Goal: Contribute content: Add original content to the website for others to see

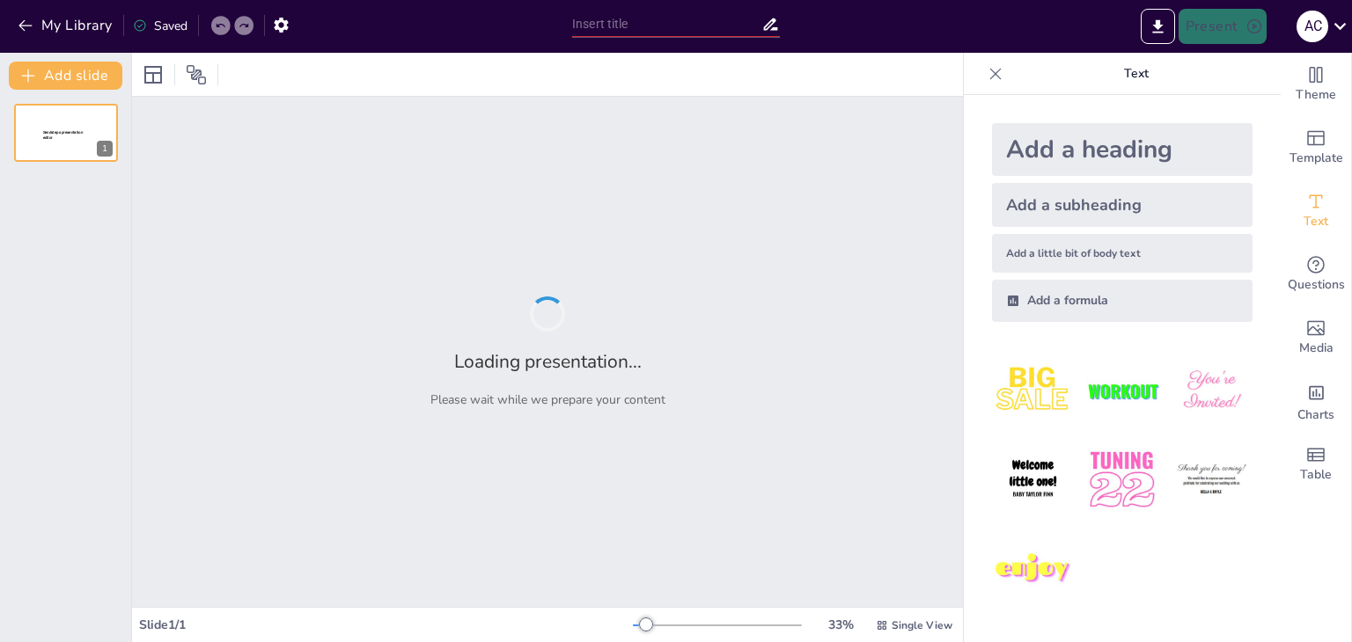
type input "Fundamentos de la Psicología Filosófica: [PERSON_NAME], [PERSON_NAME] y [PERSON…"
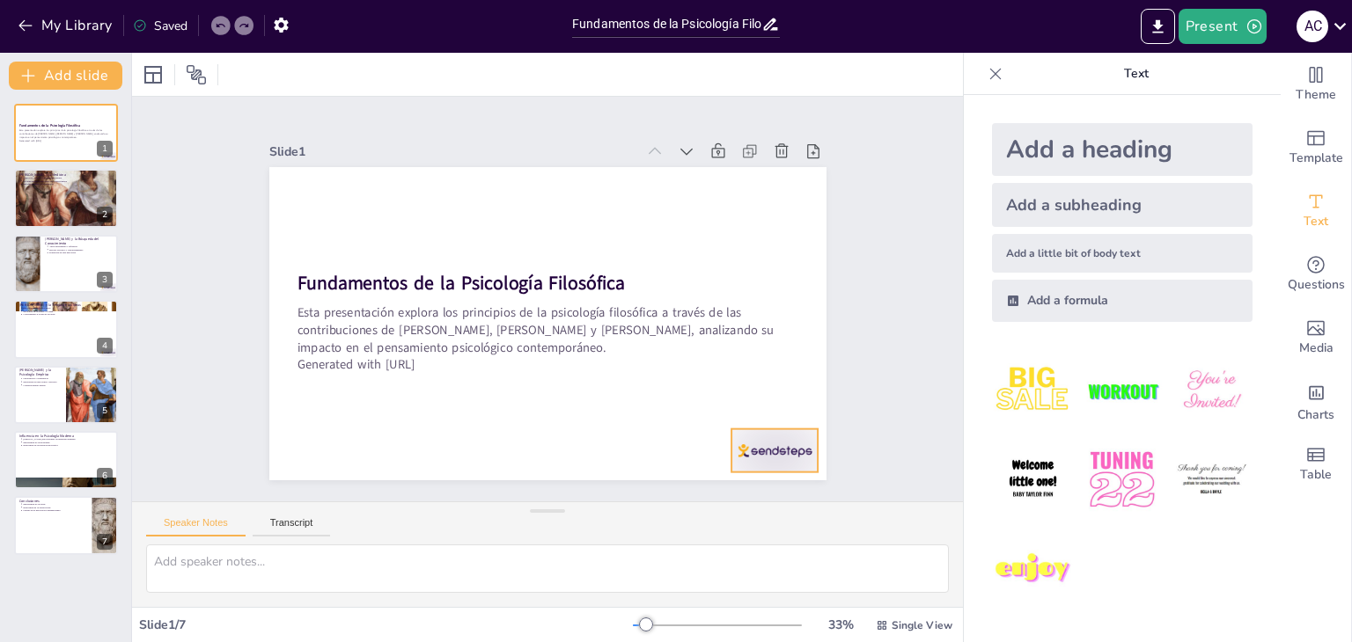
click at [690, 512] on div at bounding box center [642, 555] width 96 height 86
click at [70, 195] on div at bounding box center [66, 199] width 106 height 60
type textarea "[PERSON_NAME] fue fundamental en el desarrollo de una perspectiva científica so…"
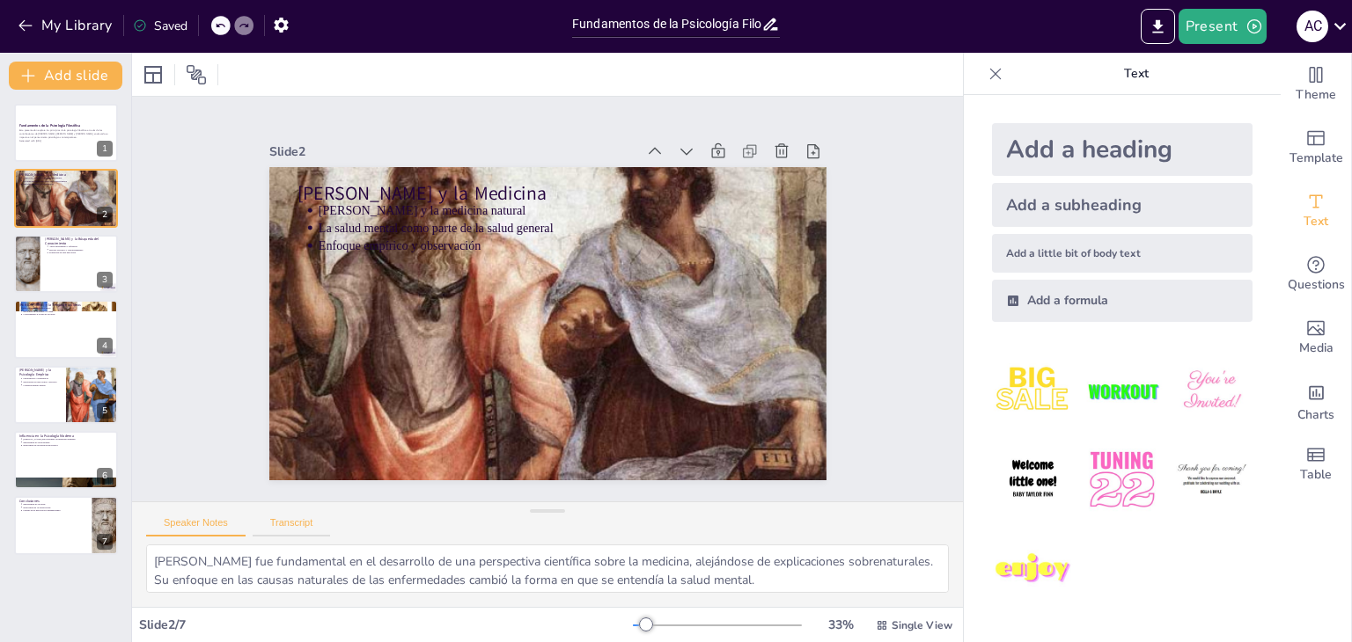
click at [302, 523] on button "Transcript" at bounding box center [292, 526] width 78 height 19
click at [191, 520] on button "Speaker Notes" at bounding box center [195, 526] width 99 height 19
click at [436, 215] on p "La salud mental como parte de la salud general" at bounding box center [579, 234] width 462 height 165
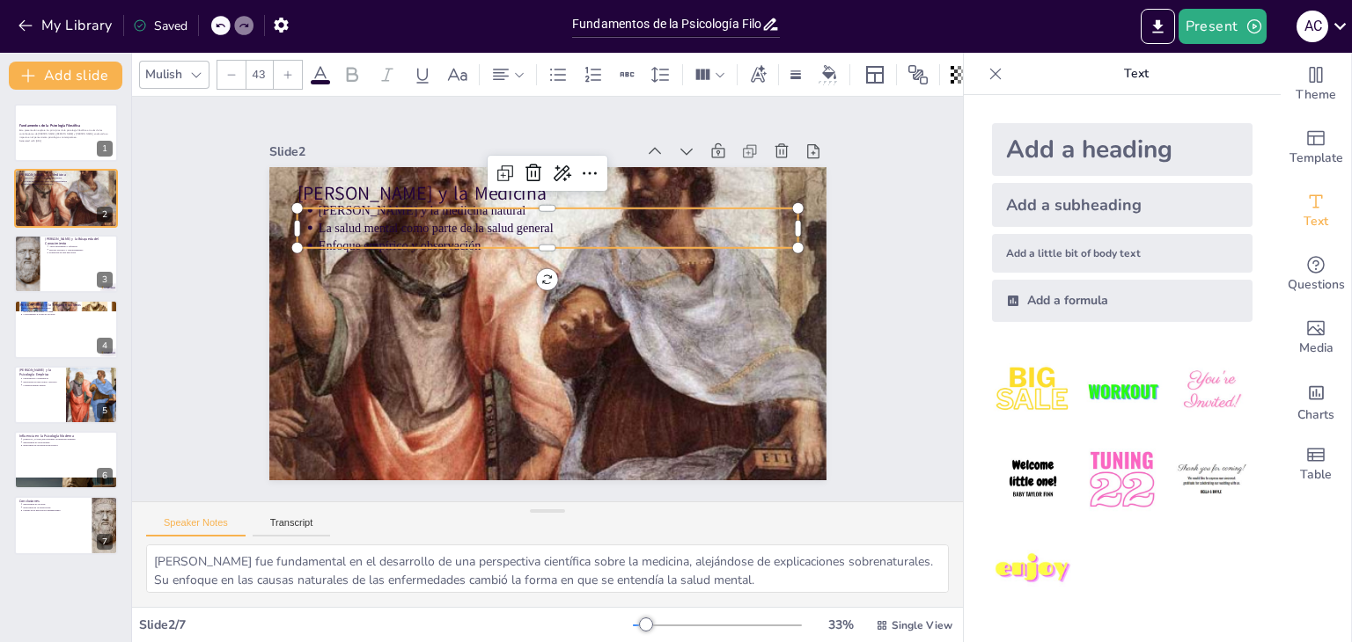
click at [436, 215] on p "La salud mental como parte de la salud general" at bounding box center [592, 242] width 424 height 255
click at [986, 75] on icon at bounding box center [995, 74] width 18 height 18
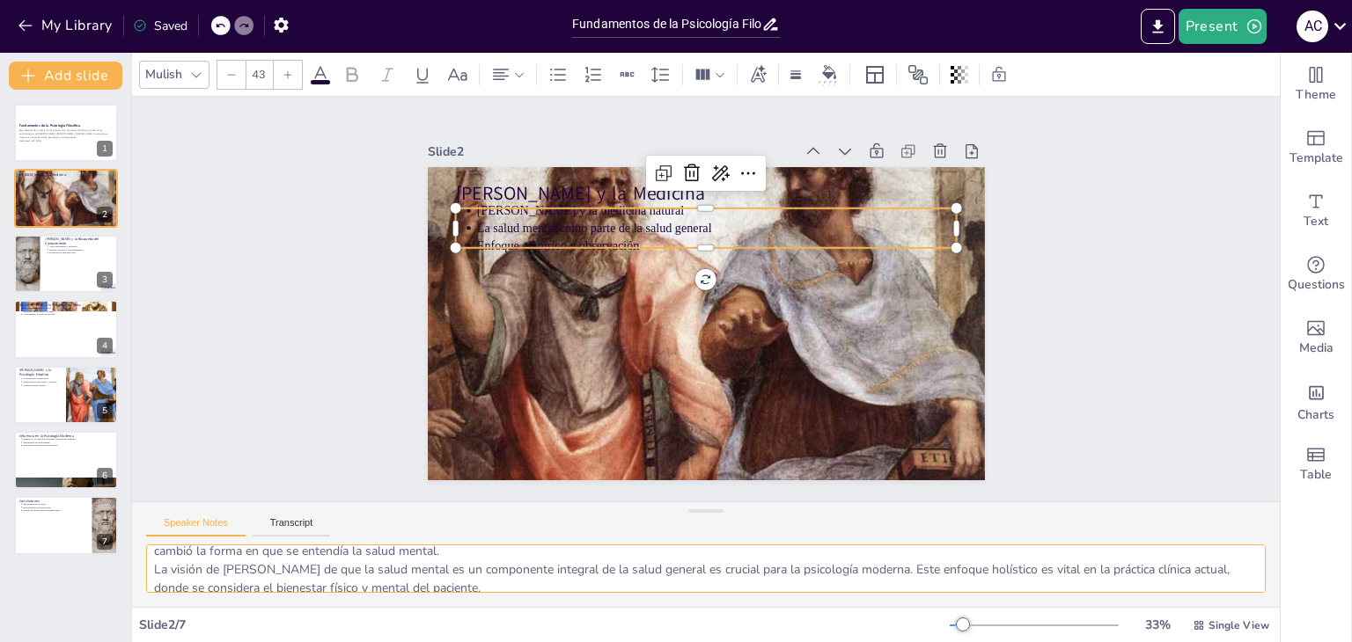
scroll to position [77, 0]
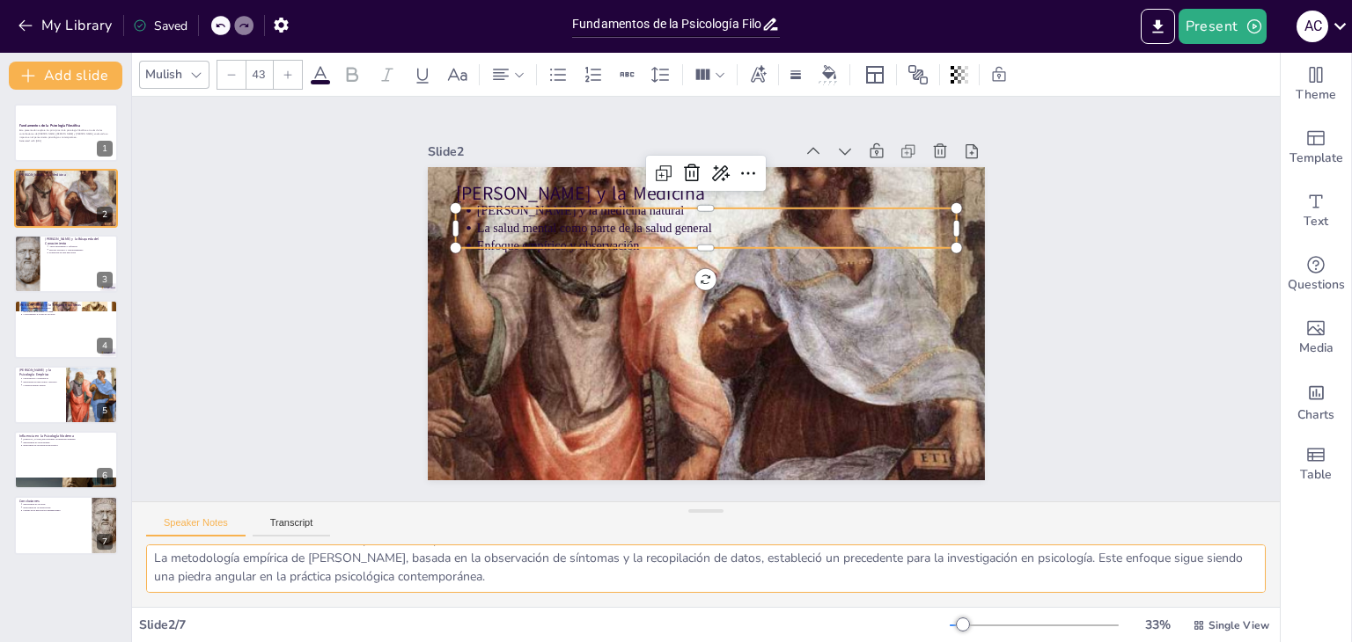
drag, startPoint x: 151, startPoint y: 558, endPoint x: 546, endPoint y: 591, distance: 395.7
click at [546, 591] on textarea "Hipócrates fue fundamental en el desarrollo de una perspectiva científica sobre…" at bounding box center [705, 569] width 1119 height 48
click at [708, 224] on p "La salud mental como parte de la salud general" at bounding box center [750, 242] width 424 height 255
click at [708, 224] on p "La salud mental como parte de la salud general" at bounding box center [716, 228] width 480 height 18
click at [708, 224] on p "La salud mental como parte de la salud general" at bounding box center [744, 238] width 445 height 211
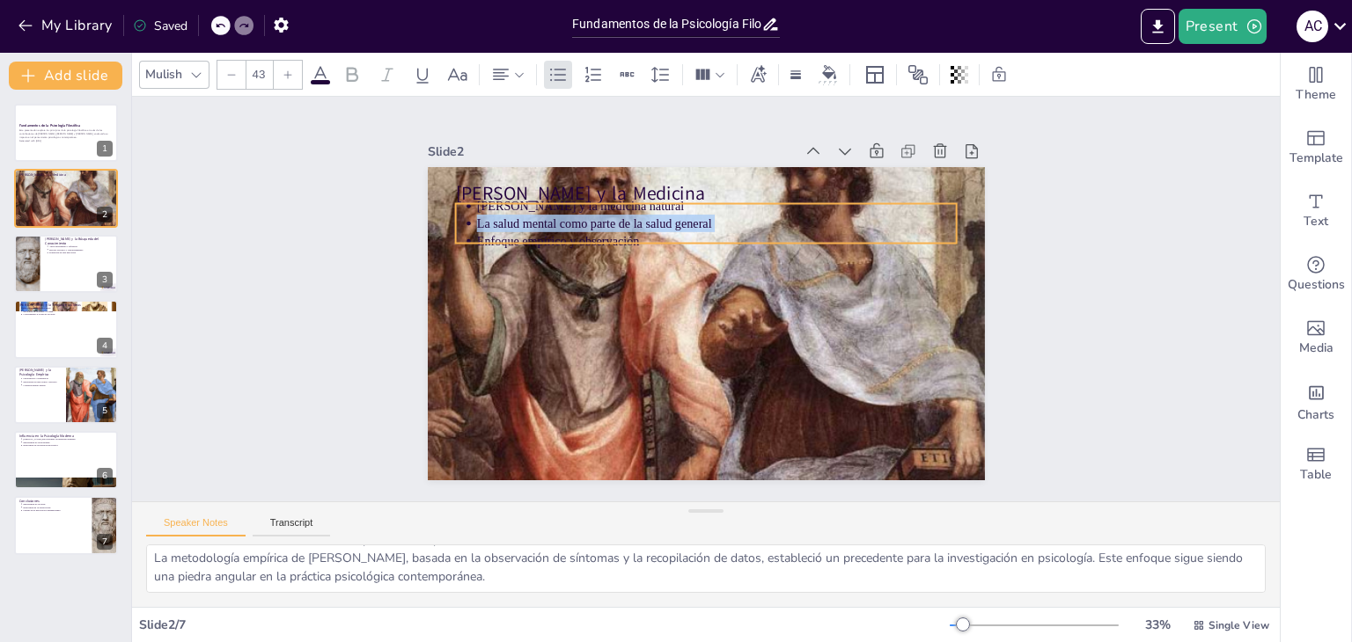
click at [708, 224] on p "La salud mental como parte de la salud general" at bounding box center [740, 230] width 462 height 165
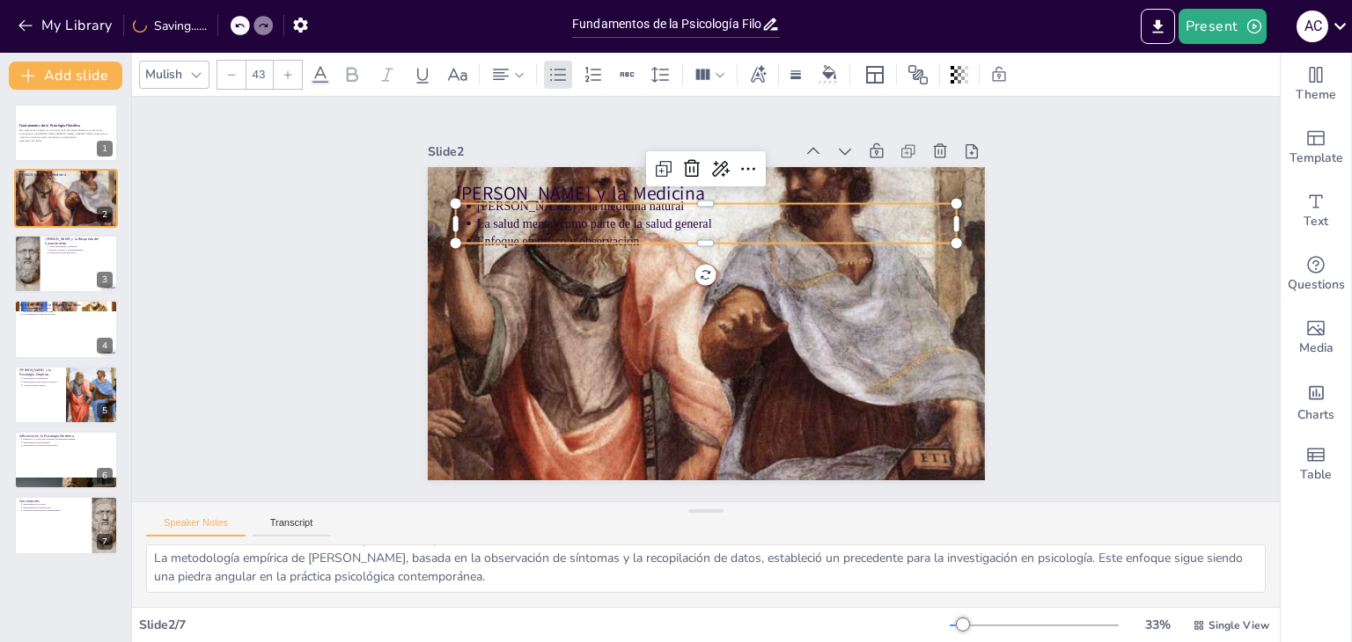
click at [651, 233] on p "Enfoque empírico y observación" at bounding box center [752, 263] width 369 height 334
click at [602, 226] on p at bounding box center [716, 235] width 480 height 18
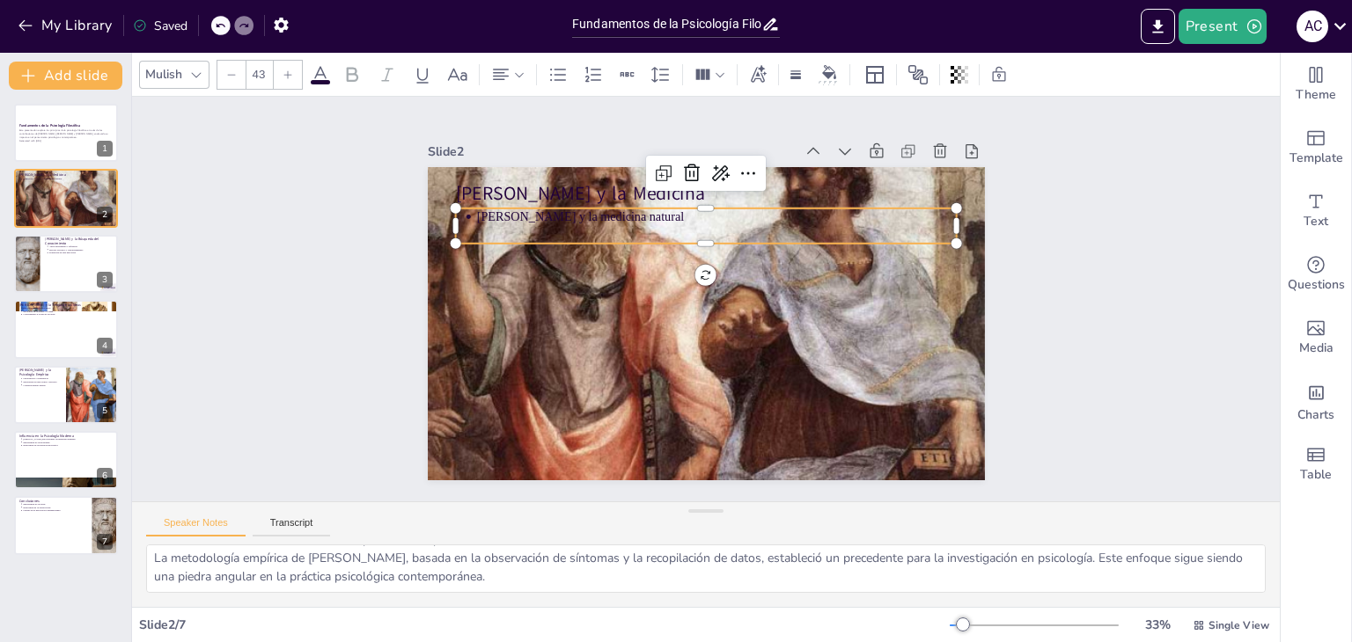
click at [634, 209] on p "Hipócrates y la medicina natural" at bounding box center [741, 224] width 462 height 165
click at [624, 209] on p "Hipócrates y la medicina natural" at bounding box center [741, 224] width 462 height 165
click at [624, 209] on p "Hipócrates y la medicina natural" at bounding box center [725, 219] width 480 height 68
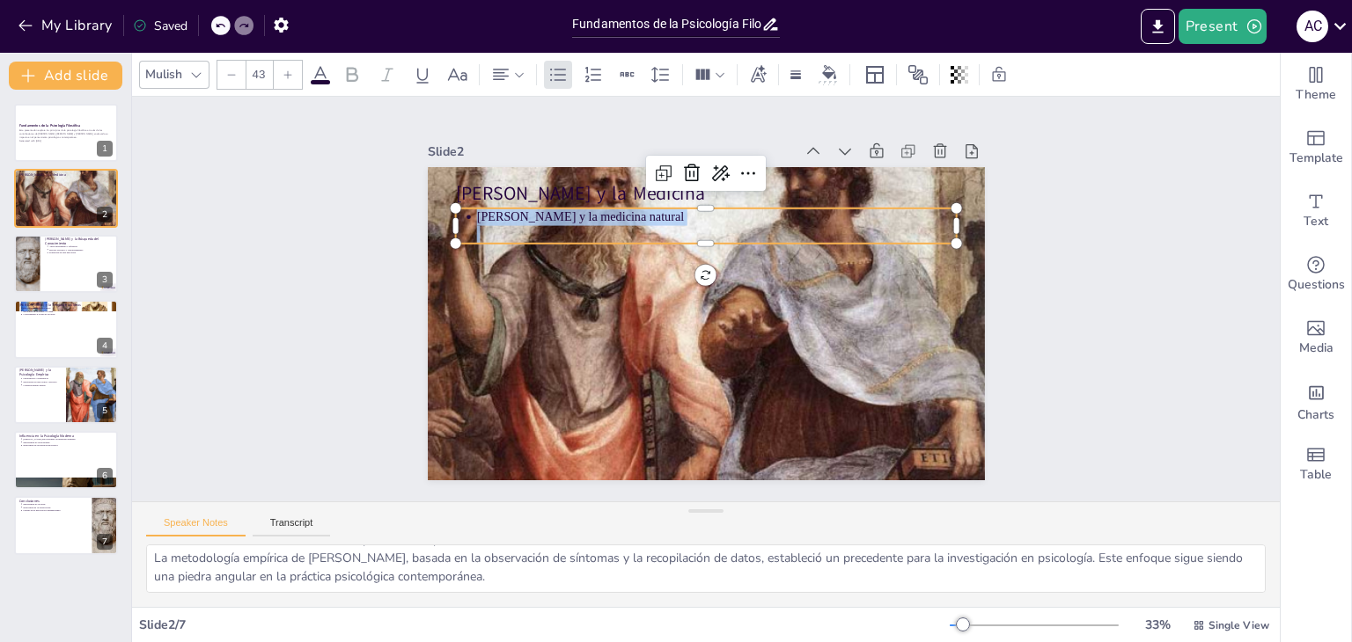
click at [624, 209] on p "Hipócrates y la medicina natural" at bounding box center [741, 224] width 462 height 165
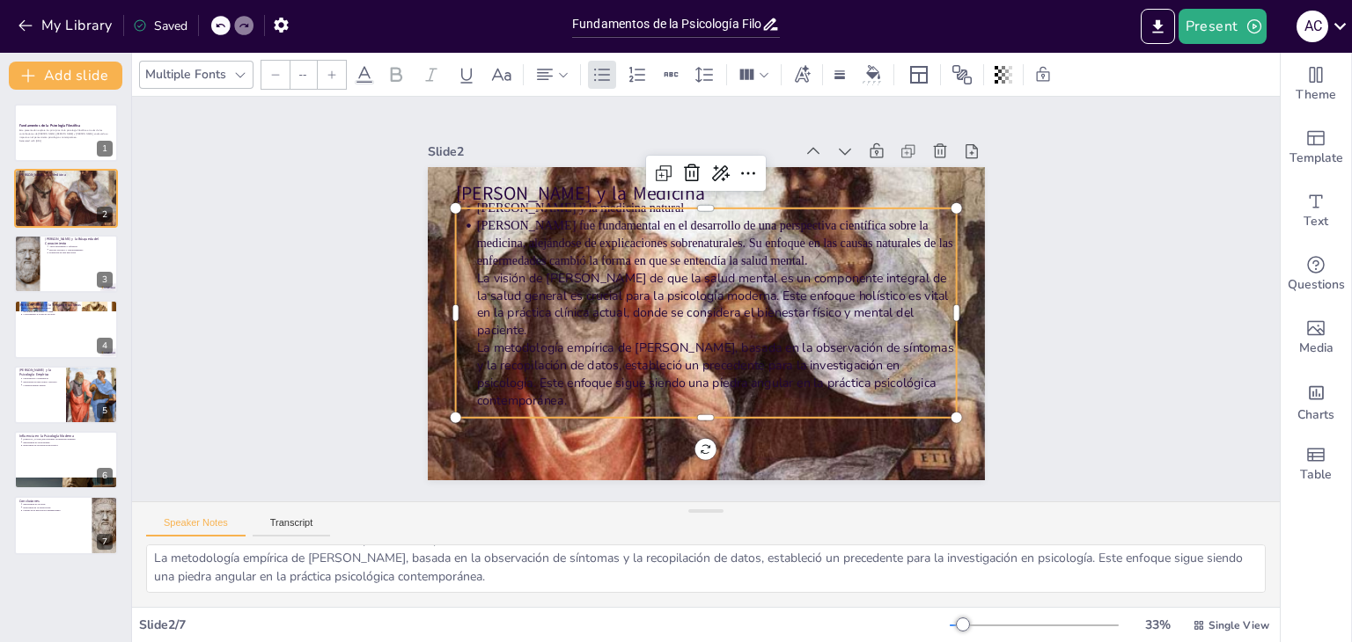
type input "43"
click at [628, 205] on p "Hipócrates y la medicina natural" at bounding box center [734, 212] width 473 height 117
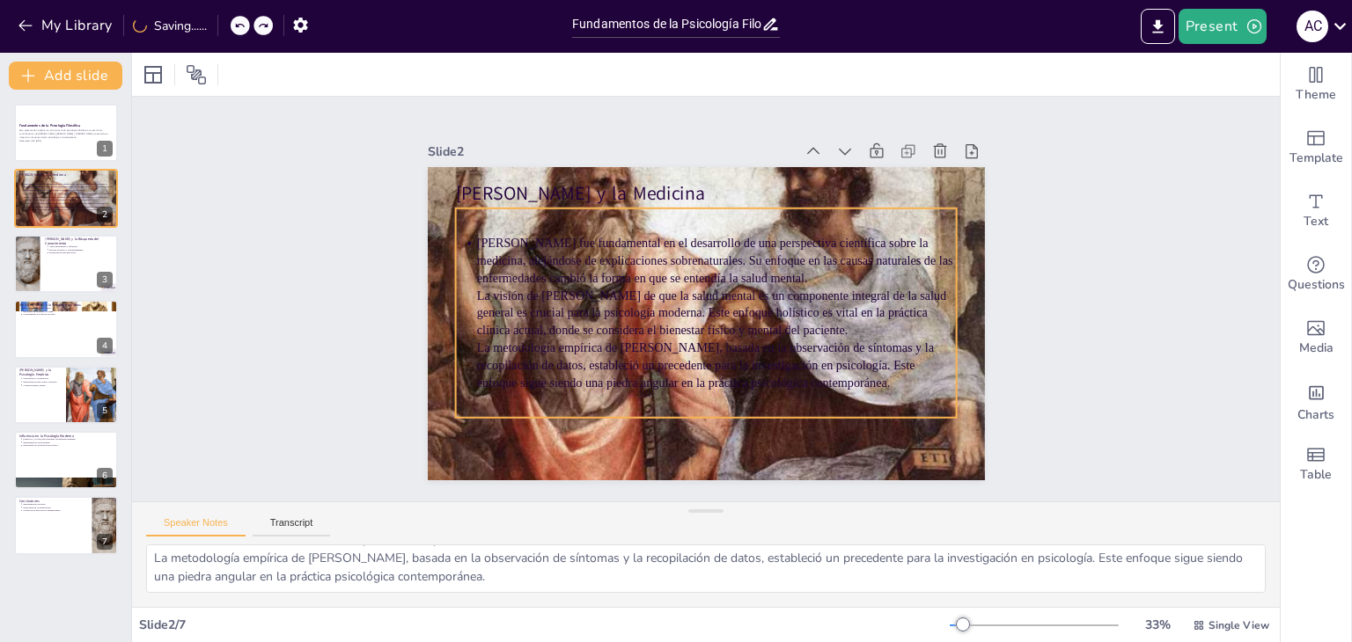
click at [593, 219] on p at bounding box center [735, 232] width 465 height 220
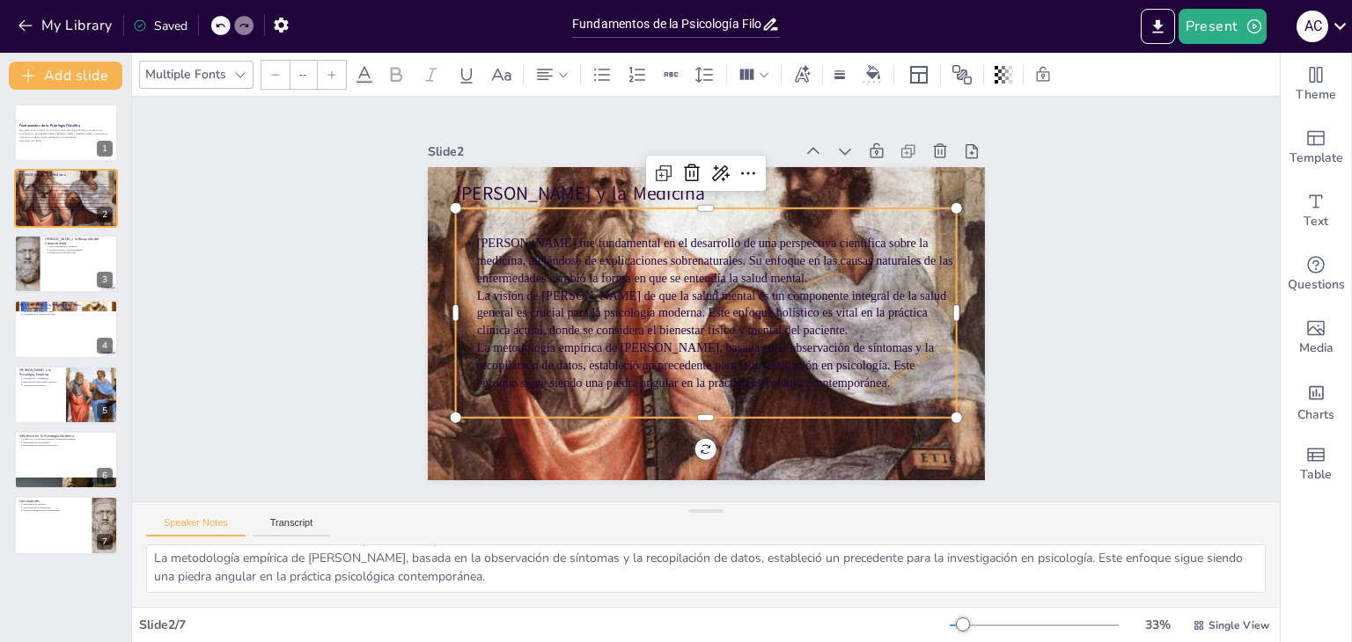
click at [451, 231] on ul "Hipócrates fue fundamental en el desarrollo de una perspectiva científica sobre…" at bounding box center [696, 319] width 529 height 363
click at [491, 235] on p "Hipócrates fue fundamental en el desarrollo de una perspectiva científica sobre…" at bounding box center [727, 266] width 473 height 198
click at [528, 263] on p "Hipócrates fue fundamental en el desarrollo de una perspectiva científica sobre…" at bounding box center [736, 274] width 419 height 325
click at [528, 263] on p "Hipócrates fue fundamental en el desarrollo de una perspectiva científica sobre…" at bounding box center [727, 266] width 473 height 198
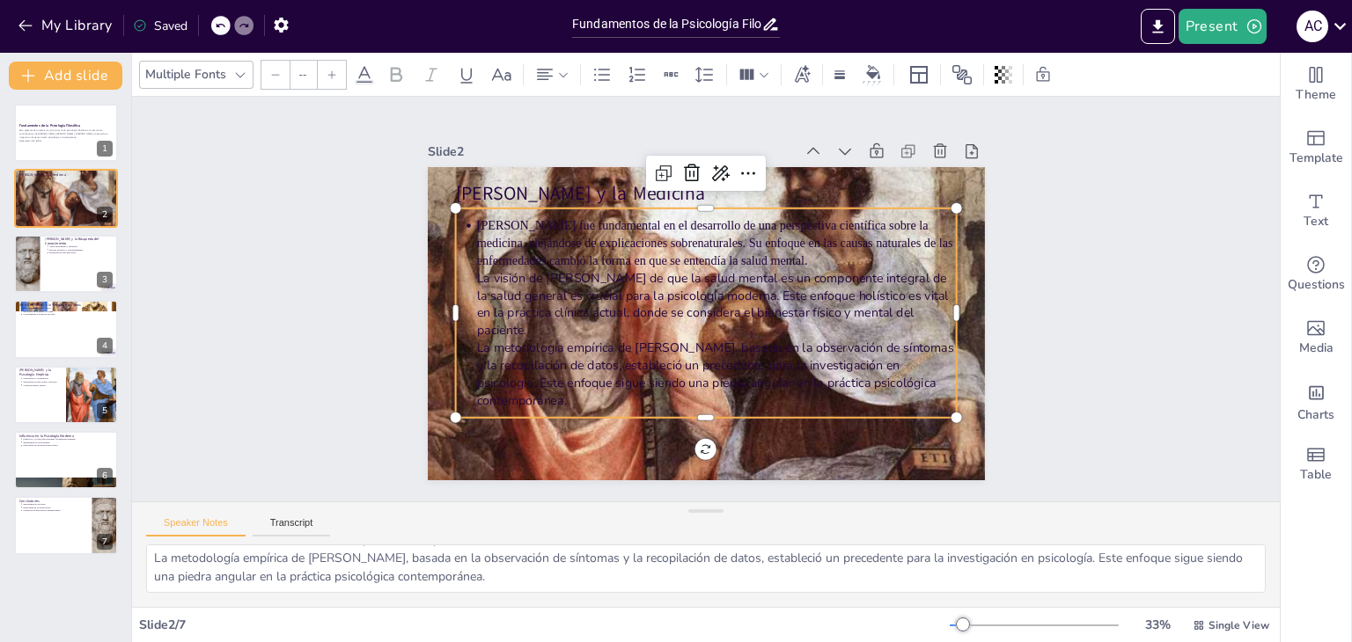
type input "43"
click at [522, 225] on p "Hipócrates fue fundamental en el desarrollo de una perspectiva científica sobre…" at bounding box center [743, 256] width 442 height 285
click at [446, 226] on ul "Hipócrates fue fundamental en el desarrollo de una perspectiva científica sobre…" at bounding box center [698, 320] width 541 height 354
click at [1074, 325] on div "Slide 1 Fundamentos de la Psicología Filosófica Esta presentación explora los p…" at bounding box center [705, 299] width 1166 height 1002
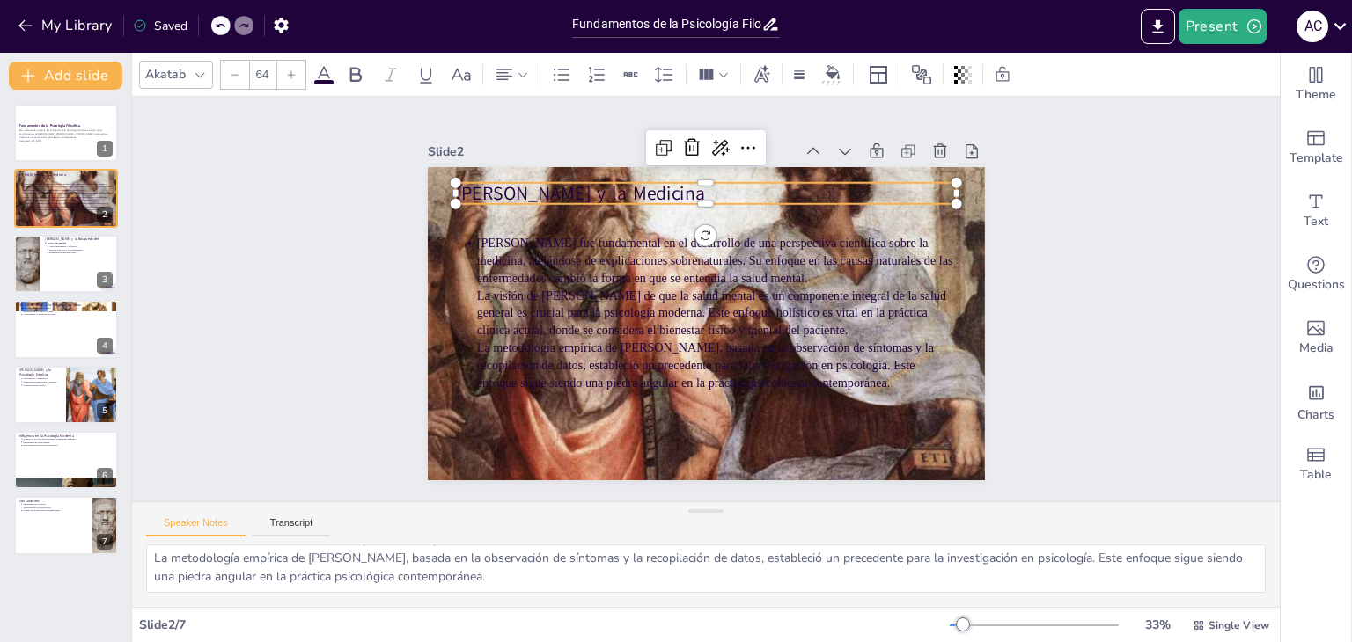
click at [869, 188] on p "Hipócrates y la Medicina" at bounding box center [727, 195] width 495 height 129
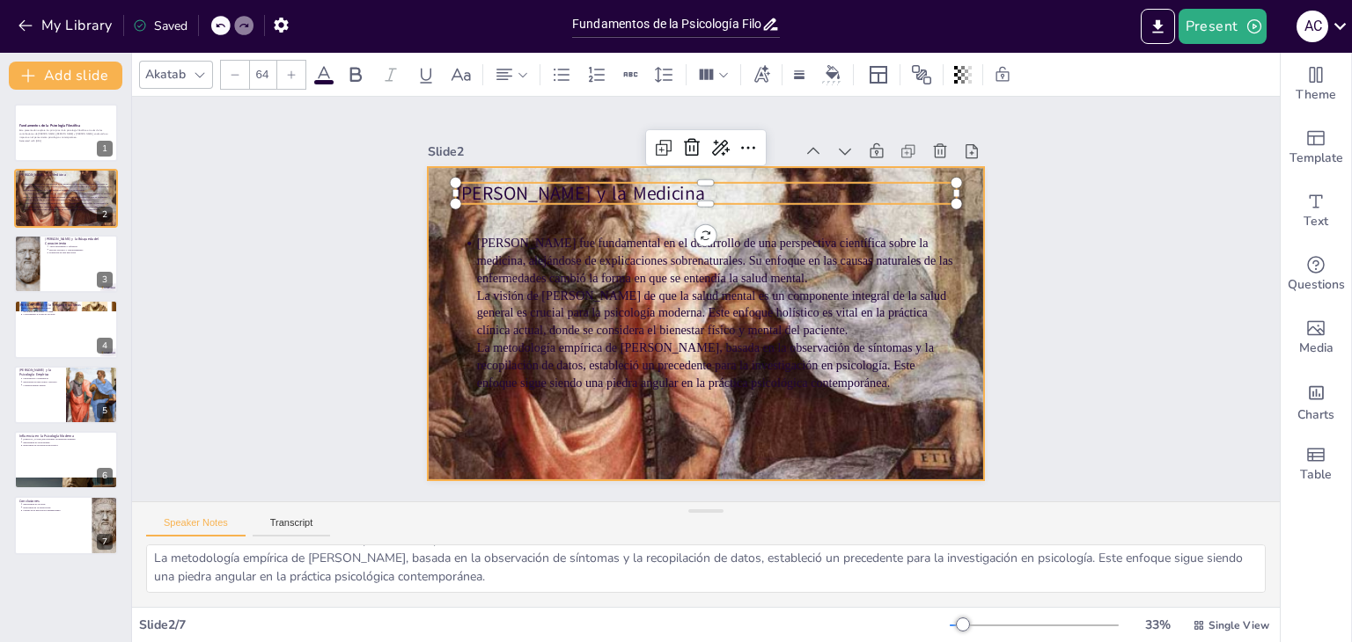
click at [961, 270] on div at bounding box center [696, 321] width 636 height 513
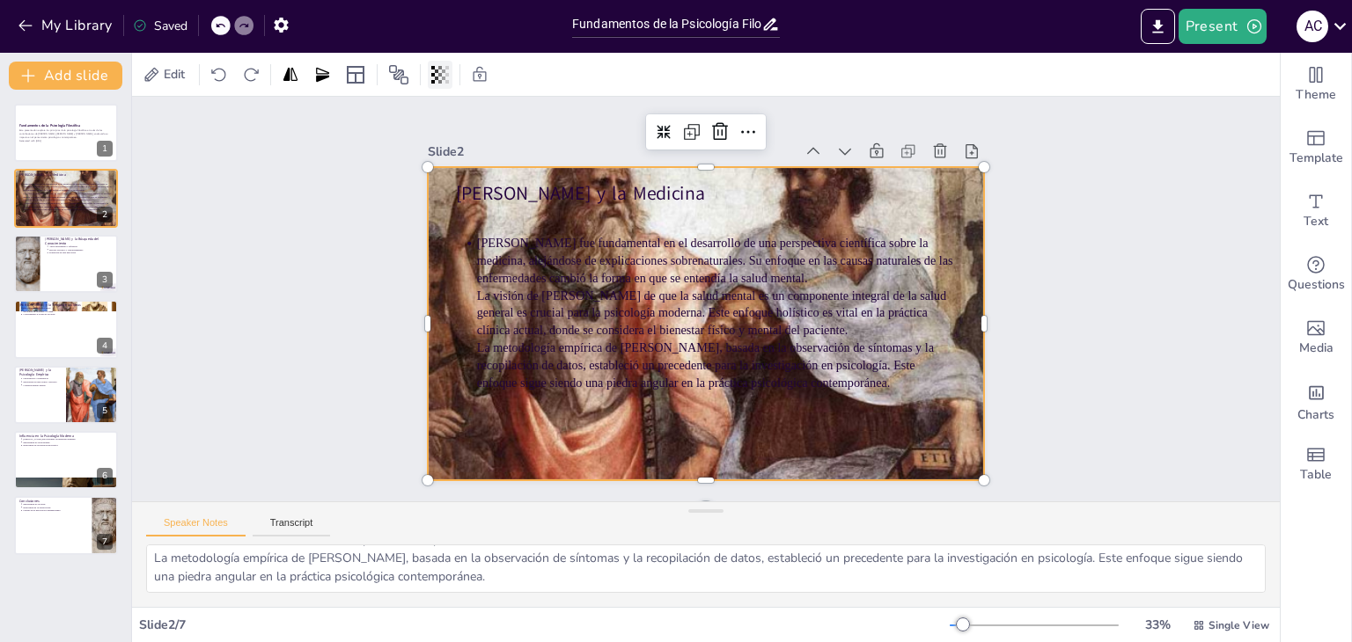
click at [434, 68] on icon at bounding box center [433, 75] width 4 height 18
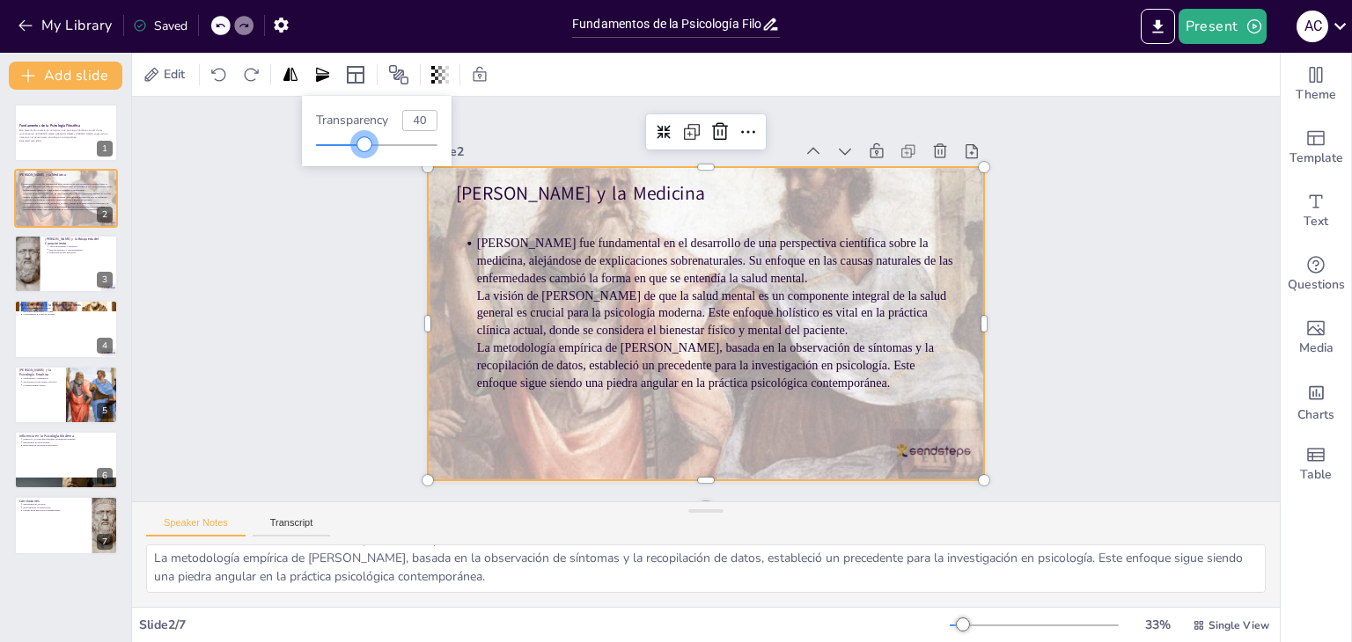
type input "39"
drag, startPoint x: 440, startPoint y: 148, endPoint x: 363, endPoint y: 149, distance: 76.6
click at [363, 149] on div at bounding box center [363, 144] width 14 height 14
click at [926, 451] on div at bounding box center [701, 323] width 610 height 422
click at [910, 446] on div at bounding box center [693, 321] width 639 height 550
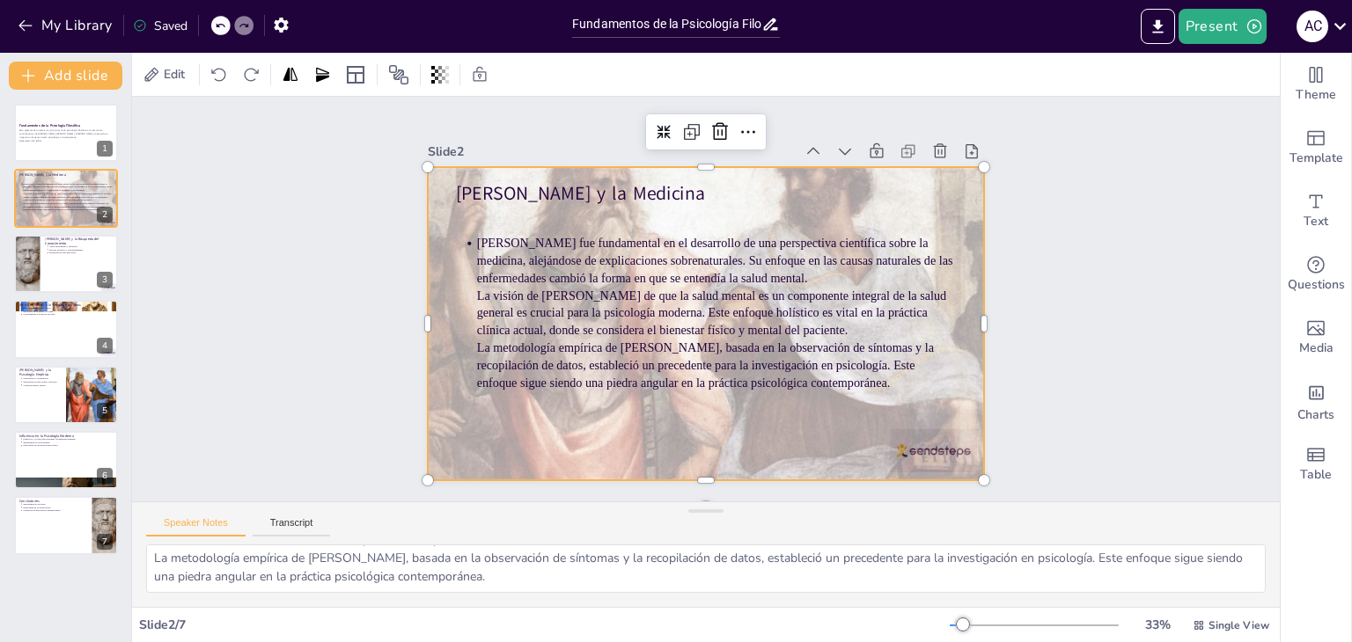
click at [910, 446] on div at bounding box center [687, 316] width 605 height 624
click at [1103, 367] on div "Slide 1 Fundamentos de la Psicología Filosófica Esta presentación explora los p…" at bounding box center [705, 299] width 1196 height 925
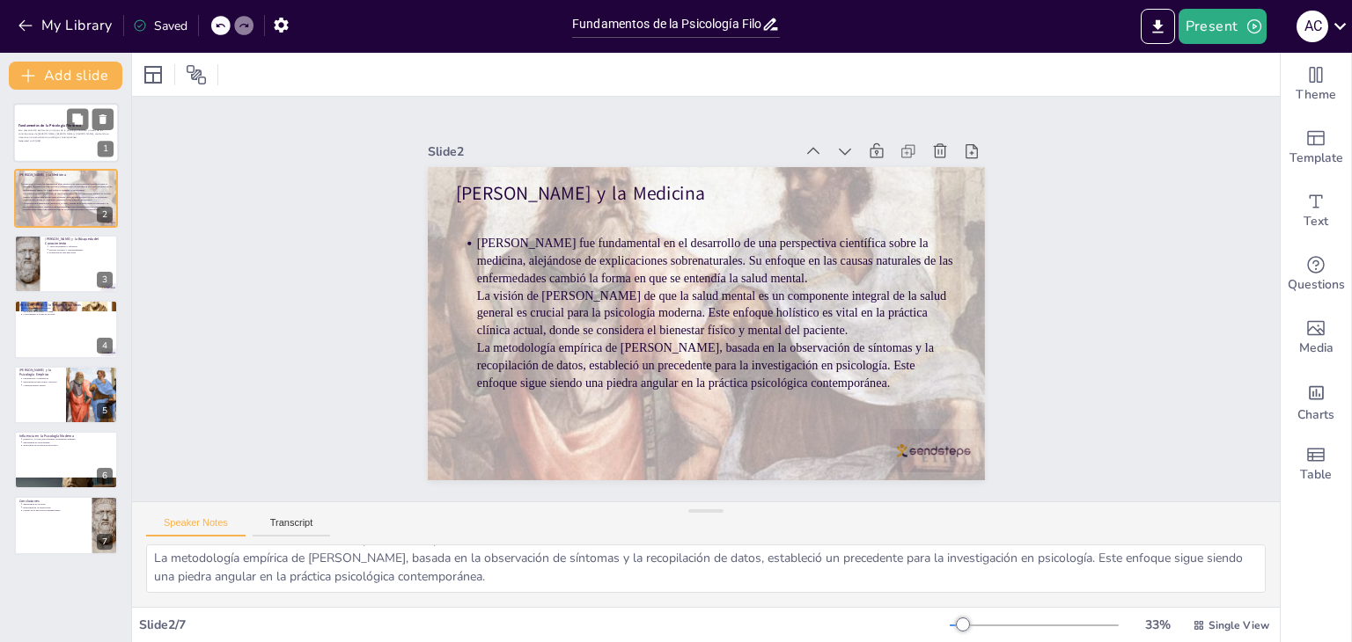
click at [74, 144] on div at bounding box center [66, 133] width 106 height 60
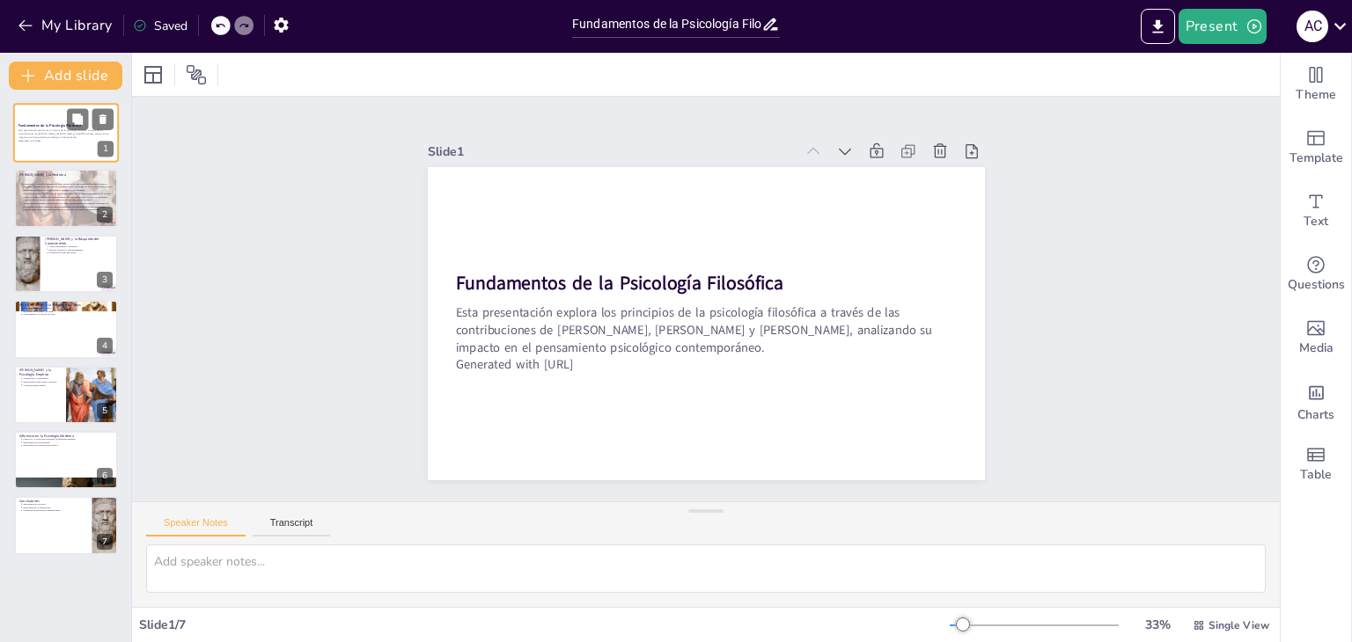
scroll to position [0, 0]
click at [296, 131] on div "Slide 1 Fundamentos de la Psicología Filosófica Esta presentación explora los p…" at bounding box center [705, 299] width 1196 height 924
click at [347, 74] on icon at bounding box center [355, 74] width 21 height 21
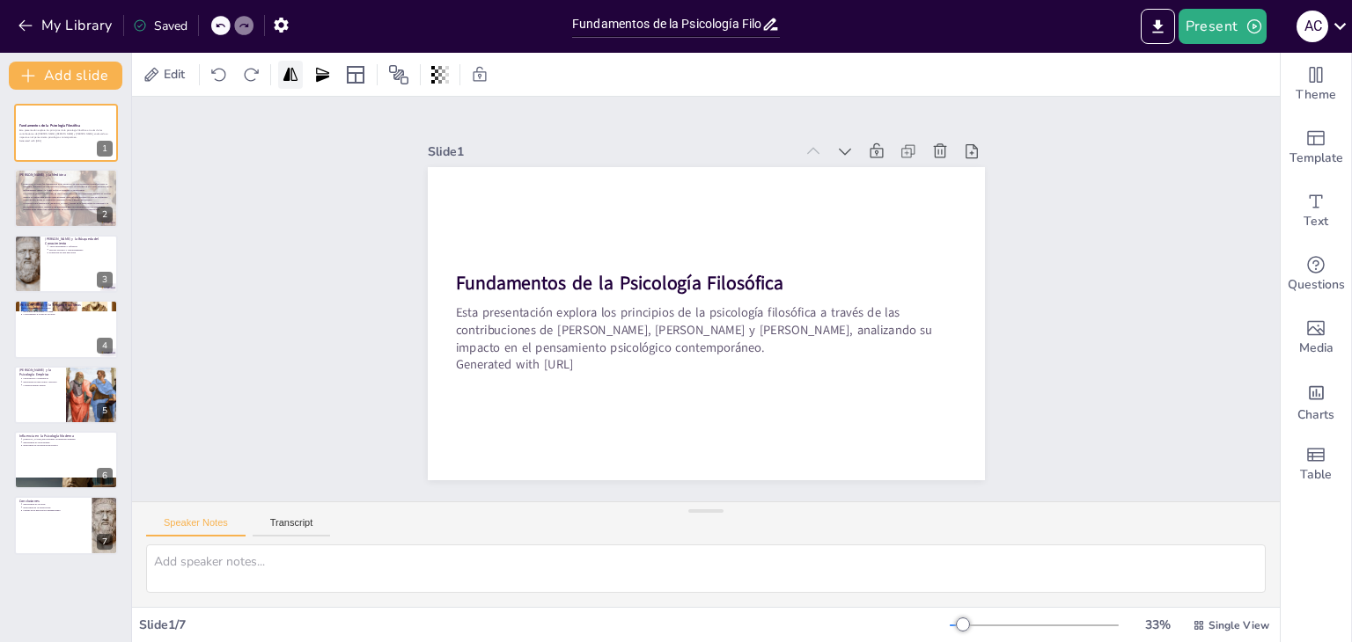
click at [292, 81] on icon at bounding box center [291, 75] width 18 height 18
click at [285, 22] on icon "button" at bounding box center [281, 25] width 14 height 15
click at [251, 275] on div "Slide 1 Fundamentos de la Psicología Filosófica Esta presentación explora los p…" at bounding box center [705, 299] width 1213 height 836
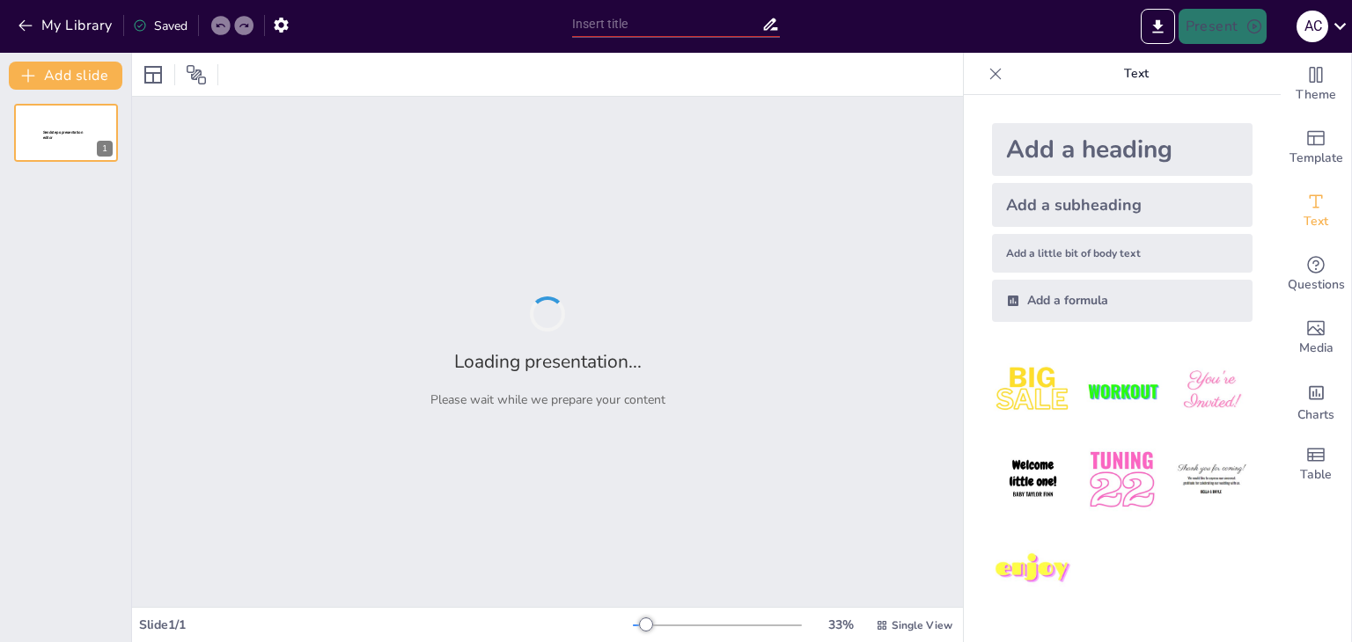
type input "Fundamentos de la Psicología Filosófica: Hipócrates, Sócrates, Platón y Aristót…"
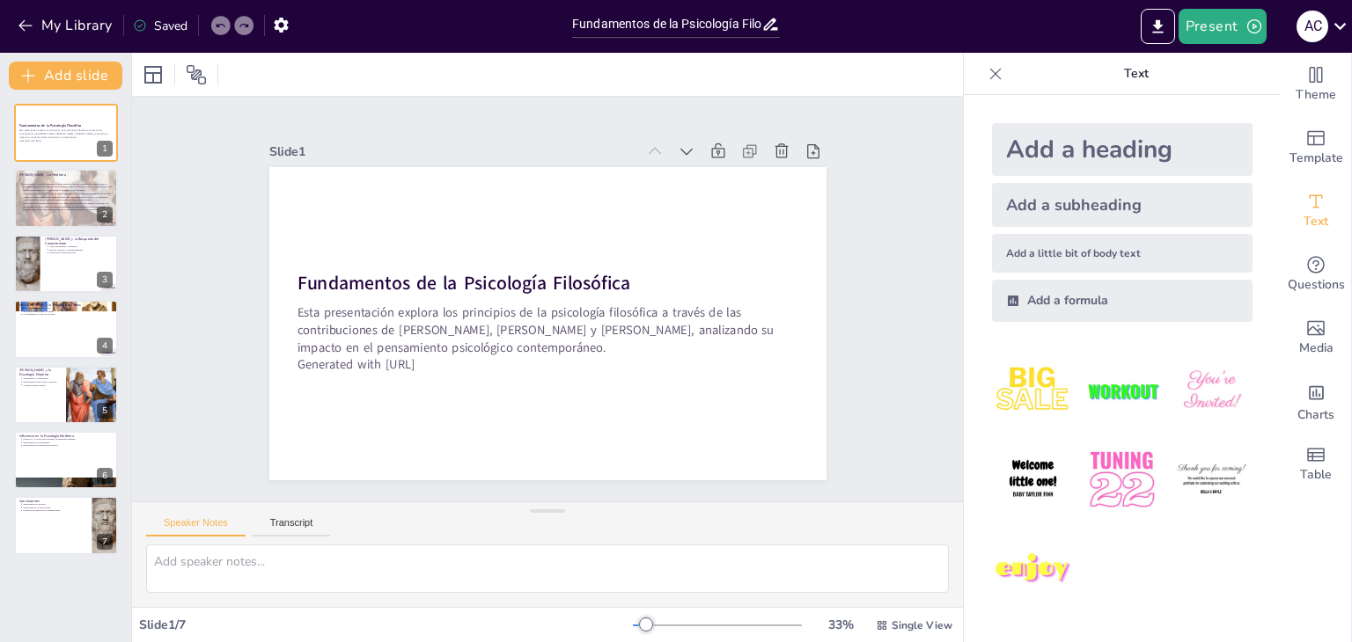
click at [187, 287] on div "Slide 1 Fundamentos de la Psicología Filosófica Esta presentación explora los p…" at bounding box center [547, 299] width 888 height 857
click at [53, 199] on p "La visión de Hipócrates de que la salud mental es un componente integral de la …" at bounding box center [68, 197] width 92 height 10
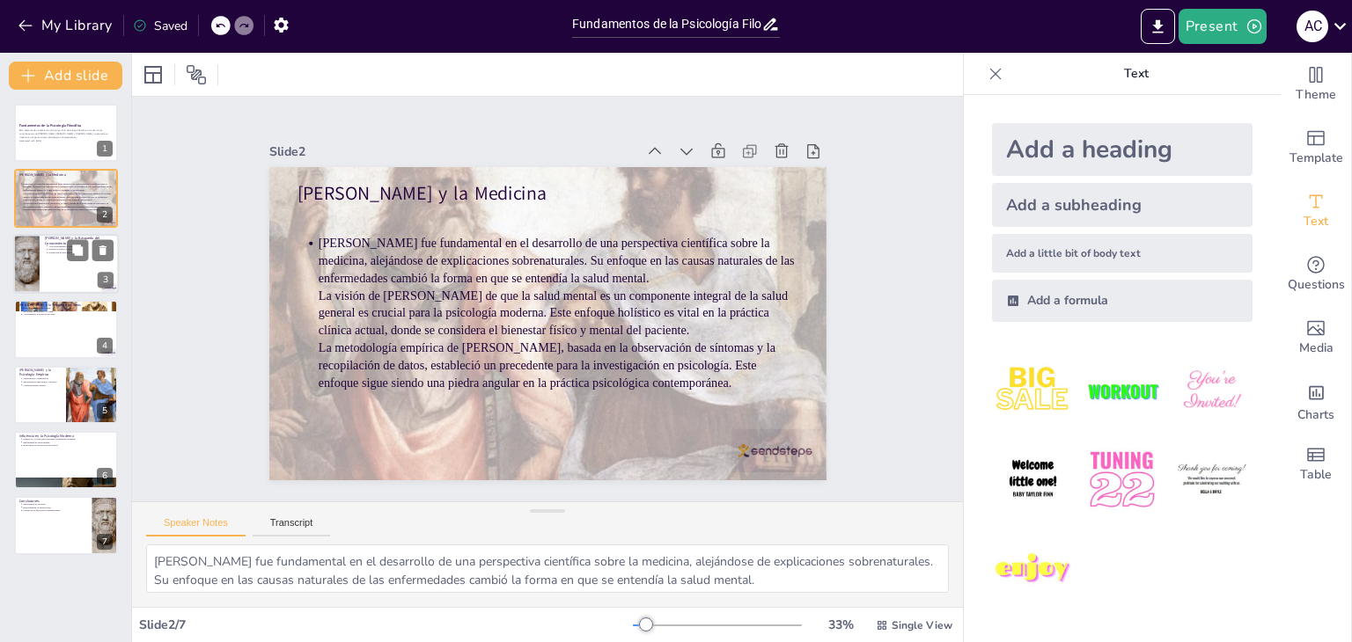
click at [63, 265] on div at bounding box center [66, 264] width 106 height 60
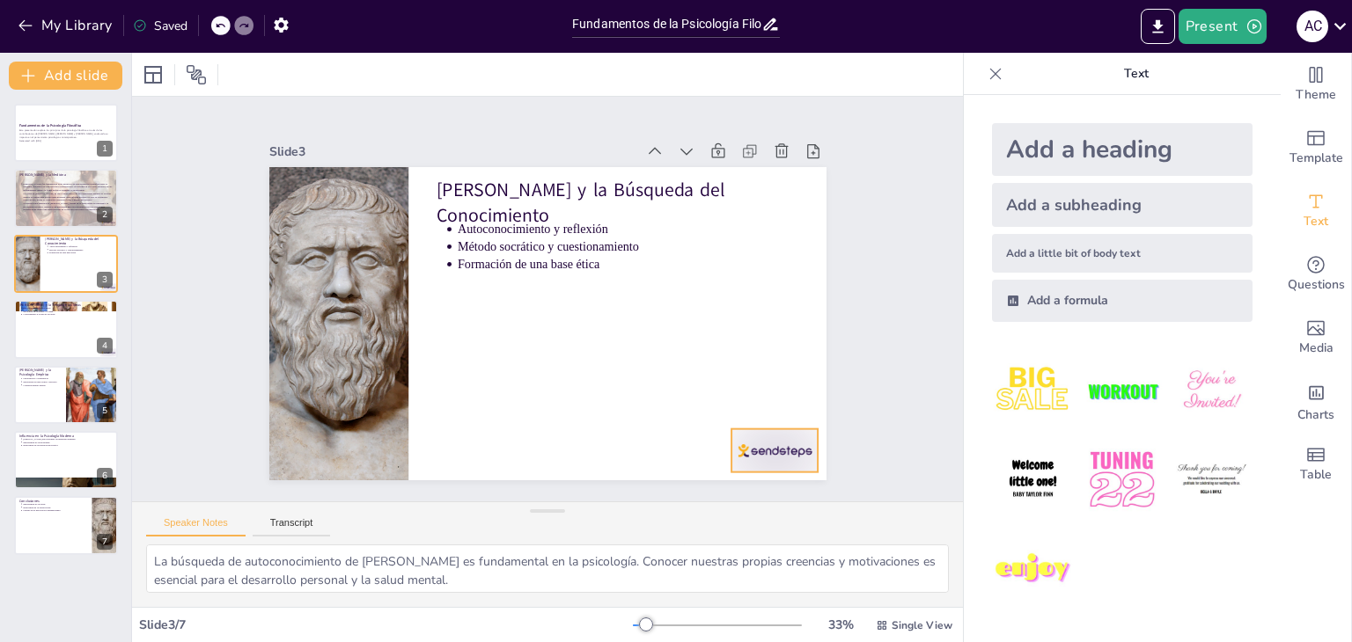
click at [631, 78] on div at bounding box center [593, 30] width 75 height 97
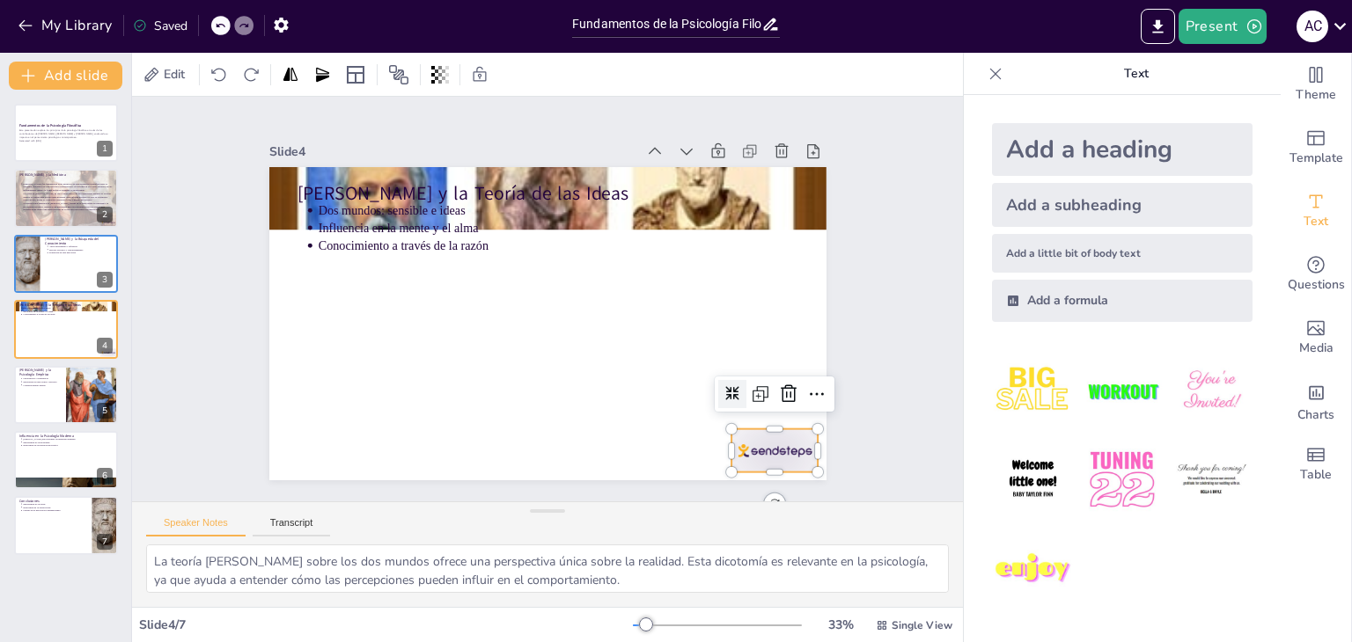
click at [539, 520] on div at bounding box center [501, 568] width 75 height 97
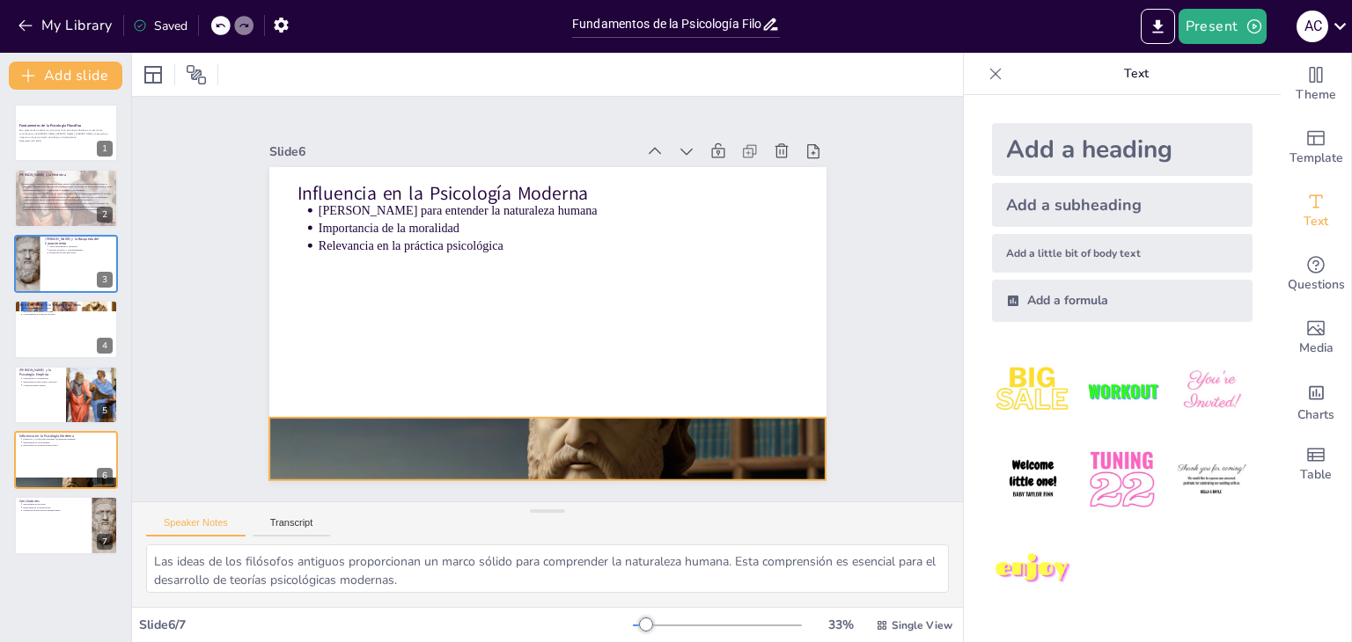
type textarea "La razón es un principio fundamental en la psicología. La capacidad de razonar …"
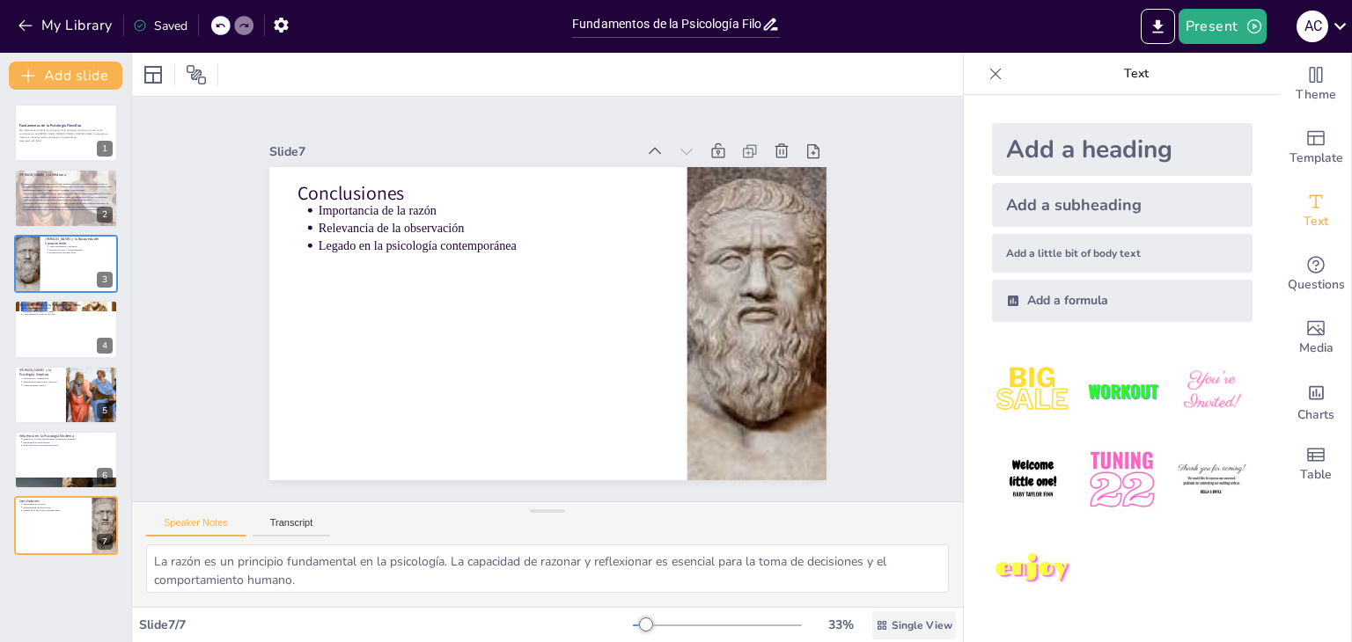
click at [891, 620] on span "Single View" at bounding box center [921, 626] width 61 height 14
click at [868, 457] on div "Slide 1 Fundamentos de la Psicología Filosófica Esta presentación explora los p…" at bounding box center [547, 299] width 642 height 915
click at [1311, 466] on span "Table" at bounding box center [1316, 475] width 32 height 19
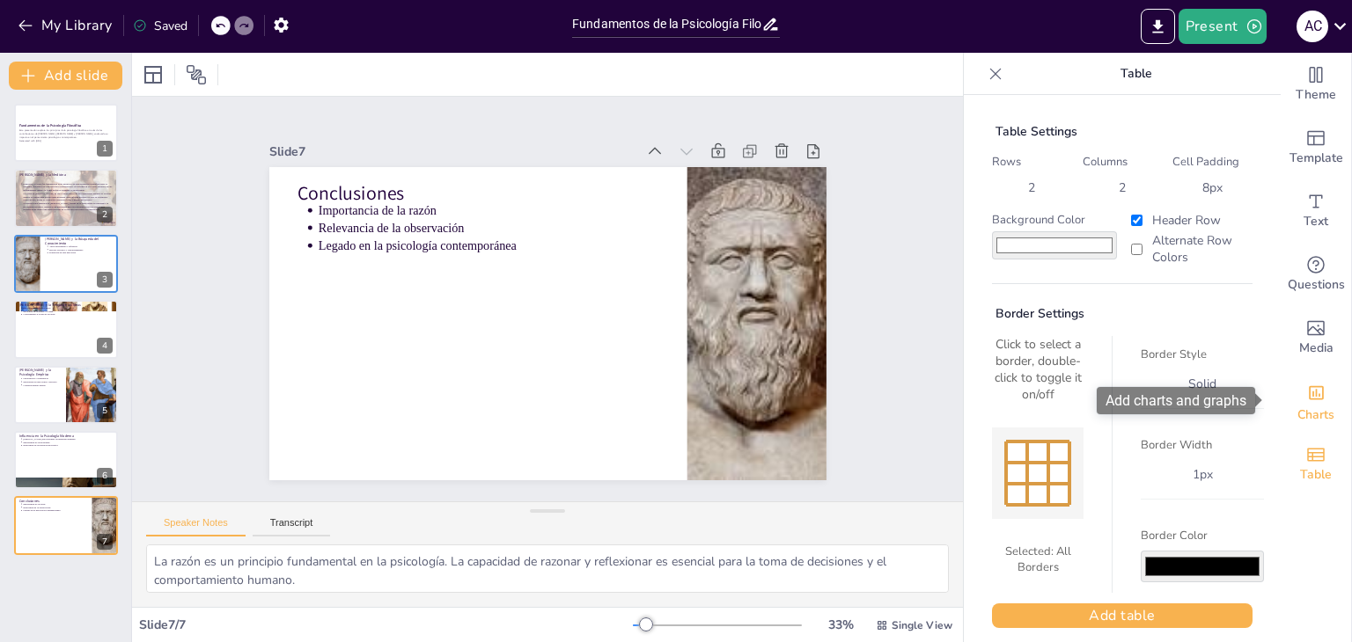
click at [1308, 413] on span "Charts" at bounding box center [1315, 415] width 37 height 19
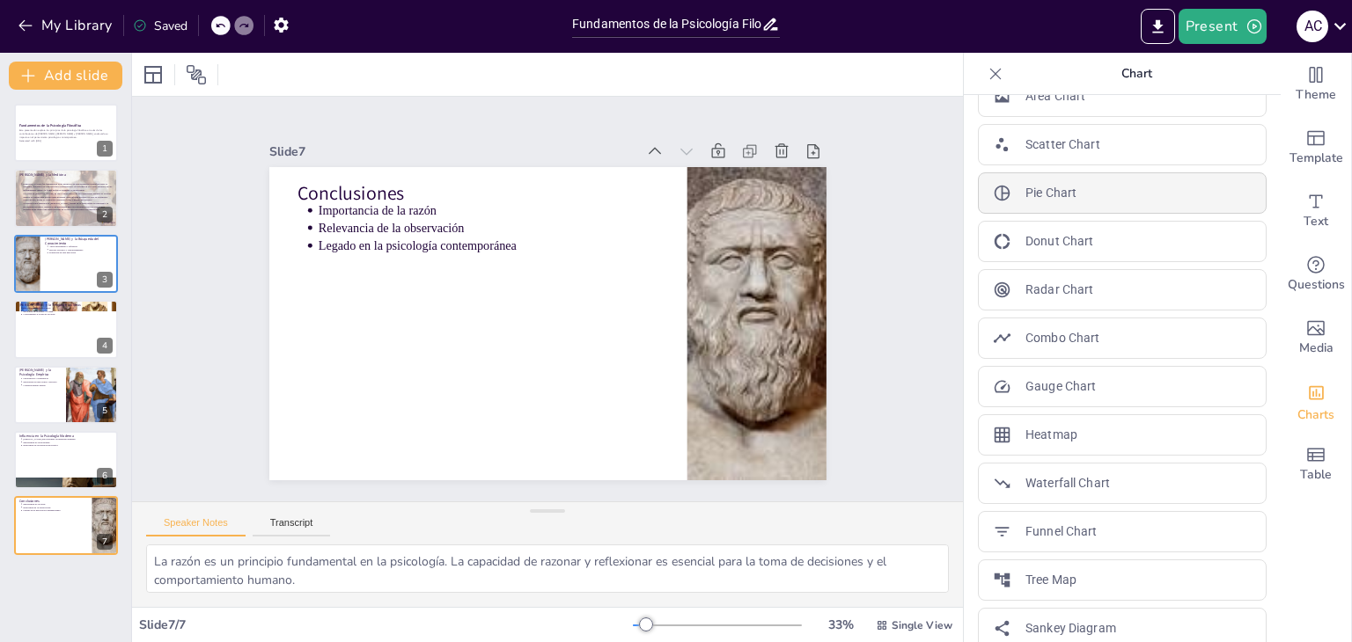
scroll to position [243, 0]
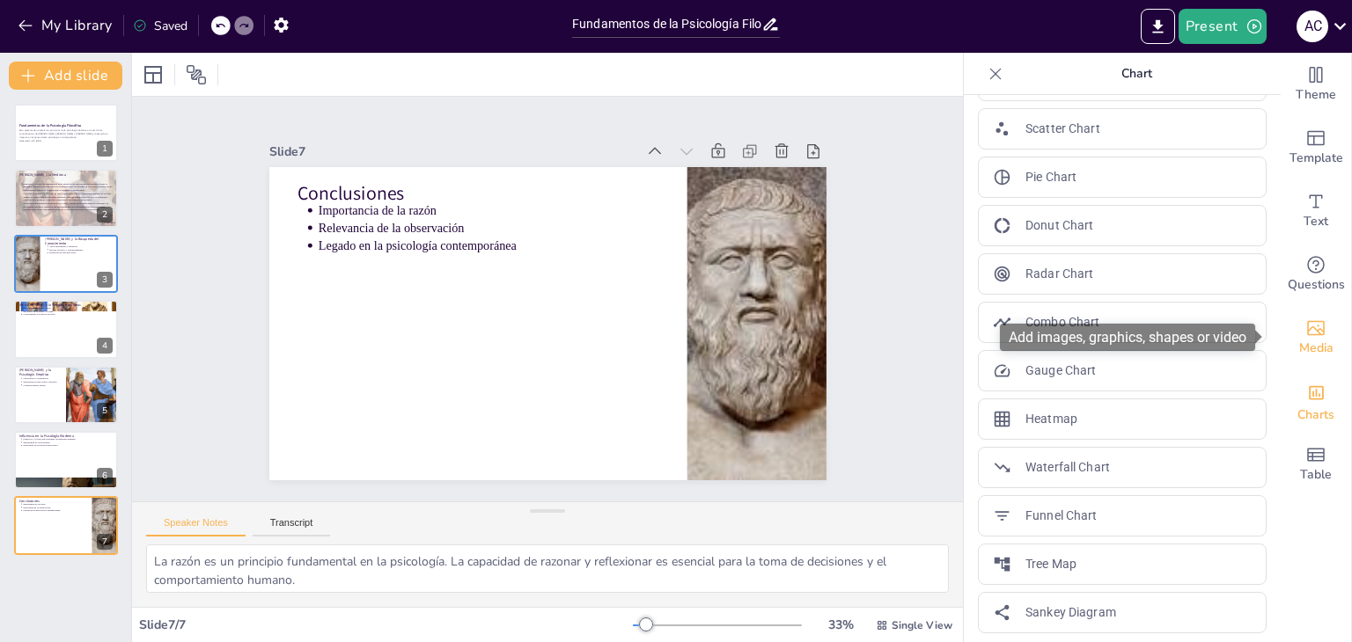
click at [1312, 347] on span "Media" at bounding box center [1316, 348] width 34 height 19
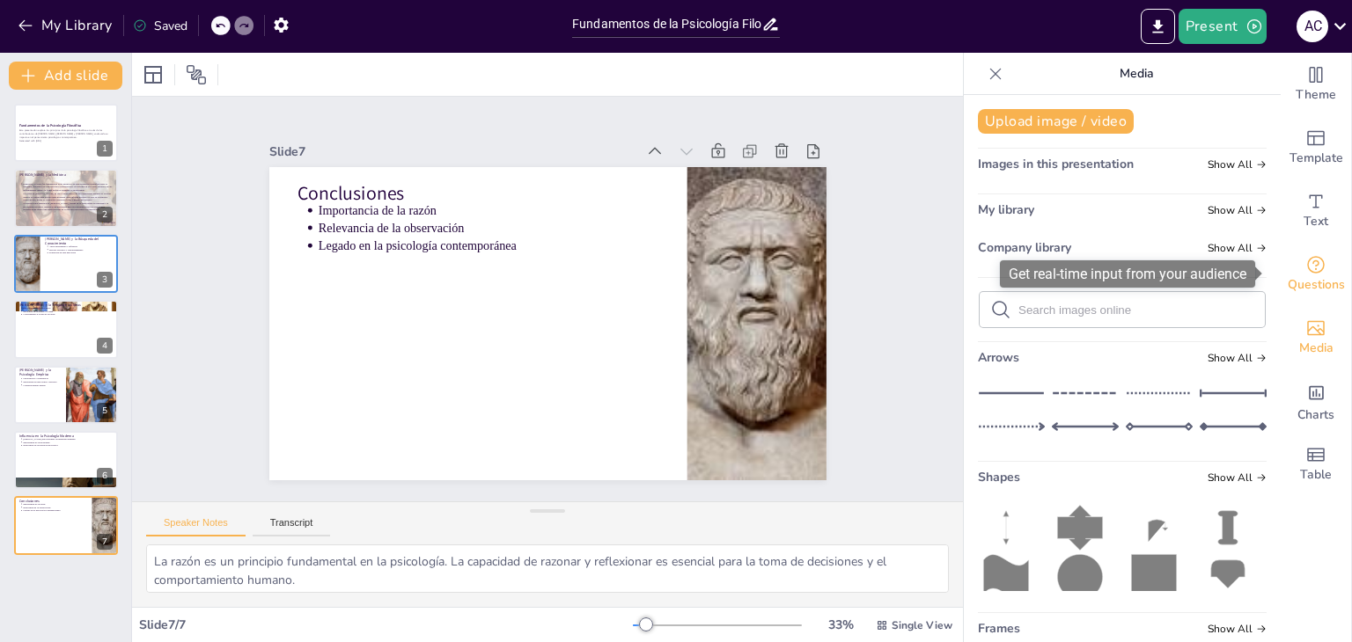
click at [1299, 276] on span "Questions" at bounding box center [1315, 284] width 57 height 19
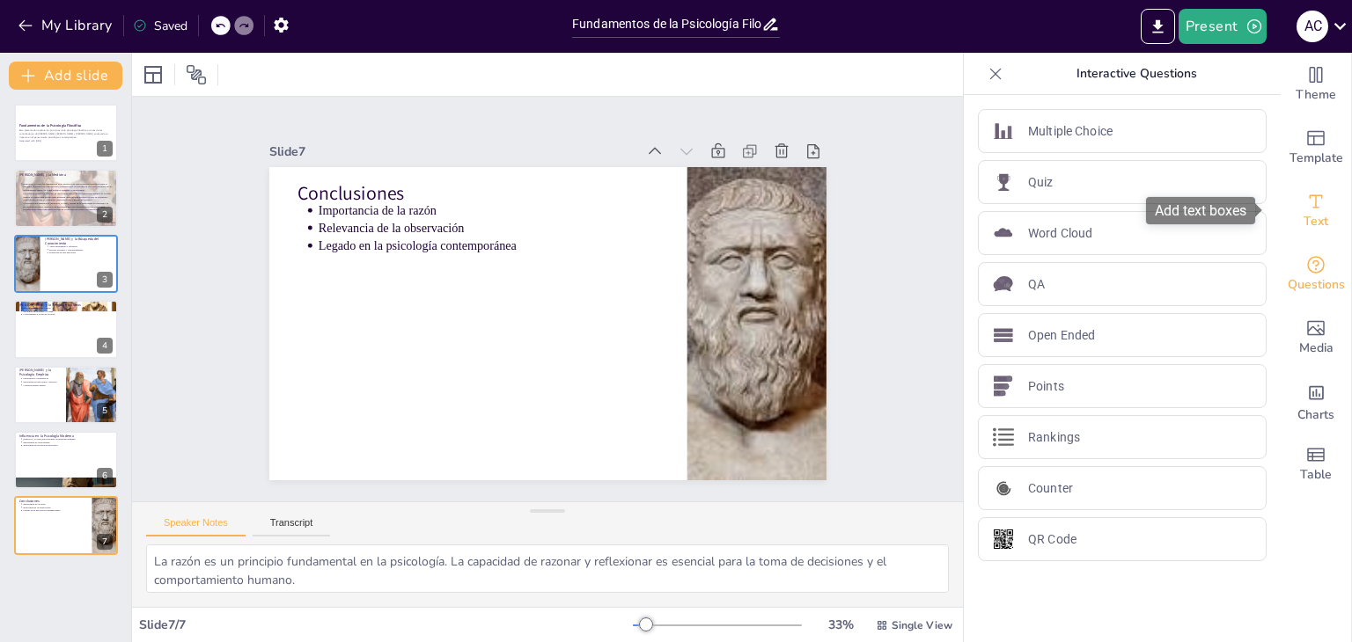
click at [1303, 216] on span "Text" at bounding box center [1315, 221] width 25 height 19
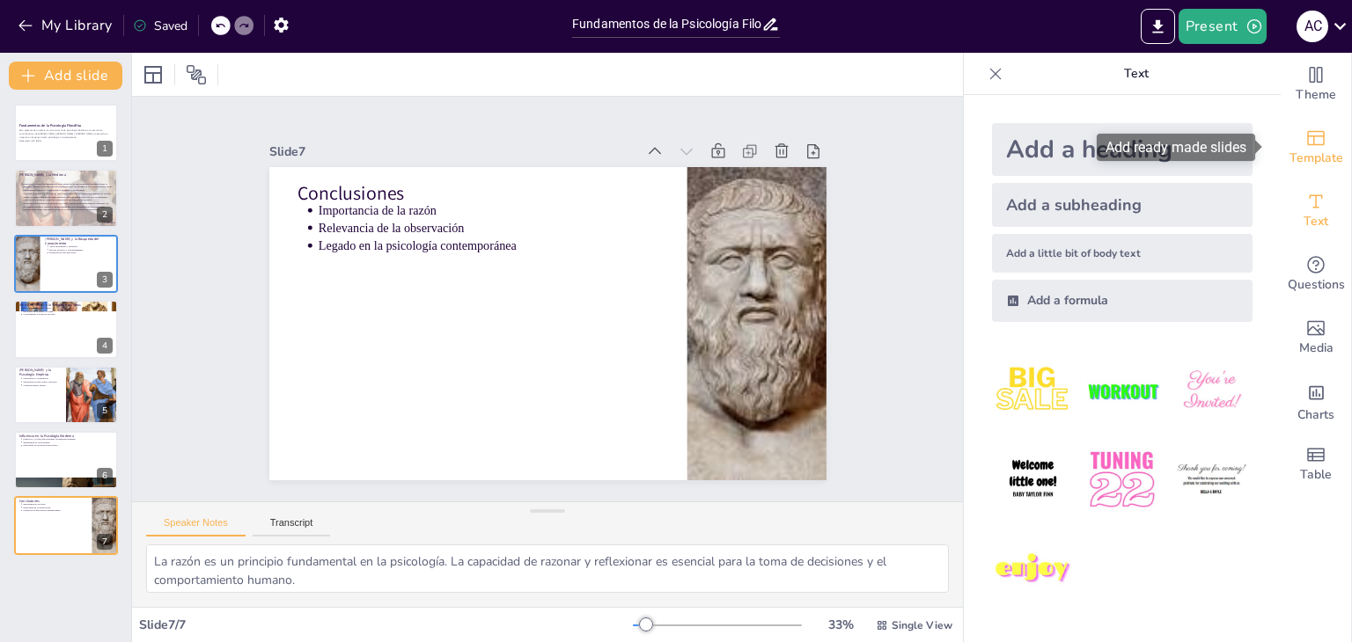
click at [1293, 153] on span "Template" at bounding box center [1316, 158] width 54 height 19
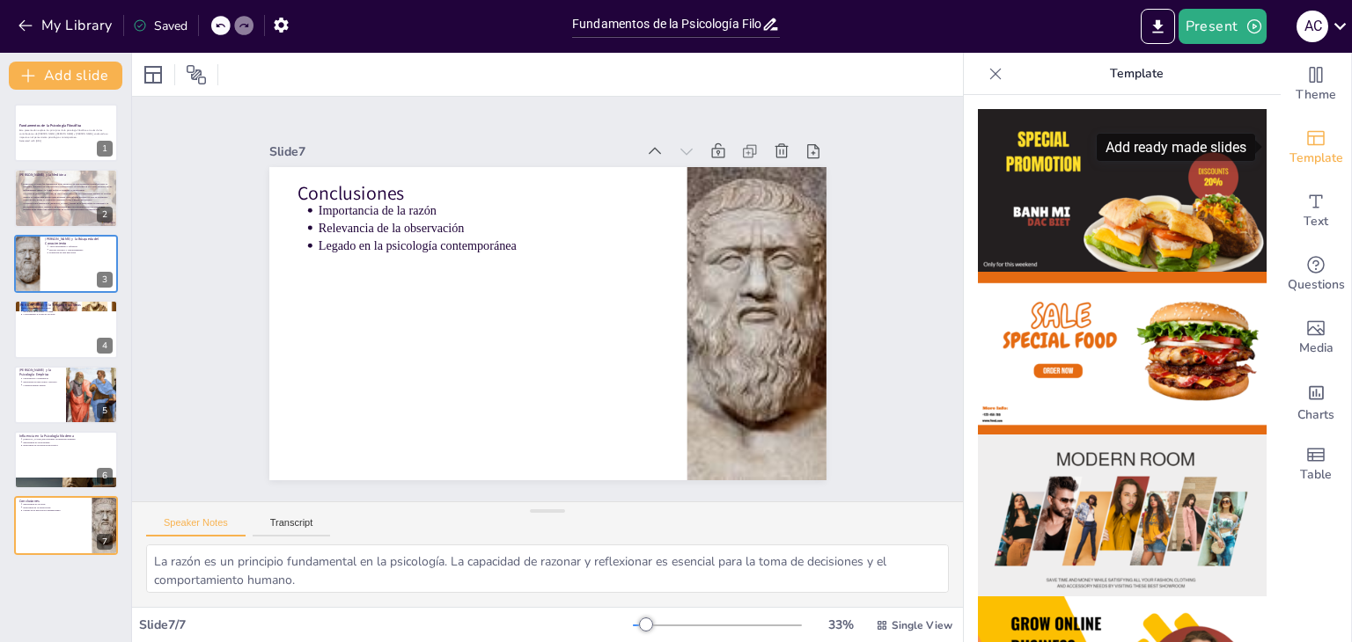
click at [1297, 158] on span "Template" at bounding box center [1316, 158] width 54 height 19
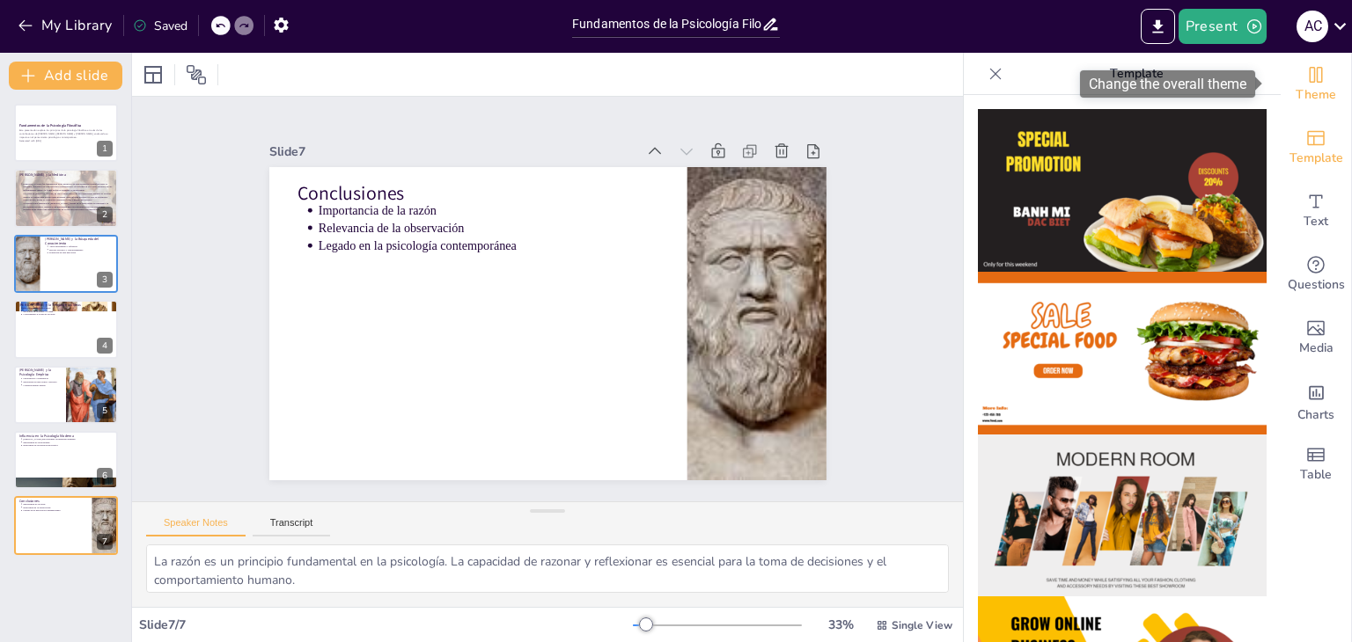
click at [1309, 96] on span "Theme" at bounding box center [1315, 94] width 40 height 19
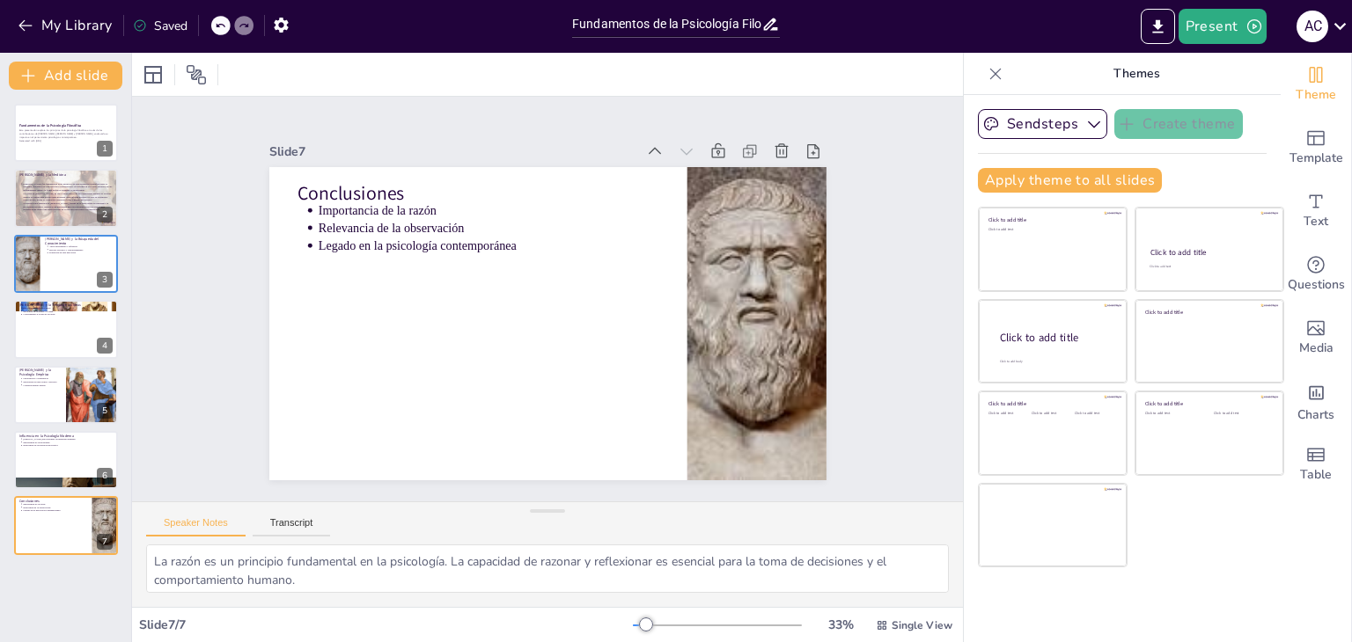
click at [1160, 554] on div "Click to add title Click to add text Click to add title Click to add text Click…" at bounding box center [1131, 387] width 306 height 361
click at [986, 72] on icon at bounding box center [995, 74] width 18 height 18
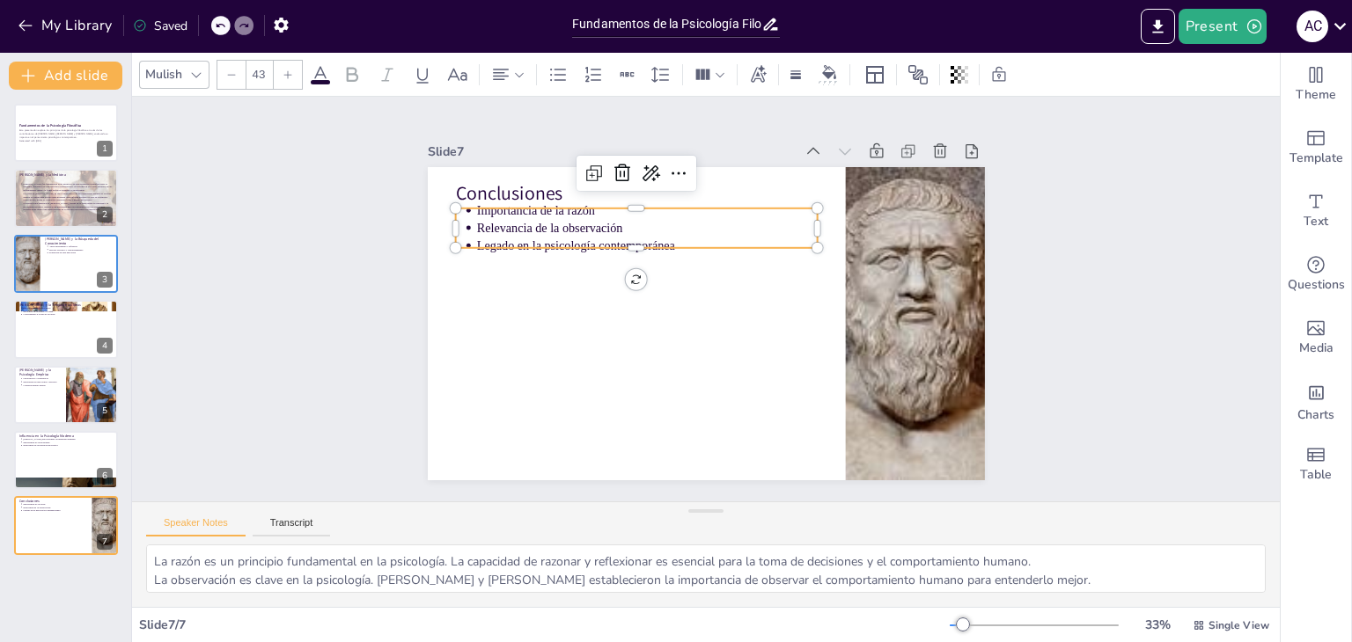
click at [656, 233] on p "Legado en la psicología contemporánea" at bounding box center [784, 317] width 304 height 186
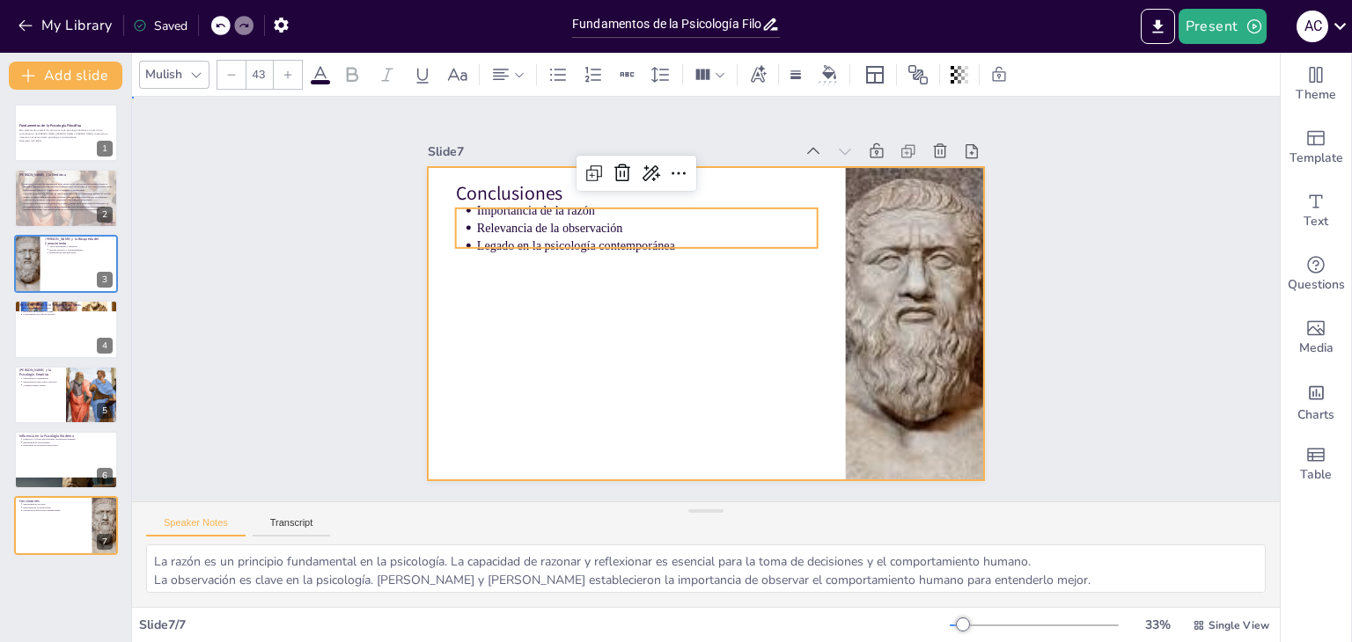
click at [730, 395] on div at bounding box center [682, 294] width 422 height 610
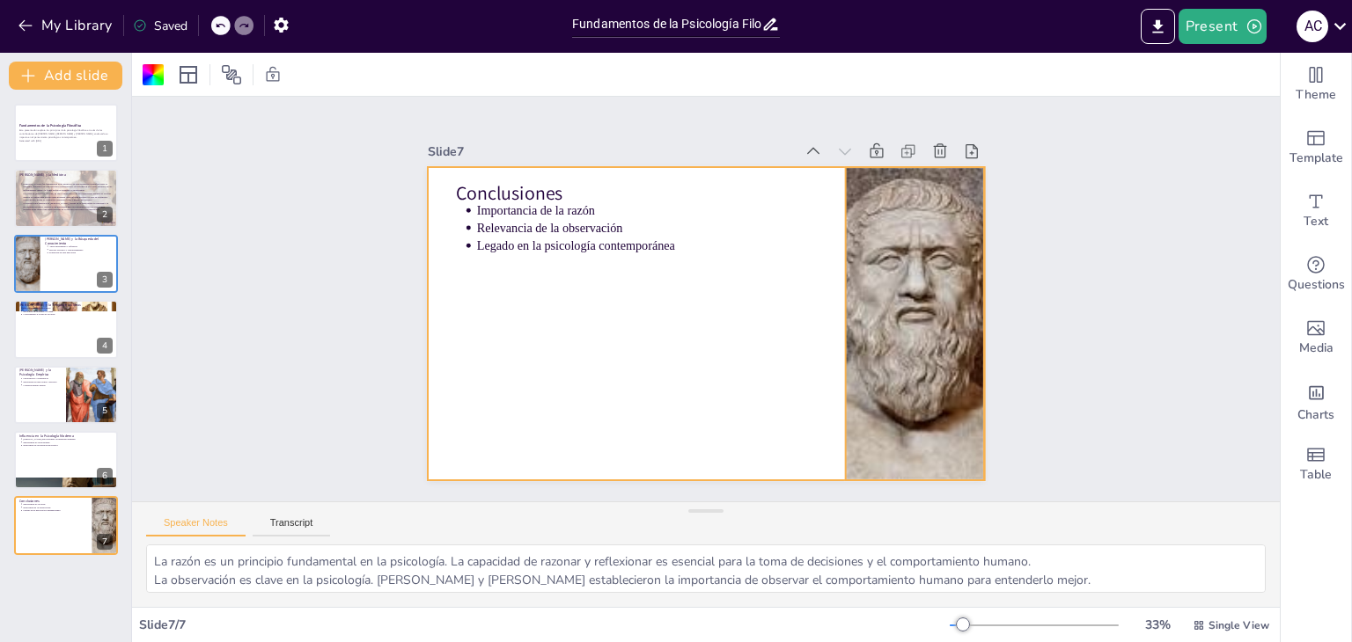
click at [865, 301] on div at bounding box center [496, 319] width 737 height 450
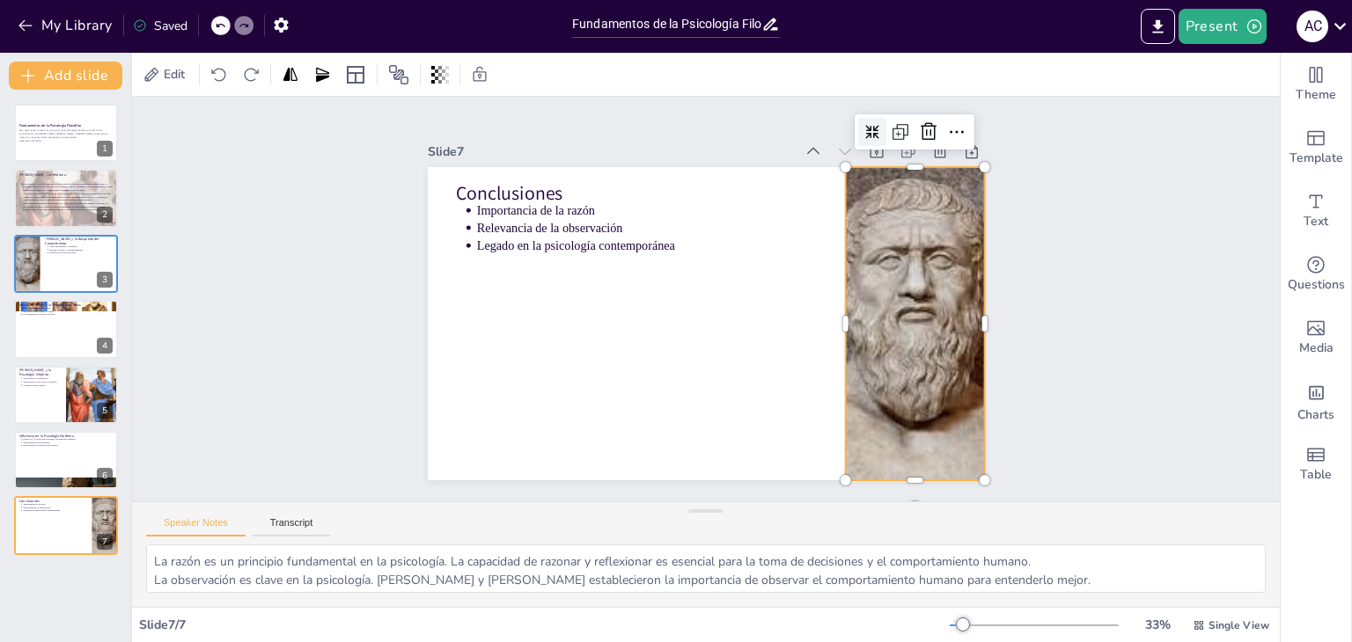
click at [776, 81] on icon at bounding box center [766, 71] width 19 height 19
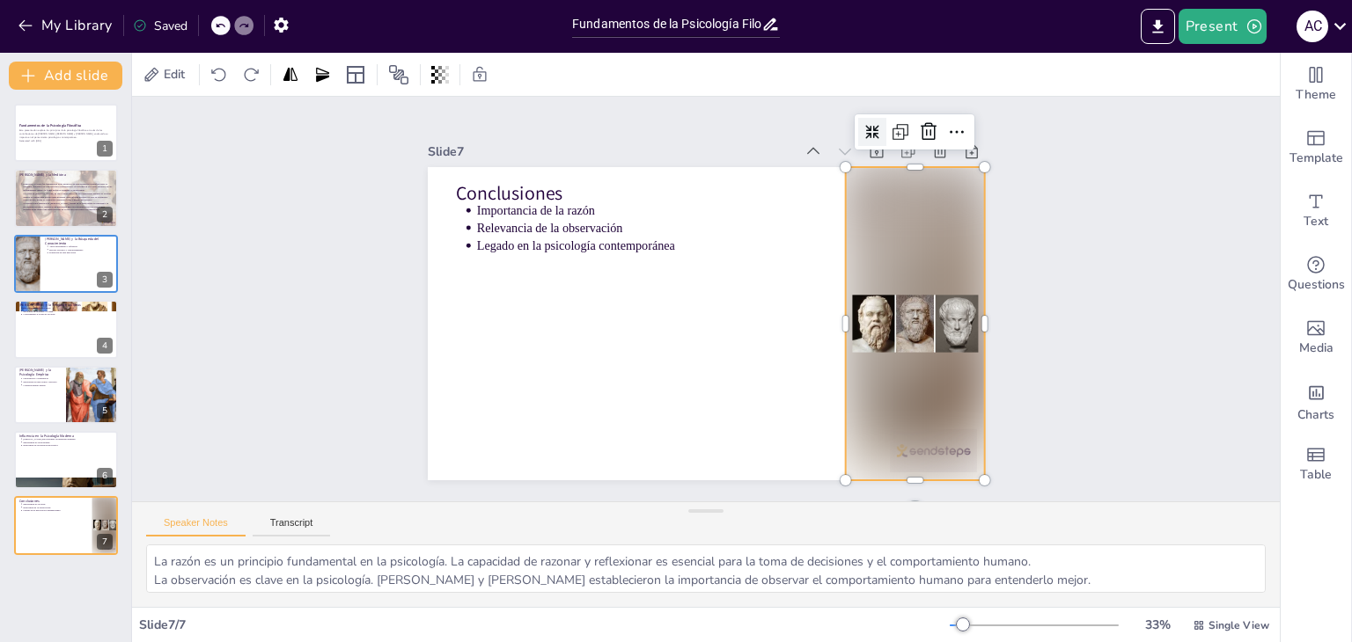
click at [679, 523] on icon at bounding box center [669, 532] width 19 height 19
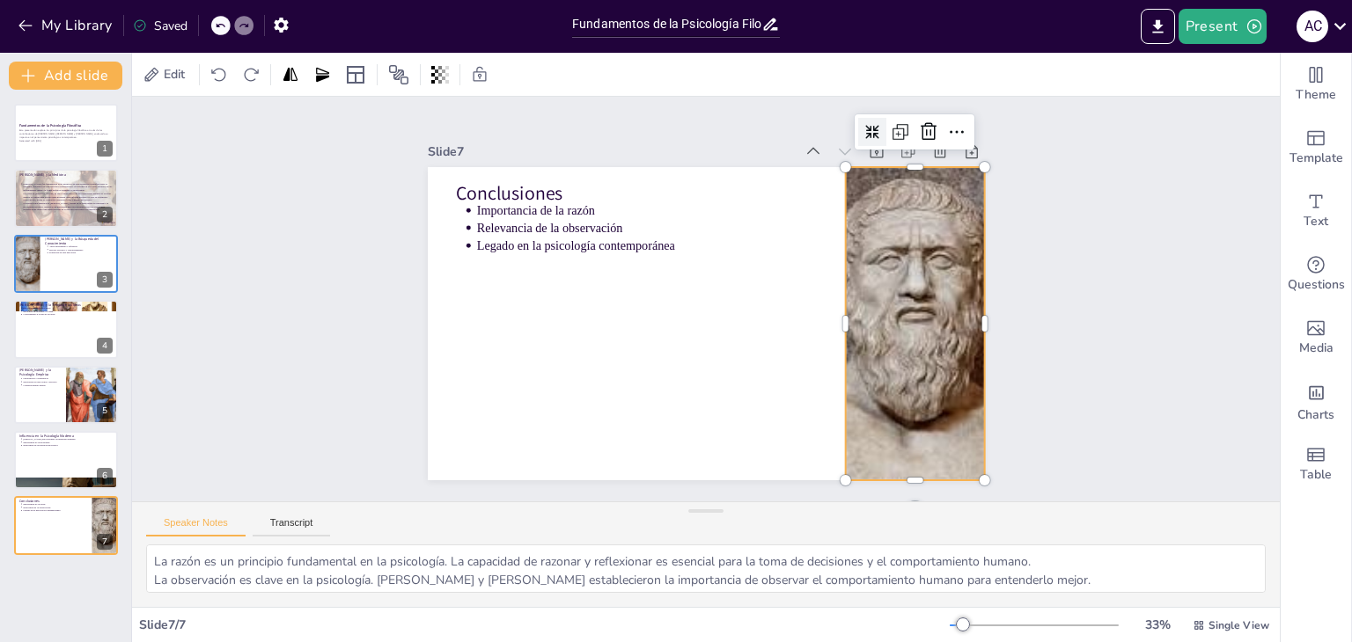
click at [728, 525] on icon at bounding box center [717, 534] width 19 height 19
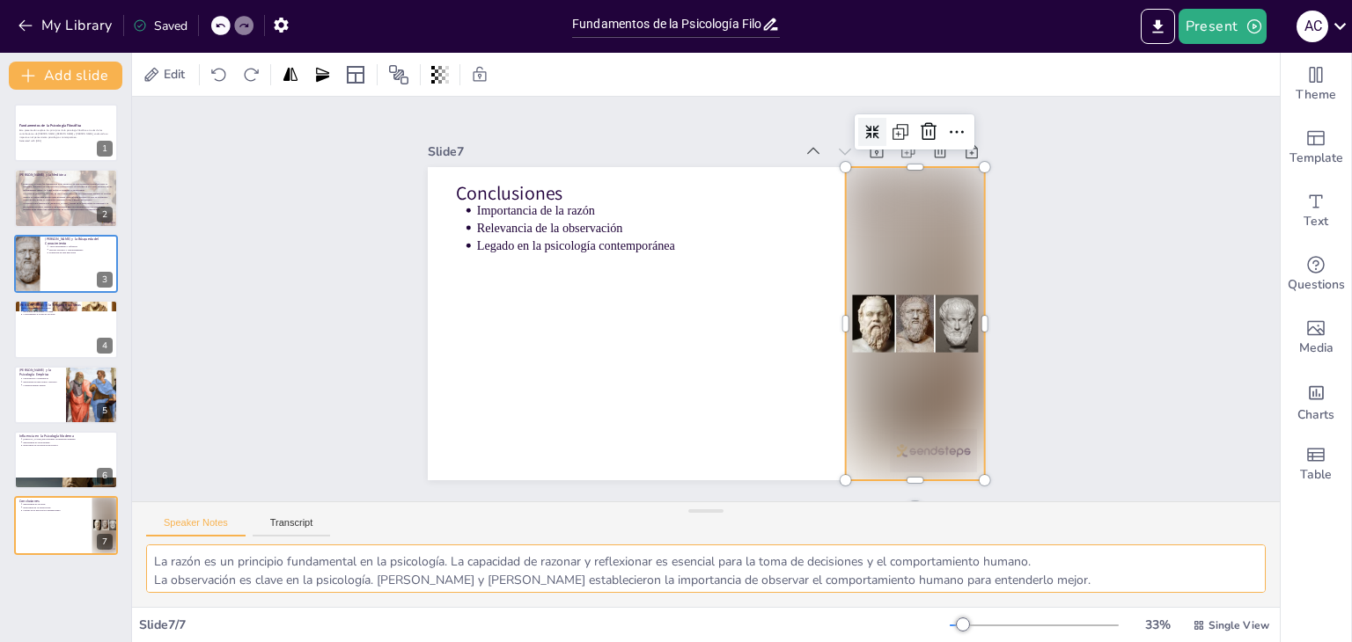
scroll to position [22, 0]
drag, startPoint x: 148, startPoint y: 563, endPoint x: 918, endPoint y: 598, distance: 770.8
click at [841, 610] on div "Edit Slide 1 Fundamentos de la Psicología Filosófica Esta presentación explora …" at bounding box center [706, 348] width 1148 height 590
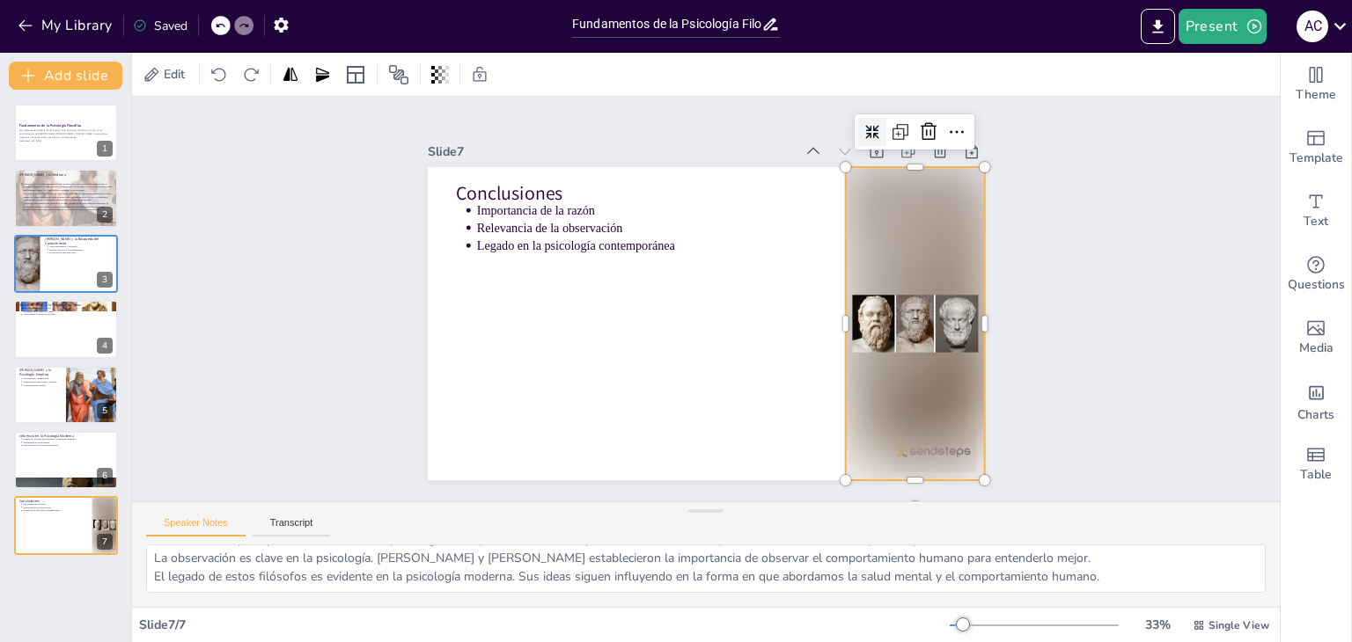
drag, startPoint x: 938, startPoint y: 598, endPoint x: 1106, endPoint y: 582, distance: 168.9
click at [1106, 582] on div "La razón es un principio fundamental en la psicología. La capacidad de razonar …" at bounding box center [706, 576] width 1148 height 62
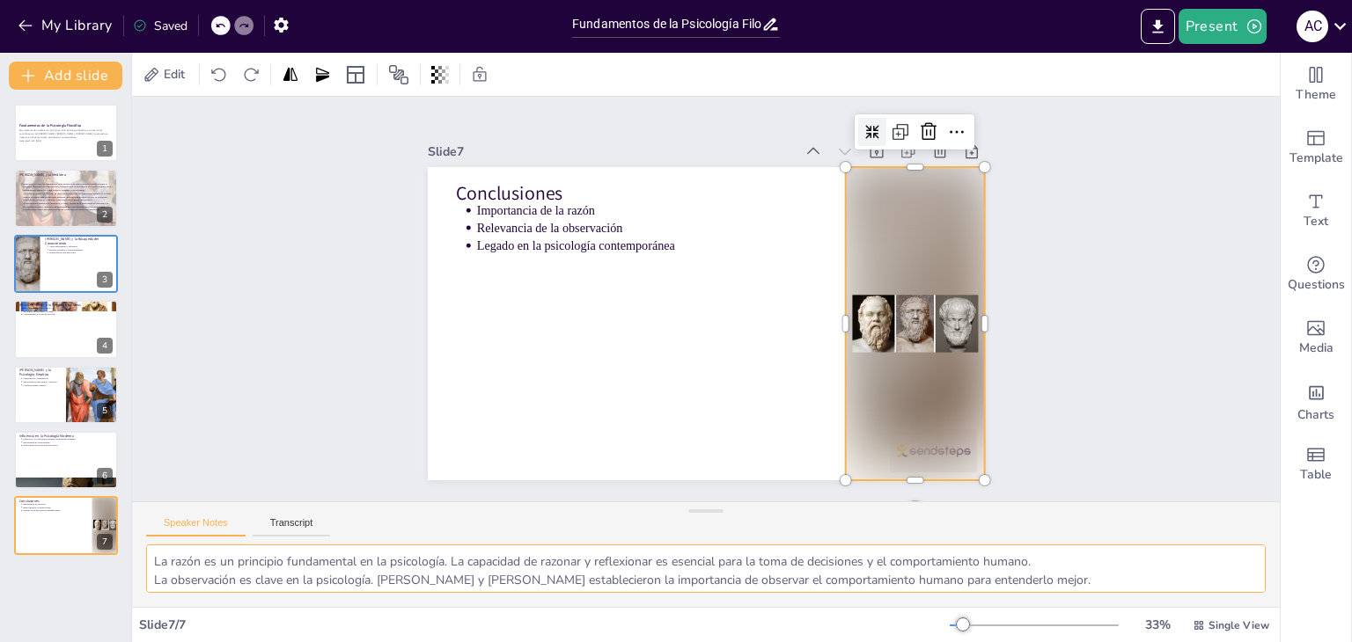
drag, startPoint x: 1106, startPoint y: 582, endPoint x: 139, endPoint y: 539, distance: 968.0
click at [139, 539] on div "Speaker Notes Transcript La razón es un principio fundamental en la psicología.…" at bounding box center [706, 555] width 1148 height 106
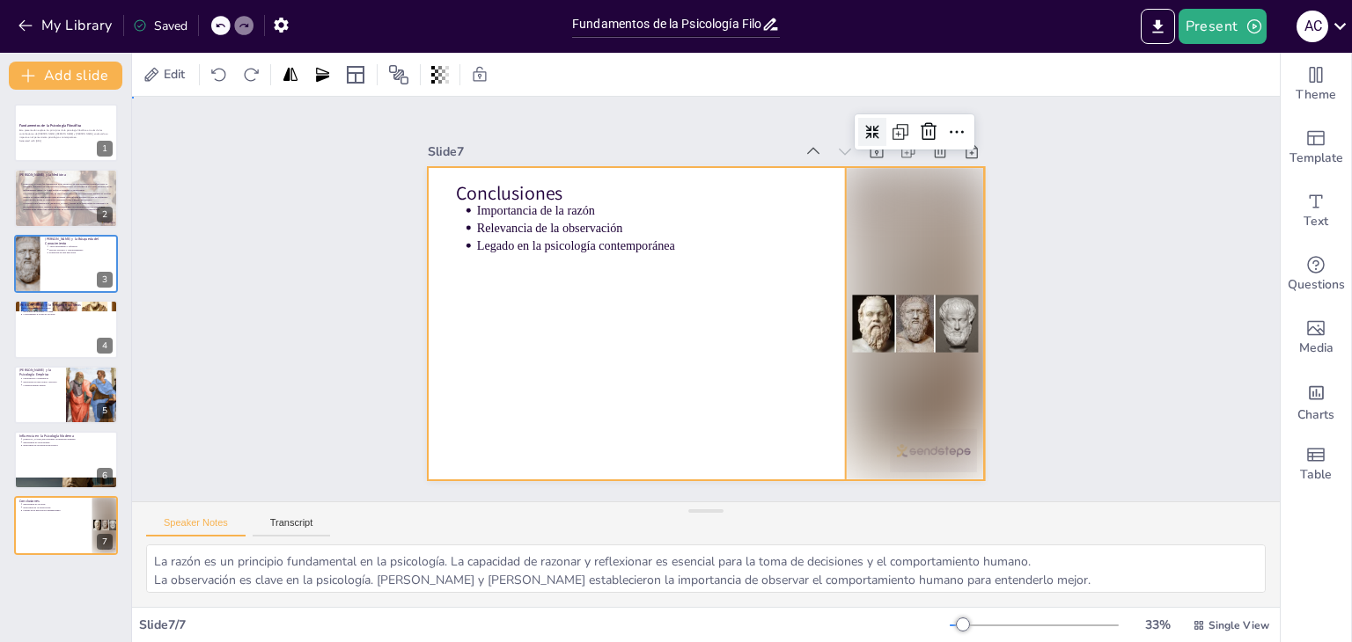
click at [613, 251] on div at bounding box center [718, 278] width 639 height 550
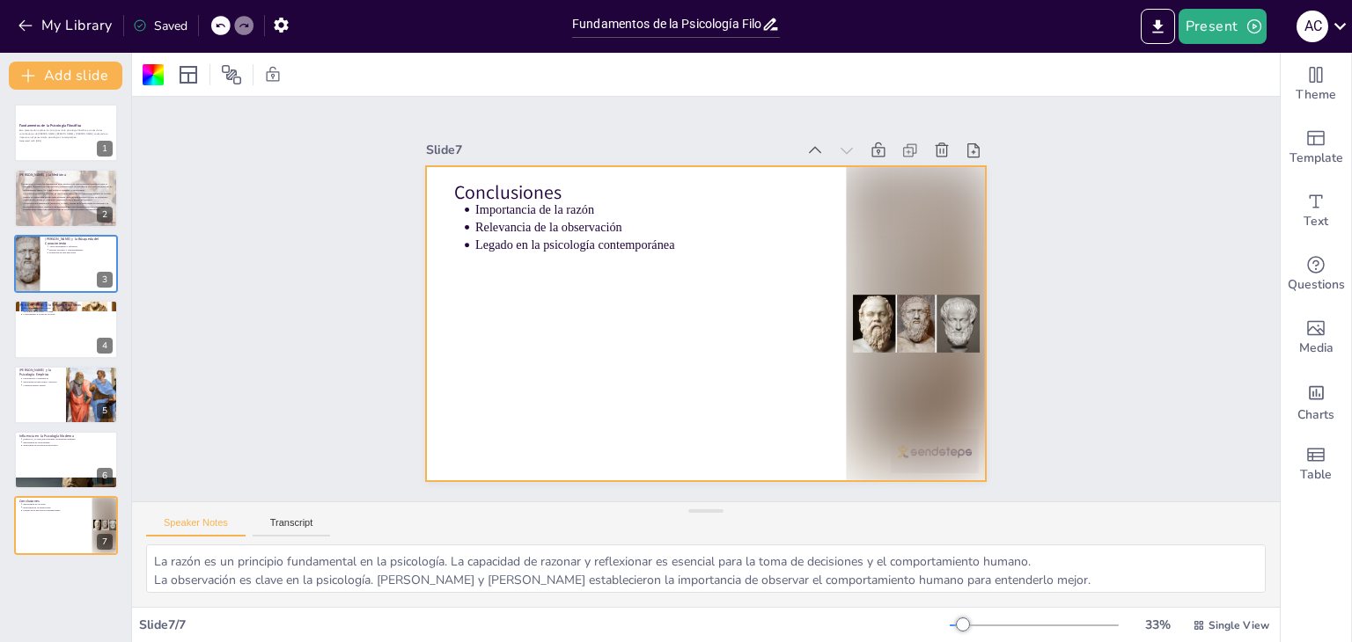
click at [613, 251] on div at bounding box center [700, 274] width 613 height 425
click at [751, 232] on p "Legado en la psicología contemporánea" at bounding box center [760, 240] width 18 height 343
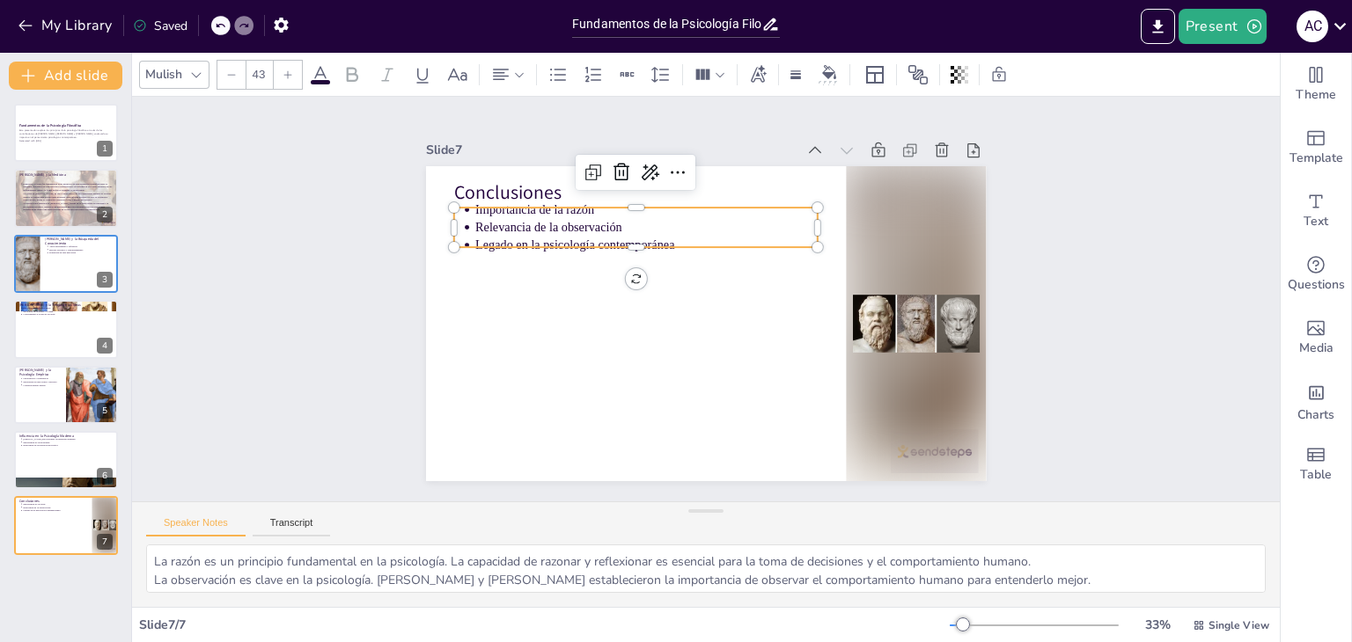
click at [701, 233] on p "Legado en la psicología contemporánea" at bounding box center [745, 230] width 89 height 339
click at [664, 228] on p "Relevancia de la observación" at bounding box center [797, 312] width 267 height 243
click at [704, 228] on p "Relevancia de la observación" at bounding box center [797, 283] width 187 height 305
click at [641, 228] on p "Relevancia de la observación" at bounding box center [728, 209] width 216 height 288
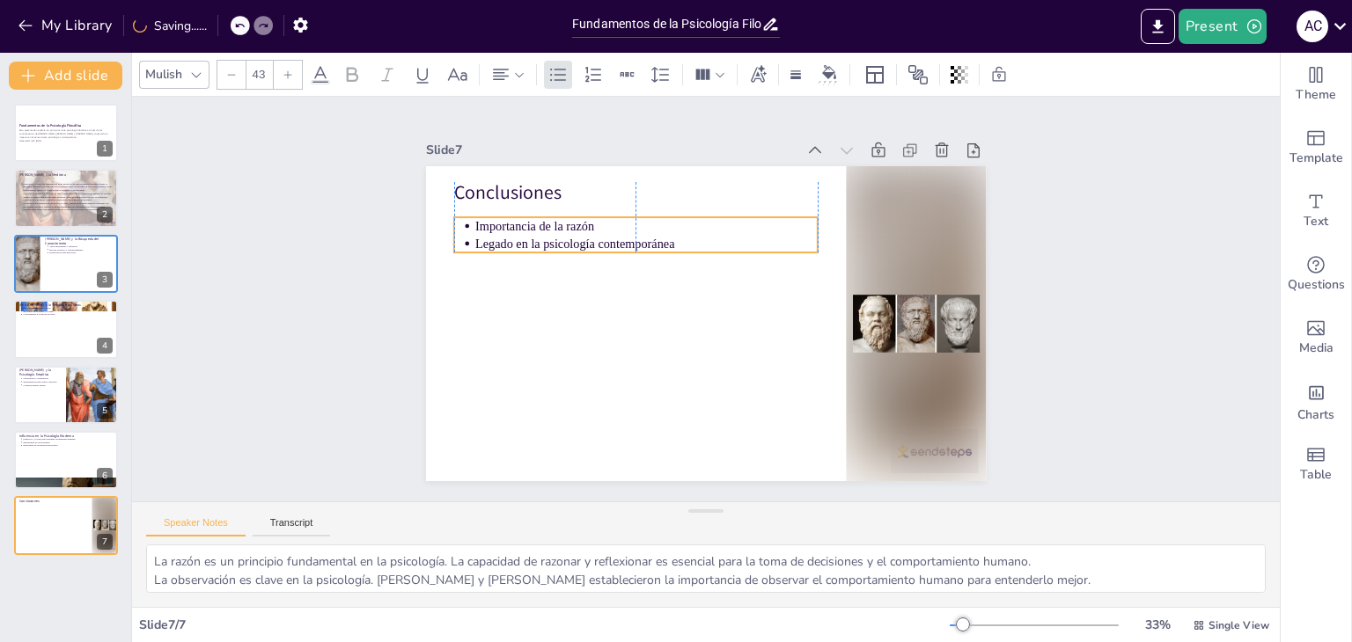
drag, startPoint x: 677, startPoint y: 224, endPoint x: 677, endPoint y: 233, distance: 9.7
click at [678, 233] on p "Legado en la psicología contemporánea" at bounding box center [786, 284] width 216 height 288
click at [703, 242] on p "Legado en la psicología contemporánea" at bounding box center [747, 229] width 89 height 339
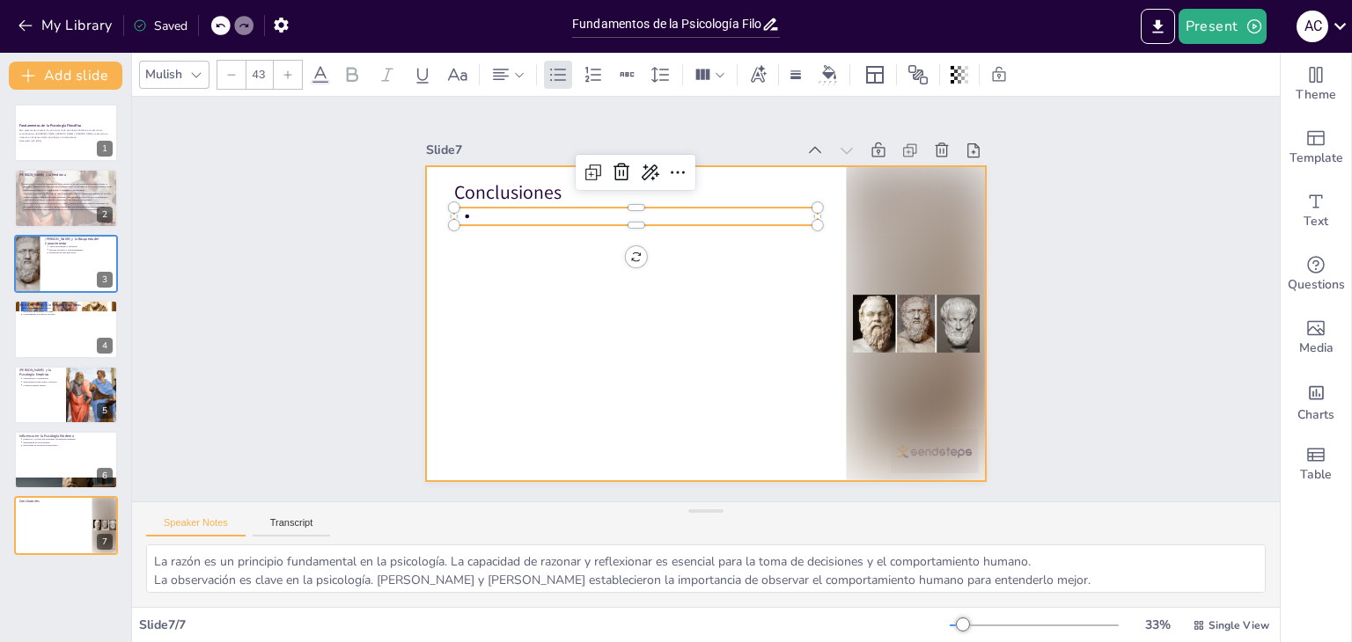
type input "--"
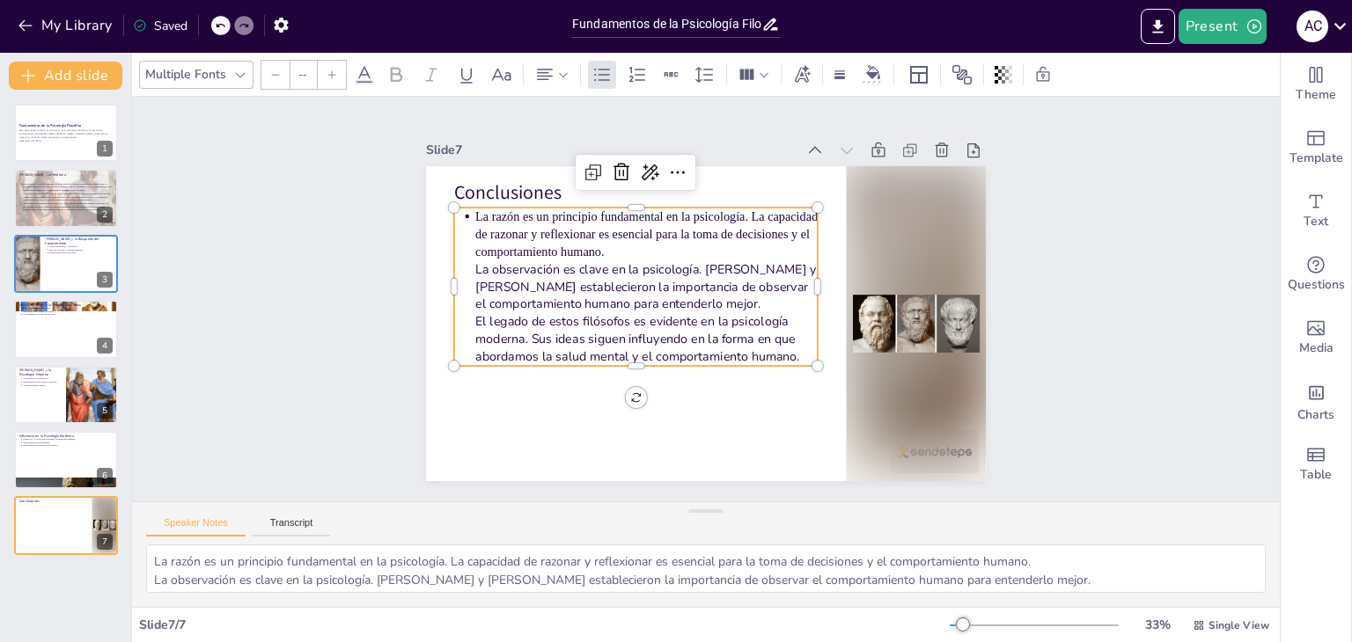
click at [362, 311] on div "Slide 1 Fundamentos de la Psicología Filosófica Esta presentación explora los p…" at bounding box center [705, 299] width 1124 height 1068
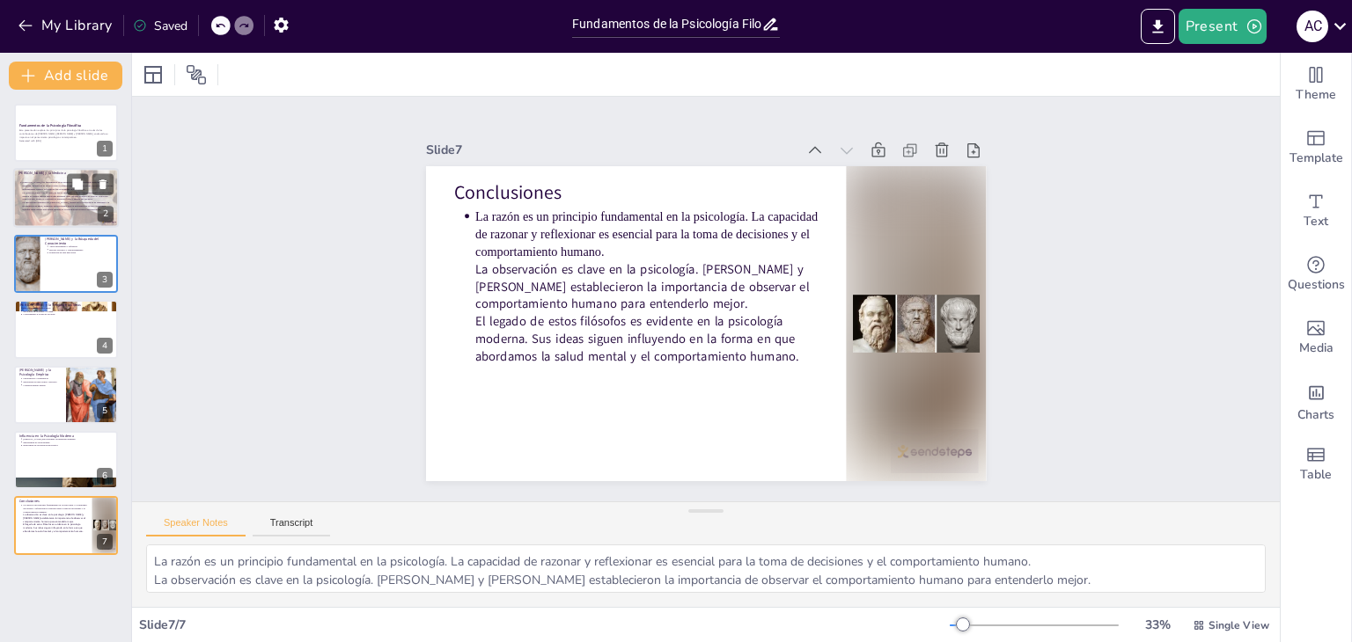
click at [77, 199] on p "La visión de Hipócrates de que la salud mental es un componente integral de la …" at bounding box center [68, 197] width 92 height 10
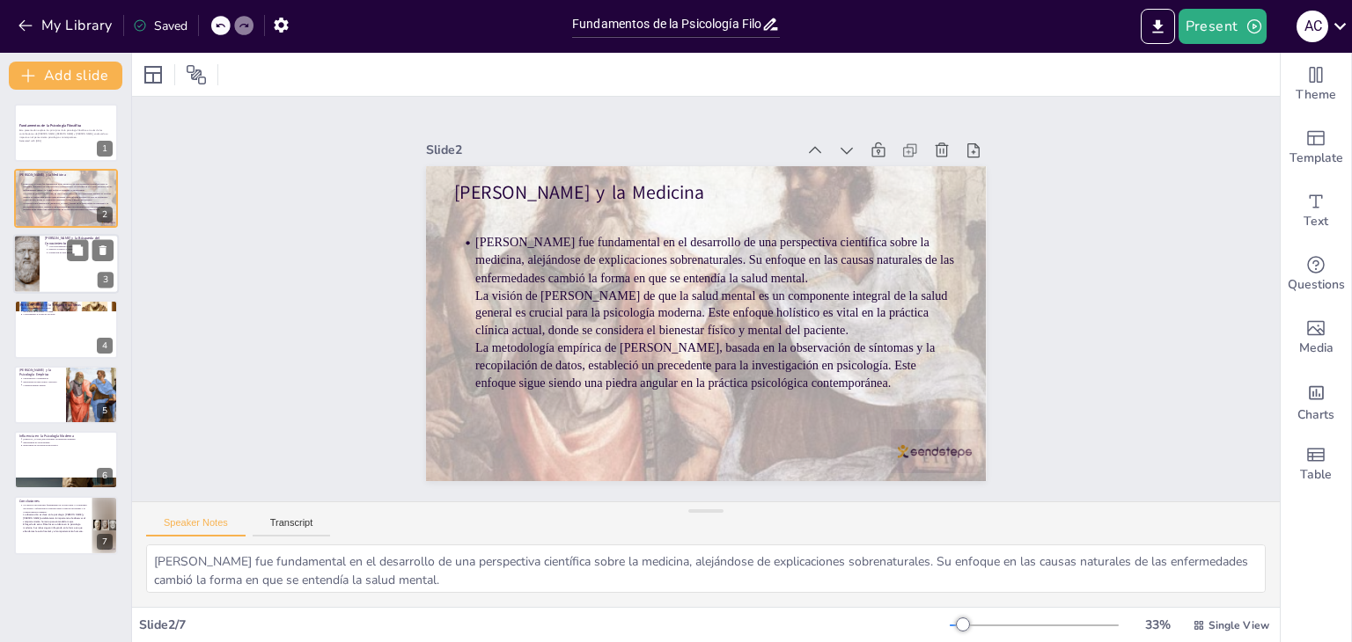
click at [39, 272] on div at bounding box center [27, 264] width 40 height 60
type textarea "La búsqueda de autoconocimiento de Sócrates es fundamental en la psicología. Co…"
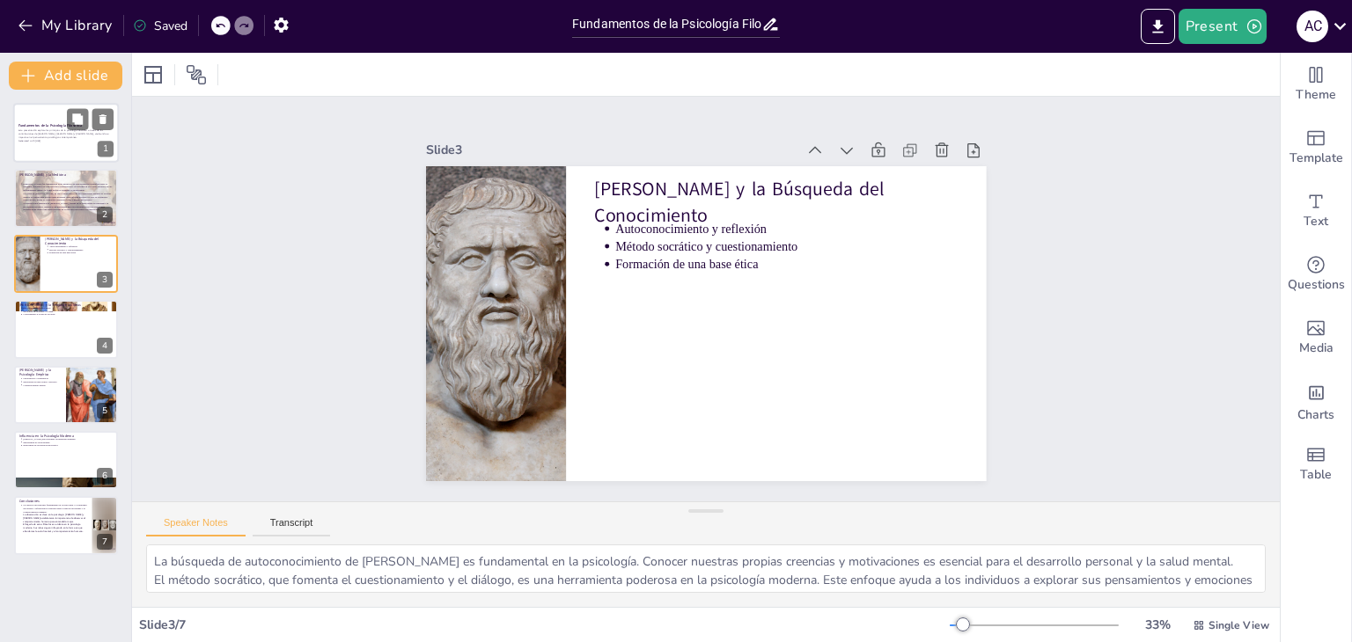
click at [33, 132] on p "Esta presentación explora los principios de la psicología filosófica a través d…" at bounding box center [65, 134] width 95 height 10
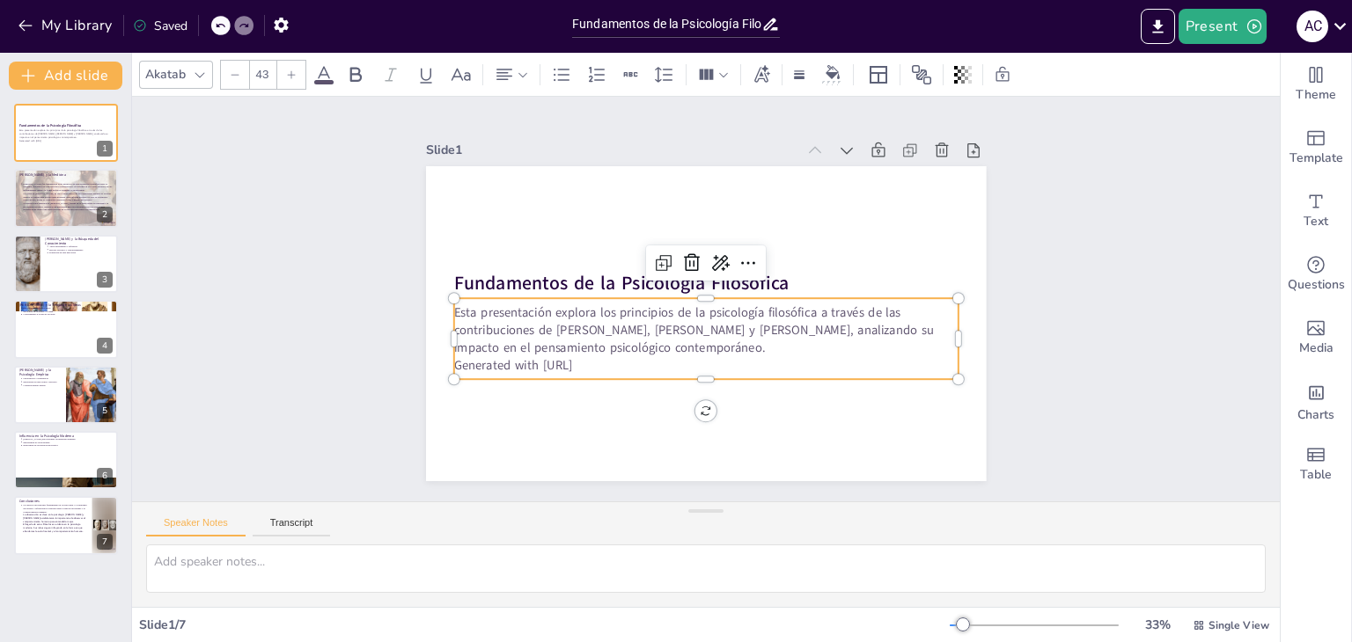
click at [594, 296] on p "Generated with [URL]" at bounding box center [692, 234] width 496 height 122
click at [594, 296] on p "Generated with [URL]" at bounding box center [719, 234] width 496 height 122
click at [656, 358] on p "Generated with [URL]" at bounding box center [766, 325] width 221 height 467
click at [594, 358] on p "Generated with [URL]" at bounding box center [667, 352] width 418 height 311
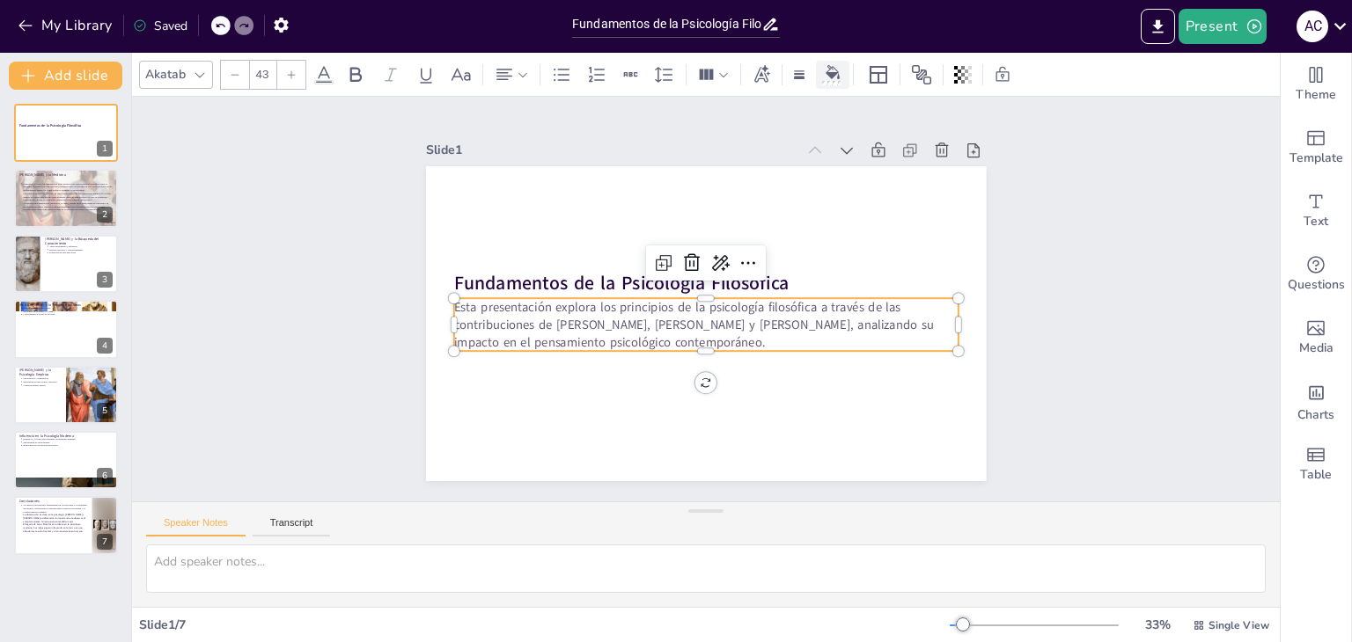
click at [829, 79] on div at bounding box center [832, 74] width 26 height 18
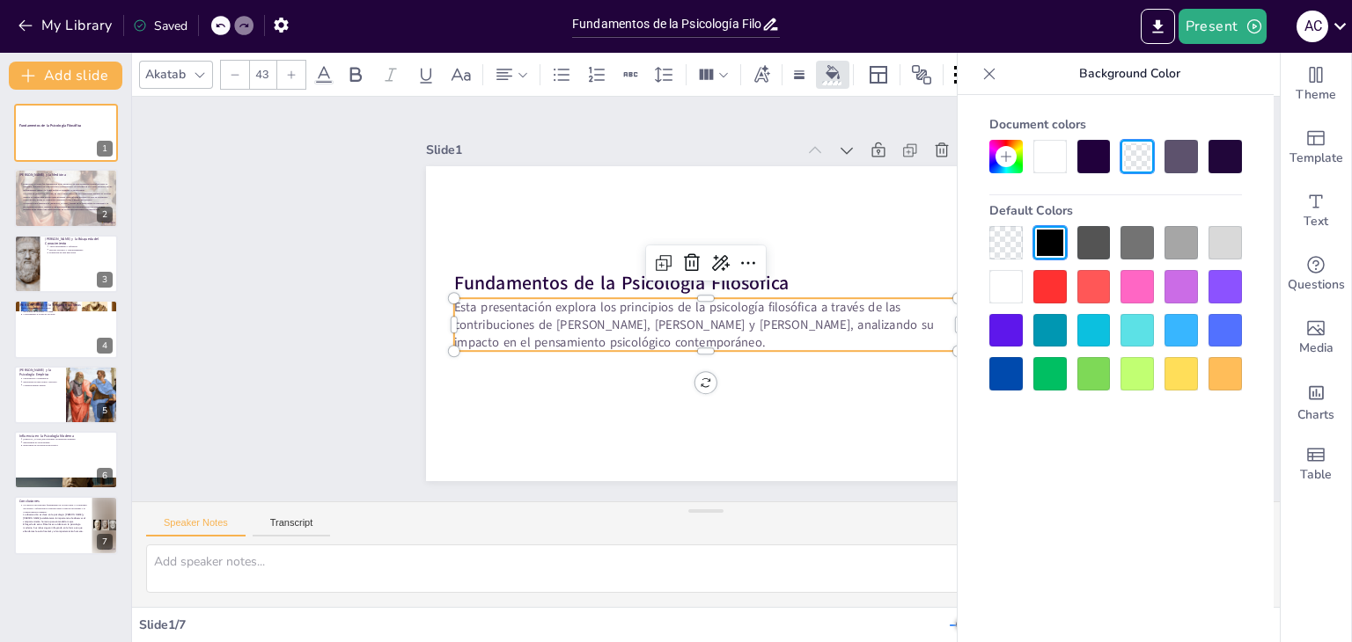
click at [1139, 242] on div at bounding box center [1136, 242] width 33 height 33
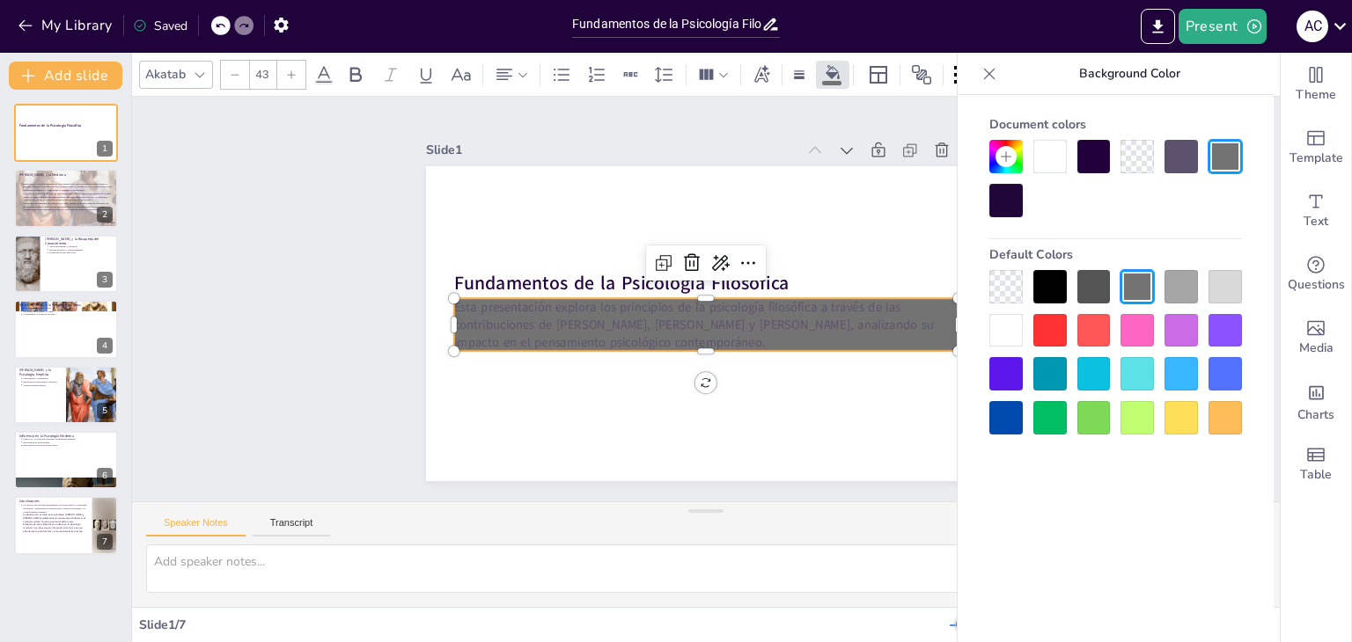
click at [1001, 286] on div at bounding box center [1005, 286] width 33 height 33
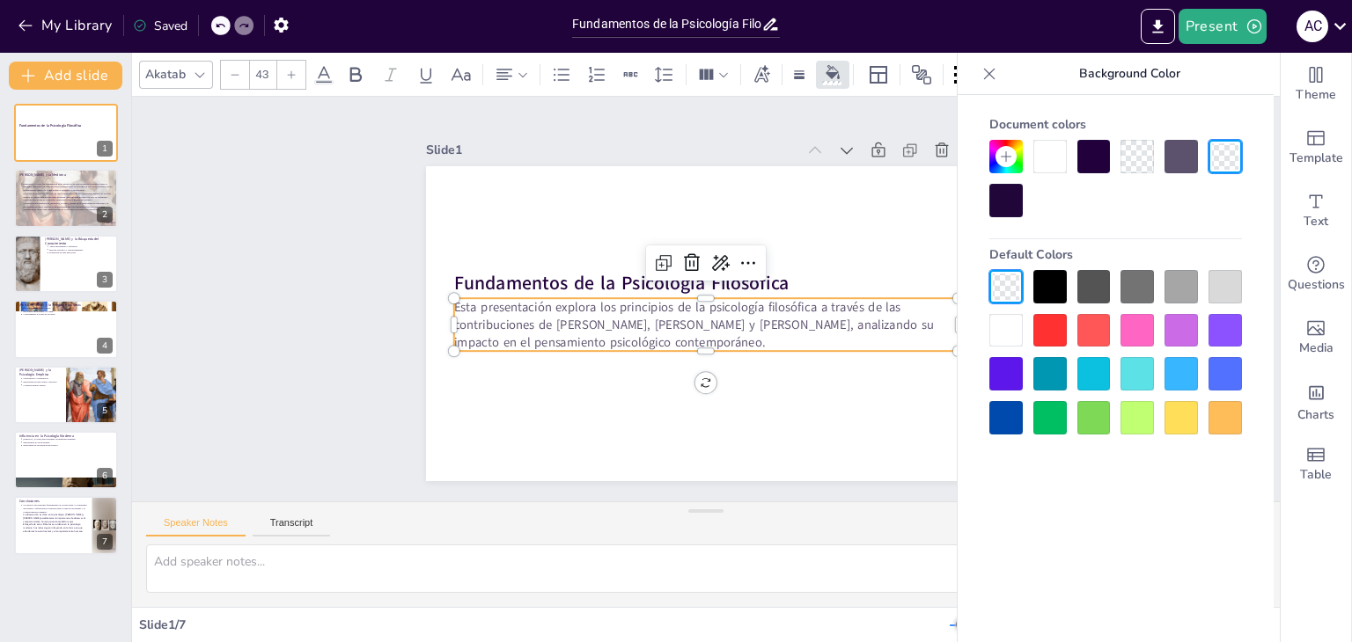
click at [1172, 162] on div at bounding box center [1180, 156] width 33 height 33
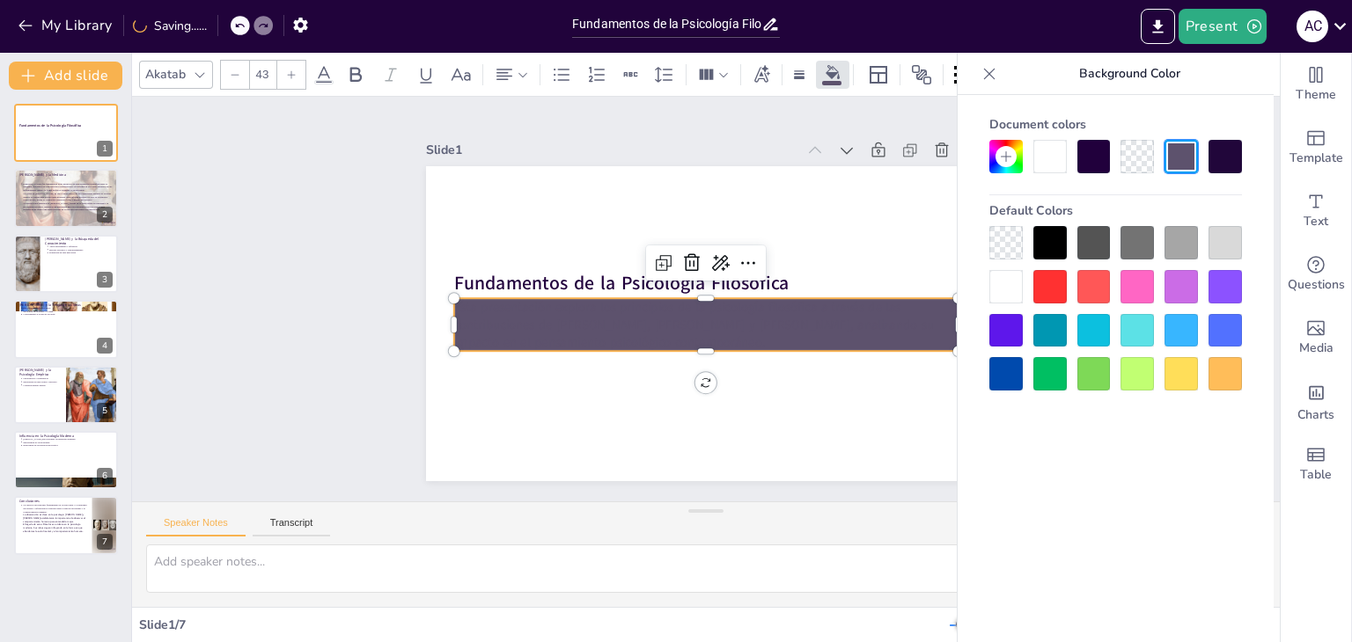
click at [1144, 153] on div at bounding box center [1136, 156] width 33 height 33
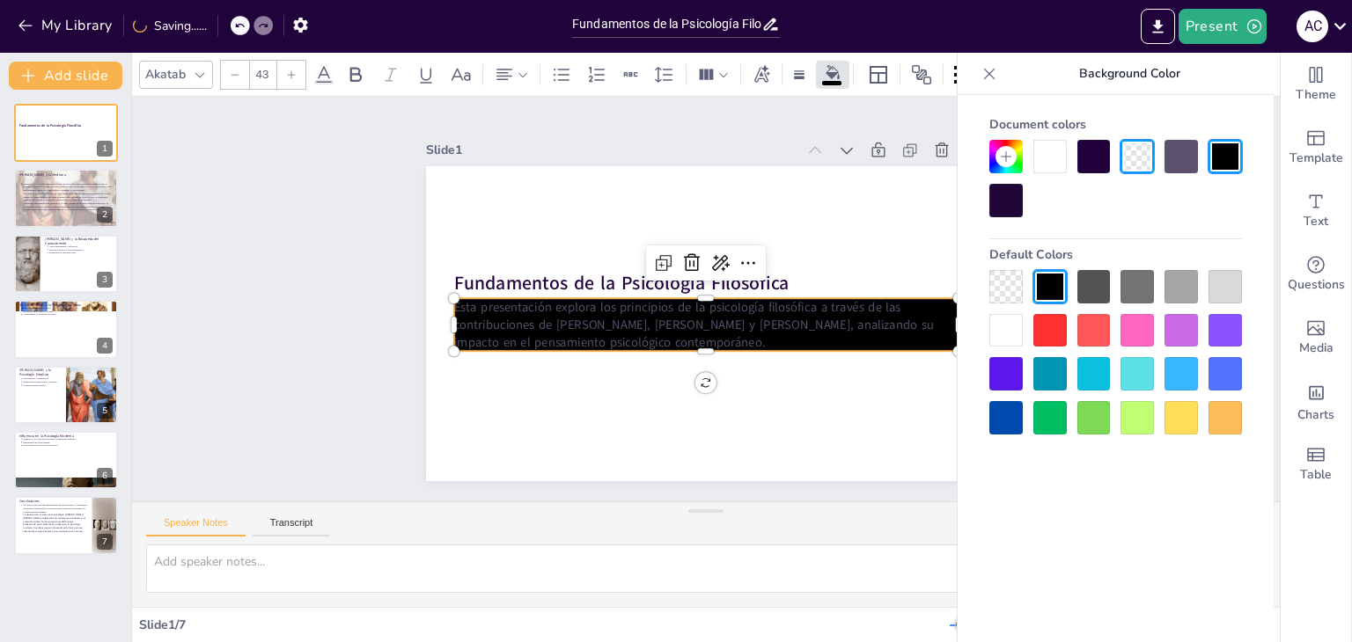
click at [1052, 156] on div at bounding box center [1049, 156] width 33 height 33
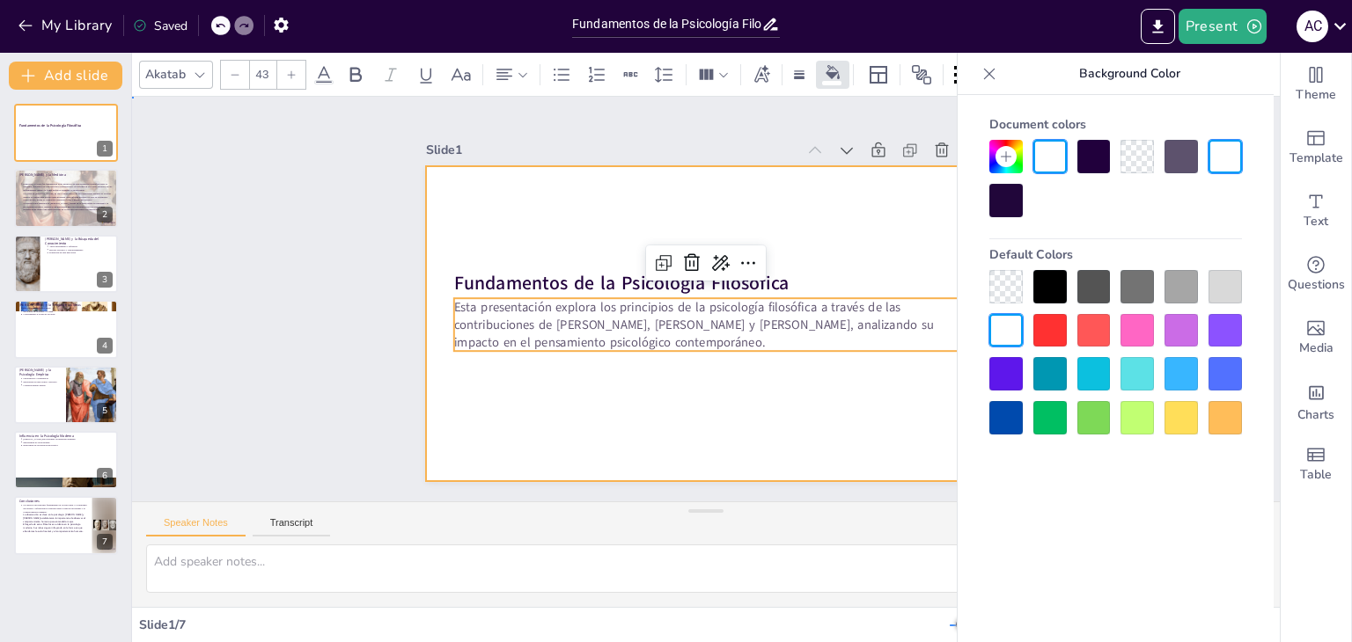
click at [884, 179] on div at bounding box center [691, 318] width 639 height 583
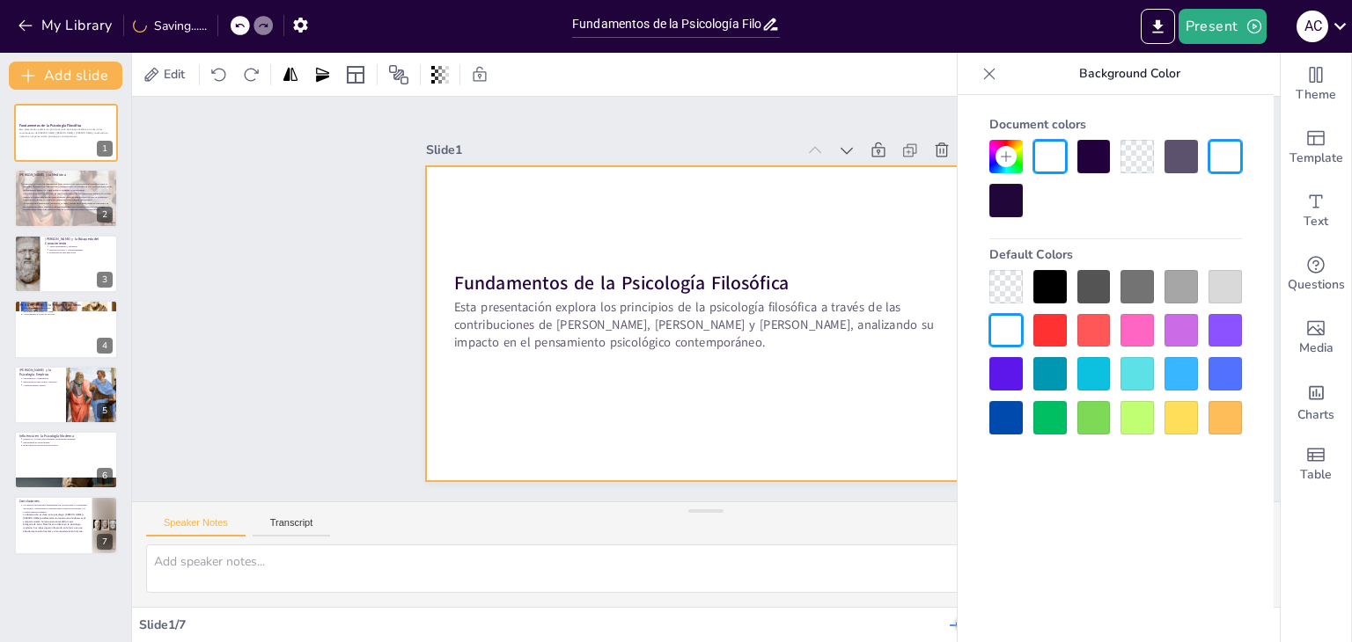
click at [884, 179] on div at bounding box center [716, 322] width 640 height 516
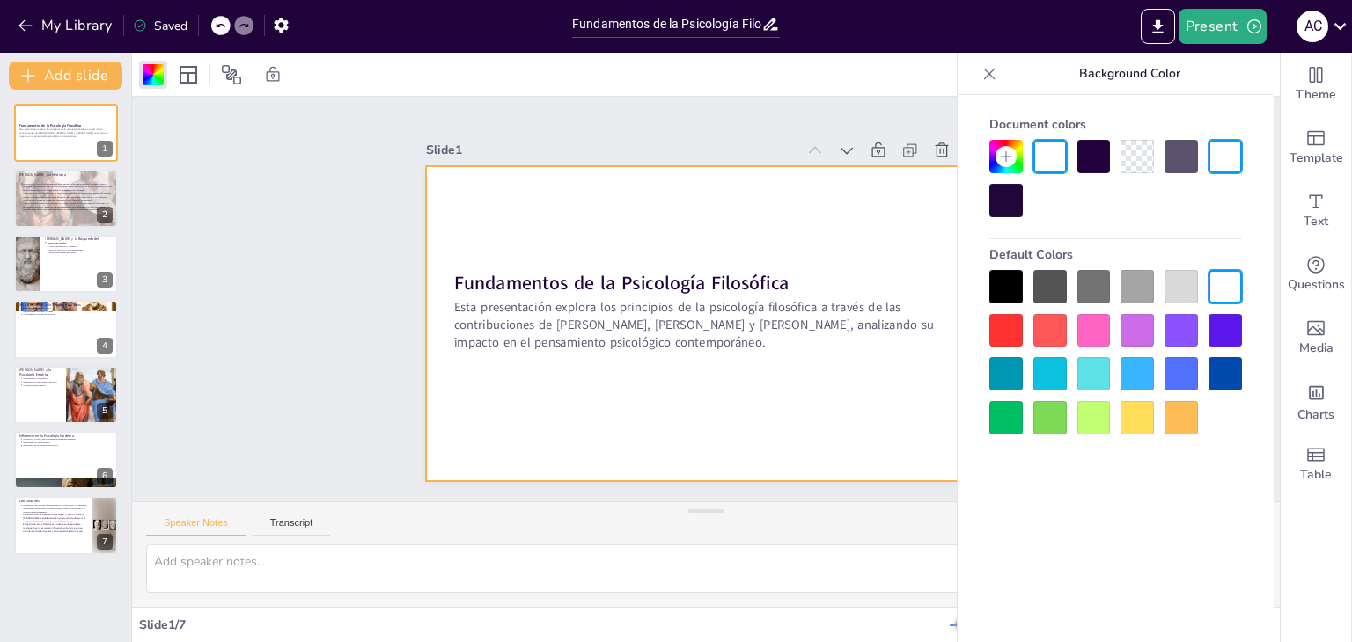
click at [1092, 280] on div at bounding box center [1093, 286] width 33 height 33
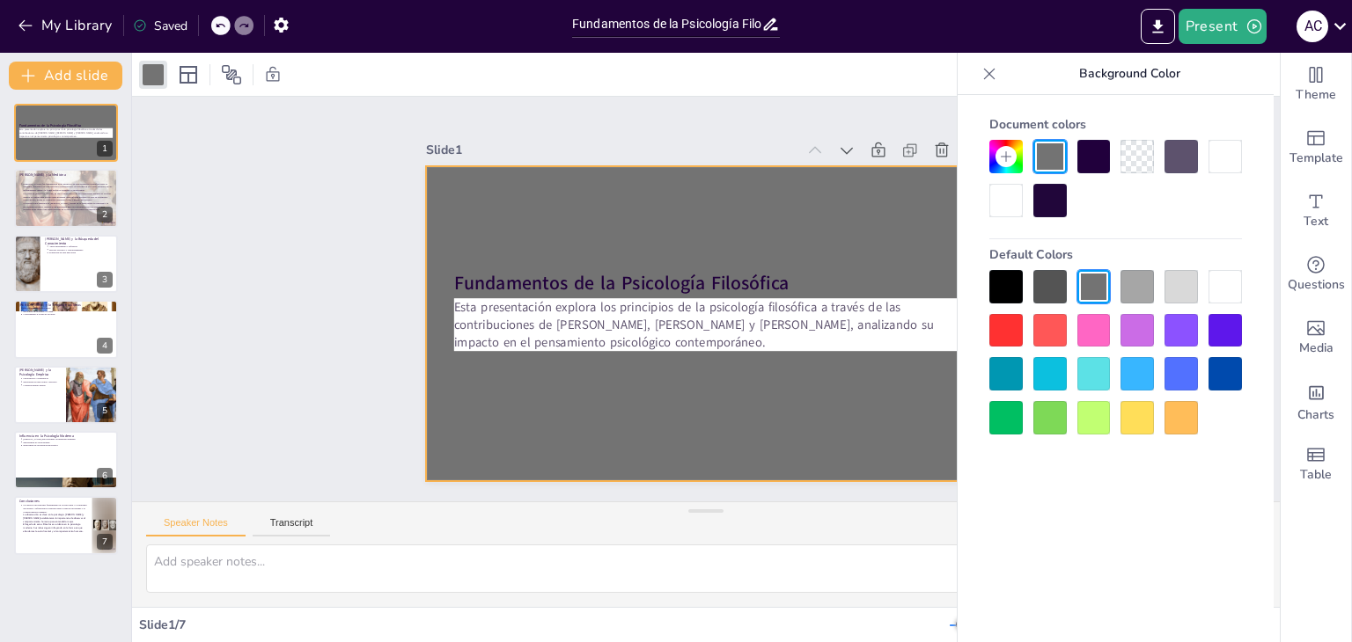
click at [1154, 299] on div at bounding box center [1136, 286] width 33 height 33
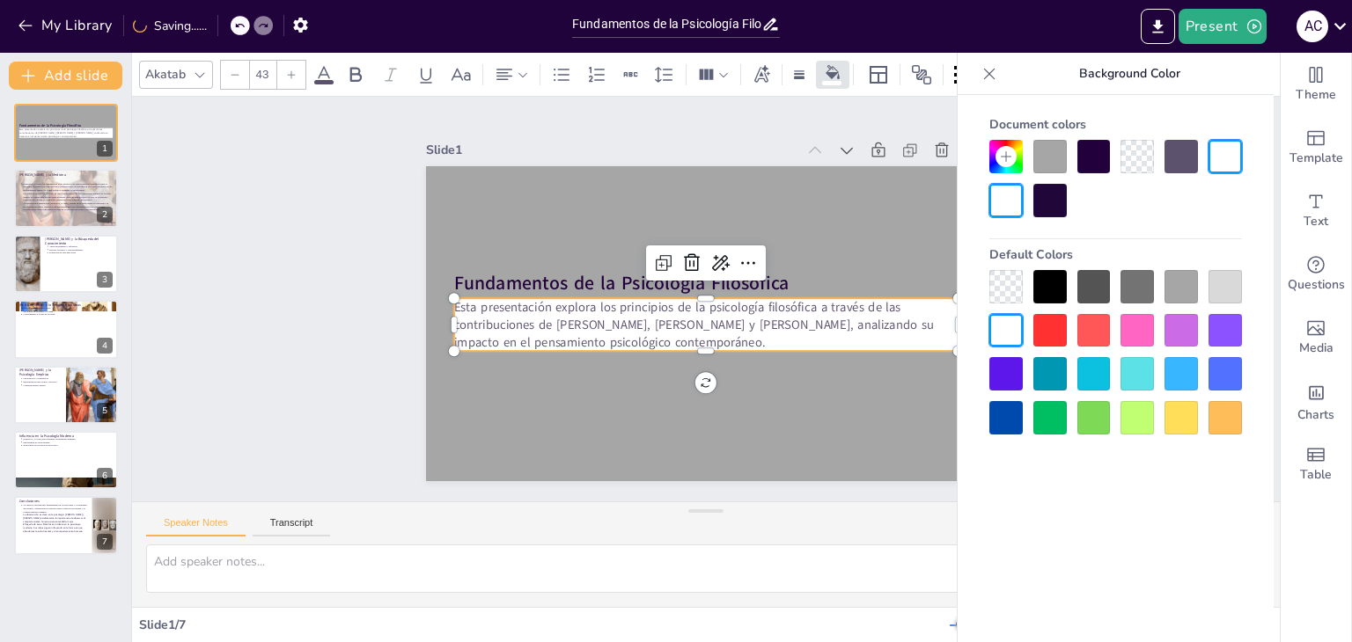
click at [892, 339] on p "Esta presentación explora los principios de la psicología filosófica a través d…" at bounding box center [719, 276] width 463 height 297
click at [1148, 285] on div at bounding box center [1136, 286] width 33 height 33
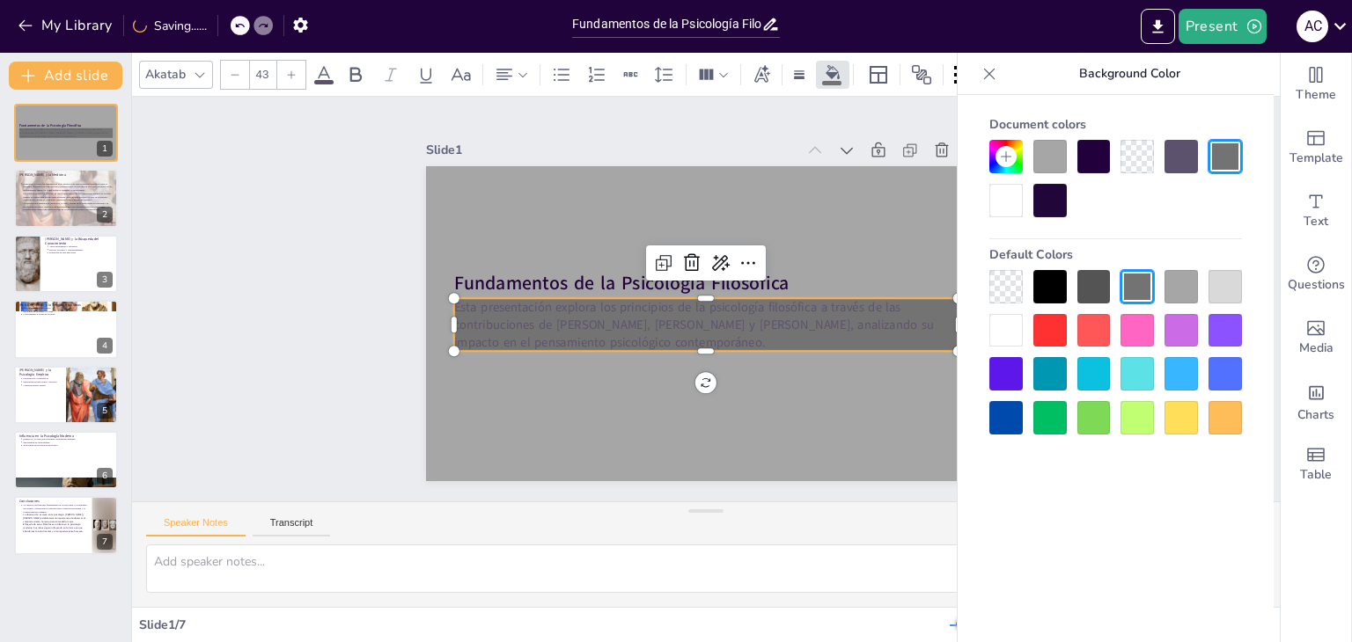
click at [1182, 286] on div at bounding box center [1180, 286] width 33 height 33
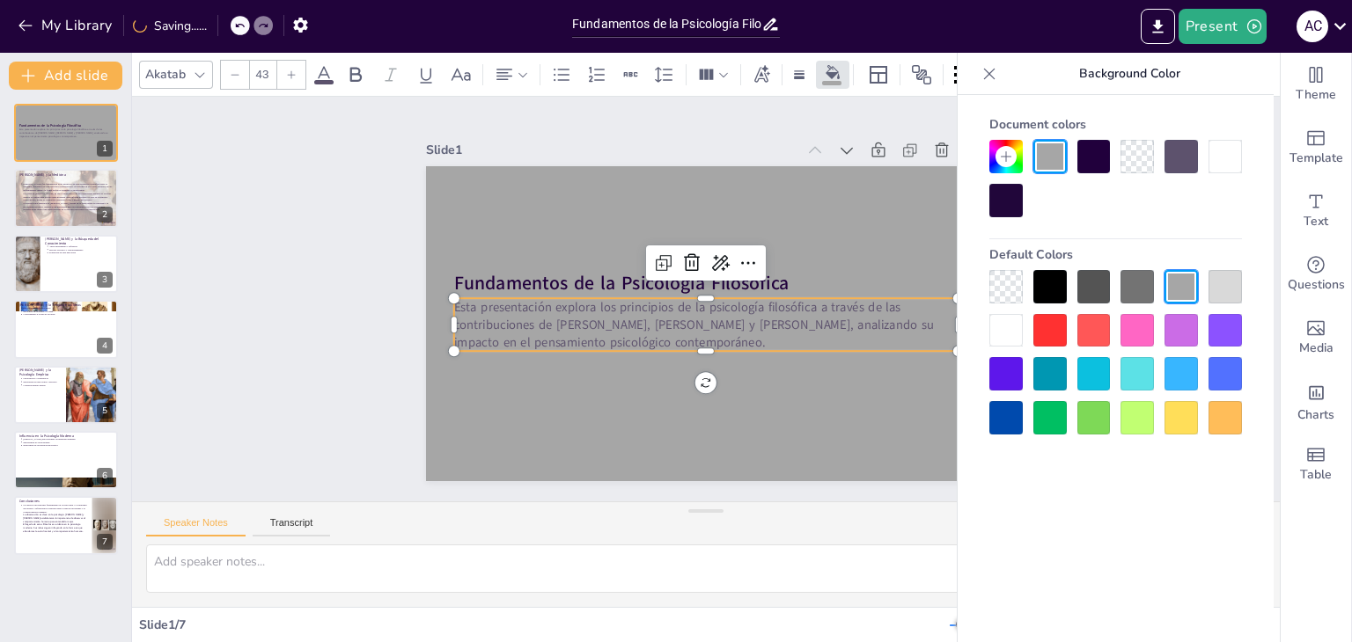
click at [355, 332] on div "Slide 1 Fundamentos de la Psicología Filosófica Esta presentación explora los p…" at bounding box center [705, 299] width 1166 height 1002
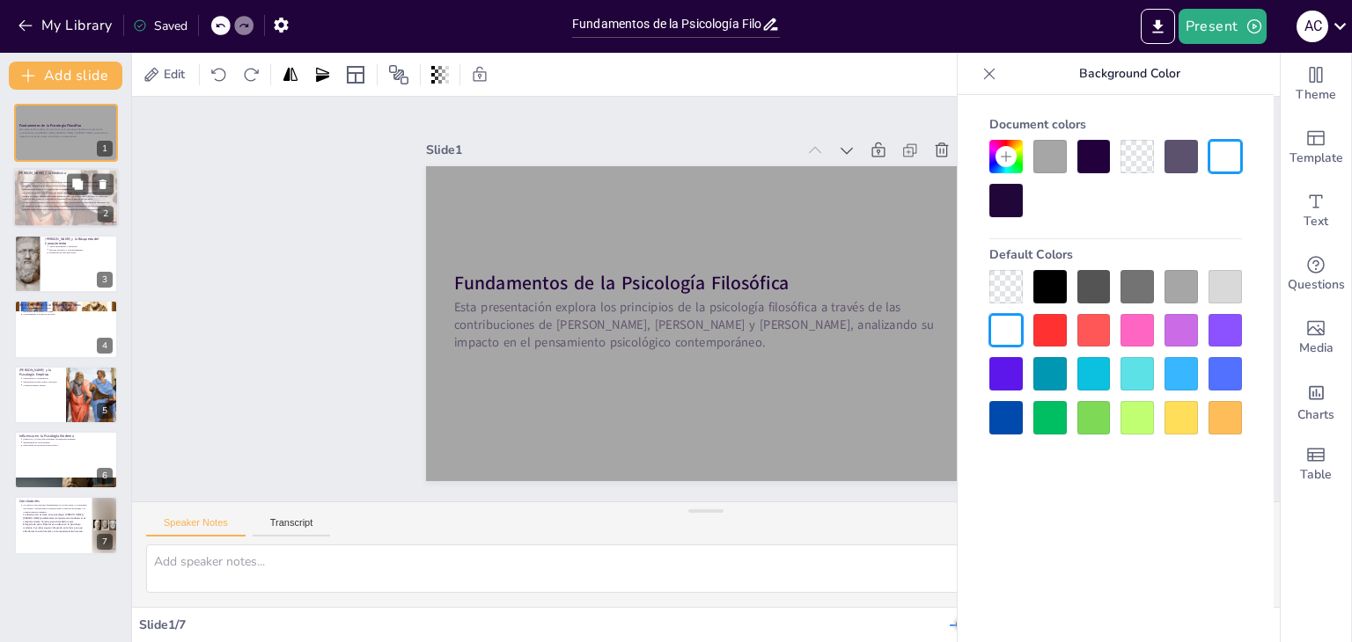
click at [46, 202] on p "La metodología empírica de Hipócrates, basada en la observación de síntomas y l…" at bounding box center [68, 207] width 92 height 10
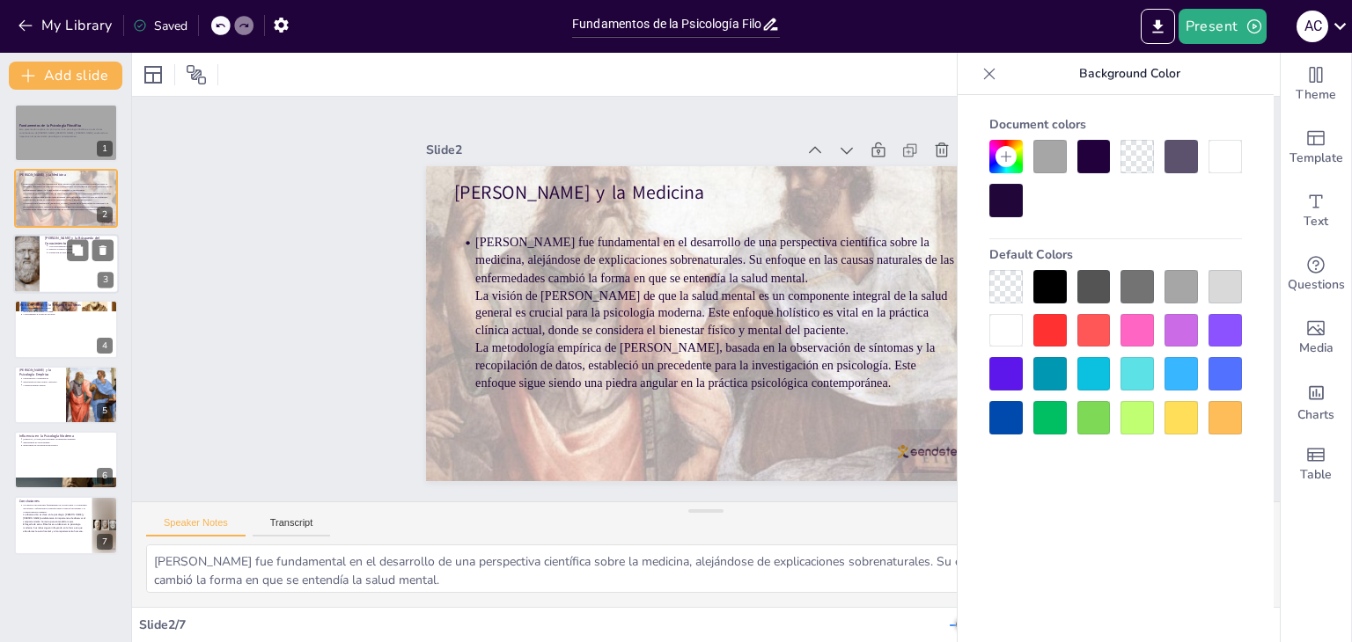
click at [57, 277] on div at bounding box center [66, 264] width 106 height 60
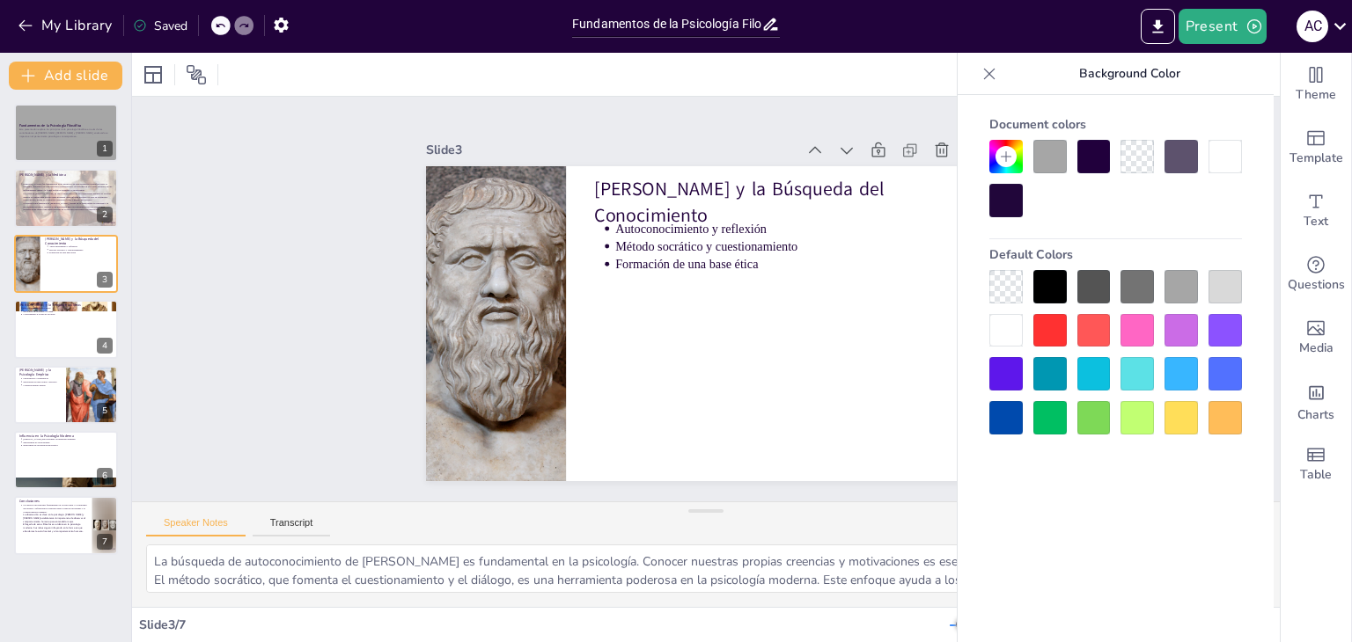
click at [1183, 286] on div at bounding box center [1180, 286] width 33 height 33
click at [1058, 158] on div at bounding box center [1049, 156] width 33 height 33
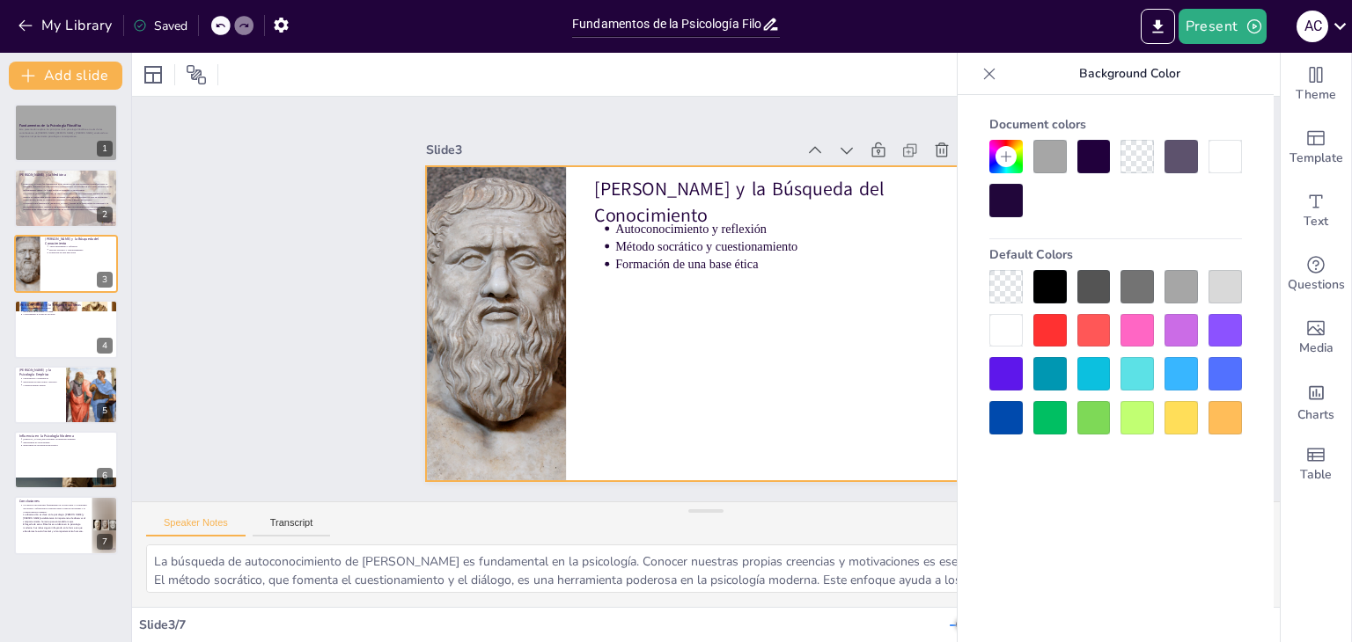
click at [847, 269] on div at bounding box center [693, 278] width 642 height 554
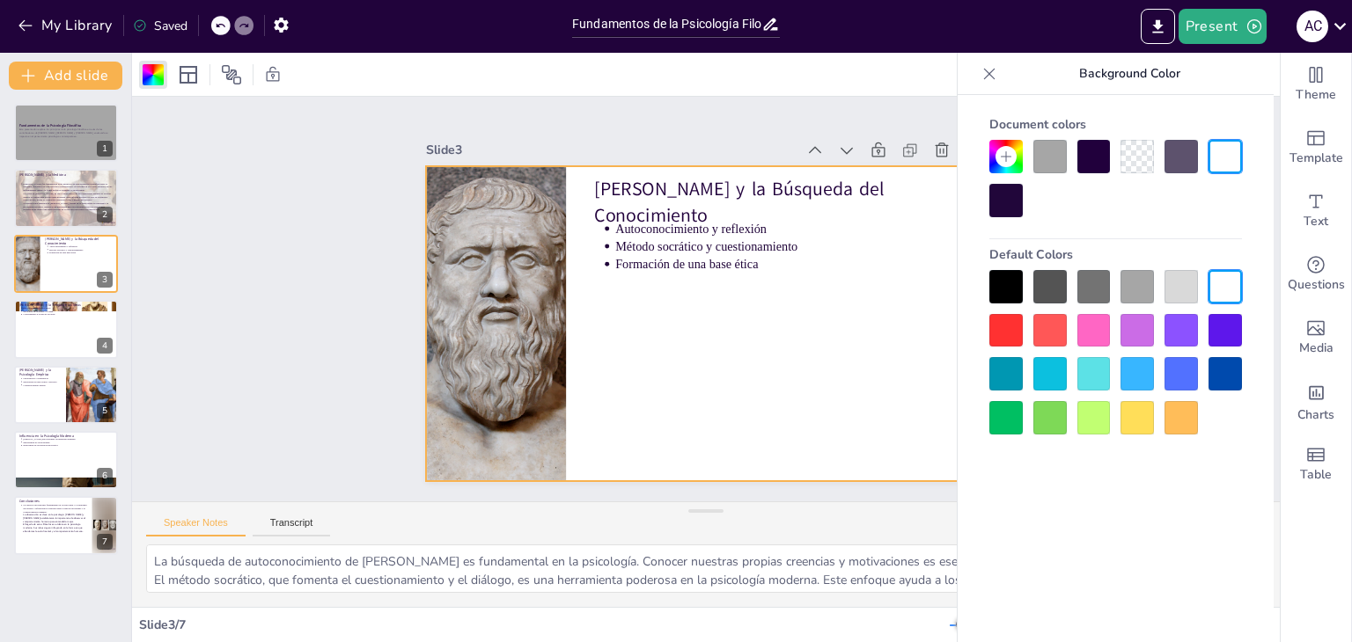
click at [1060, 147] on div at bounding box center [1049, 156] width 33 height 33
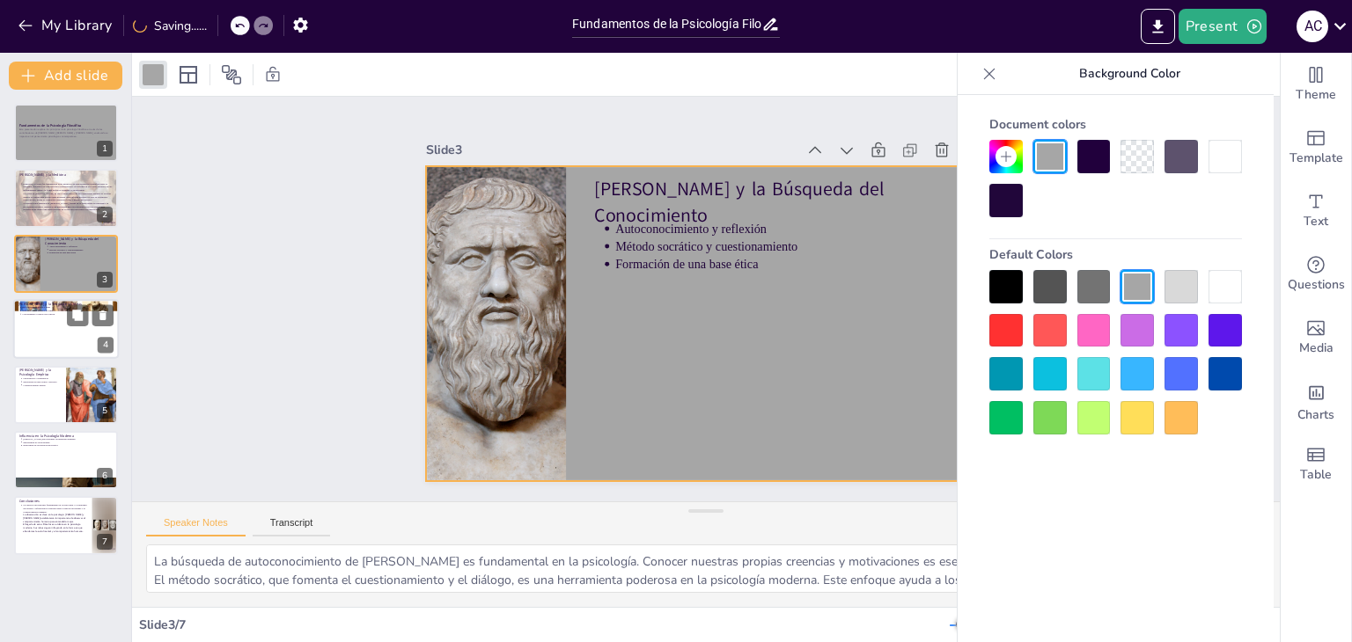
click at [68, 325] on div at bounding box center [90, 315] width 47 height 21
type textarea "La teoría de Platón sobre los dos mundos ofrece una perspectiva única sobre la …"
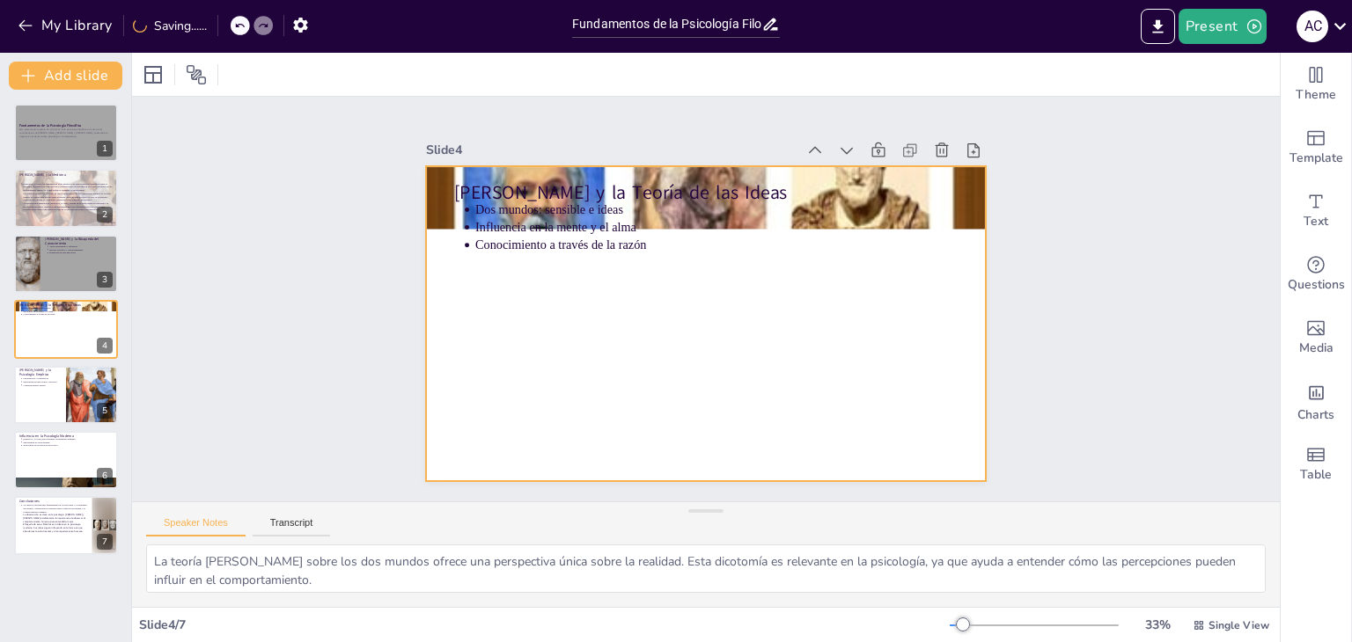
click at [672, 365] on div at bounding box center [727, 287] width 553 height 642
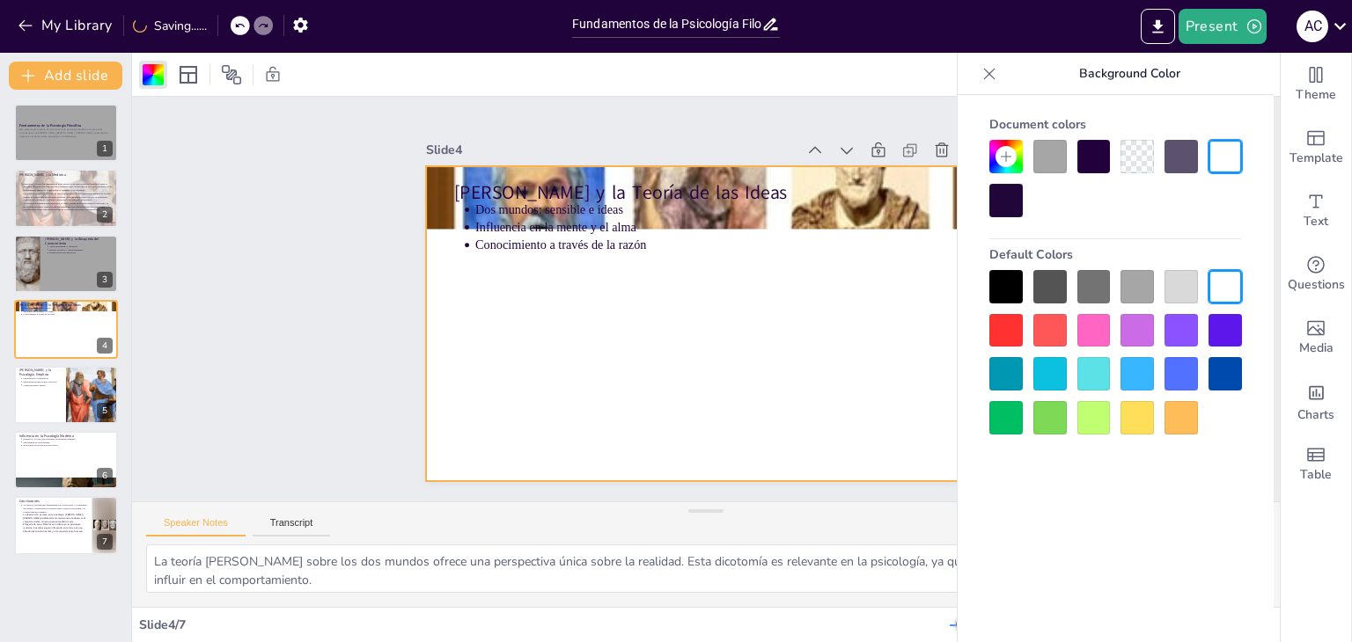
click at [1026, 163] on div at bounding box center [1115, 178] width 253 height 77
click at [1047, 163] on div at bounding box center [1049, 156] width 33 height 33
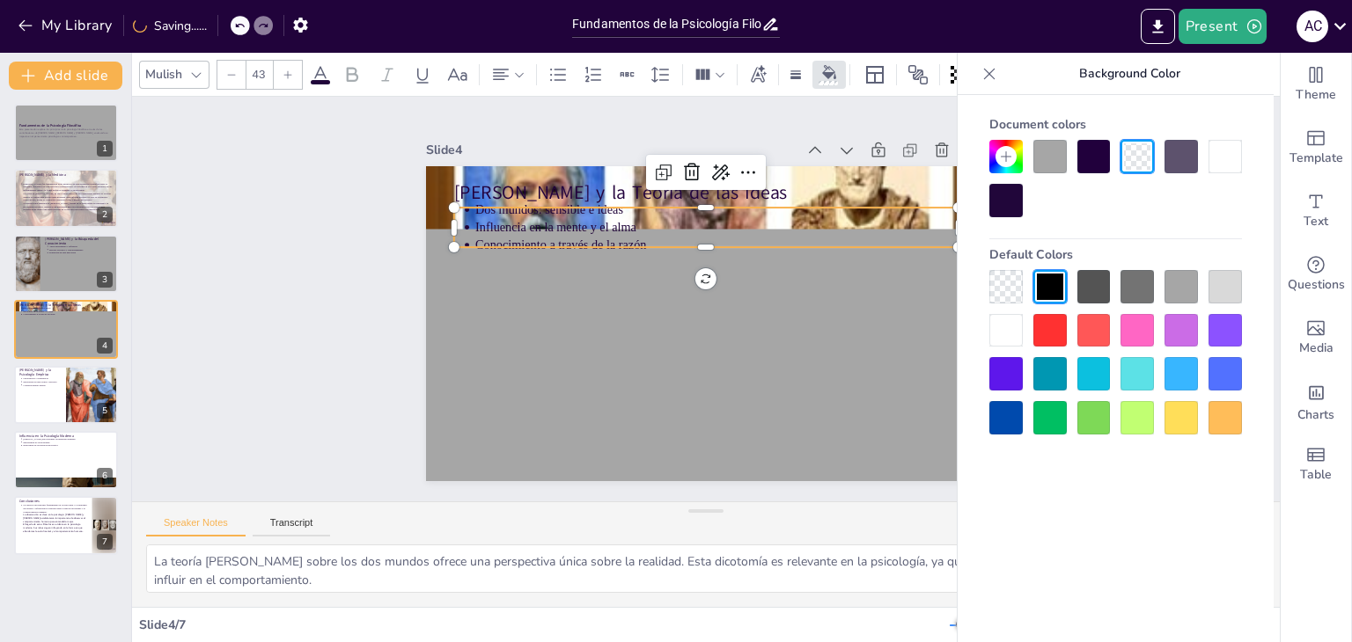
click at [739, 216] on p "Influencia en la mente y el alma" at bounding box center [761, 253] width 370 height 336
type input "64"
click at [774, 176] on p "Platón y la Teoría de las Ideas" at bounding box center [803, 342] width 229 height 472
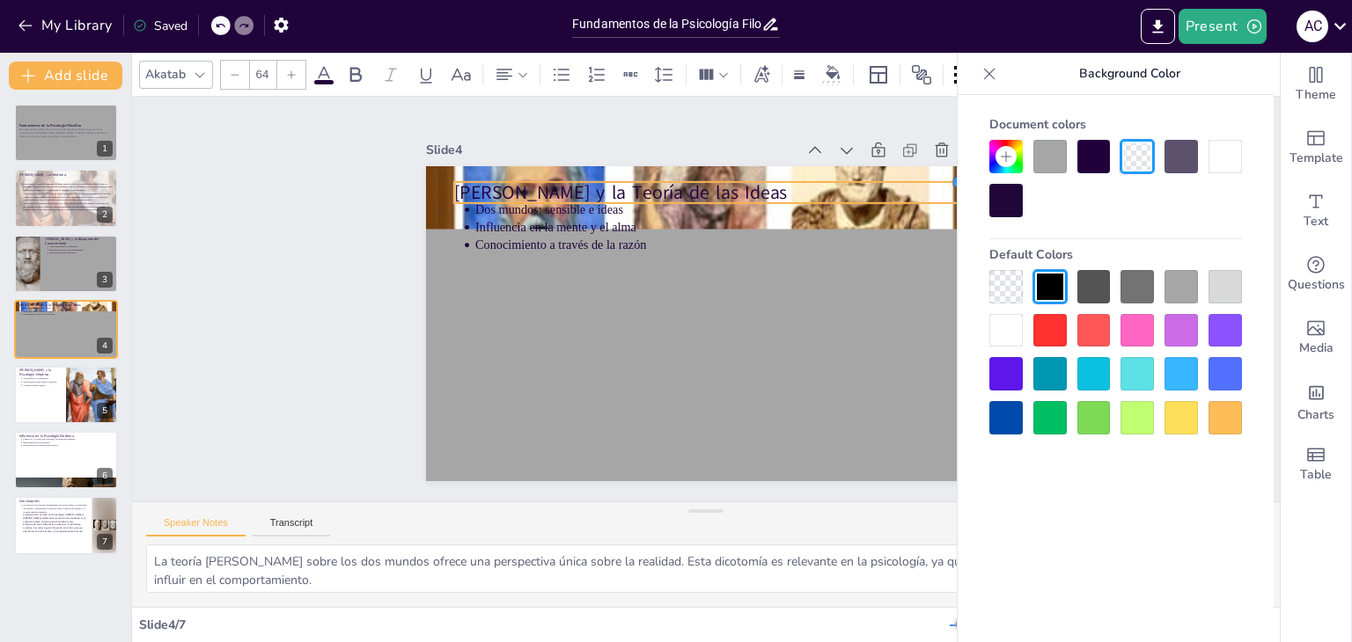
click at [473, 169] on div at bounding box center [462, 163] width 19 height 19
click at [0, 428] on div "Fundamentos de la Psicología Filosófica Esta presentación explora los principio…" at bounding box center [65, 329] width 131 height 451
click at [61, 388] on div at bounding box center [66, 395] width 106 height 60
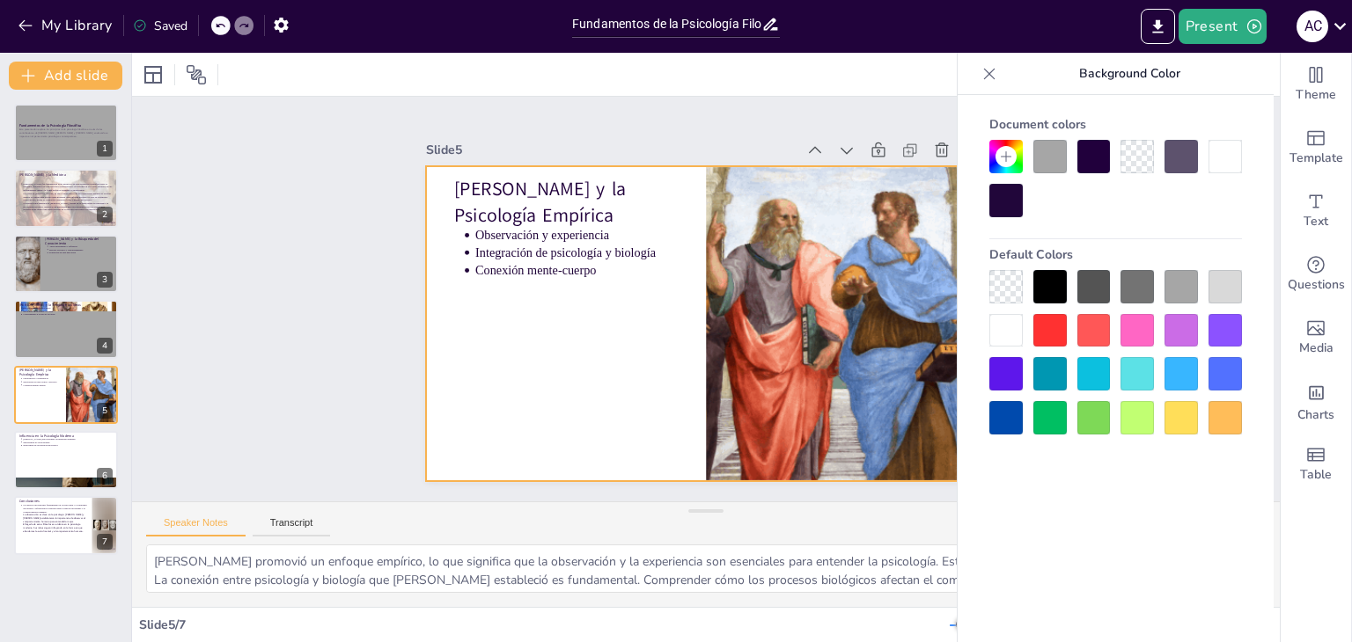
click at [468, 382] on div at bounding box center [685, 314] width 584 height 638
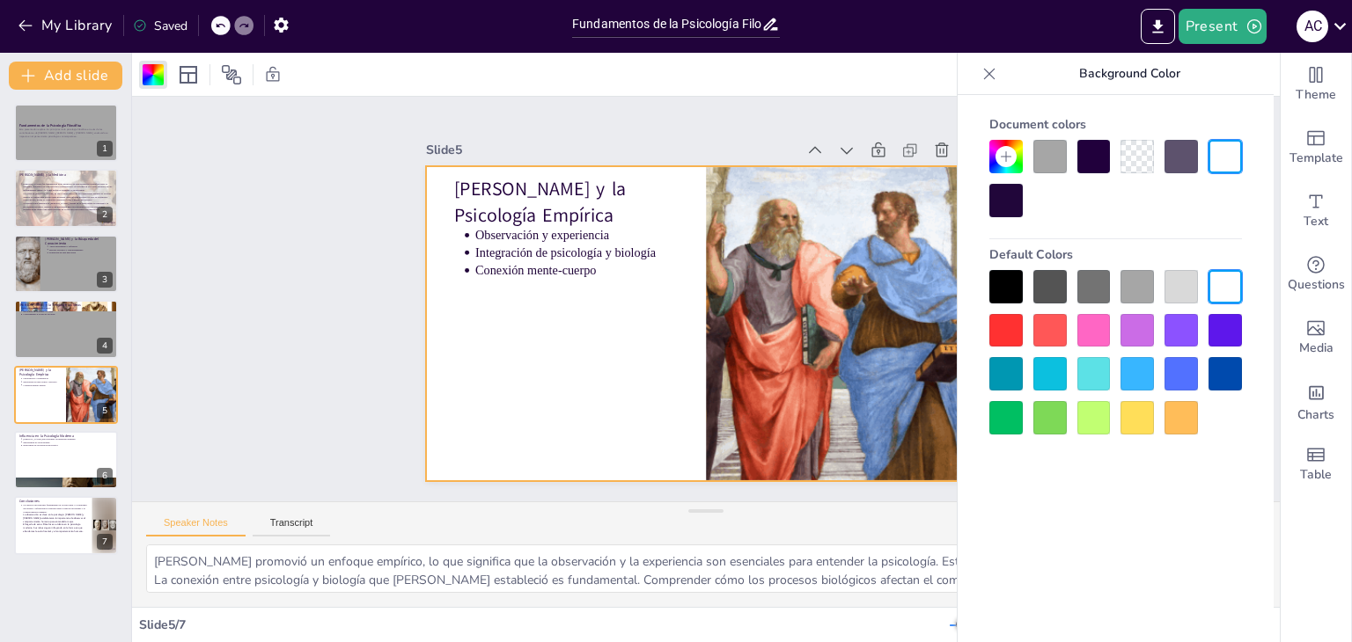
click at [1042, 157] on div at bounding box center [1049, 156] width 33 height 33
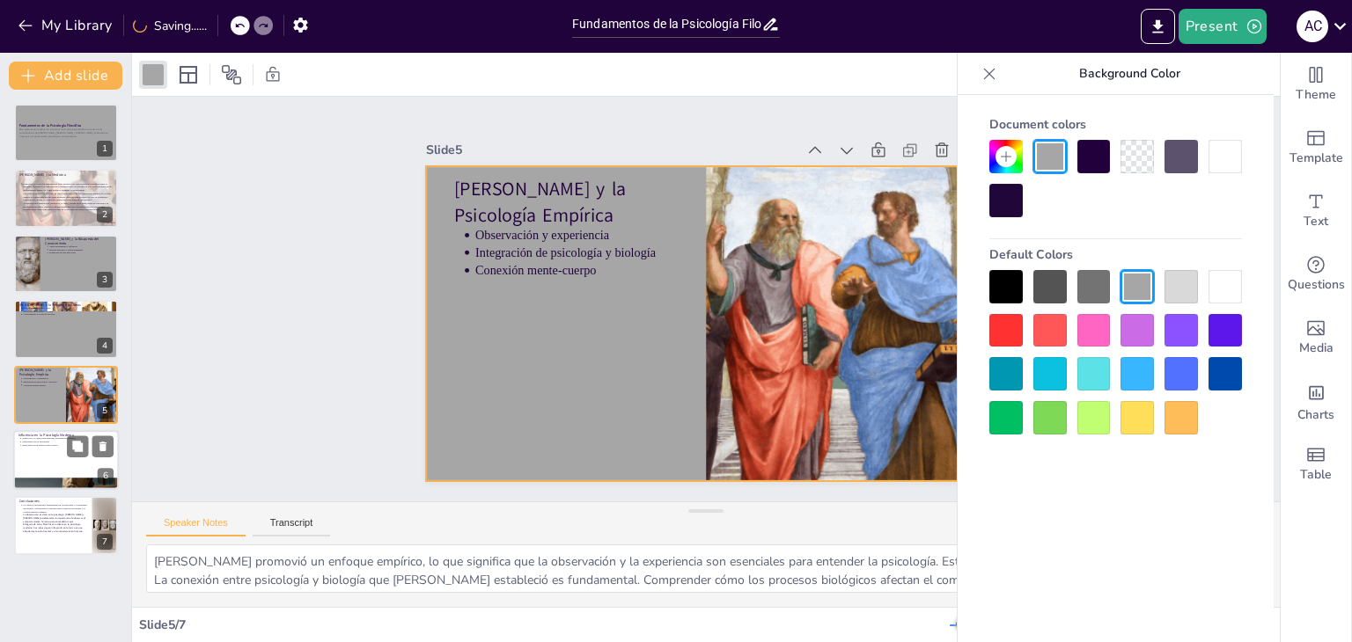
click at [49, 448] on div at bounding box center [66, 460] width 106 height 60
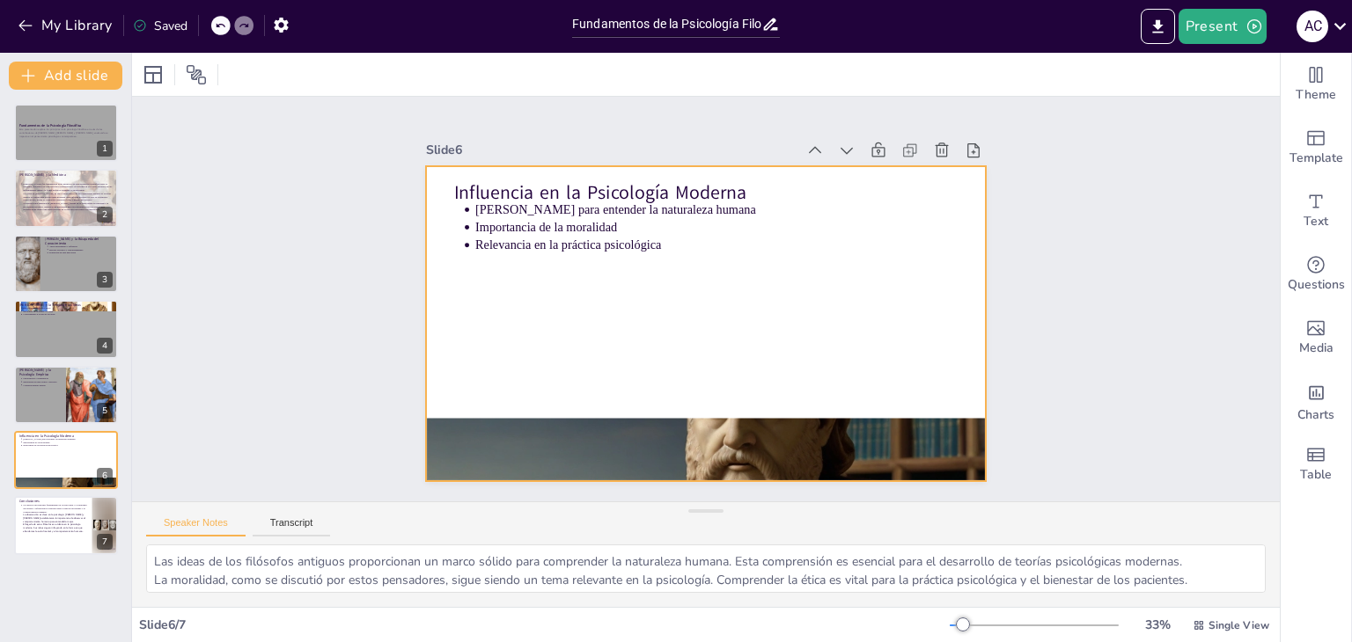
click at [923, 299] on div at bounding box center [696, 276] width 640 height 516
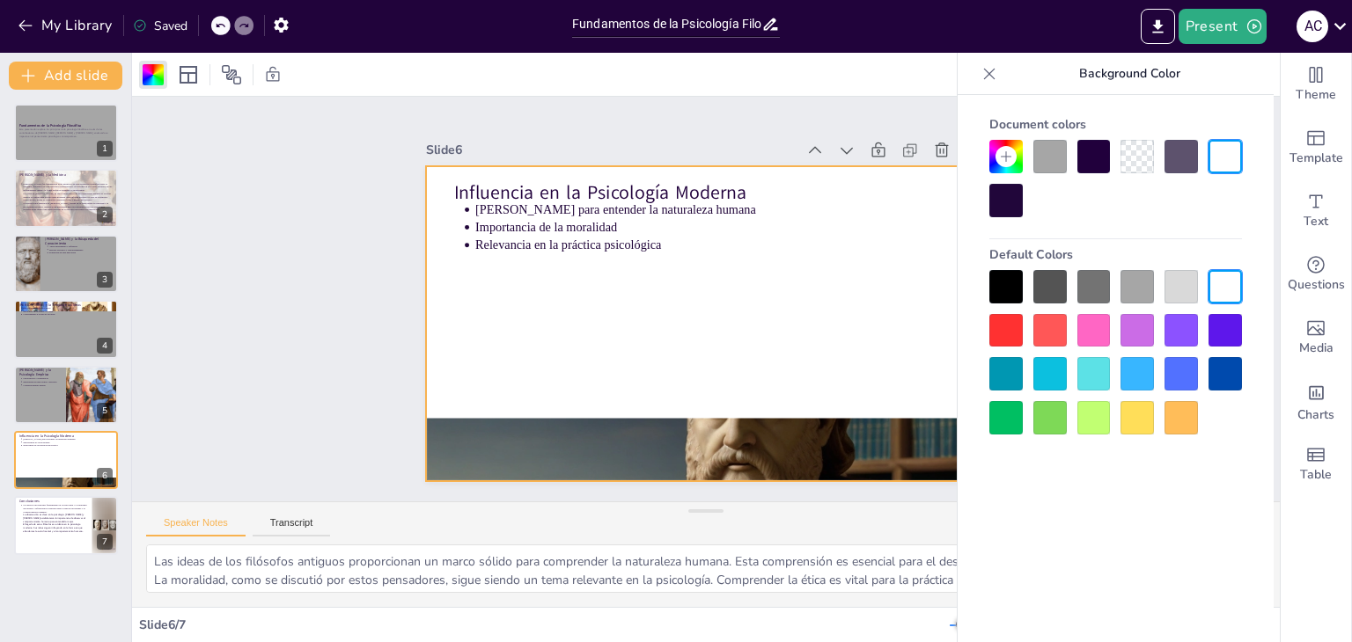
click at [1060, 148] on div at bounding box center [1049, 156] width 33 height 33
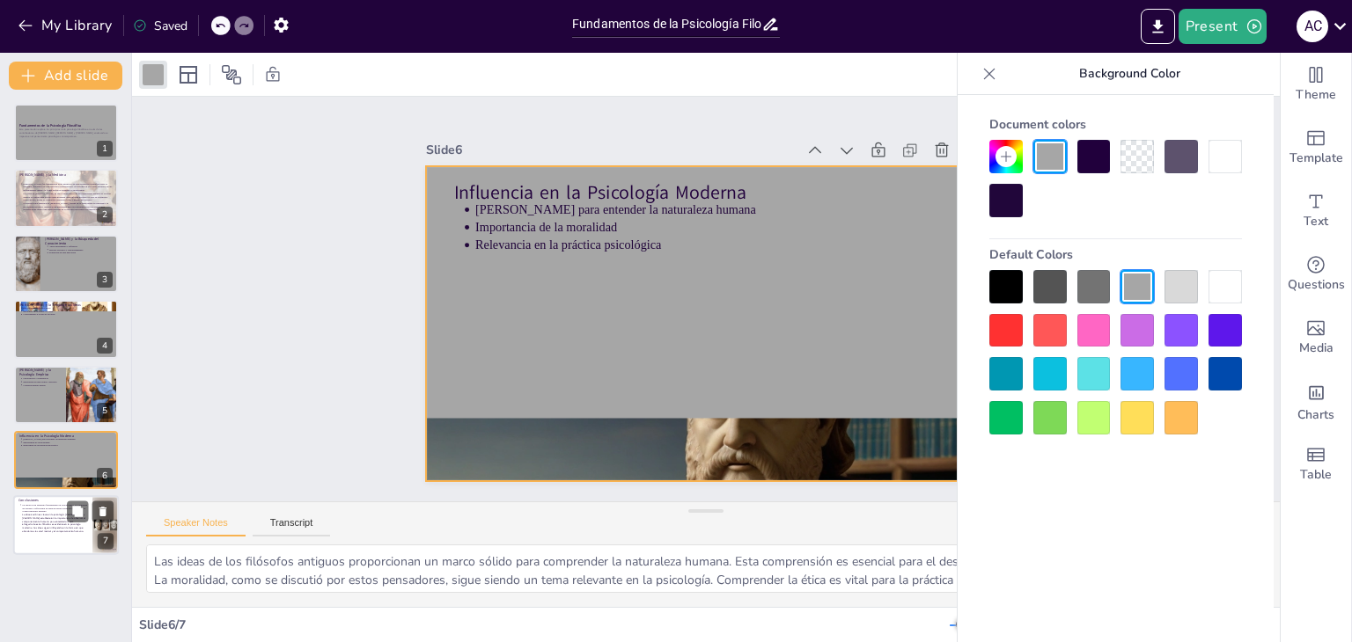
click at [35, 531] on p "El legado de estos filósofos es evidente en la psicología moderna. Sus ideas si…" at bounding box center [54, 529] width 65 height 10
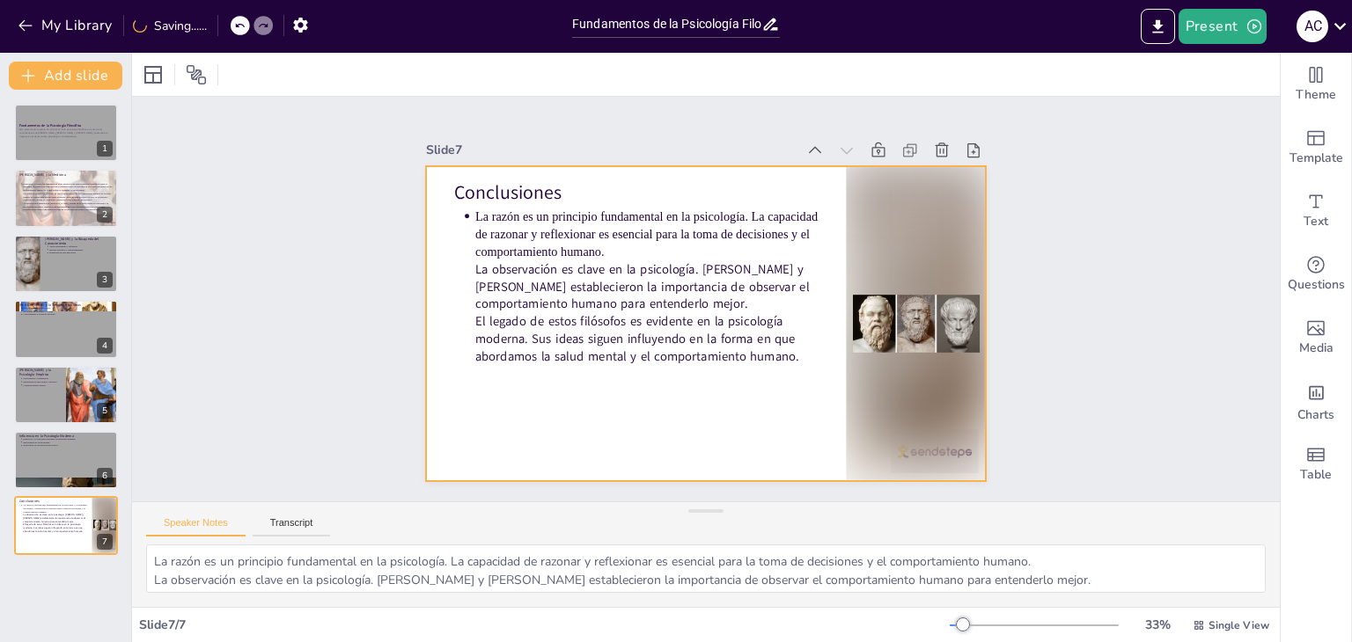
click at [554, 424] on div at bounding box center [706, 274] width 561 height 315
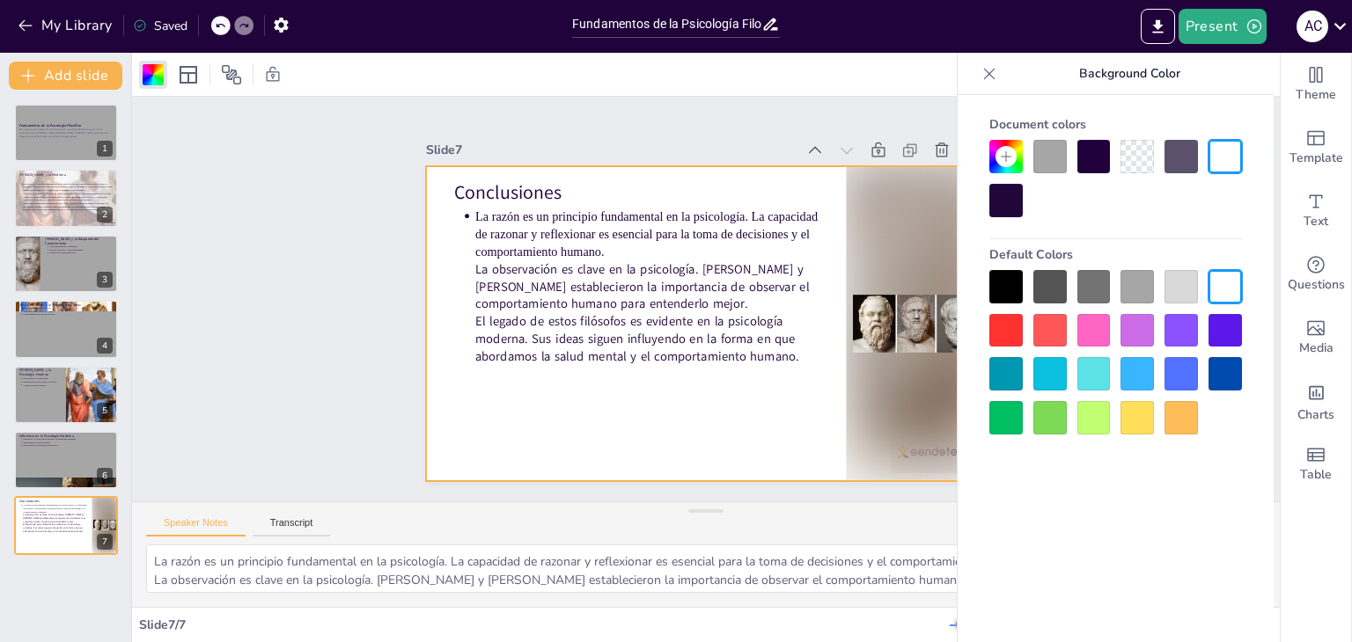
click at [1046, 169] on div at bounding box center [1049, 156] width 33 height 33
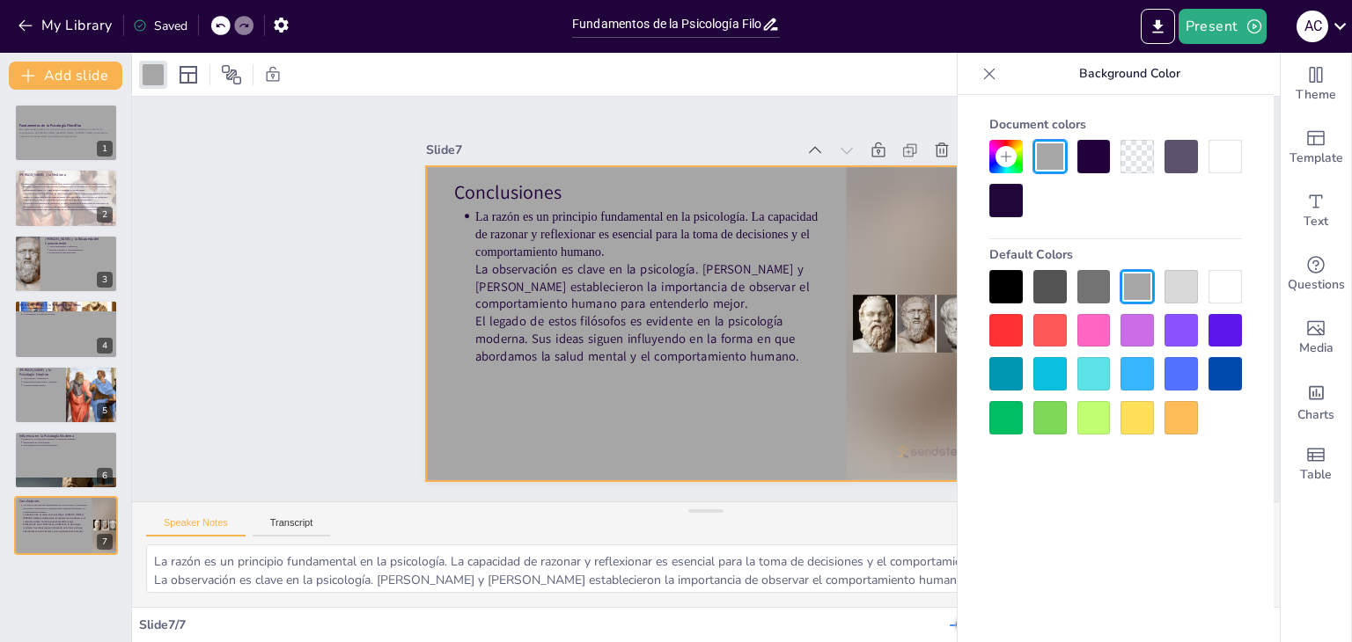
click at [315, 266] on div "Slide 1 Fundamentos de la Psicología Filosófica Esta presentación explora los p…" at bounding box center [705, 298] width 1196 height 925
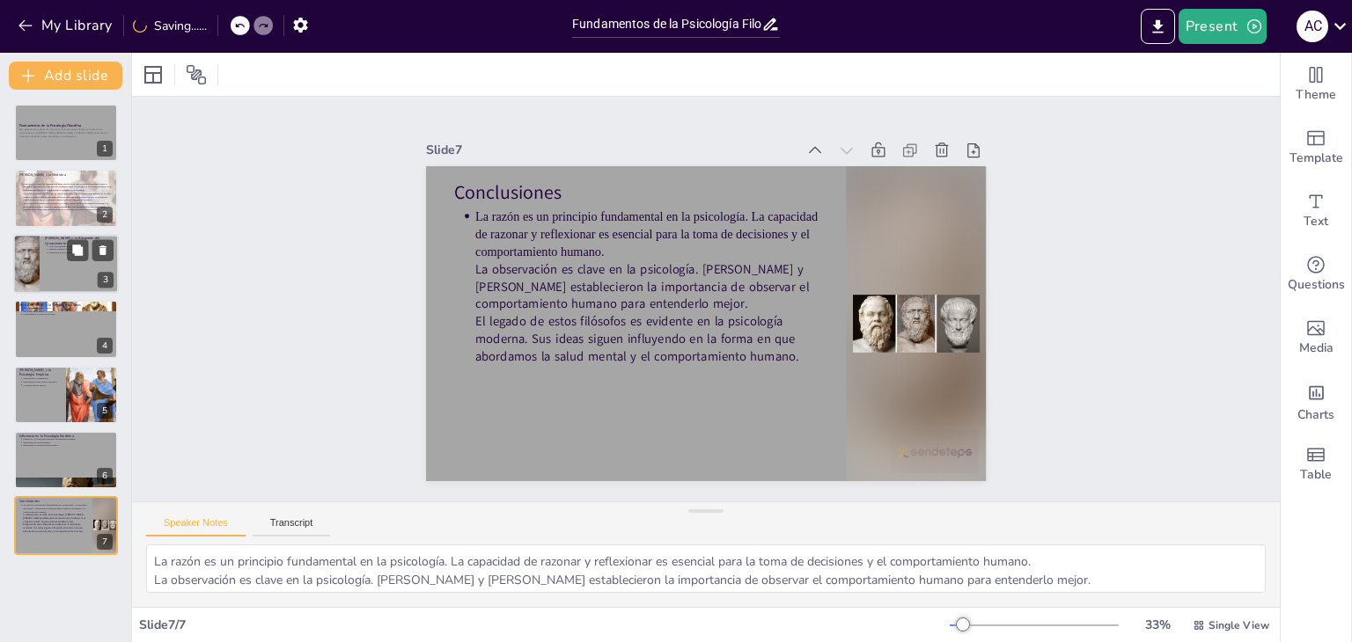
click at [39, 257] on div at bounding box center [27, 264] width 40 height 60
type textarea "La búsqueda de autoconocimiento de Sócrates es fundamental en la psicología. Co…"
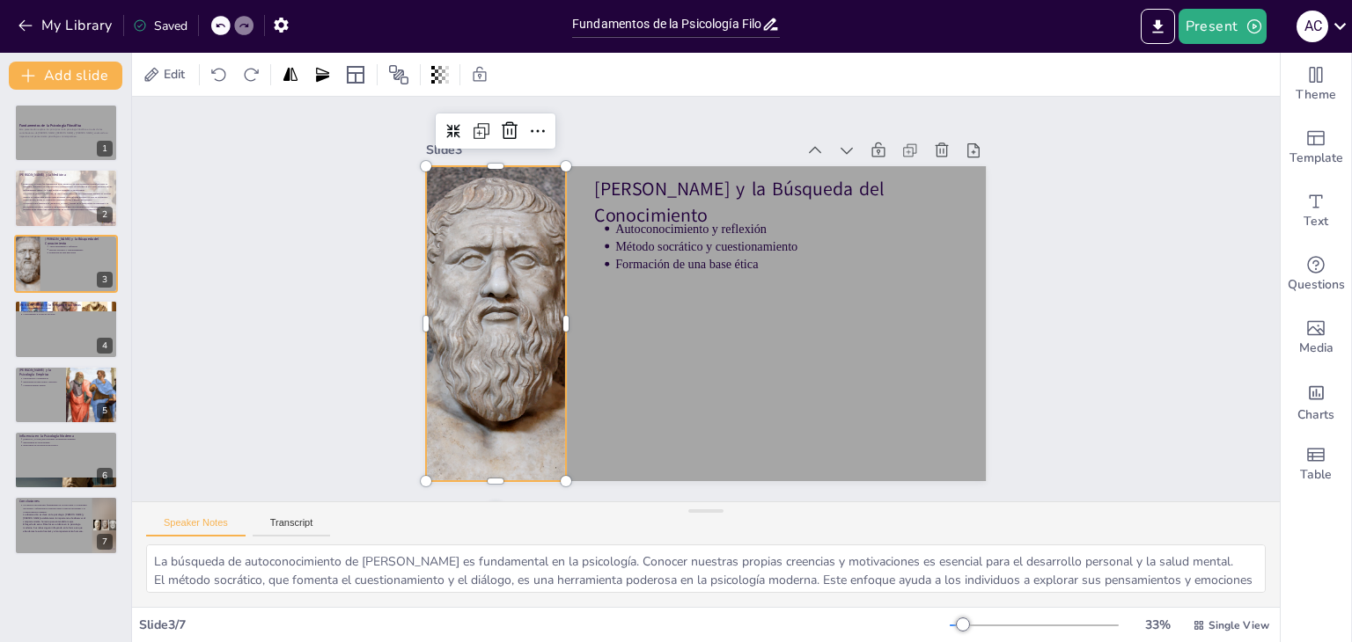
click at [782, 313] on div at bounding box center [916, 318] width 268 height 351
click at [988, 371] on icon at bounding box center [997, 380] width 18 height 18
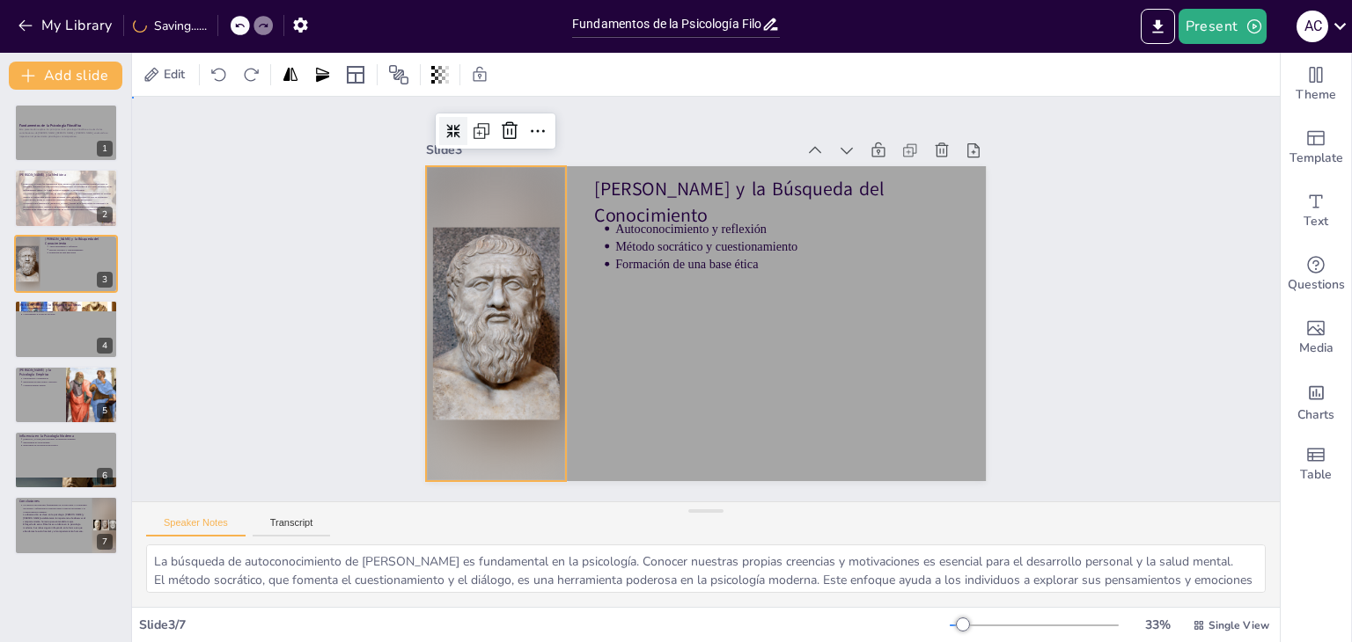
click at [431, 299] on div "Slide 1 Fundamentos de la Psicología Filosófica Esta presentación explora los p…" at bounding box center [705, 299] width 549 height 739
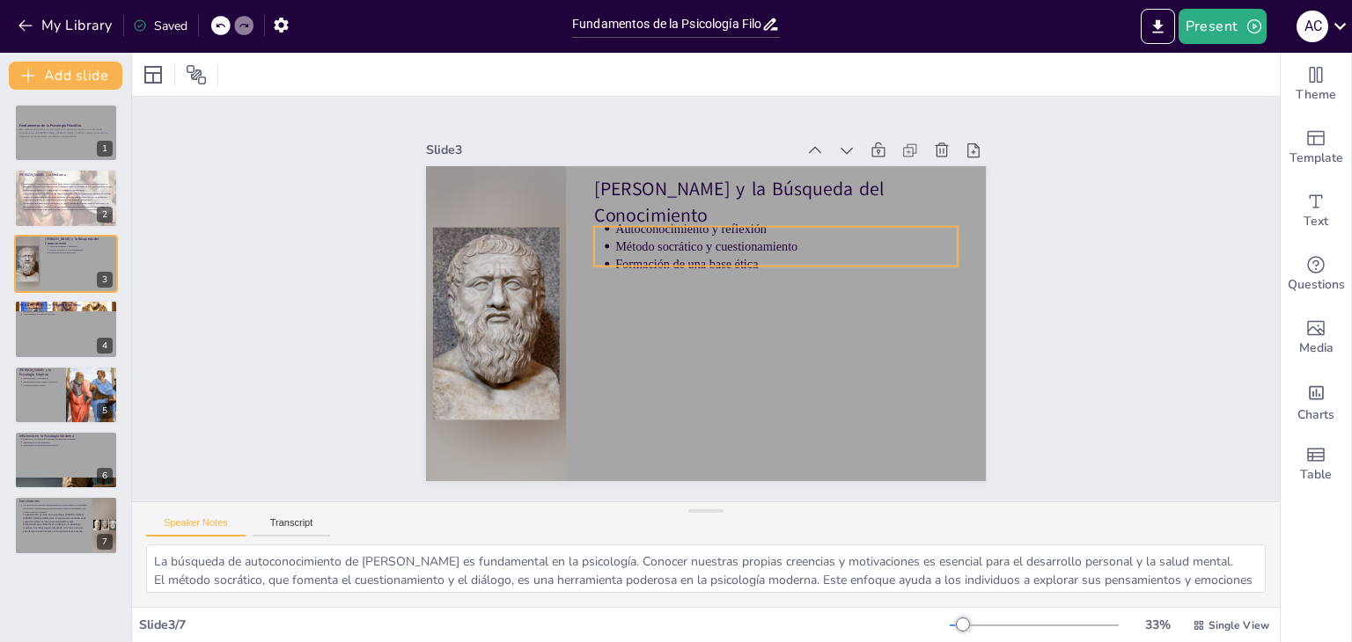
click at [784, 251] on p "Formación de una base ética" at bounding box center [677, 382] width 242 height 267
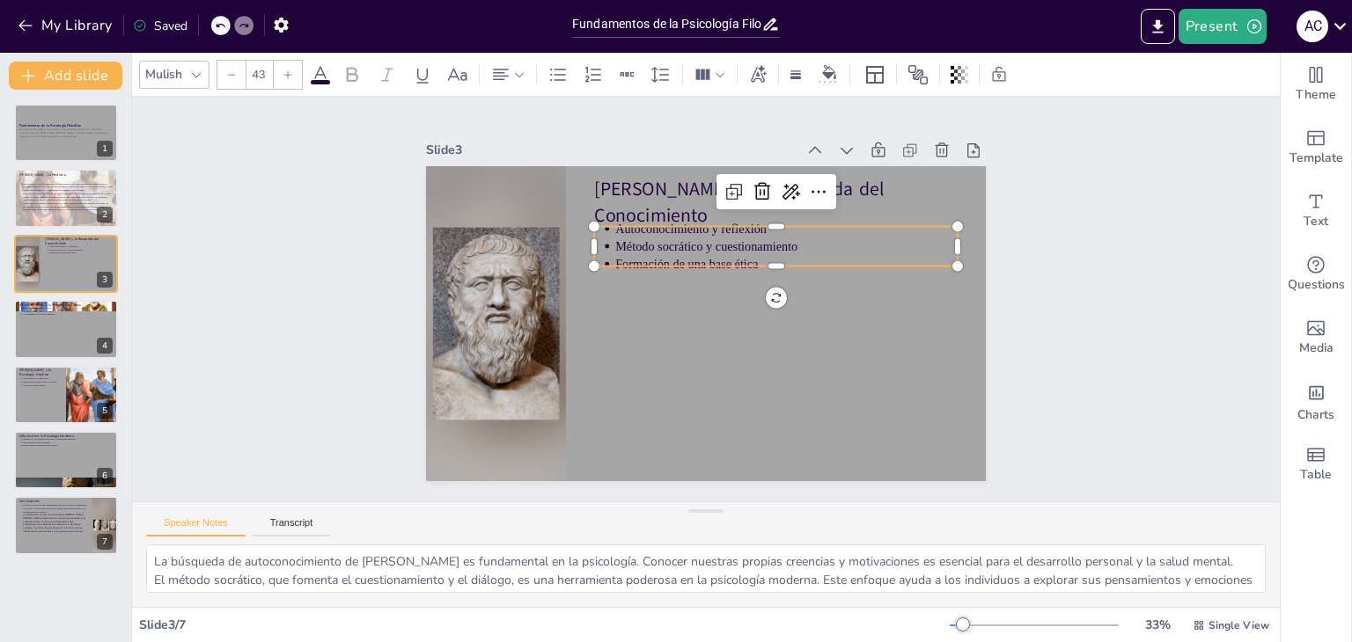
click at [784, 251] on p "Formación de una base ética" at bounding box center [742, 219] width 267 height 243
click at [764, 251] on p "Formación de una base ética" at bounding box center [620, 280] width 288 height 216
click at [784, 251] on p "Formación de una base ética" at bounding box center [782, 257] width 342 height 54
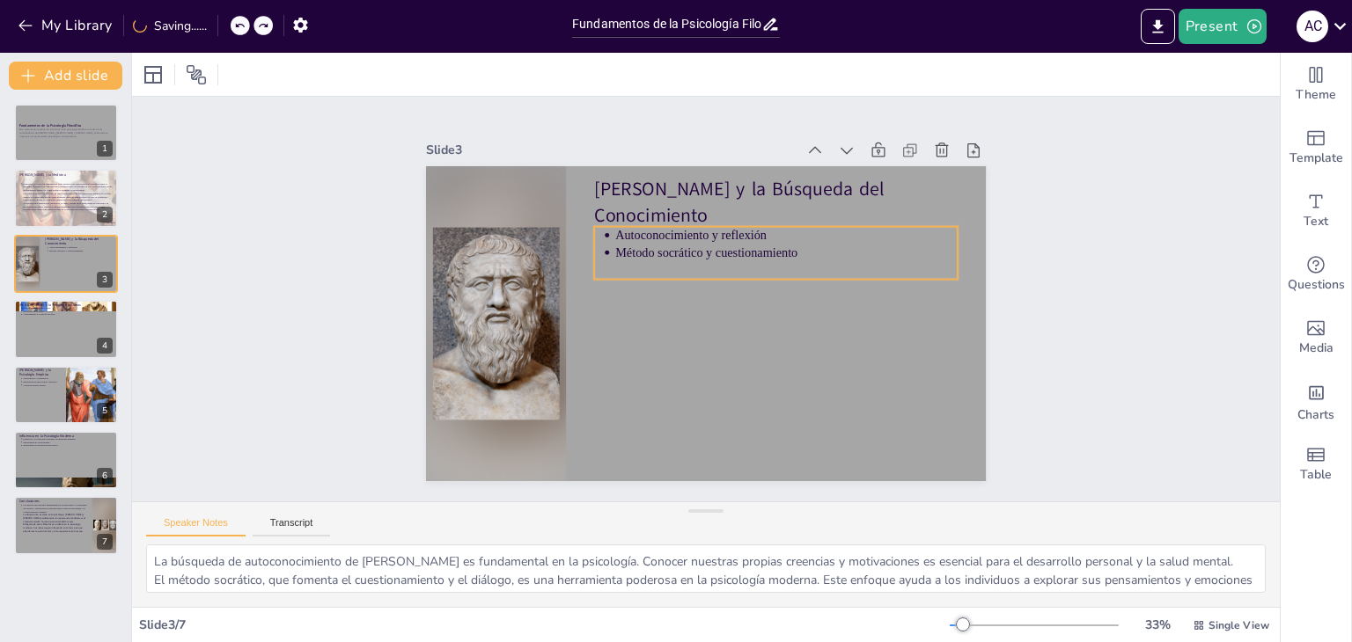
click at [781, 258] on p "Método socrático y cuestionamiento" at bounding box center [615, 318] width 332 height 121
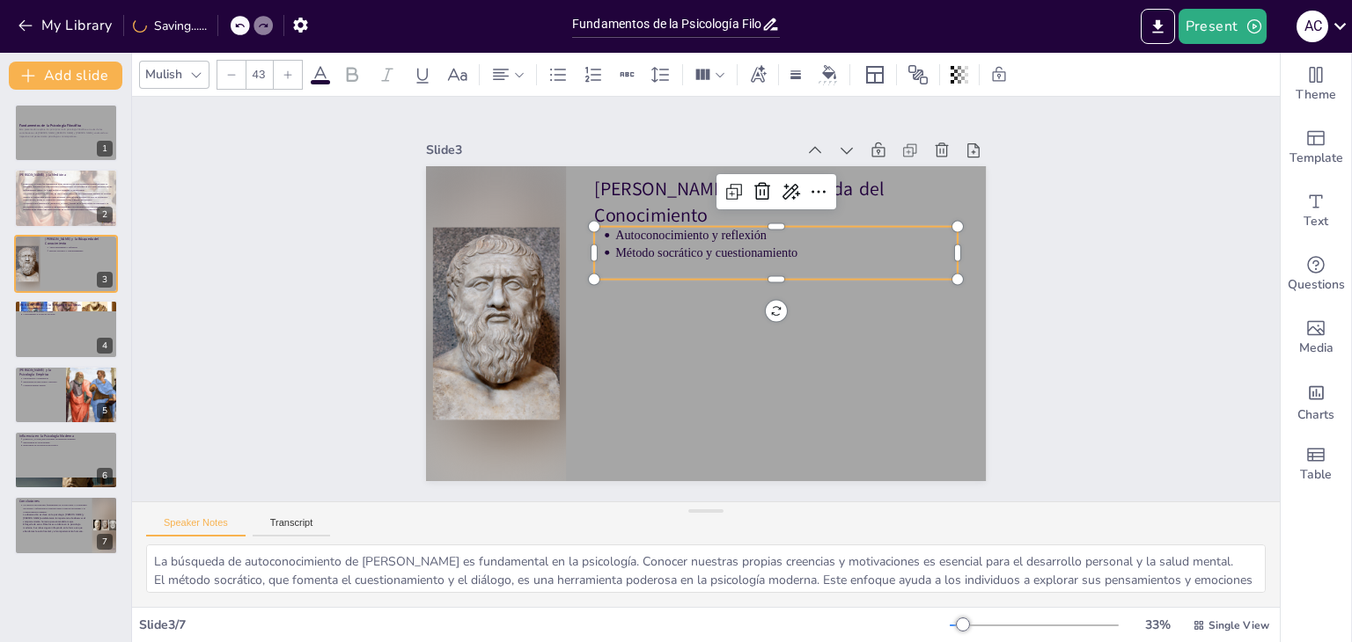
click at [777, 246] on p "Método socrático y cuestionamiento" at bounding box center [797, 280] width 332 height 122
click at [777, 246] on p "Método socrático y cuestionamiento" at bounding box center [735, 211] width 267 height 243
click at [777, 246] on p "Método socrático y cuestionamiento" at bounding box center [705, 206] width 187 height 305
click at [777, 246] on p "Método socrático y cuestionamiento" at bounding box center [794, 271] width 339 height 88
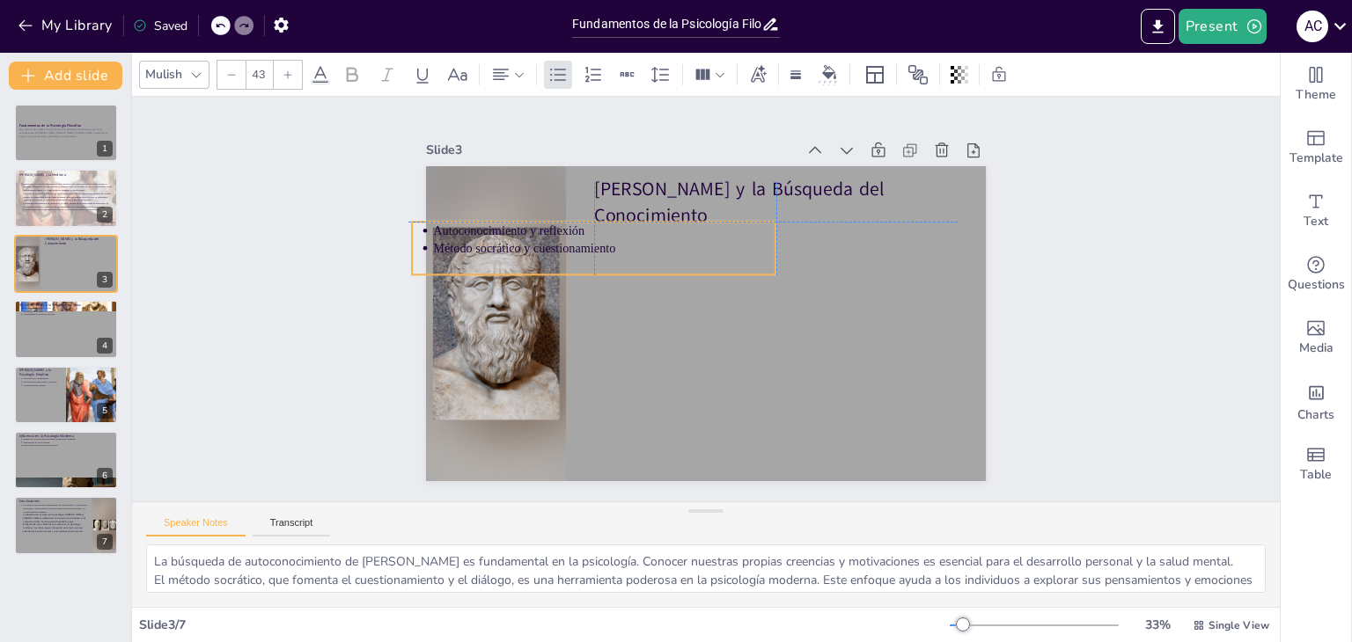
drag, startPoint x: 788, startPoint y: 246, endPoint x: 603, endPoint y: 242, distance: 185.7
click at [633, 242] on p "Método socrático y cuestionamiento" at bounding box center [677, 408] width 89 height 339
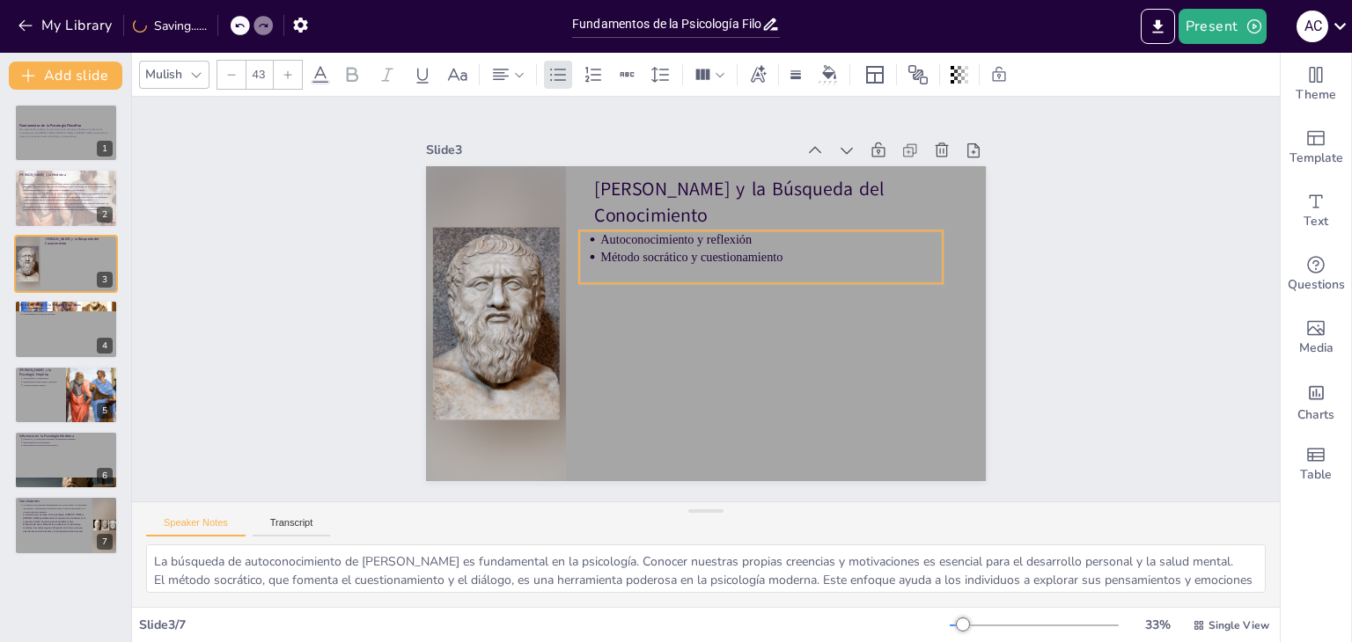
drag, startPoint x: 671, startPoint y: 257, endPoint x: 839, endPoint y: 266, distance: 167.4
click at [809, 290] on p at bounding box center [637, 316] width 342 height 53
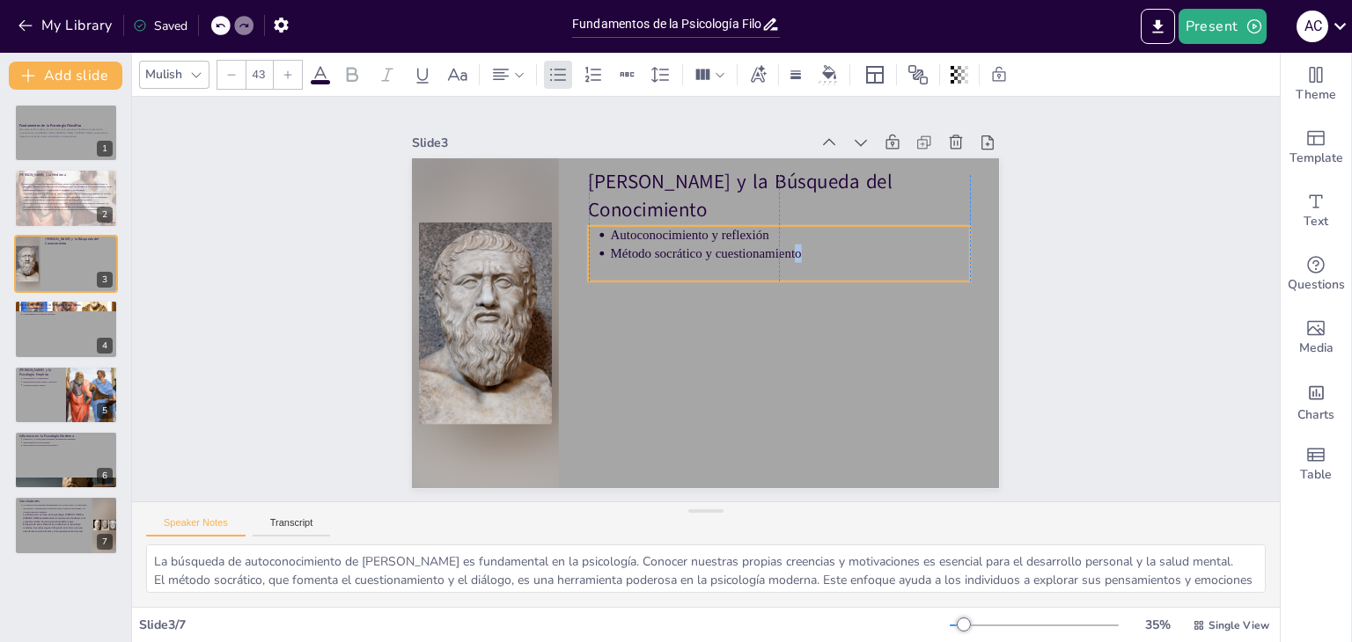
click at [781, 248] on p "Método socrático y cuestionamiento" at bounding box center [718, 205] width 226 height 302
click at [799, 253] on p "Método socrático y cuestionamiento" at bounding box center [784, 245] width 359 height 56
click at [795, 251] on p "Método socrático y cuestionamiento" at bounding box center [768, 372] width 92 height 356
click at [788, 307] on p "Método socrático y cuestionamiento" at bounding box center [616, 334] width 359 height 55
click at [624, 223] on p "Autoconocimiento y reflexión" at bounding box center [633, 214] width 18 height 359
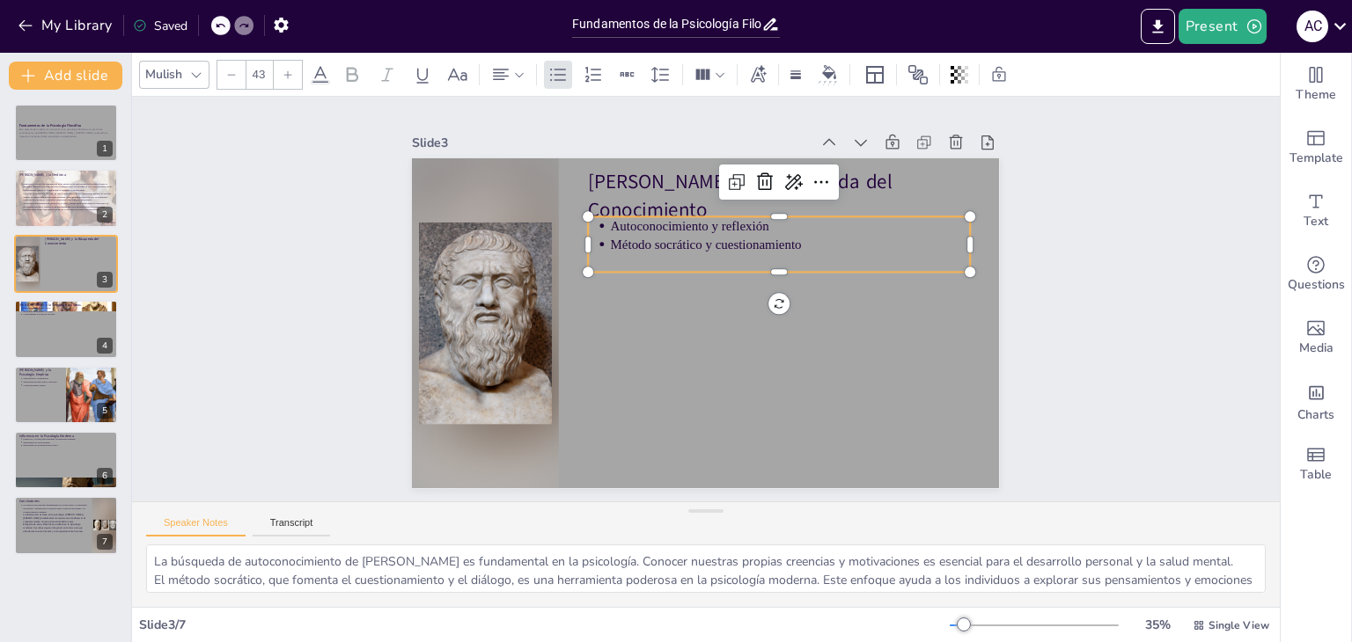
click at [779, 243] on p "Método socrático y cuestionamiento" at bounding box center [750, 388] width 55 height 359
click at [753, 336] on p "Autoconocimiento y reflexión" at bounding box center [638, 383] width 356 height 94
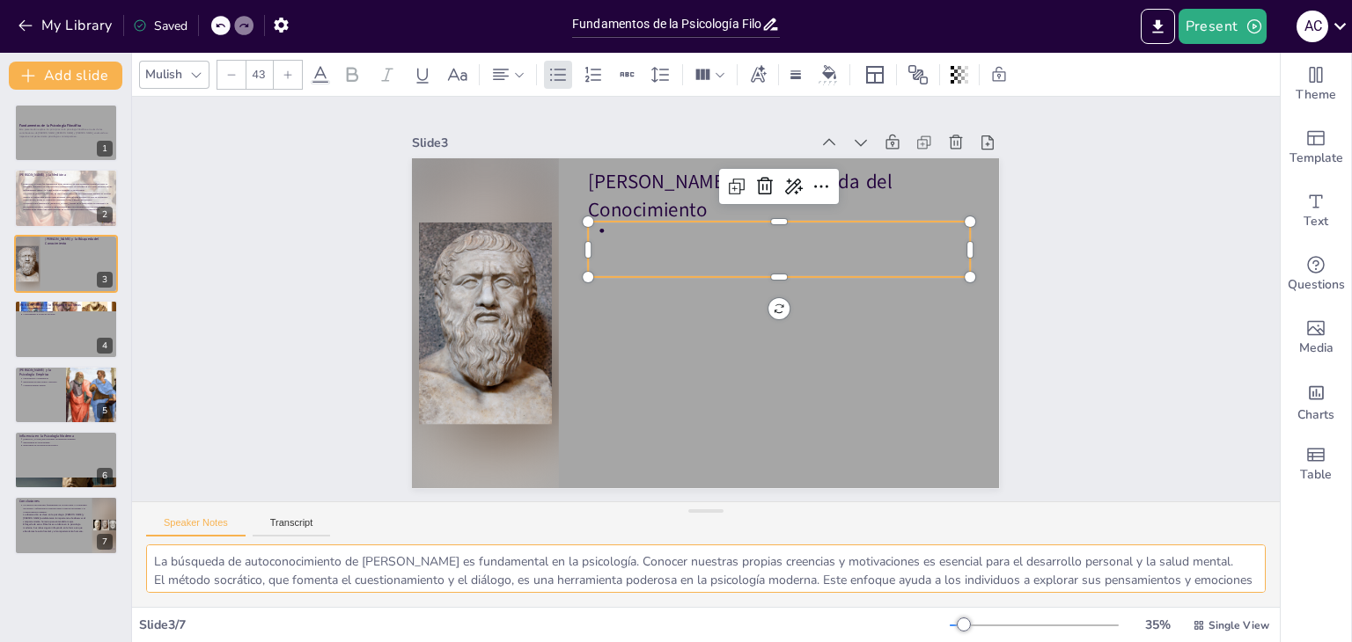
scroll to position [59, 0]
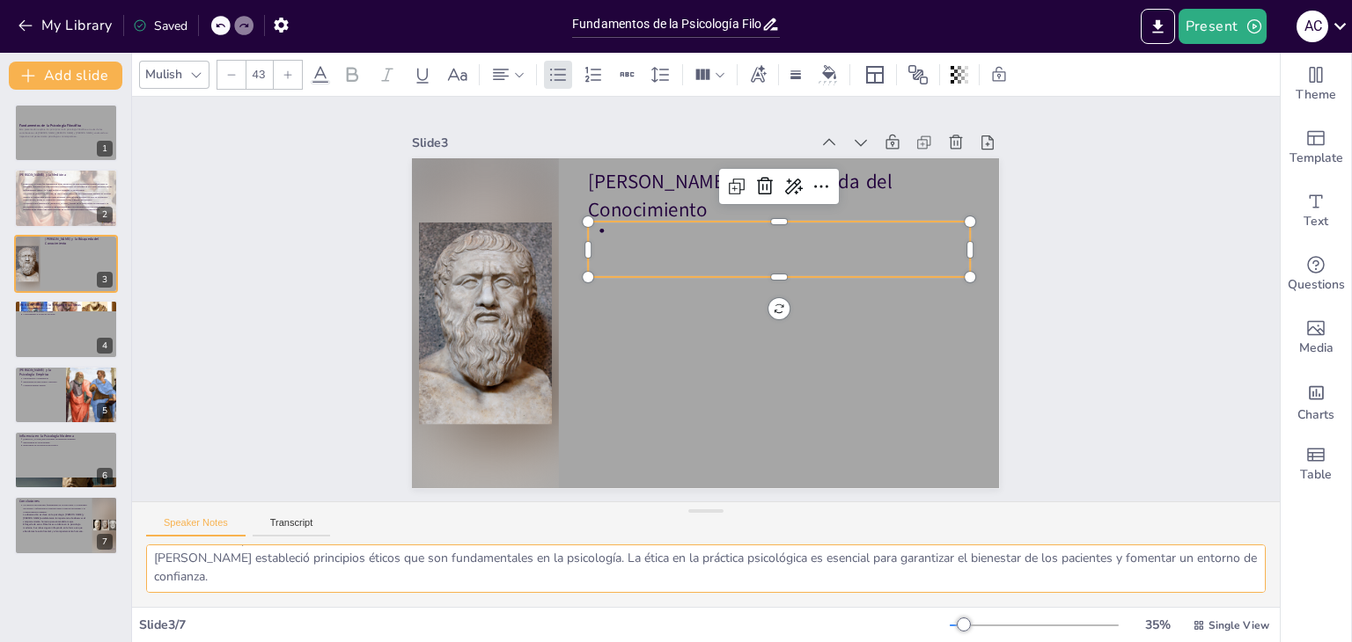
drag, startPoint x: 152, startPoint y: 558, endPoint x: 588, endPoint y: 591, distance: 436.9
click at [588, 591] on textarea "La búsqueda de autoconocimiento de Sócrates es fundamental en la psicología. Co…" at bounding box center [705, 569] width 1119 height 48
click at [658, 243] on p at bounding box center [665, 209] width 55 height 359
click at [628, 223] on p at bounding box center [597, 304] width 302 height 225
type input "--"
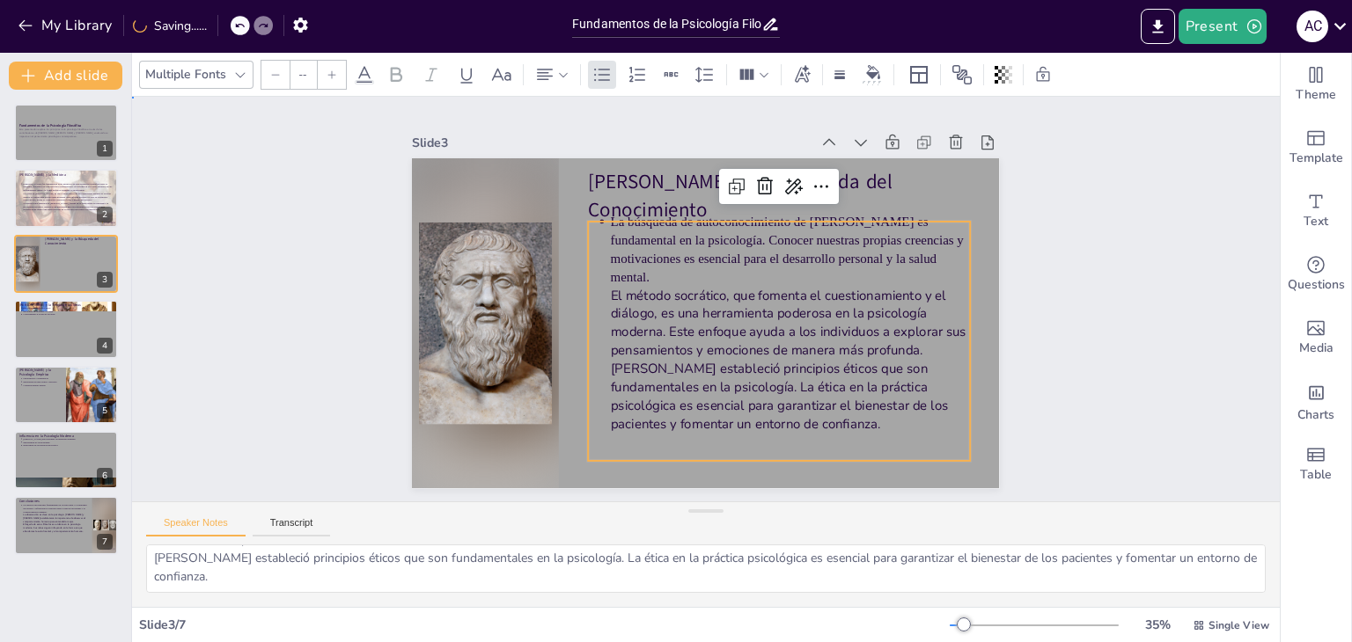
click at [1137, 321] on div "Slide 1 Fundamentos de la Psicología Filosófica Esta presentación explora los p…" at bounding box center [705, 299] width 1196 height 925
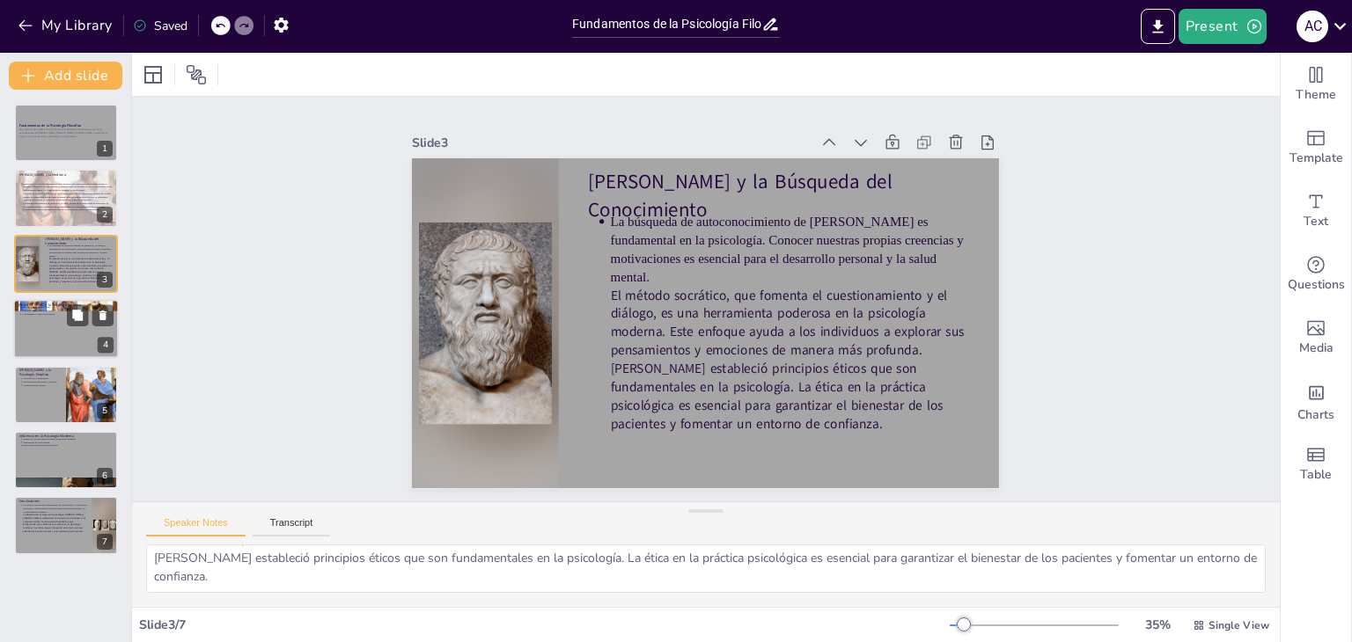
click at [46, 326] on div at bounding box center [66, 329] width 106 height 60
type textarea "La teoría de Platón sobre los dos mundos ofrece una perspectiva única sobre la …"
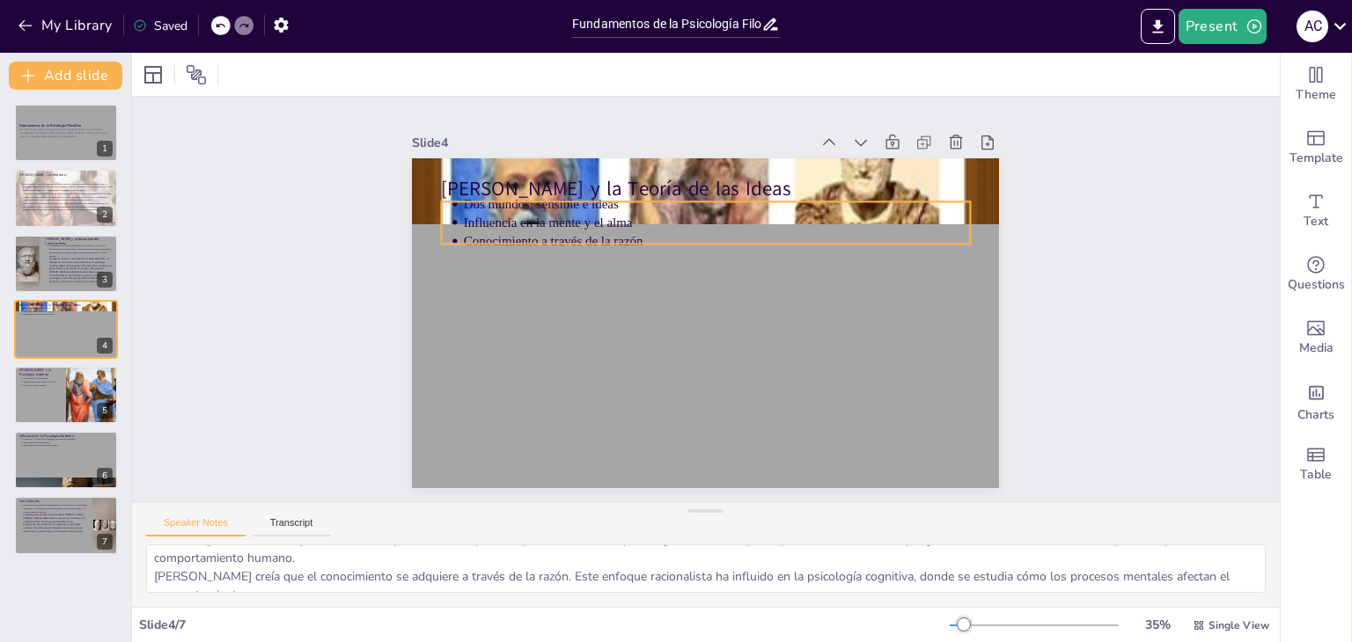
click at [507, 310] on p "Influencia en la mente y el alma" at bounding box center [678, 371] width 499 height 122
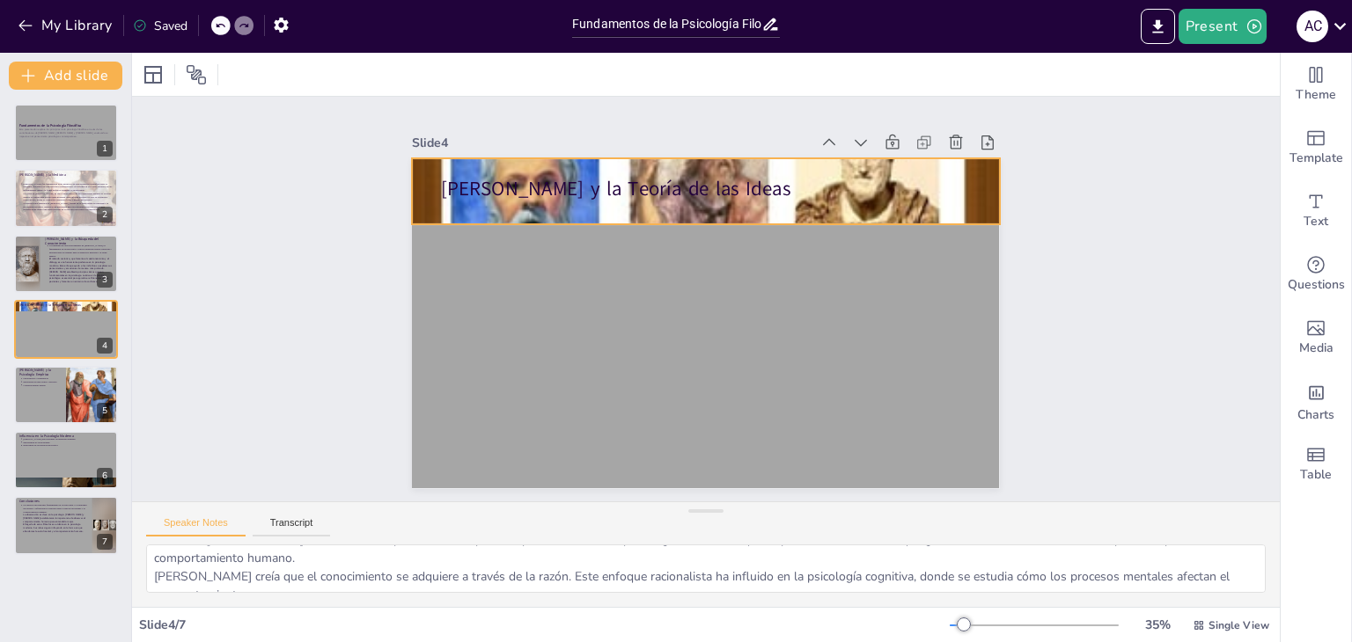
click at [817, 205] on div at bounding box center [694, 406] width 629 height 499
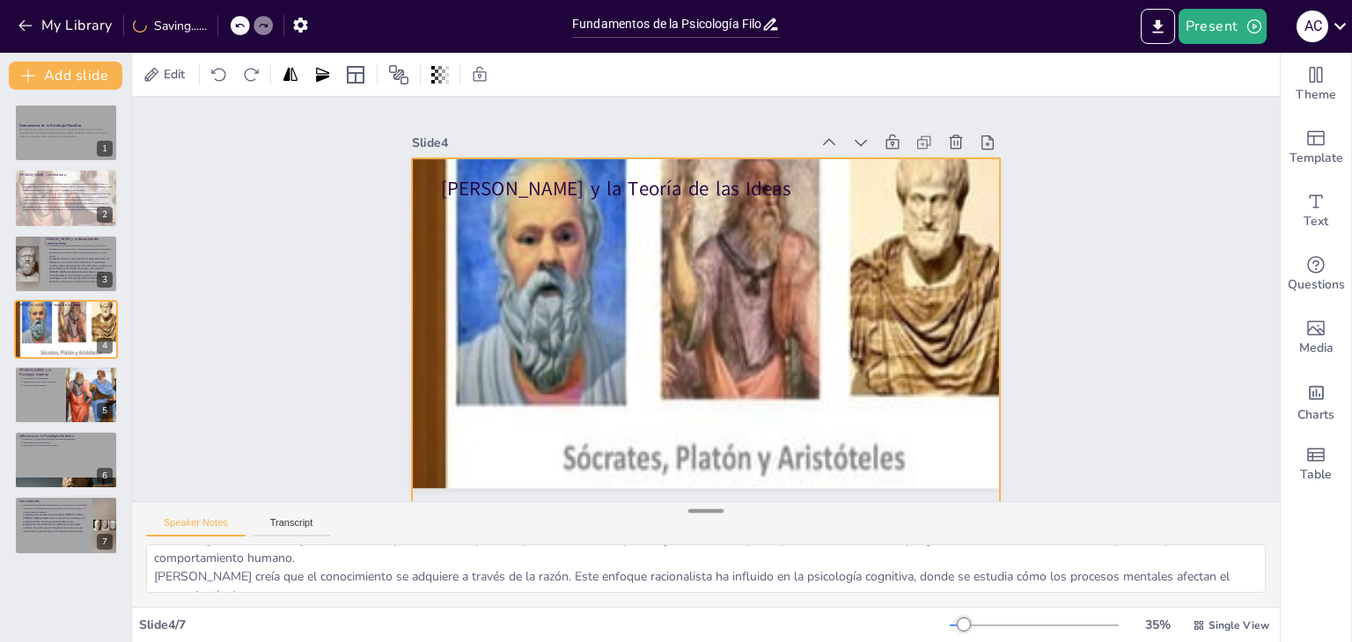
drag, startPoint x: 693, startPoint y: 219, endPoint x: 698, endPoint y: 518, distance: 299.2
click at [698, 518] on div "Slide 1 Fundamentos de la Psicología Filosófica Esta presentación explora los p…" at bounding box center [706, 352] width 1148 height 510
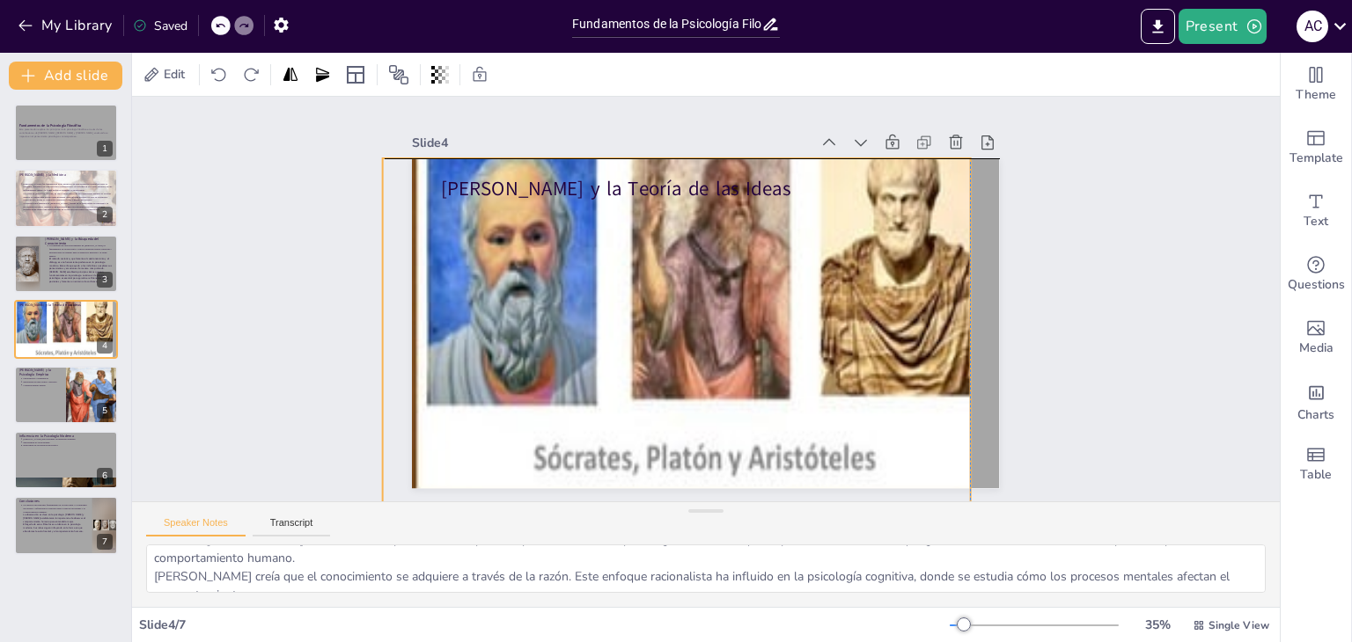
drag, startPoint x: 744, startPoint y: 326, endPoint x: 717, endPoint y: 330, distance: 27.5
click at [717, 330] on div at bounding box center [758, 290] width 778 height 838
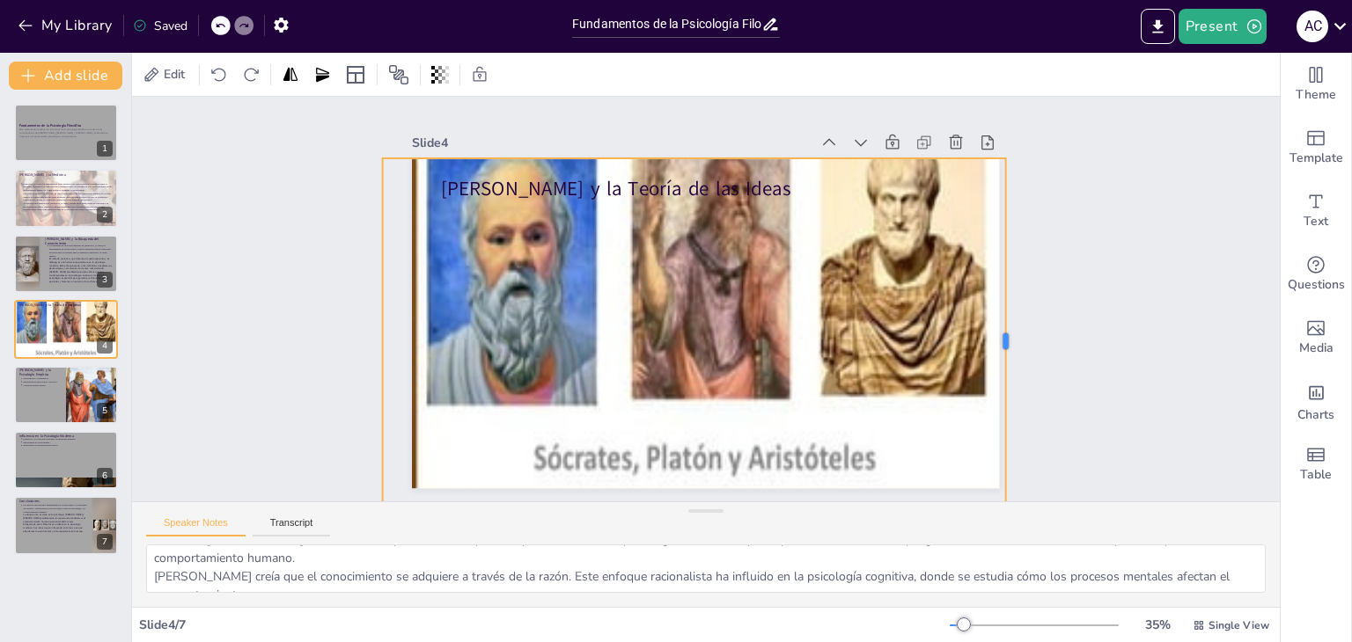
drag, startPoint x: 957, startPoint y: 334, endPoint x: 993, endPoint y: 334, distance: 35.2
click at [643, 409] on div at bounding box center [492, 522] width 304 height 226
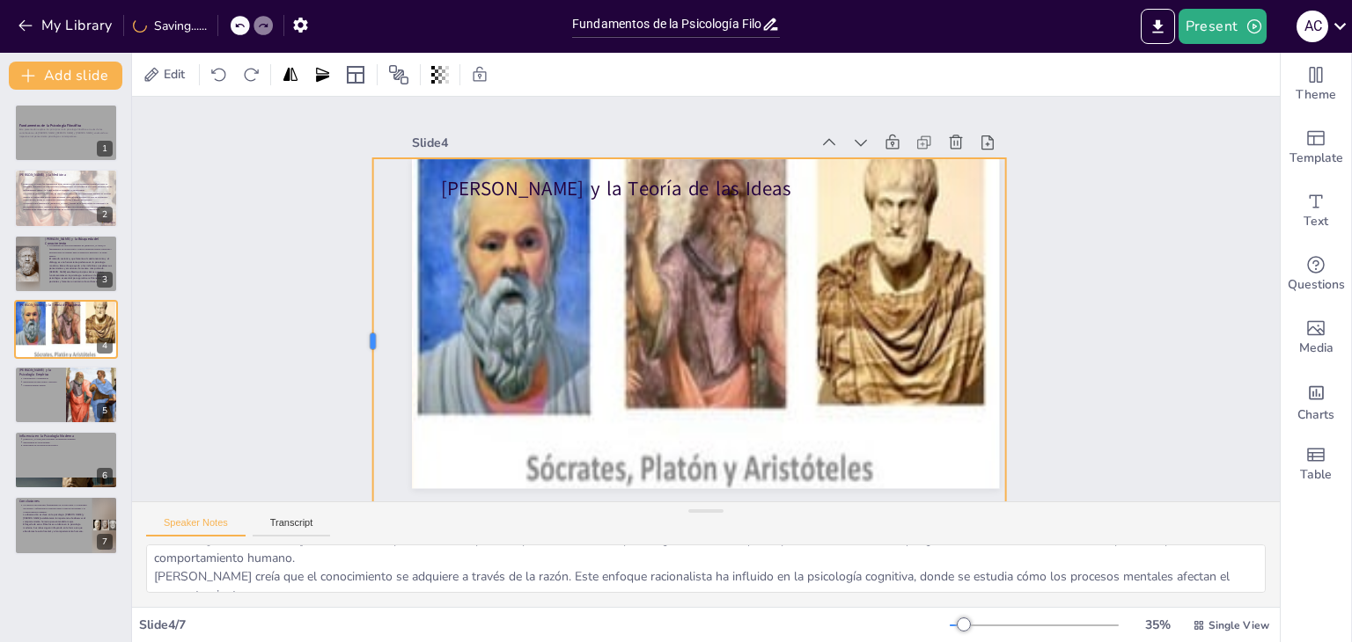
drag, startPoint x: 365, startPoint y: 335, endPoint x: 356, endPoint y: 334, distance: 9.8
click at [859, 355] on div at bounding box center [986, 495] width 254 height 281
click at [442, 79] on icon at bounding box center [440, 75] width 4 height 18
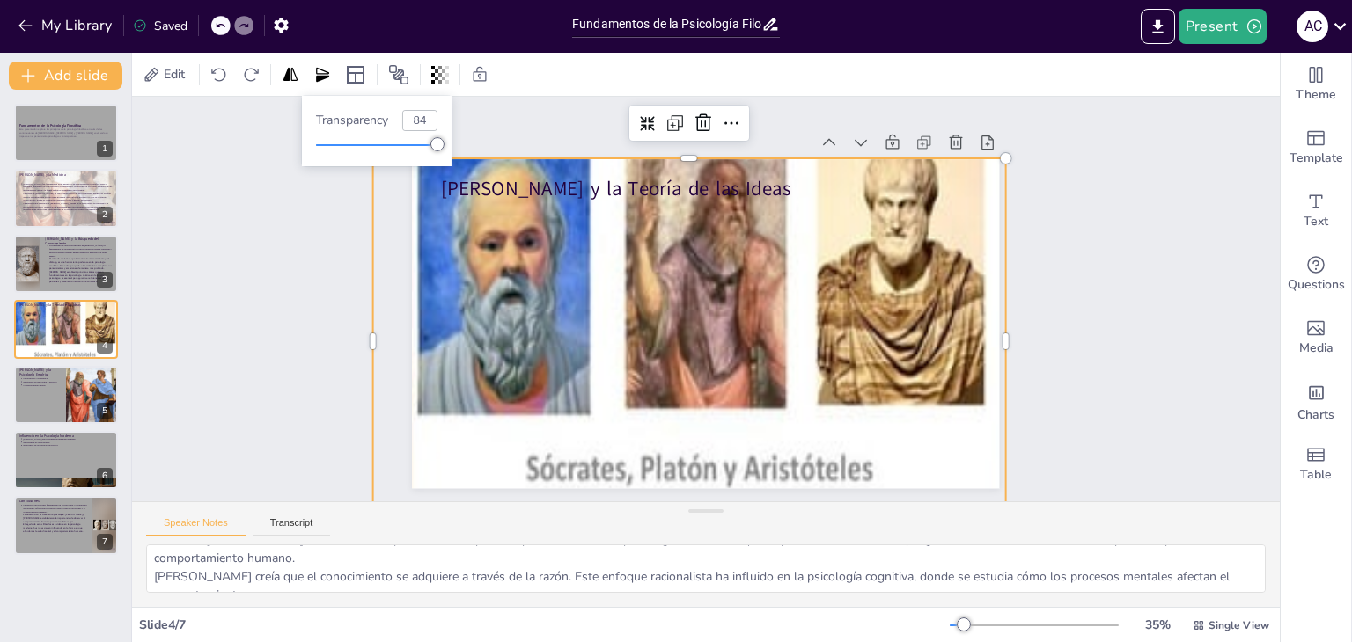
click at [419, 142] on div at bounding box center [376, 145] width 121 height 14
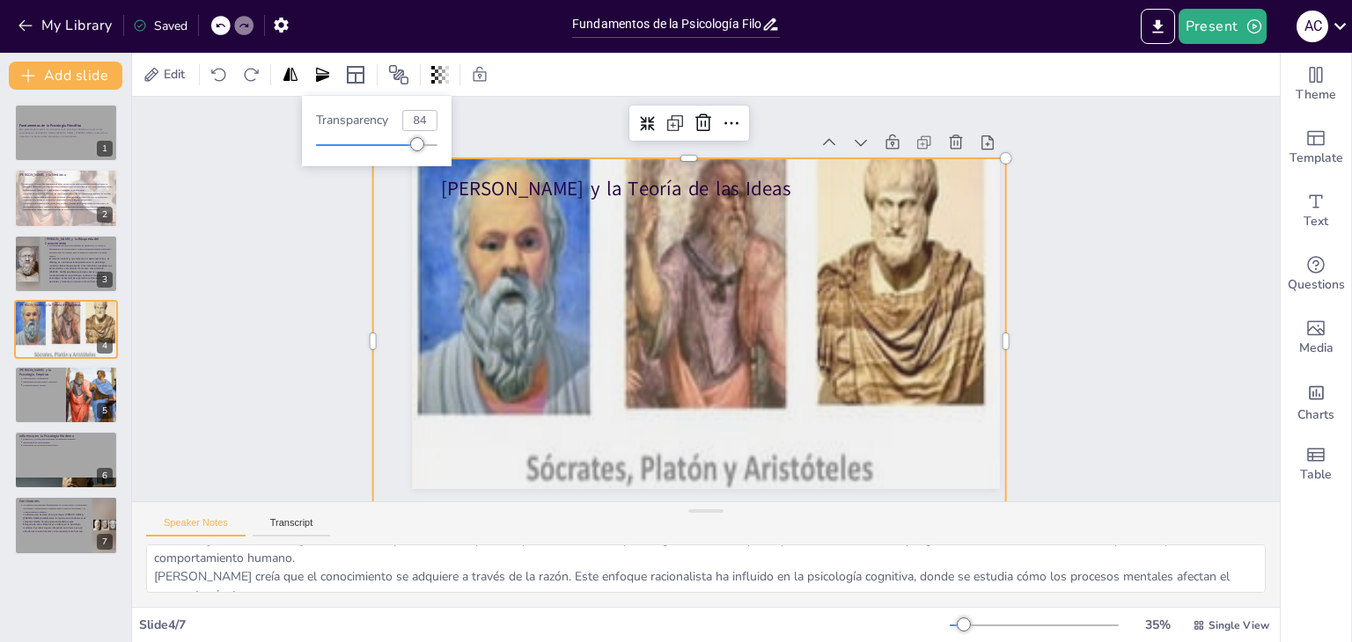
type input "71"
click at [403, 146] on div at bounding box center [376, 145] width 121 height 14
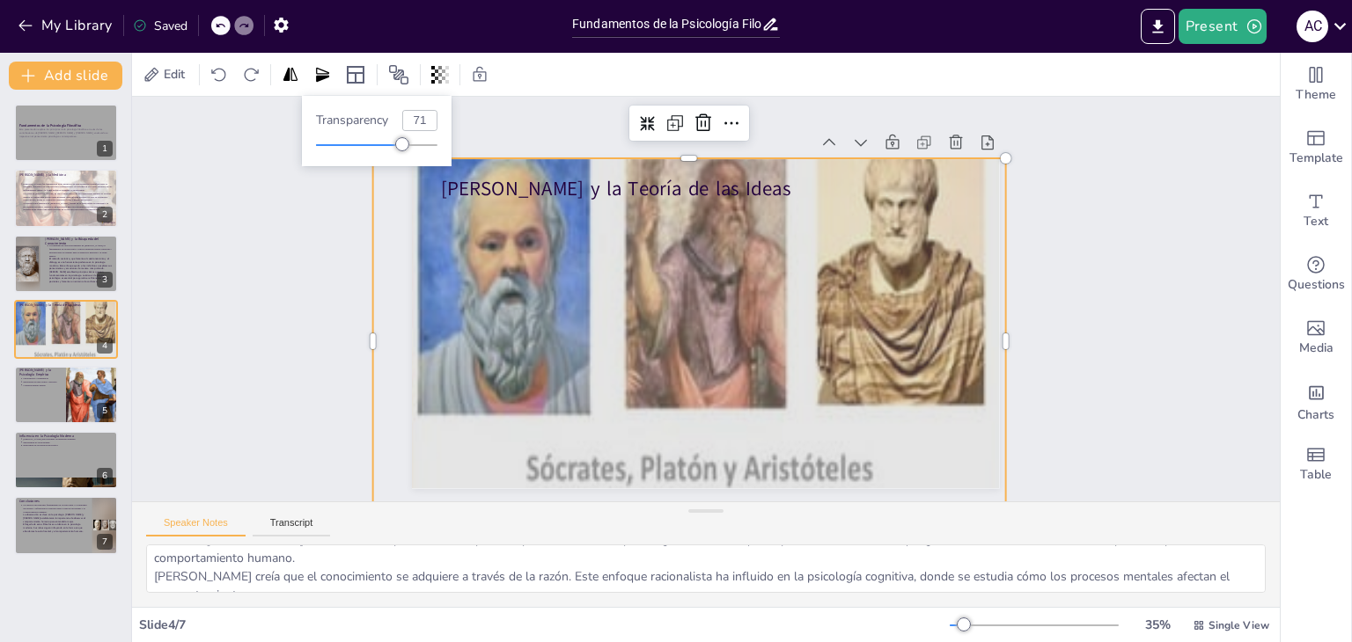
click at [668, 217] on div at bounding box center [748, 283] width 829 height 872
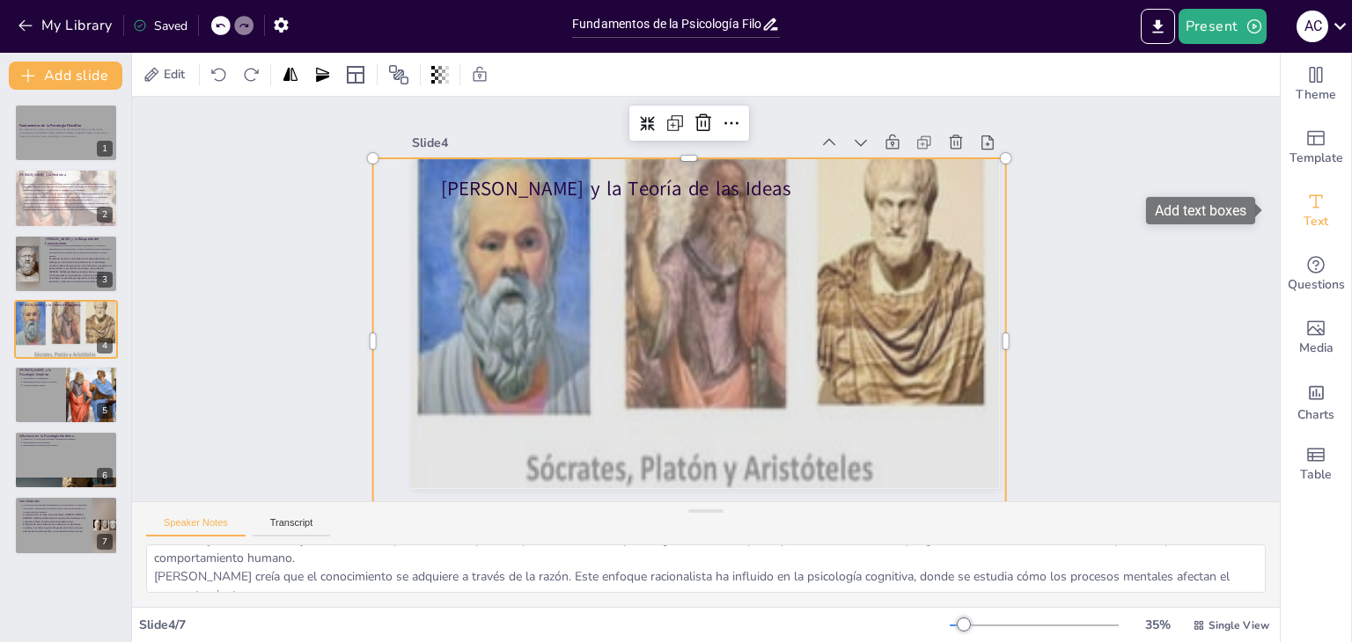
click at [1321, 219] on div "Text" at bounding box center [1315, 211] width 70 height 63
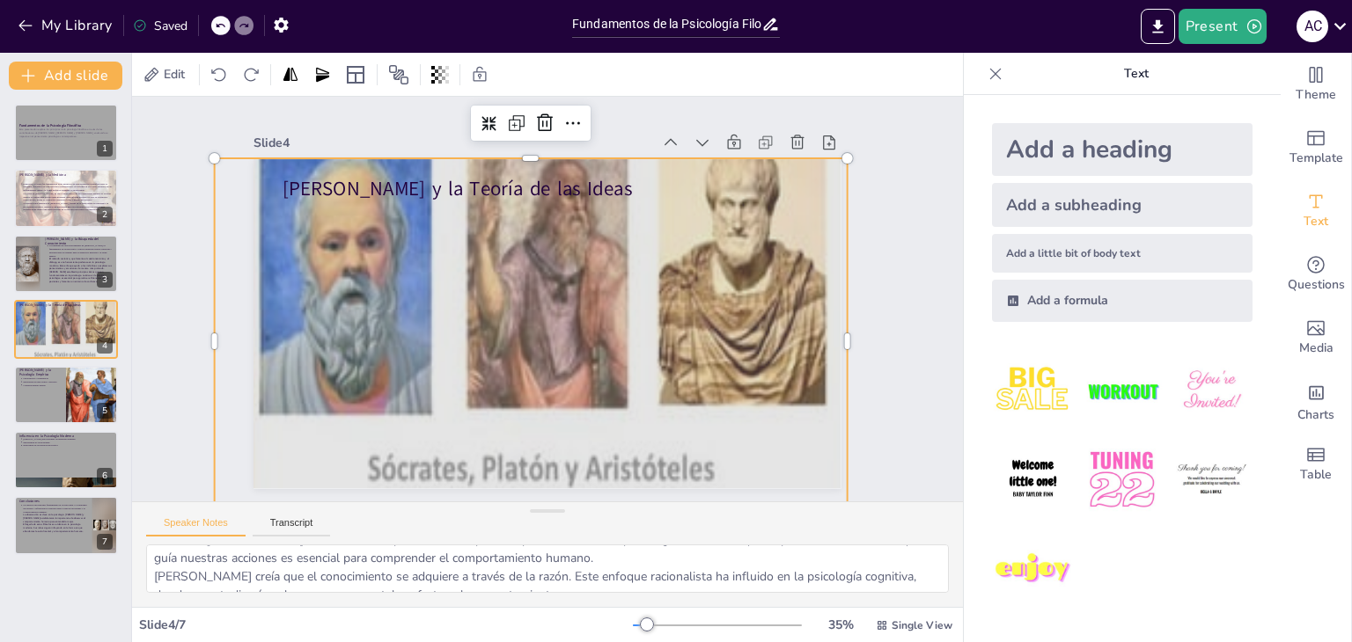
click at [1094, 205] on div "Add a subheading" at bounding box center [1122, 205] width 260 height 44
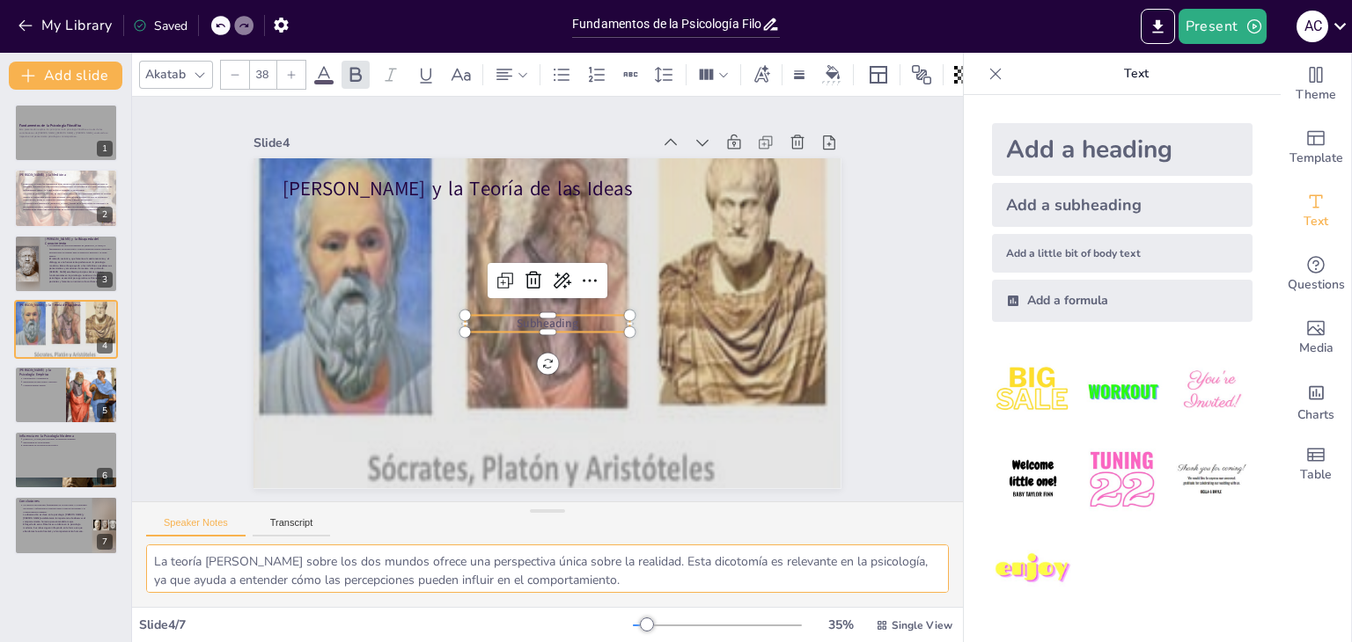
scroll to position [77, 0]
drag, startPoint x: 147, startPoint y: 558, endPoint x: 574, endPoint y: 605, distance: 429.4
click at [574, 605] on div "La teoría de Platón sobre los dos mundos ofrece una perspectiva única sobre la …" at bounding box center [547, 576] width 831 height 62
click at [545, 314] on span "Subheading" at bounding box center [525, 309] width 40 height 62
click at [560, 314] on span "Subheading" at bounding box center [567, 284] width 49 height 59
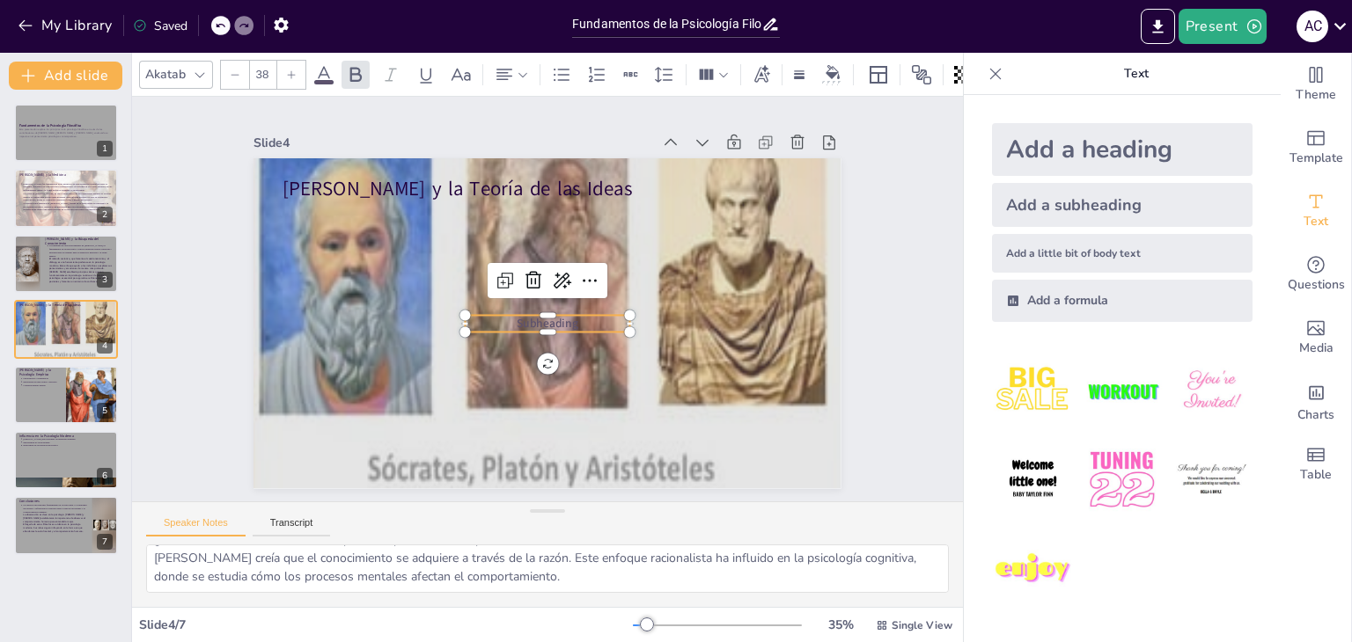
click at [538, 314] on span "Subheading" at bounding box center [524, 304] width 28 height 63
click at [545, 314] on span "Subheading" at bounding box center [525, 289] width 40 height 62
click at [531, 314] on span "Subheading" at bounding box center [523, 299] width 16 height 62
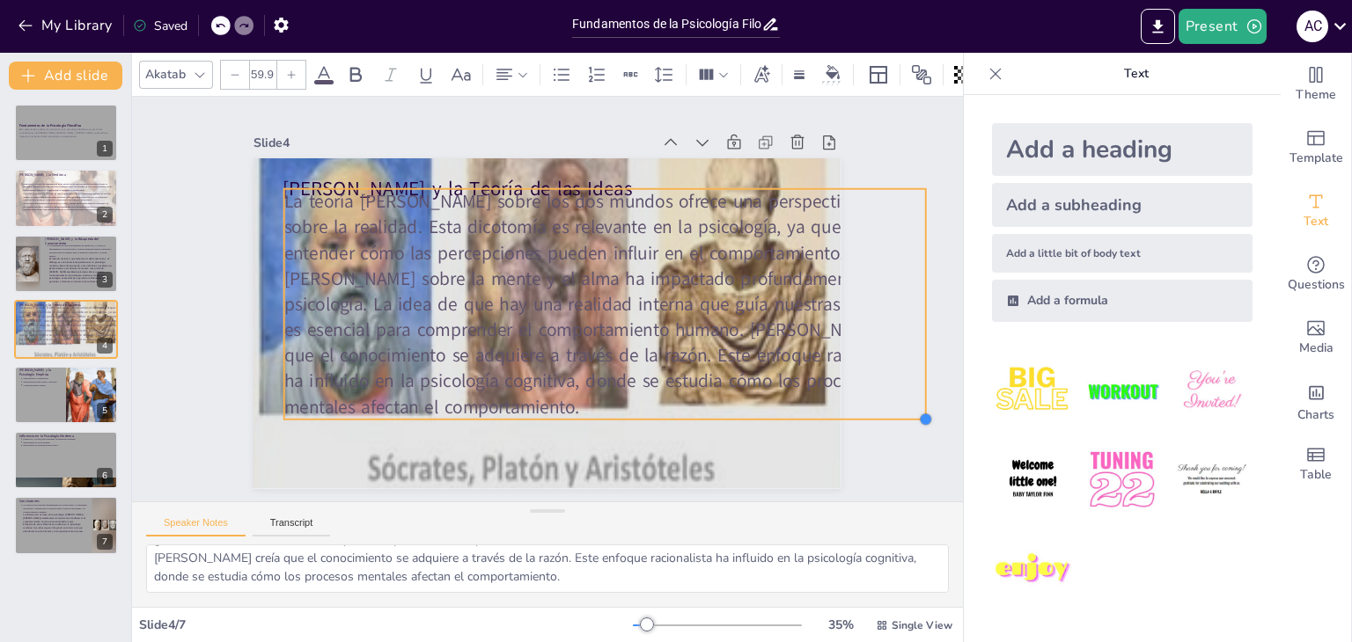
drag, startPoint x: 533, startPoint y: 275, endPoint x: 757, endPoint y: 413, distance: 262.8
click at [757, 413] on div "Platón y la Teoría de las Ideas La teoría de Platón sobre los dos mundos ofrece…" at bounding box center [550, 323] width 619 height 390
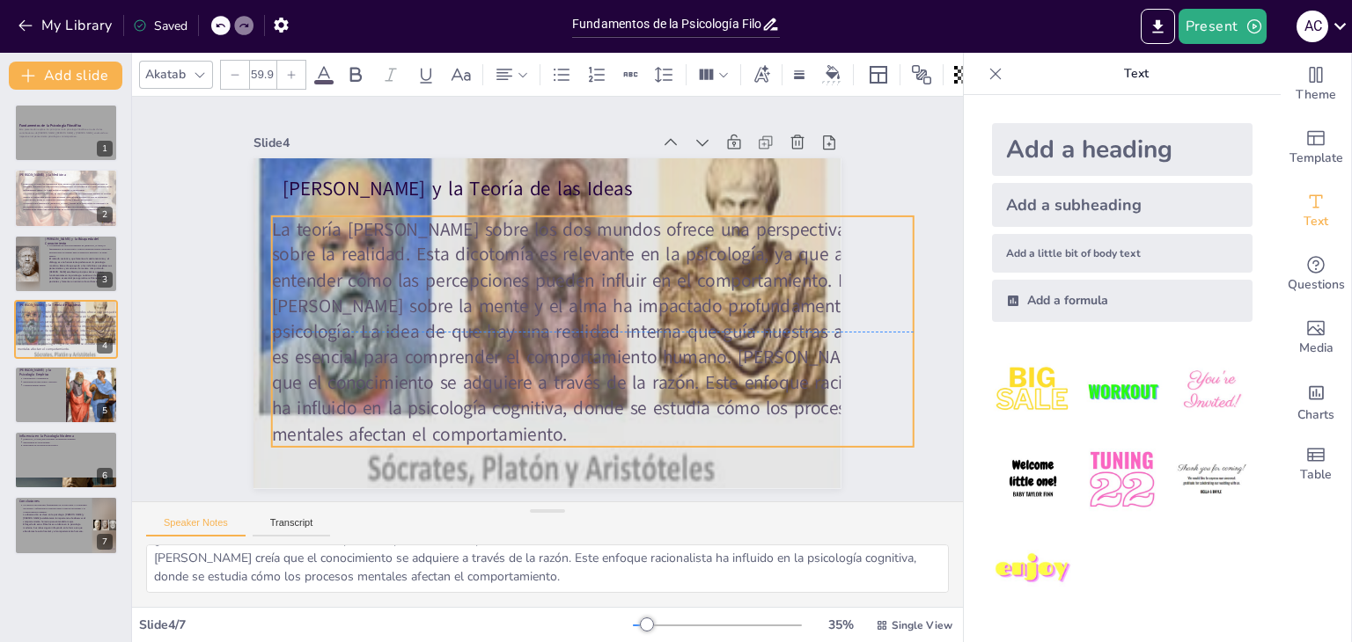
drag, startPoint x: 618, startPoint y: 345, endPoint x: 605, endPoint y: 366, distance: 24.5
click at [605, 366] on span "La teoría de Platón sobre los dos mundos ofrece una perspectiva única sobre la …" at bounding box center [568, 263] width 265 height 651
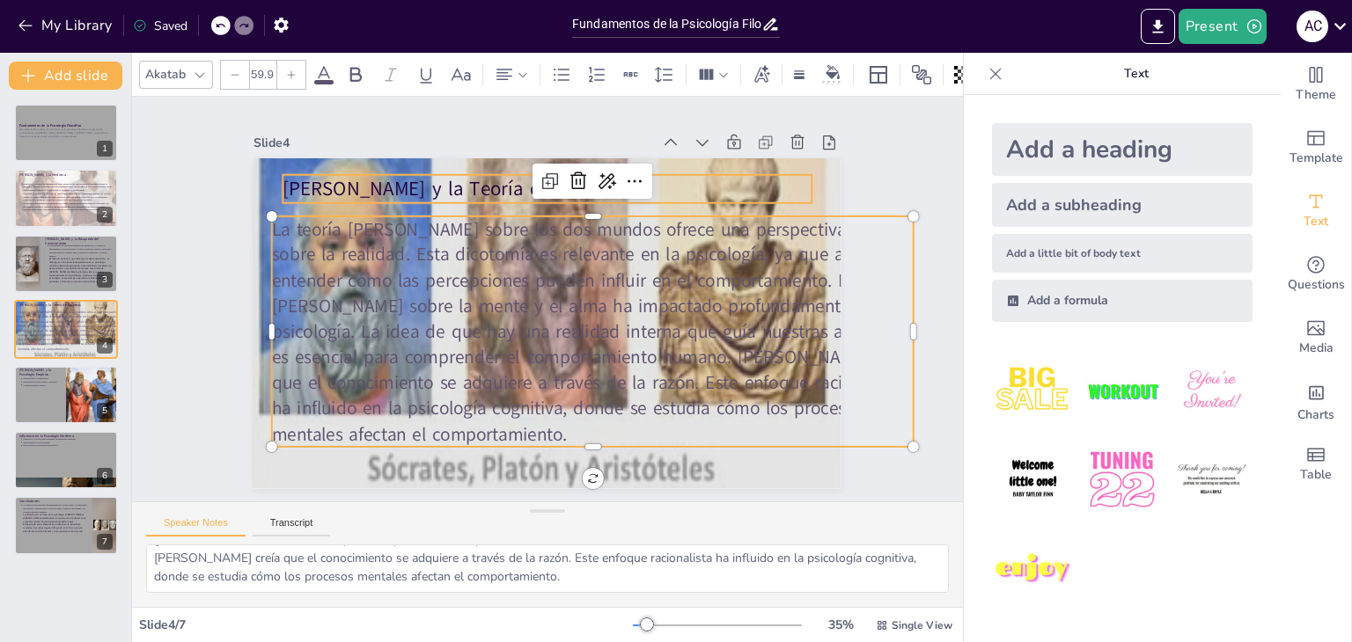
type input "64"
click at [508, 178] on p "Platón y la Teoría de las Ideas" at bounding box center [439, 322] width 136 height 523
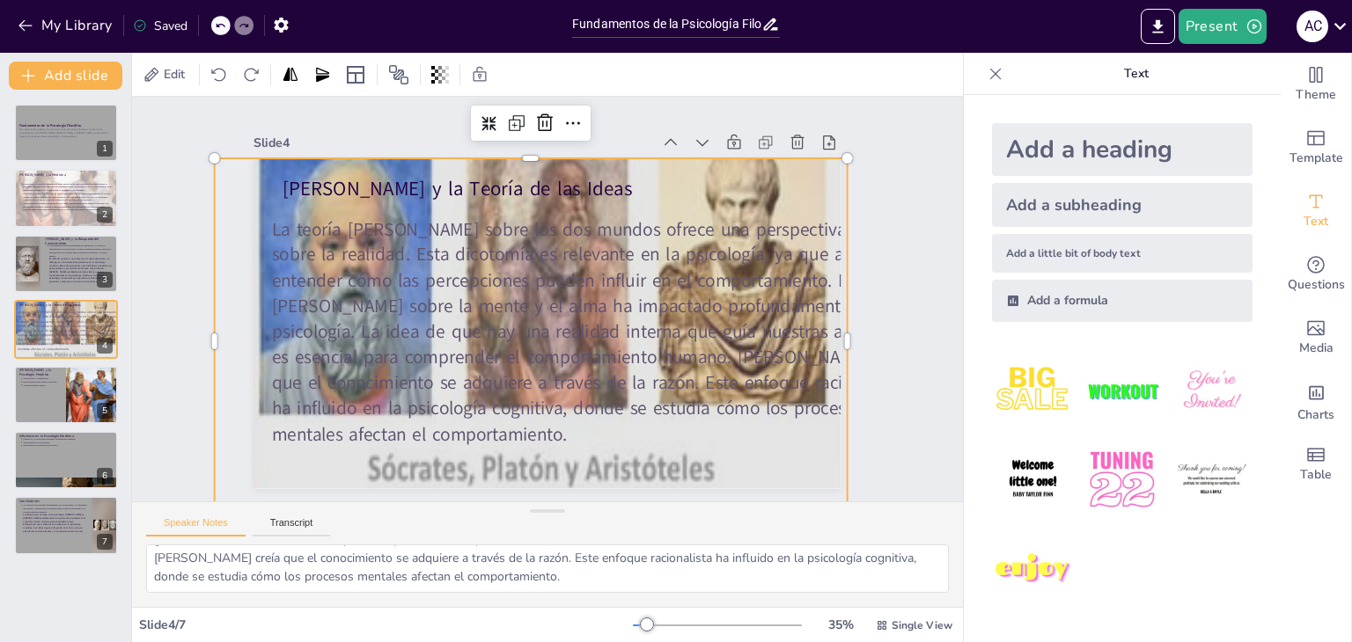
click at [808, 170] on div at bounding box center [591, 283] width 830 height 872
click at [450, 441] on icon at bounding box center [439, 450] width 19 height 19
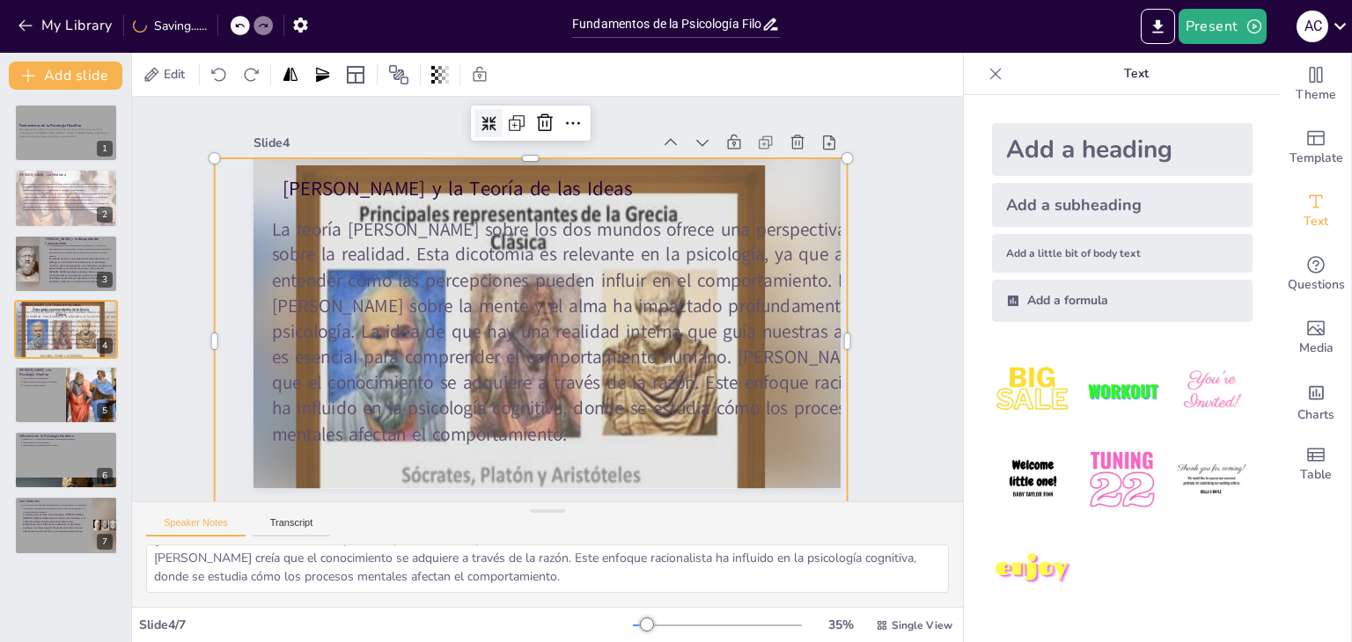
click at [520, 474] on icon at bounding box center [529, 483] width 19 height 19
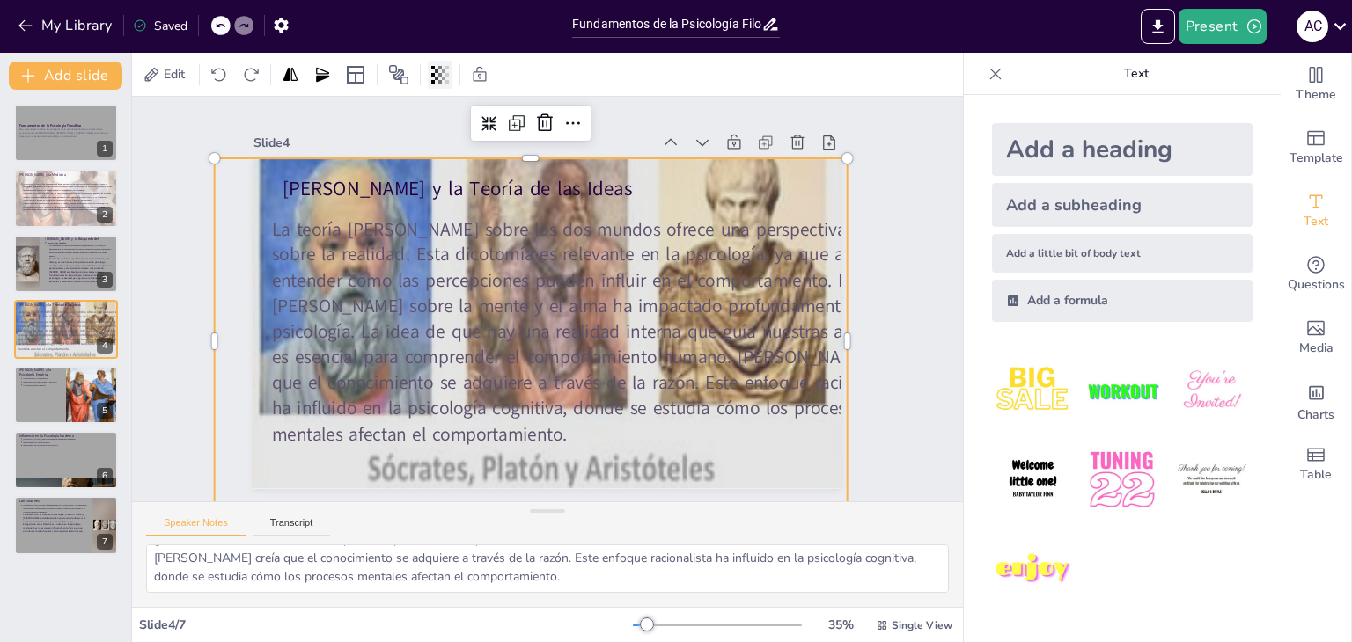
click at [444, 75] on icon at bounding box center [440, 75] width 18 height 18
type input "46"
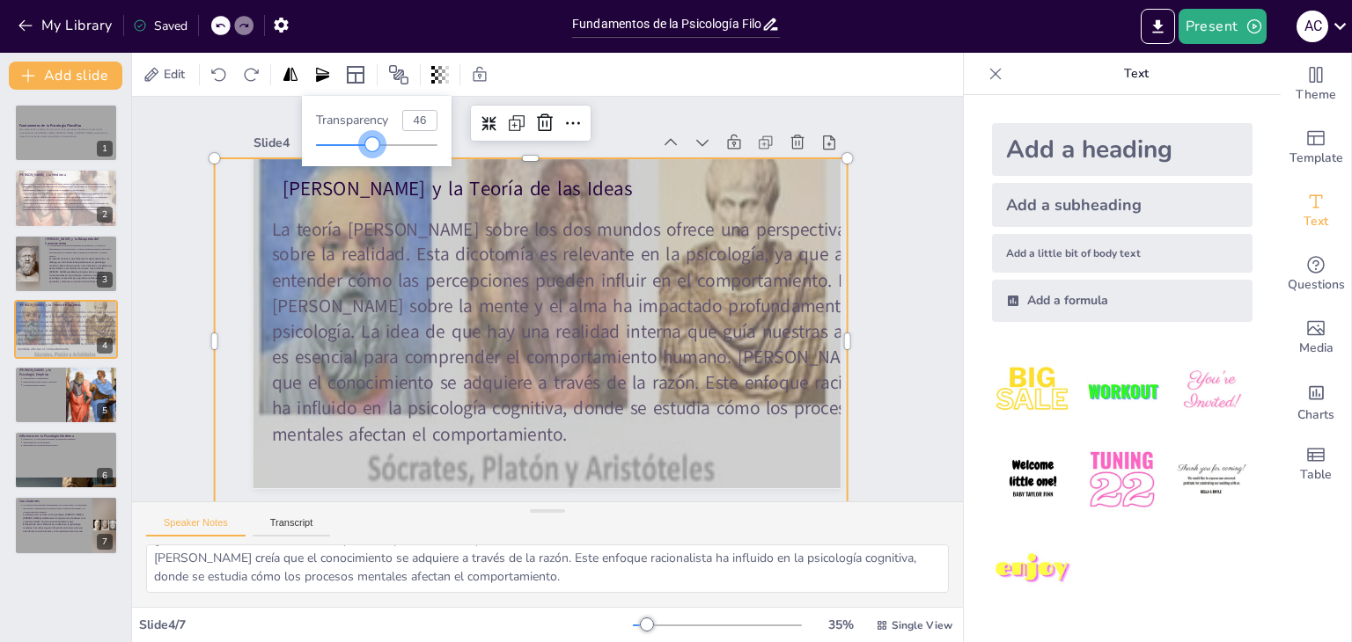
click at [373, 142] on div at bounding box center [376, 145] width 121 height 14
click at [631, 104] on div "Slide 1 Fundamentos de la Psicología Filosófica Esta presentación explora los p…" at bounding box center [547, 299] width 438 height 623
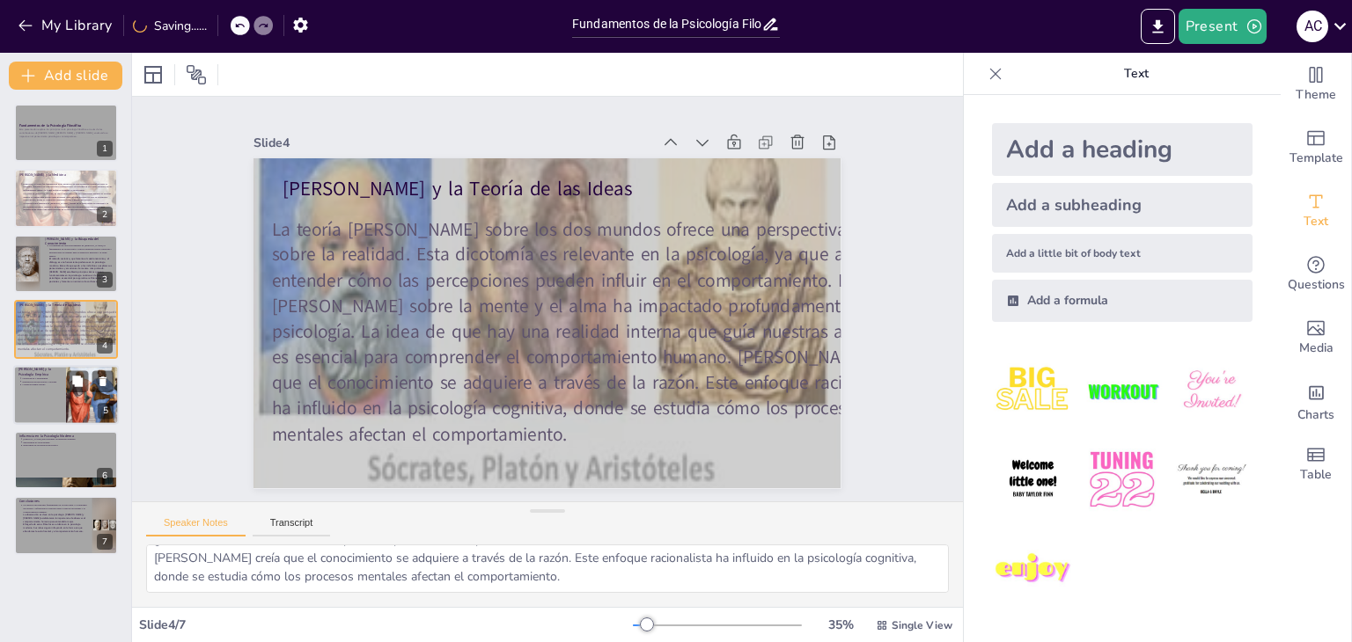
click at [53, 396] on div at bounding box center [66, 395] width 106 height 60
type textarea "Aristóteles promovió un enfoque empírico, lo que significa que la observación y…"
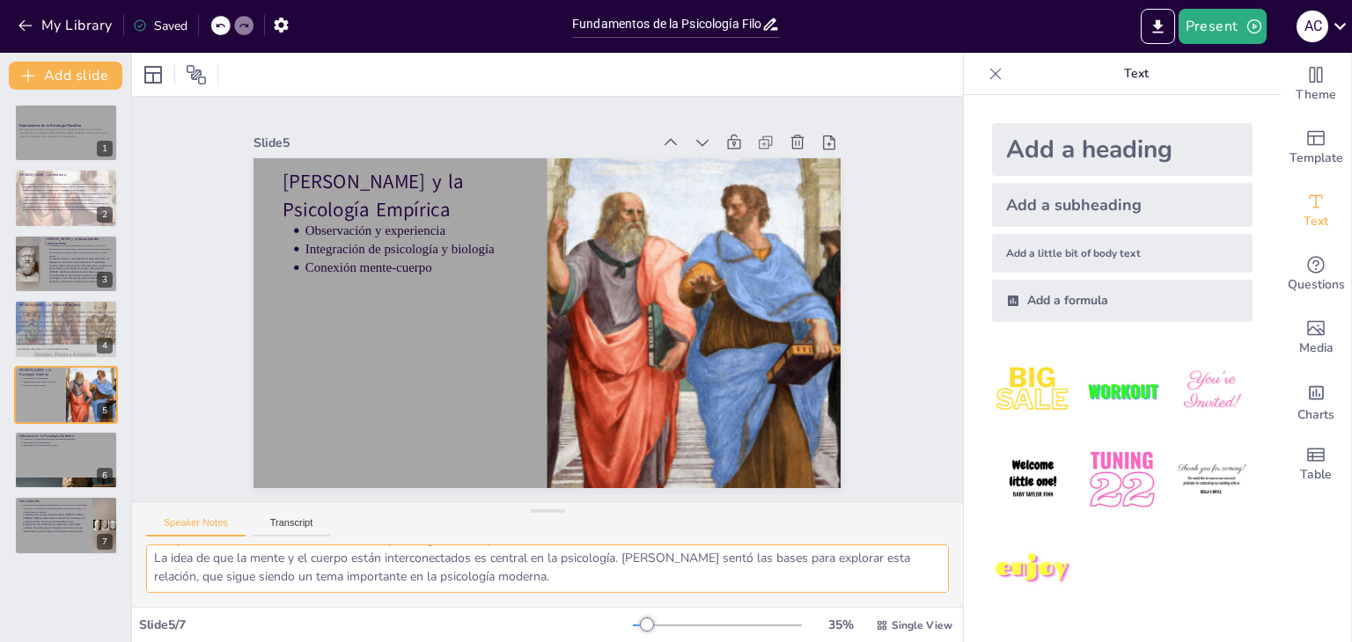
drag, startPoint x: 151, startPoint y: 555, endPoint x: 587, endPoint y: 586, distance: 436.7
click at [587, 586] on textarea "Aristóteles promovió un enfoque empírico, lo que significa que la observación y…" at bounding box center [547, 569] width 803 height 48
drag, startPoint x: 151, startPoint y: 560, endPoint x: 620, endPoint y: 613, distance: 472.1
click at [620, 613] on div "Slide 1 Fundamentos de la Psicología Filosófica Esta presentación explora los p…" at bounding box center [547, 348] width 831 height 590
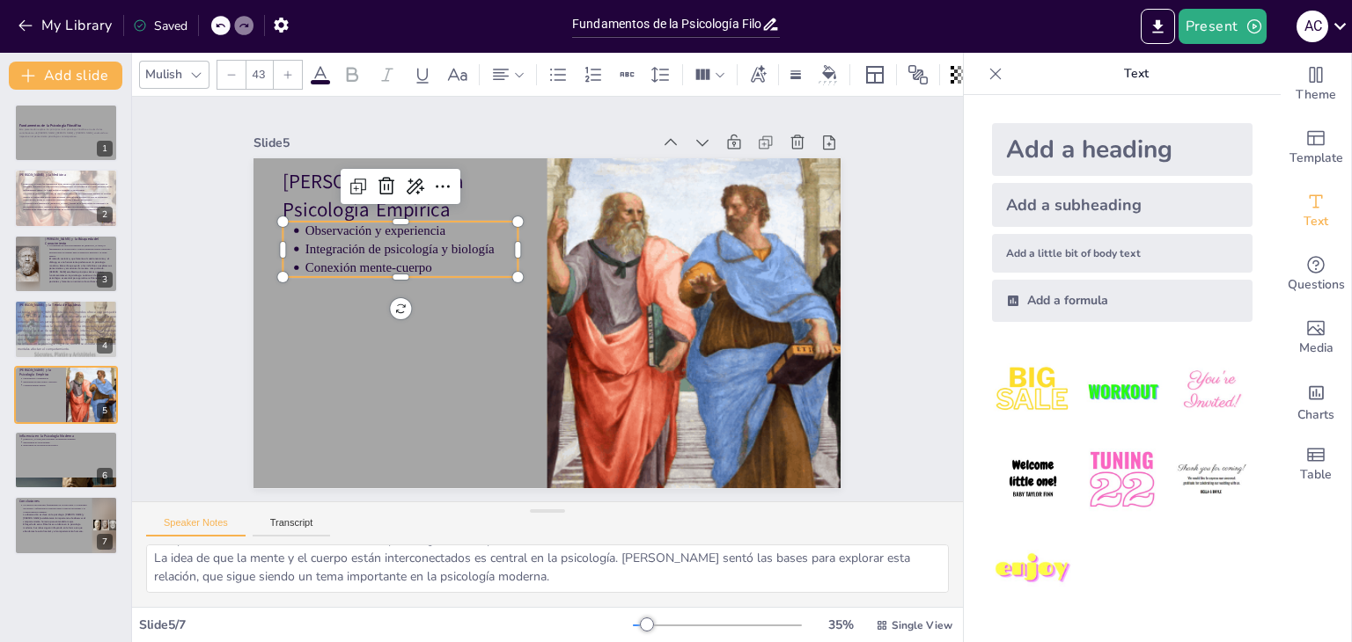
click at [568, 326] on p "Conexión mente-cuerpo" at bounding box center [674, 357] width 212 height 62
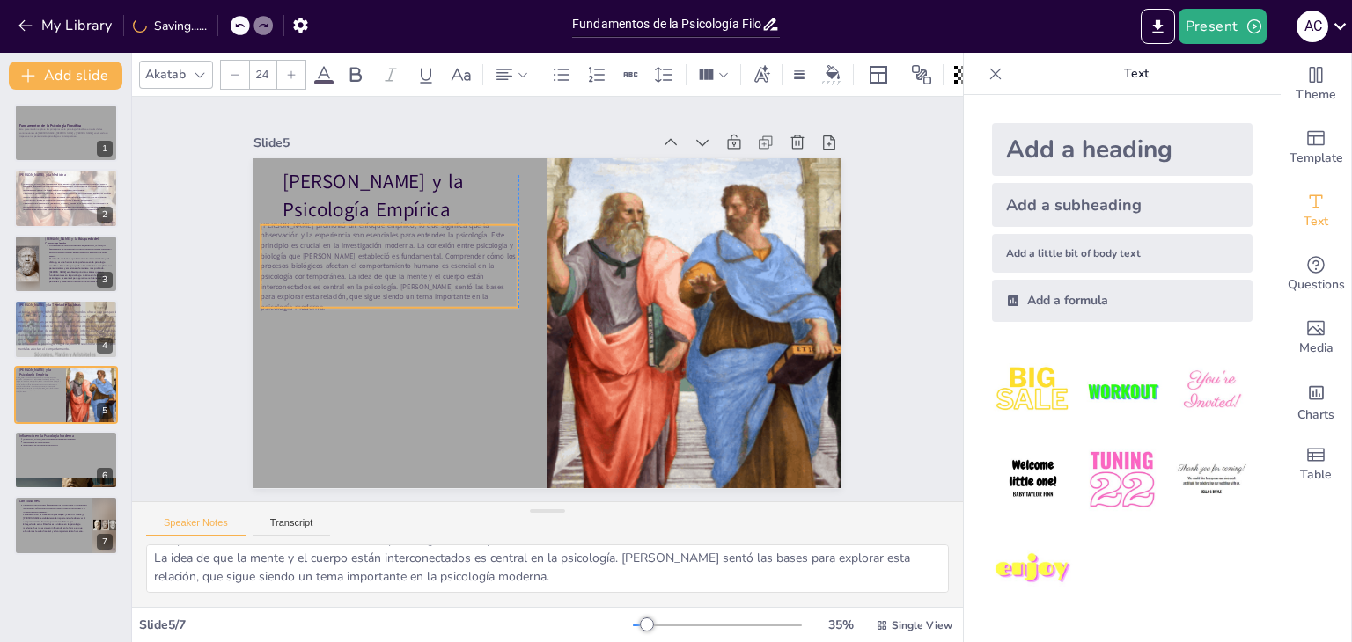
drag, startPoint x: 429, startPoint y: 252, endPoint x: 401, endPoint y: 288, distance: 45.8
click at [482, 338] on span "Aristóteles promovió un enfoque empírico, lo que significa que la observación y…" at bounding box center [551, 467] width 138 height 258
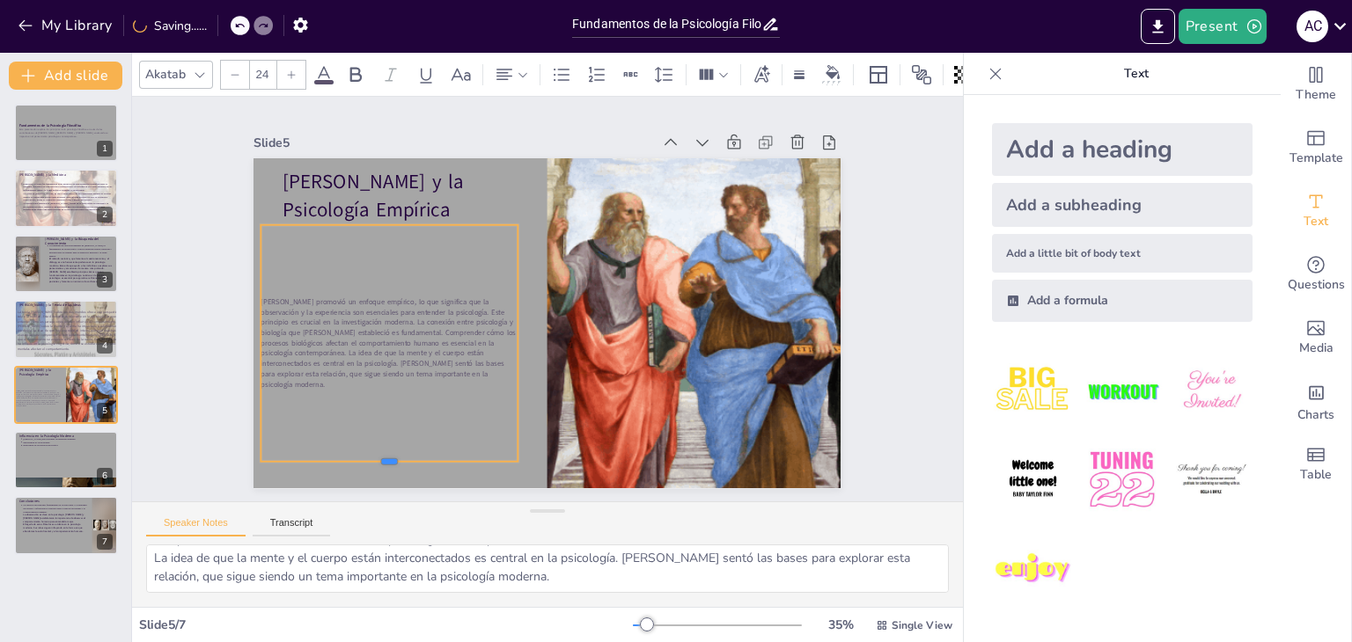
drag, startPoint x: 380, startPoint y: 301, endPoint x: 391, endPoint y: 455, distance: 154.4
click at [391, 395] on div at bounding box center [315, 295] width 182 height 200
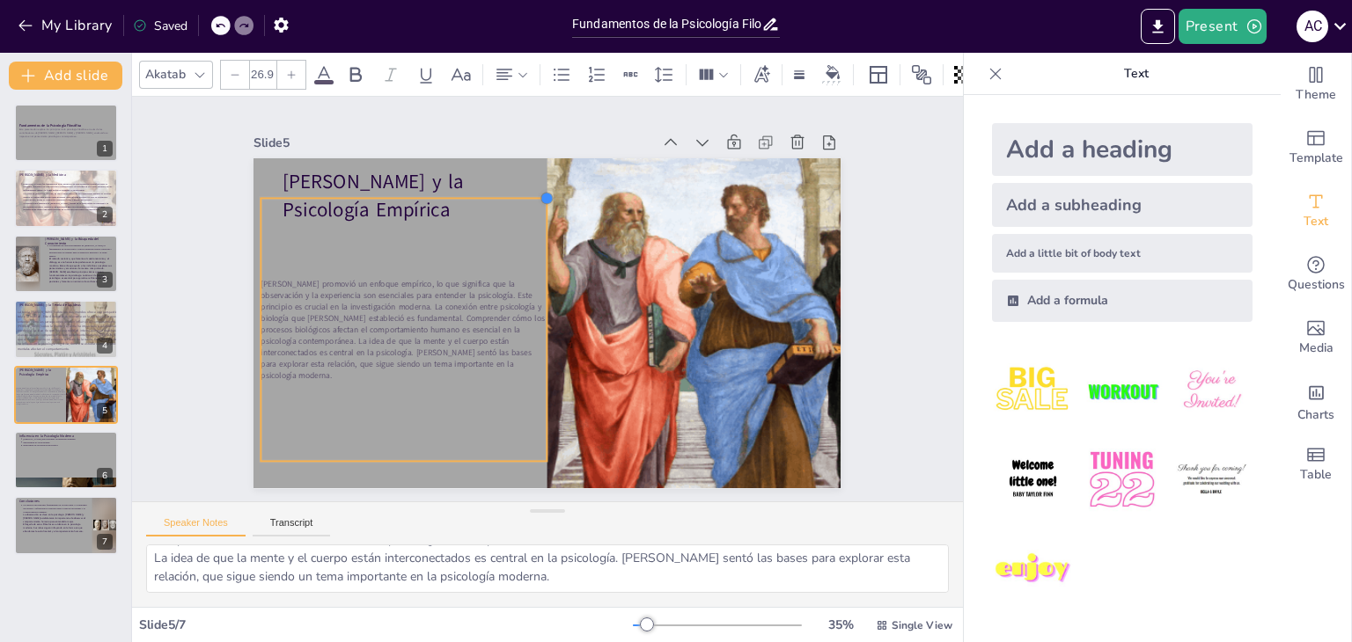
type input "27"
drag, startPoint x: 510, startPoint y: 219, endPoint x: 542, endPoint y: 198, distance: 38.8
click at [542, 198] on div "Aristóteles y la Psicología Empírica Aristóteles promovió un enfoque empírico, …" at bounding box center [567, 284] width 612 height 669
click at [414, 339] on span "Aristóteles promovió un enfoque empírico, lo que significa que la observación y…" at bounding box center [397, 306] width 293 height 118
click at [194, 178] on div "Slide 1 Fundamentos de la Psicología Filosófica Esta presentación explora los p…" at bounding box center [548, 298] width 708 height 923
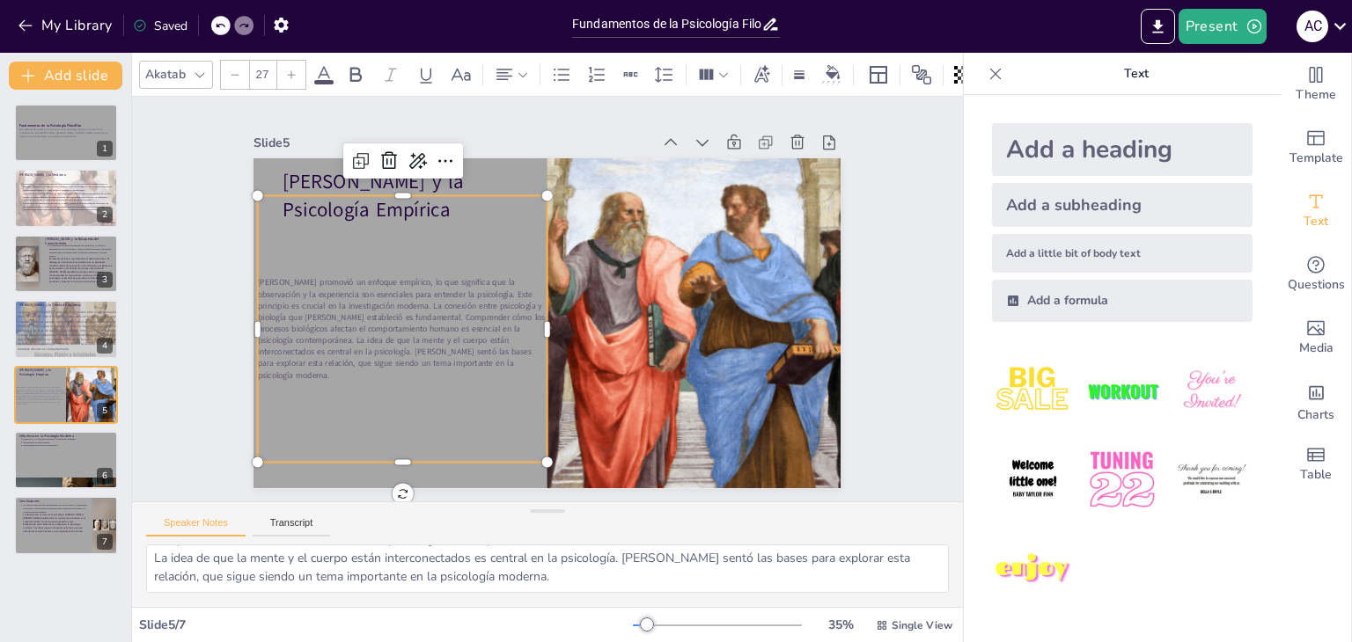
click at [437, 318] on span "Aristóteles promovió un enfoque empírico, lo que significa que la observación y…" at bounding box center [520, 452] width 166 height 296
click at [480, 296] on span "Aristóteles promovió un enfoque empírico, lo que significa que la observación y…" at bounding box center [539, 149] width 119 height 293
click at [378, 318] on span "Aristóteles promovió un enfoque empírico, lo que significa que la observación y…" at bounding box center [410, 211] width 266 height 243
click at [291, 71] on icon at bounding box center [291, 75] width 11 height 11
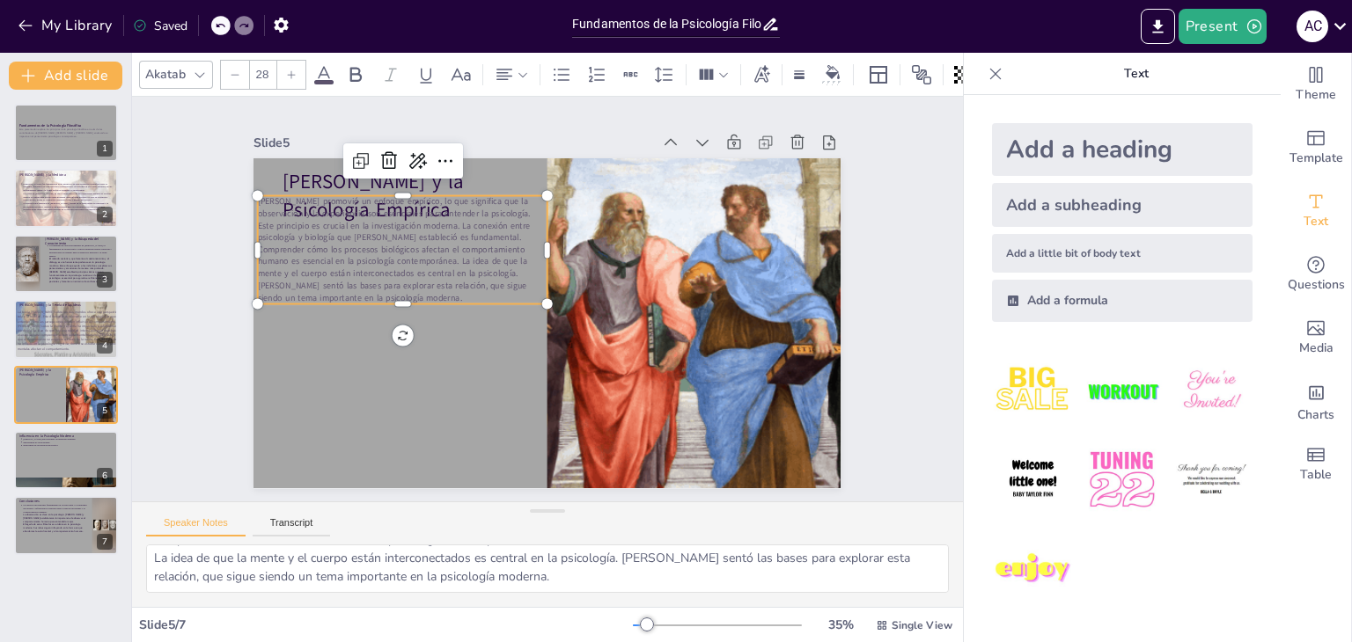
click at [295, 71] on icon at bounding box center [291, 75] width 11 height 11
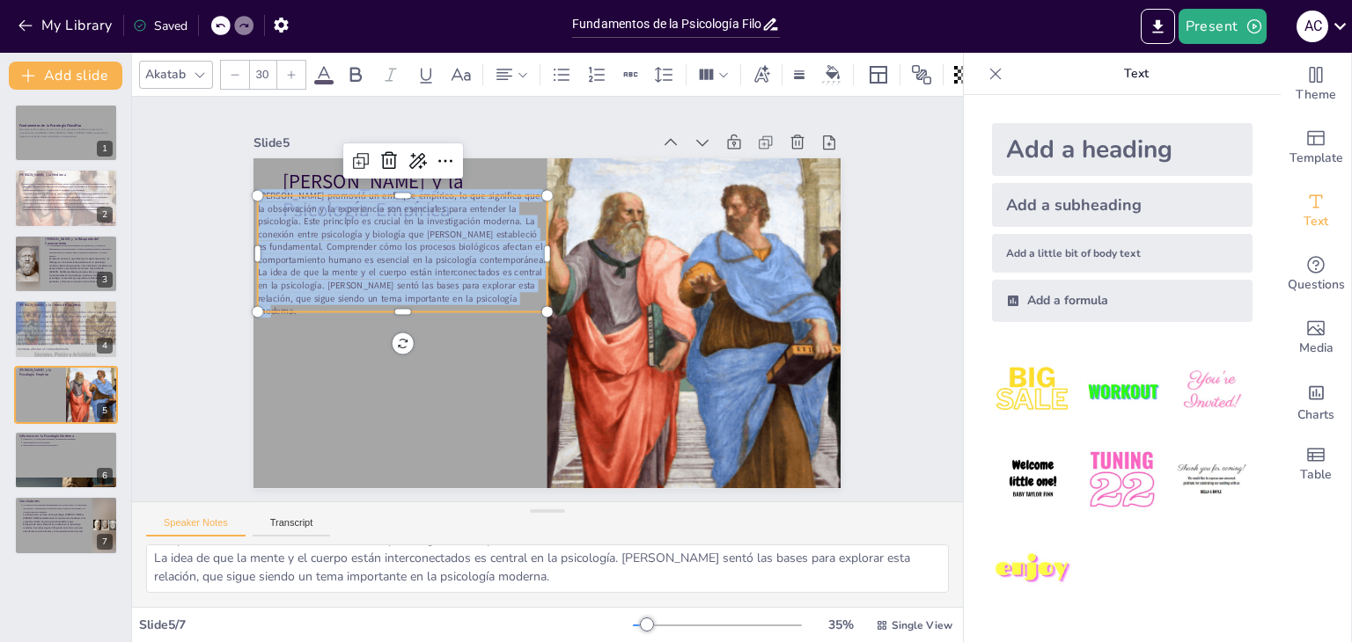
click at [295, 71] on icon at bounding box center [291, 75] width 11 height 11
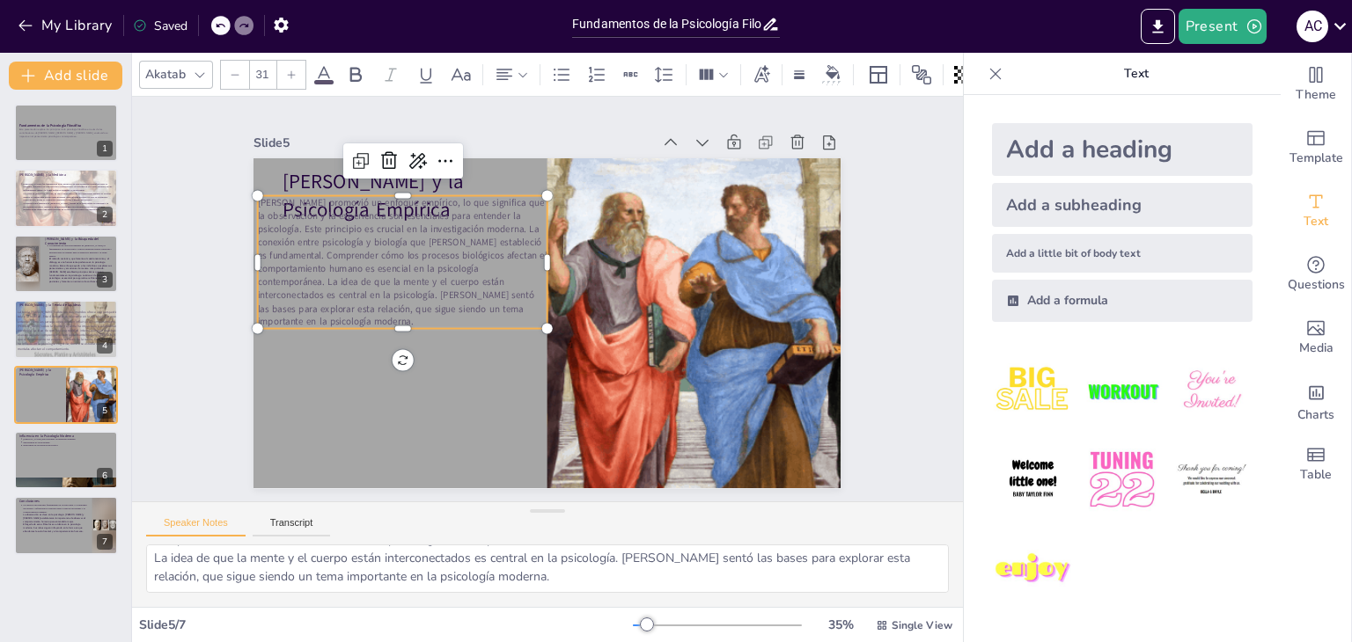
click at [295, 71] on icon at bounding box center [291, 75] width 11 height 11
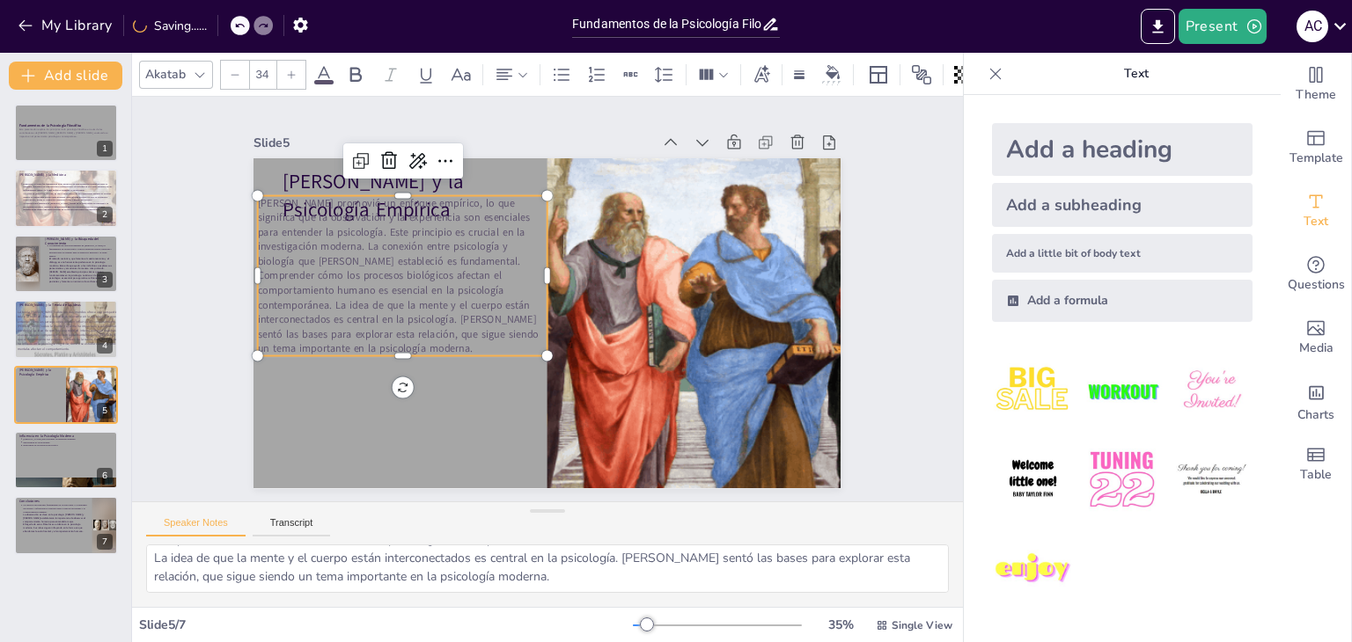
click at [295, 71] on icon at bounding box center [291, 75] width 11 height 11
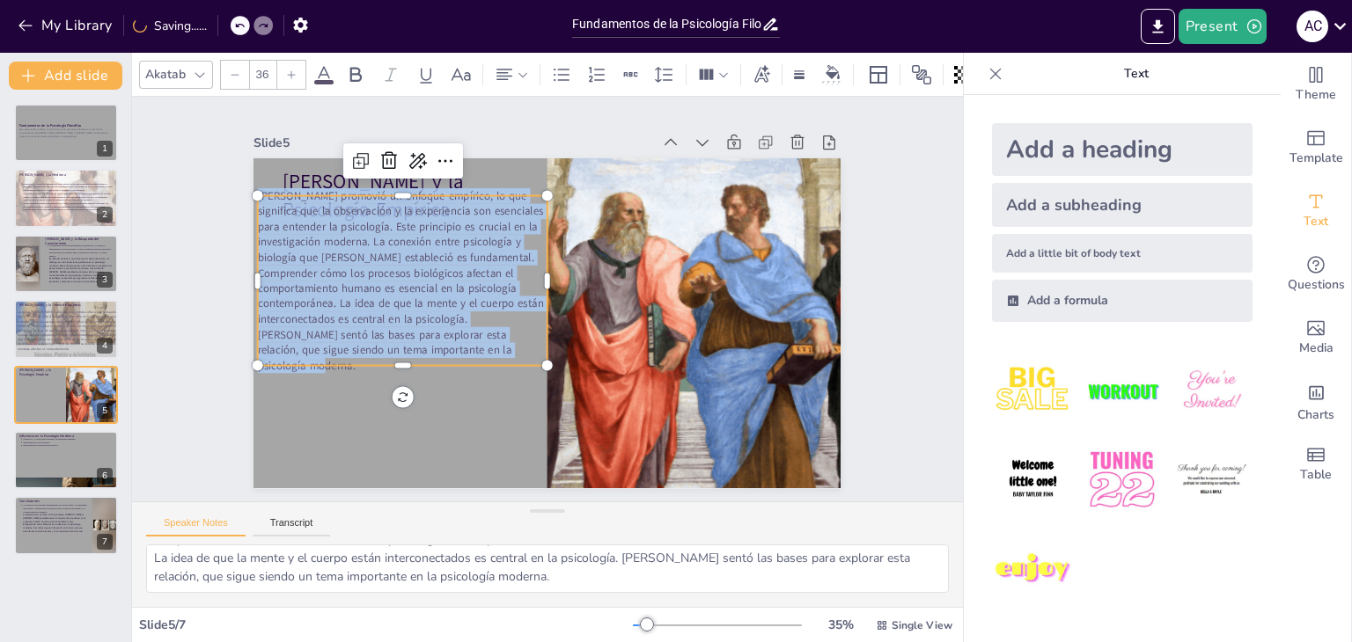
click at [295, 71] on icon at bounding box center [291, 75] width 11 height 11
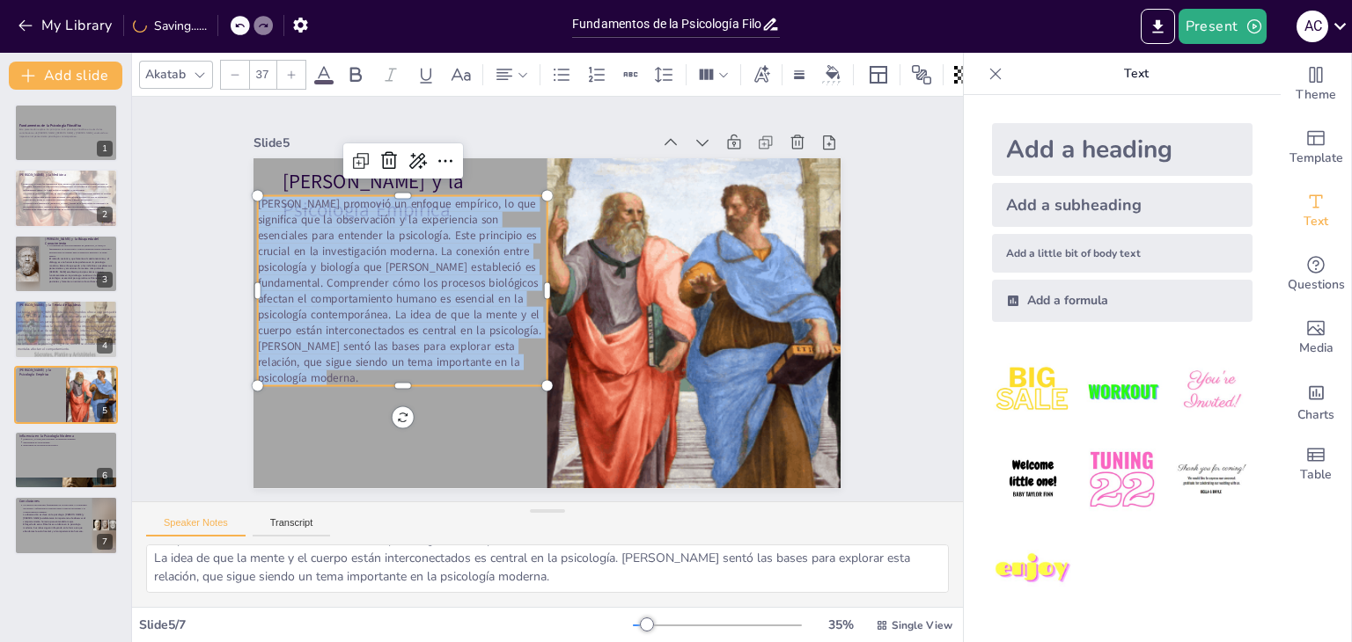
click at [295, 71] on icon at bounding box center [291, 75] width 11 height 11
type input "38"
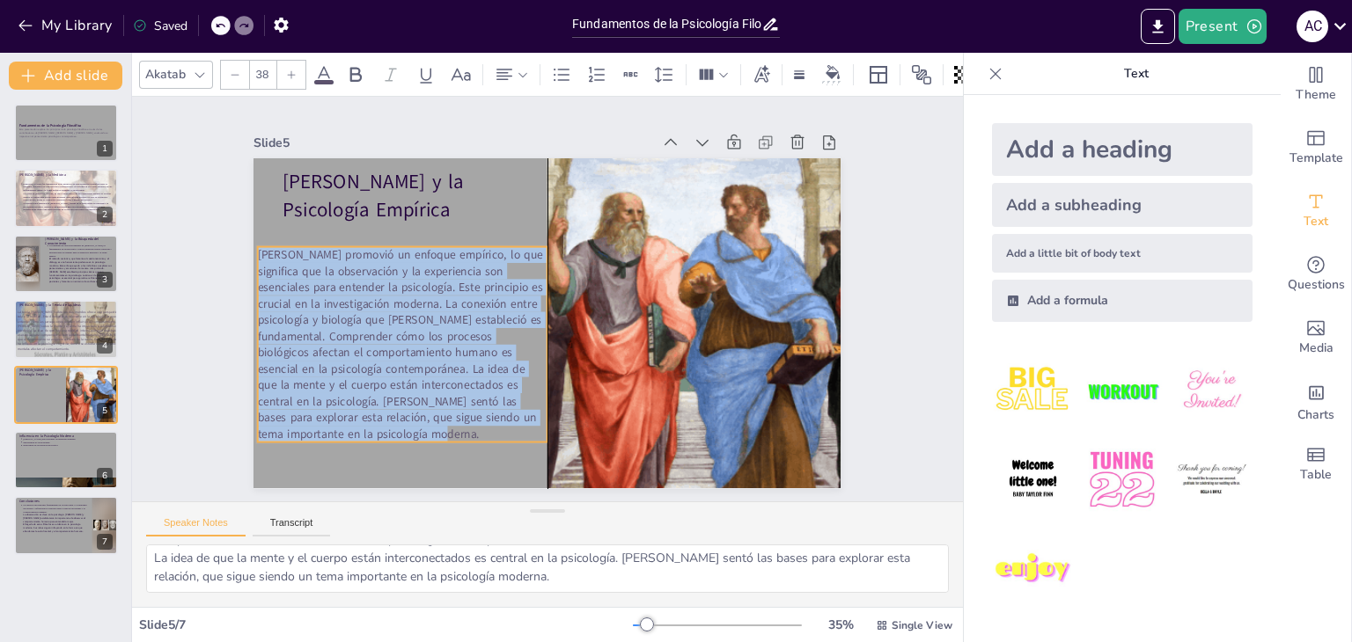
click at [475, 344] on p "Aristóteles promovió un enfoque empírico, lo que significa que la observación y…" at bounding box center [649, 187] width 348 height 314
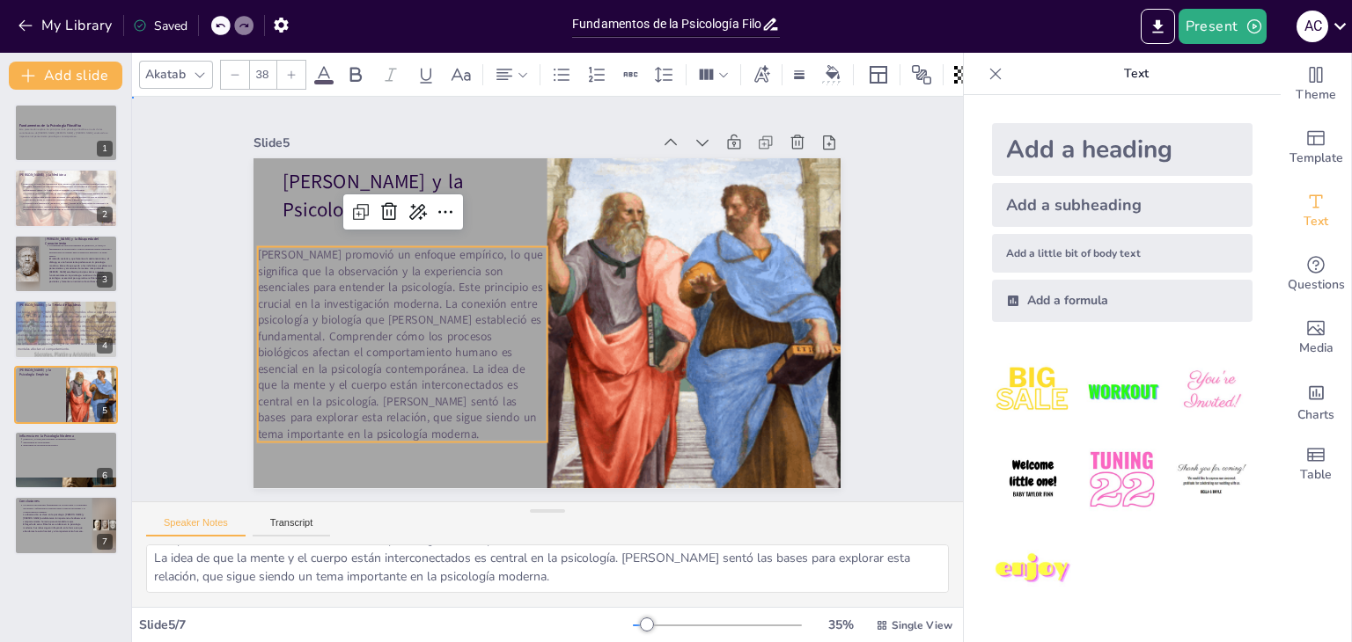
click at [202, 256] on div "Slide 1 Fundamentos de la Psicología Filosófica Esta presentación explora los p…" at bounding box center [547, 299] width 781 height 627
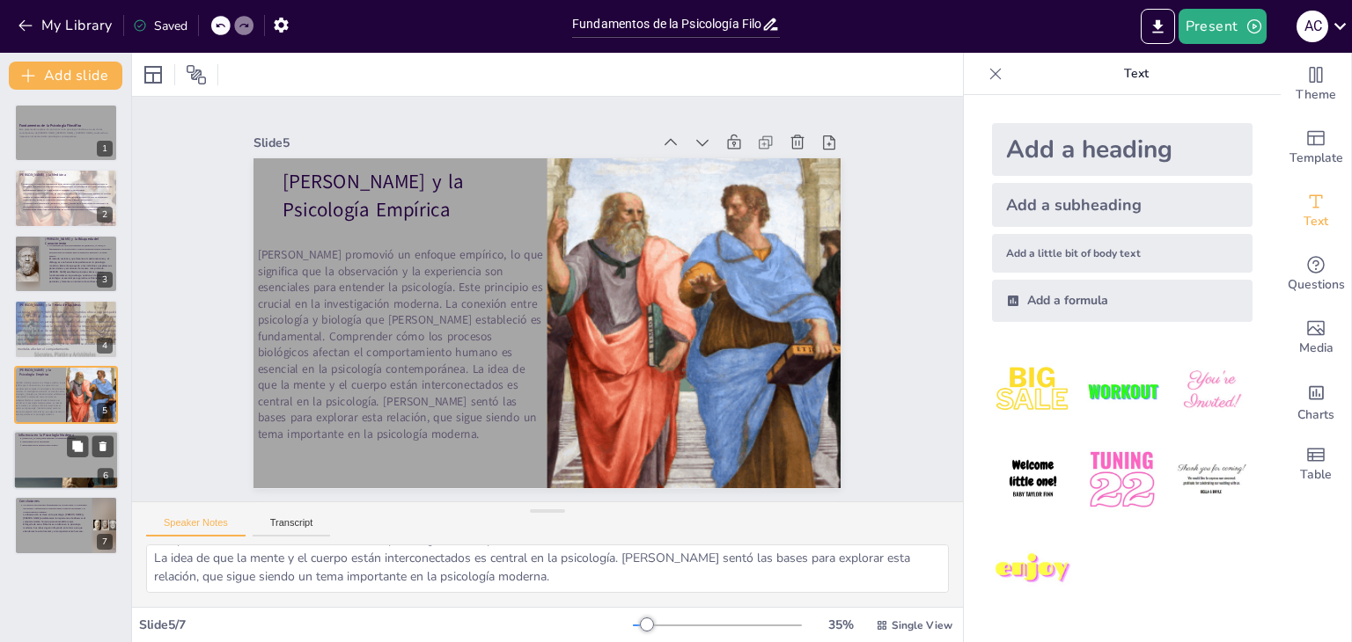
drag, startPoint x: 48, startPoint y: 462, endPoint x: 36, endPoint y: 410, distance: 53.4
click at [36, 430] on div at bounding box center [66, 460] width 106 height 60
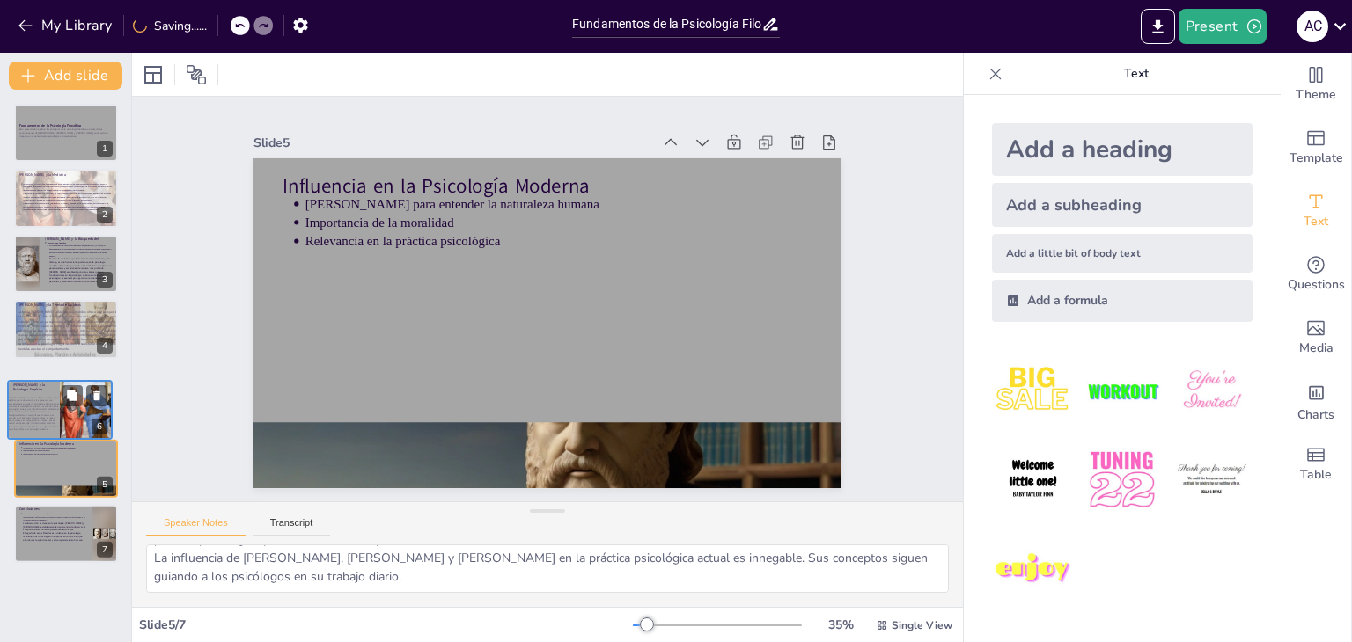
drag, startPoint x: 54, startPoint y: 453, endPoint x: 48, endPoint y: 378, distance: 75.9
click at [48, 381] on div "Aristóteles y la Psicología Empírica Aristóteles promovió un enfoque empírico, …" at bounding box center [60, 381] width 104 height 0
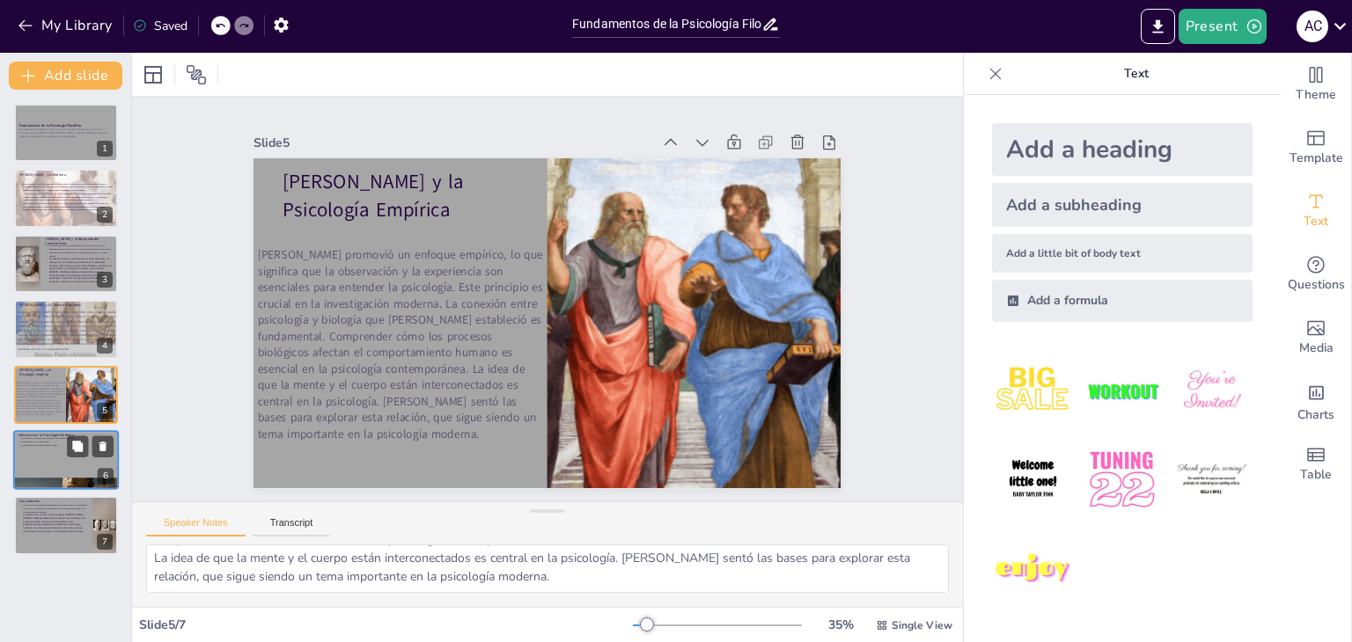
click at [53, 466] on div at bounding box center [66, 460] width 106 height 60
type textarea "Las ideas de los filósofos antiguos proporcionan un marco sólido para comprende…"
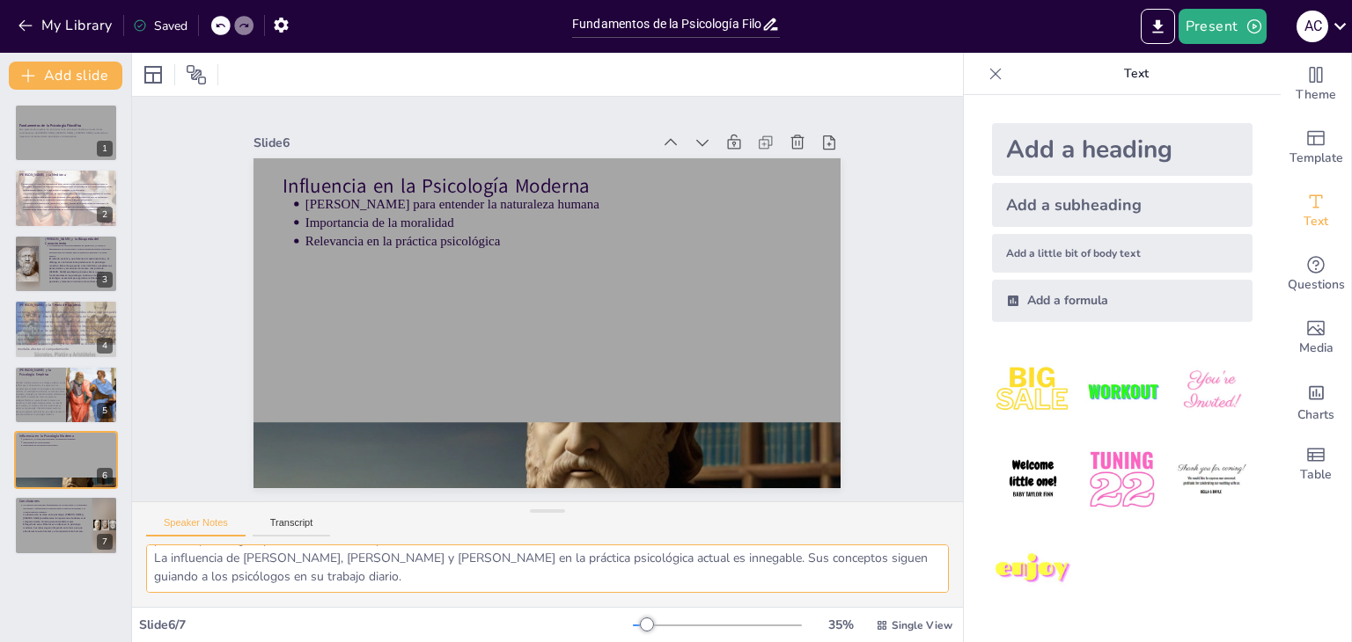
drag, startPoint x: 151, startPoint y: 561, endPoint x: 528, endPoint y: 645, distance: 386.0
click at [528, 642] on html "My Library Saved Fundamentos de la Psicología Filosófica: Hipócrates, Sócrates,…" at bounding box center [676, 321] width 1352 height 642
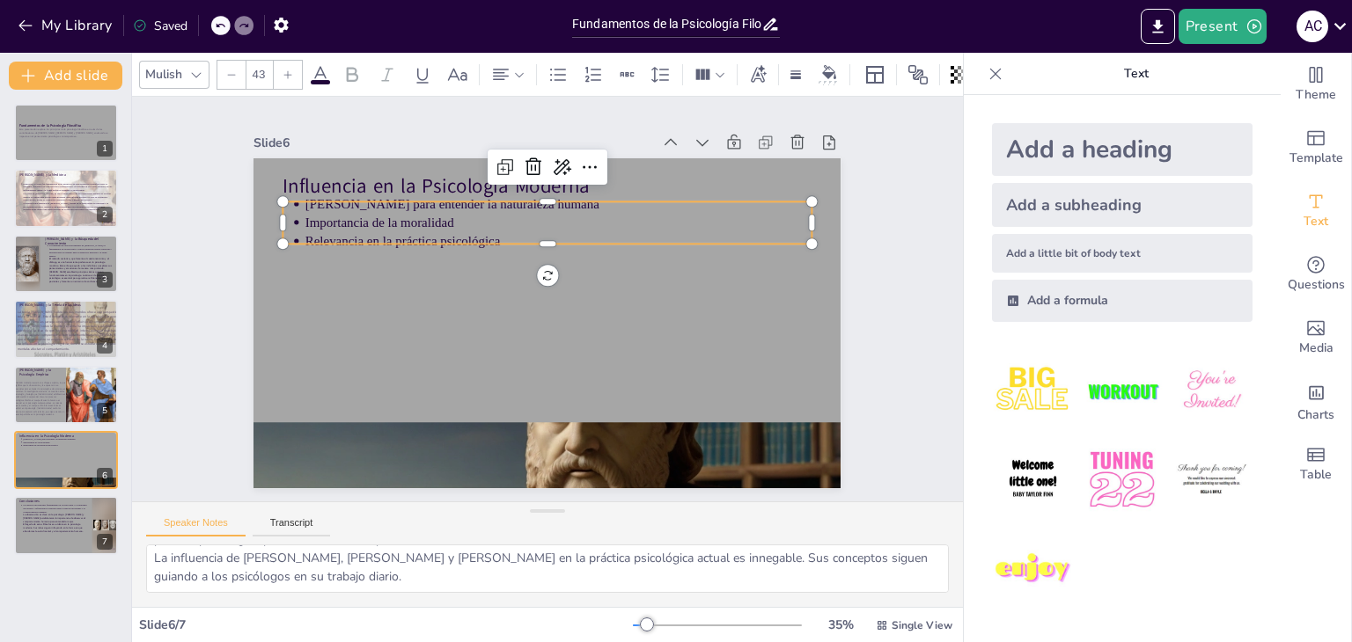
click at [389, 253] on p "Importancia de la moralidad" at bounding box center [506, 364] width 470 height 223
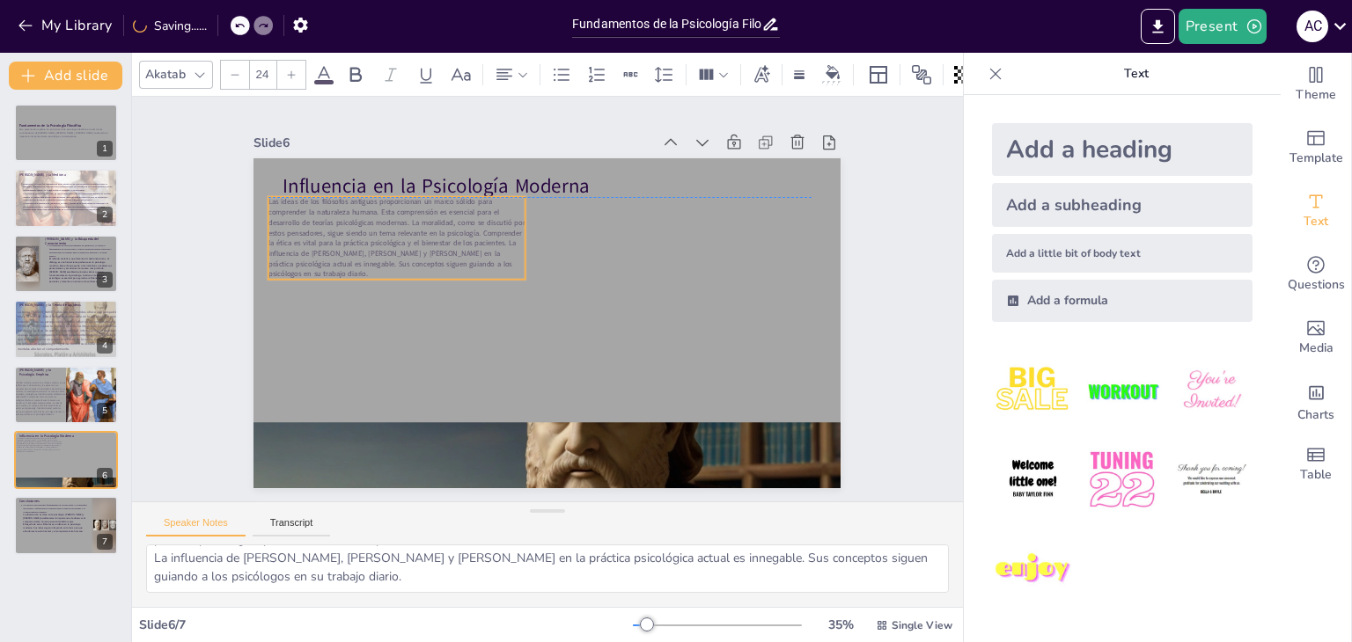
drag, startPoint x: 389, startPoint y: 215, endPoint x: 373, endPoint y: 231, distance: 22.4
click at [587, 231] on span "Las ideas de los filósofos antiguos proporcionan un marco sólido para comprende…" at bounding box center [658, 171] width 143 height 263
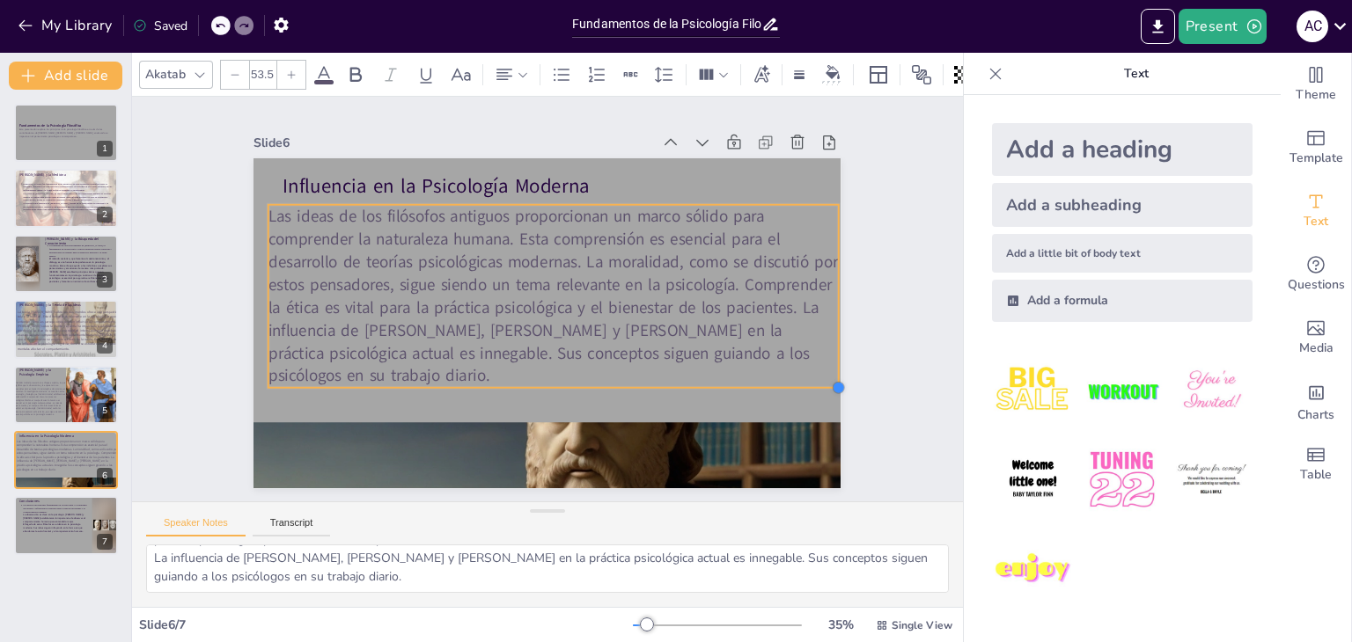
type input "53.8"
drag, startPoint x: 510, startPoint y: 278, endPoint x: 686, endPoint y: 380, distance: 203.5
click at [686, 380] on div "Influencia en la Psicología Moderna Las ideas de los filósofos antiguos proporc…" at bounding box center [552, 323] width 643 height 446
click at [51, 525] on p "El legado de estos filósofos es evidente en la psicología moderna. Sus ideas si…" at bounding box center [54, 529] width 65 height 10
type textarea "La razón es un principio fundamental en la psicología. La capacidad de razonar …"
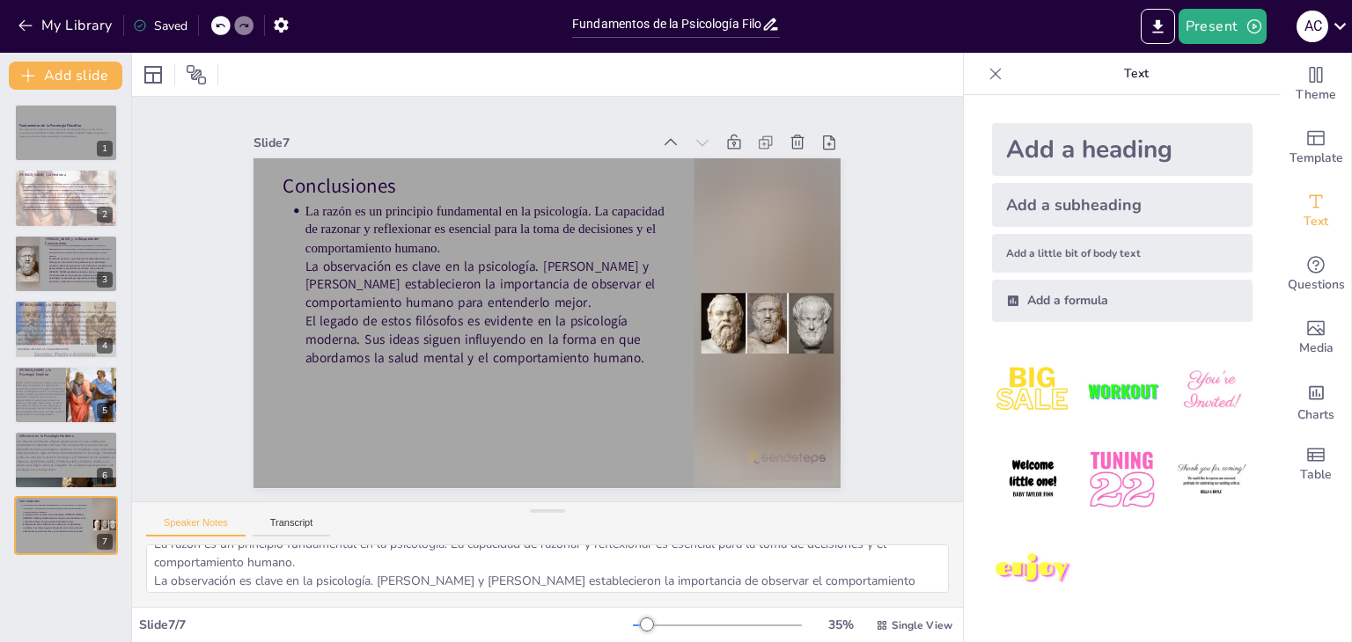
scroll to position [0, 0]
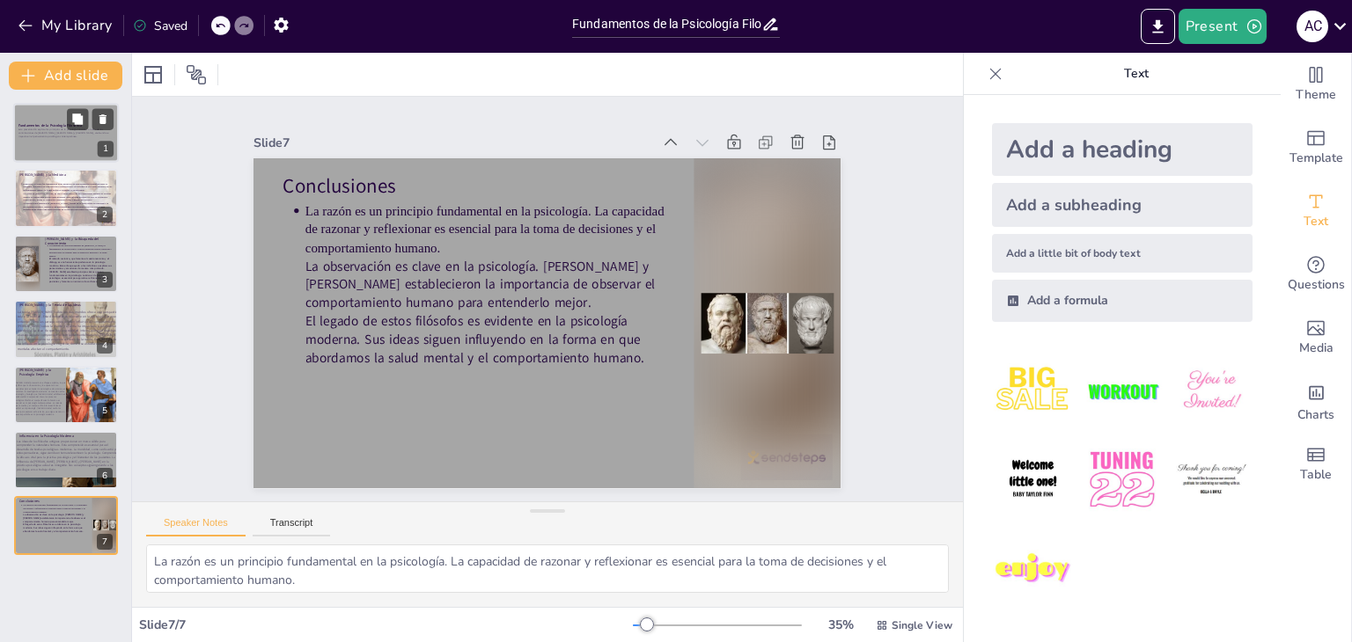
click at [49, 120] on div at bounding box center [66, 133] width 106 height 60
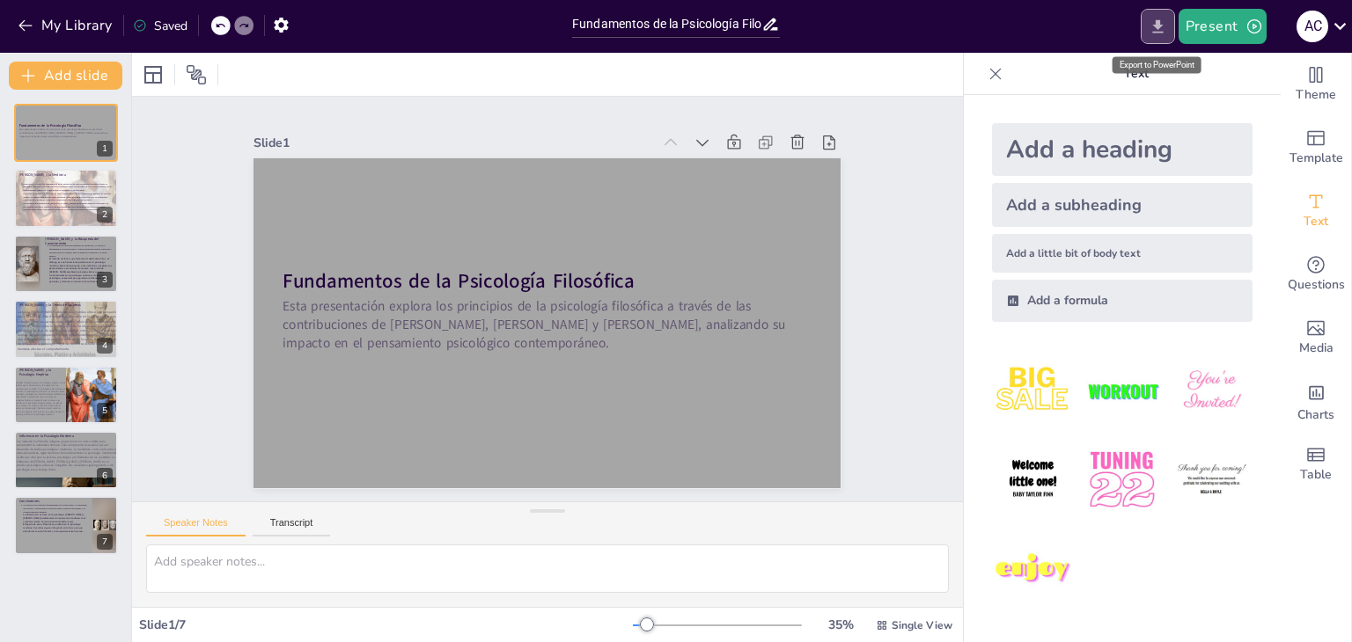
click at [1157, 22] on icon "Export to PowerPoint" at bounding box center [1157, 25] width 11 height 13
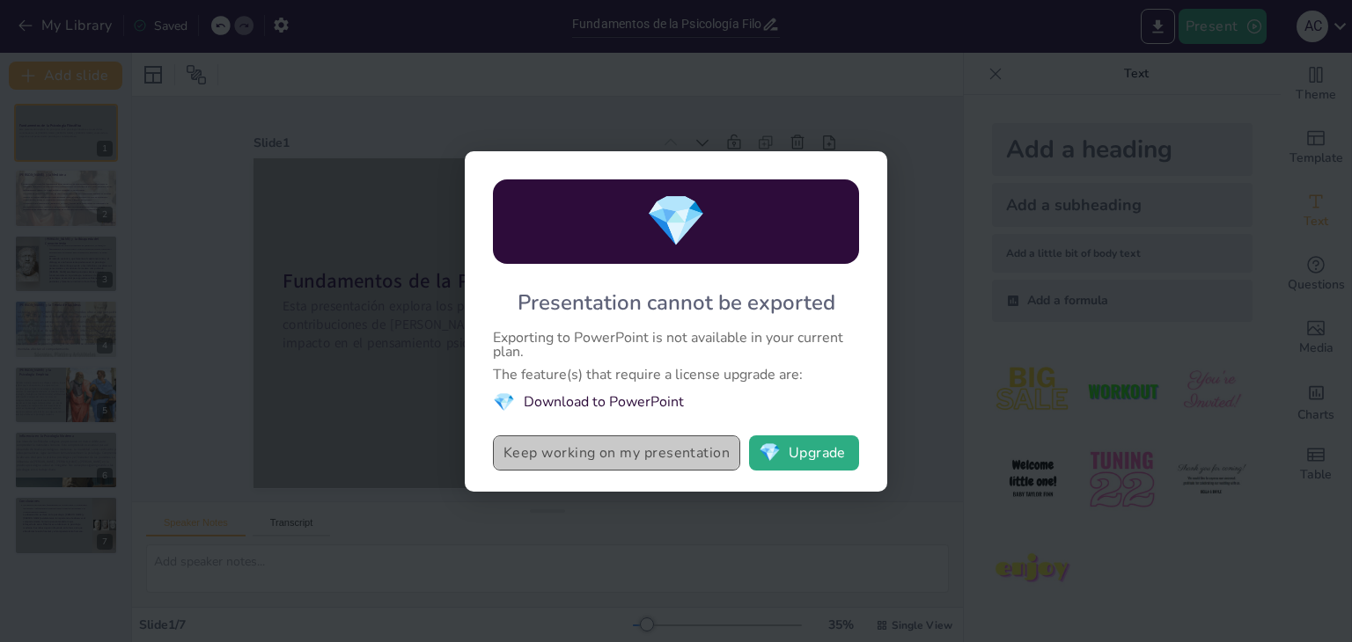
click at [669, 451] on button "Keep working on my presentation" at bounding box center [616, 453] width 247 height 35
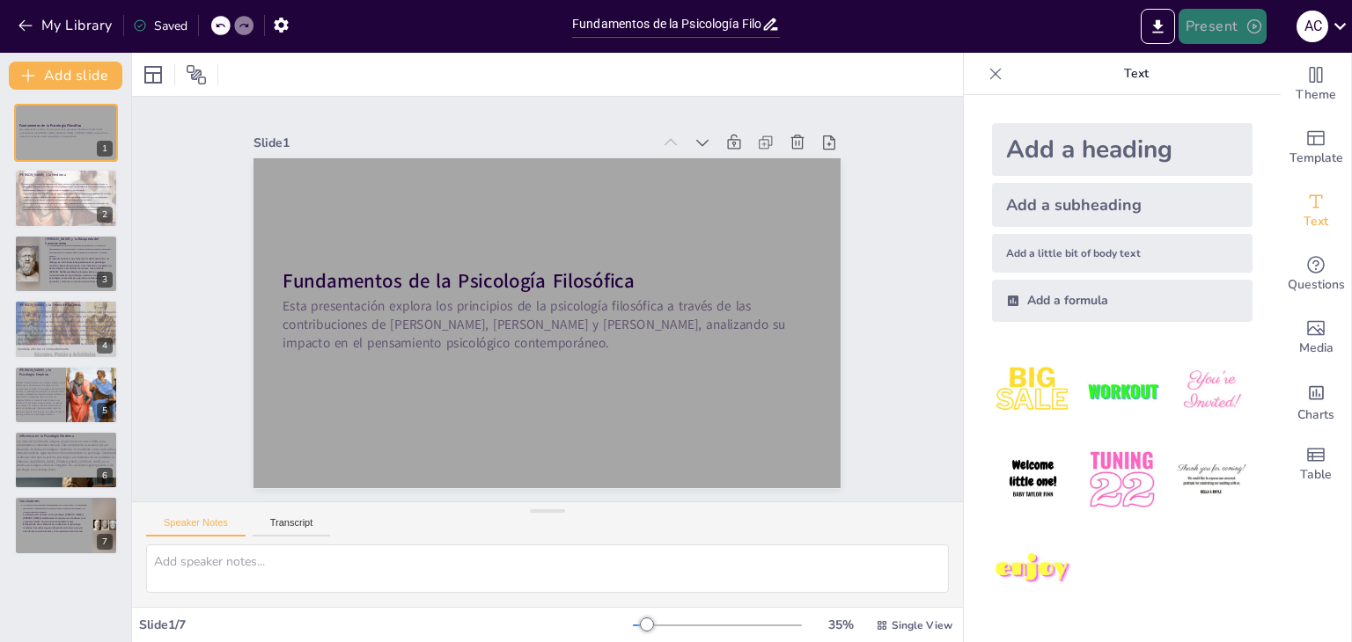
click at [1242, 26] on button "Present" at bounding box center [1222, 26] width 88 height 35
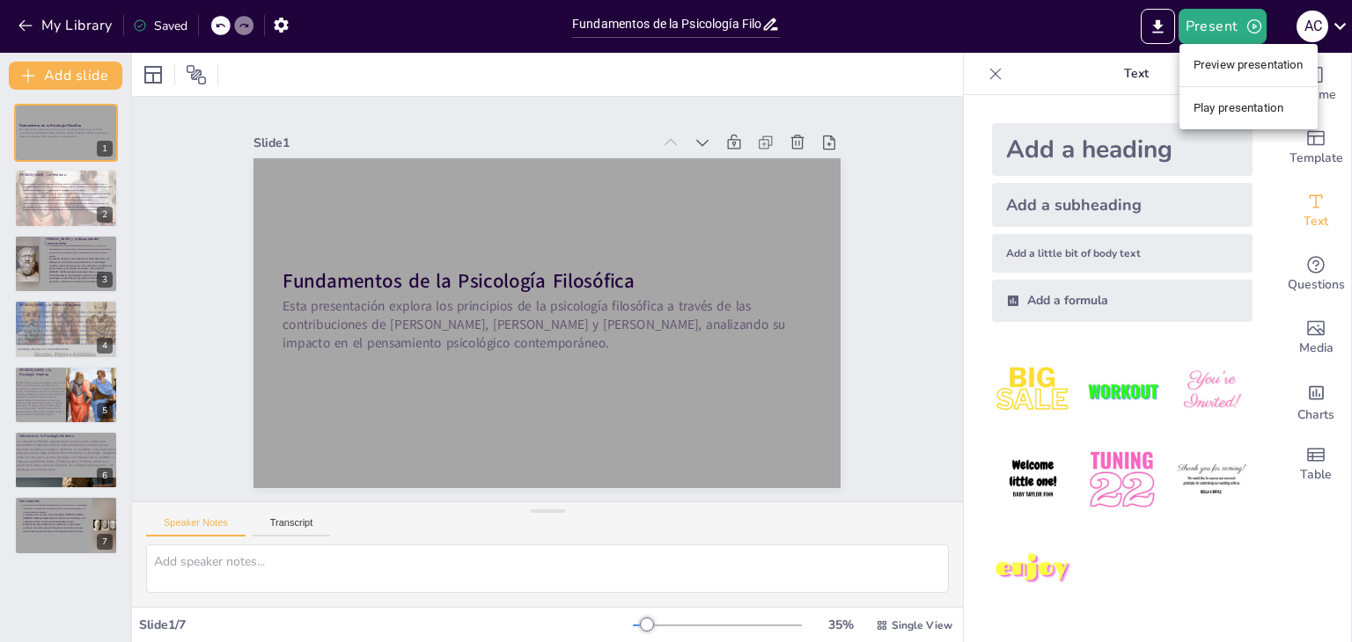
click at [1257, 104] on li "Play presentation" at bounding box center [1248, 108] width 138 height 28
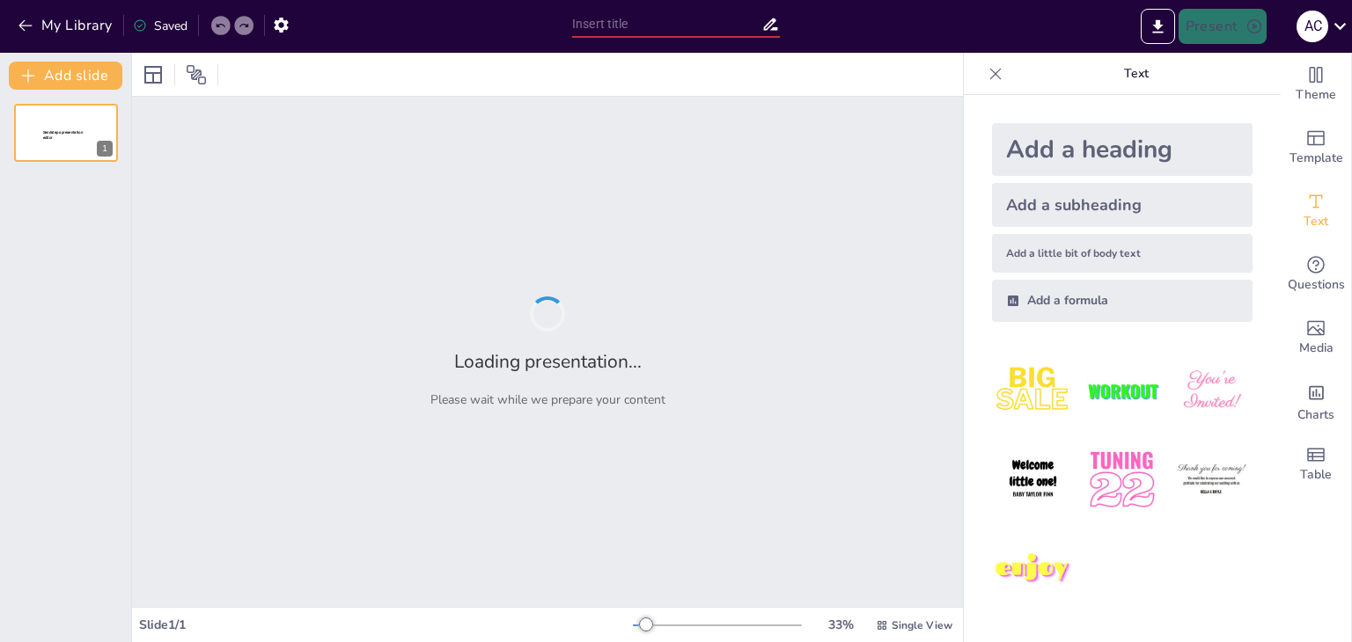
type input "Fundamentos de la Psicología Filosófica: [PERSON_NAME], [PERSON_NAME] y [PERSON…"
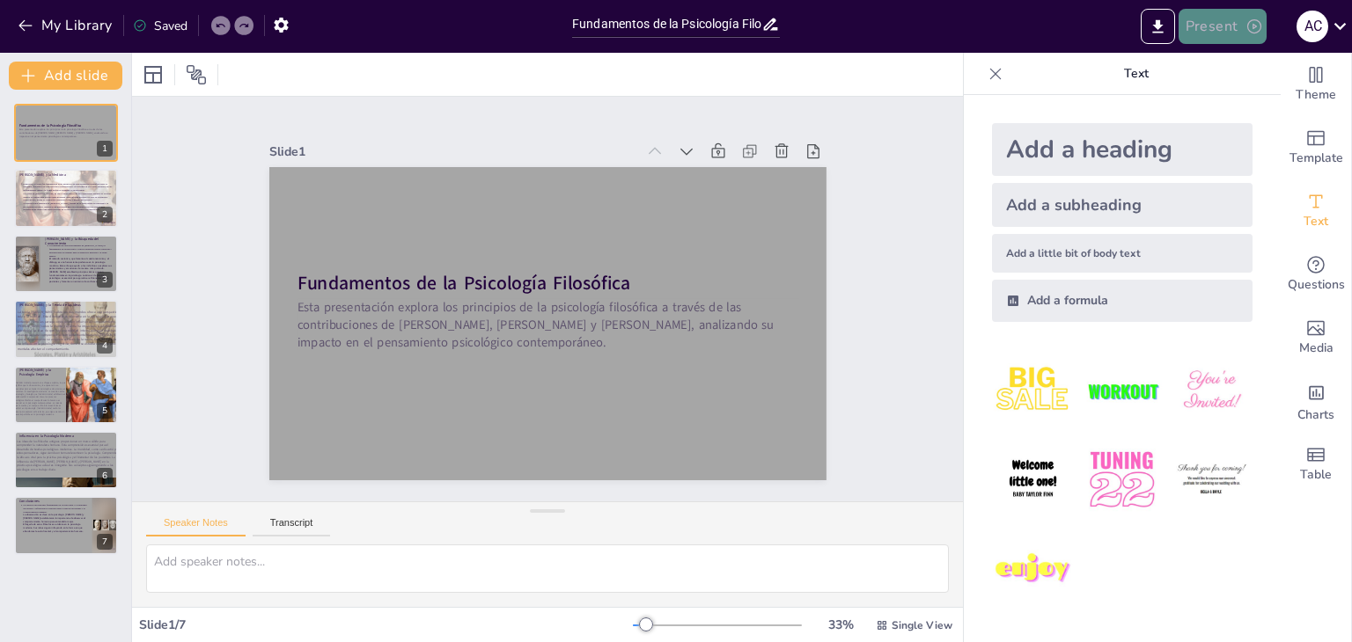
click at [1242, 33] on button "Present" at bounding box center [1222, 26] width 88 height 35
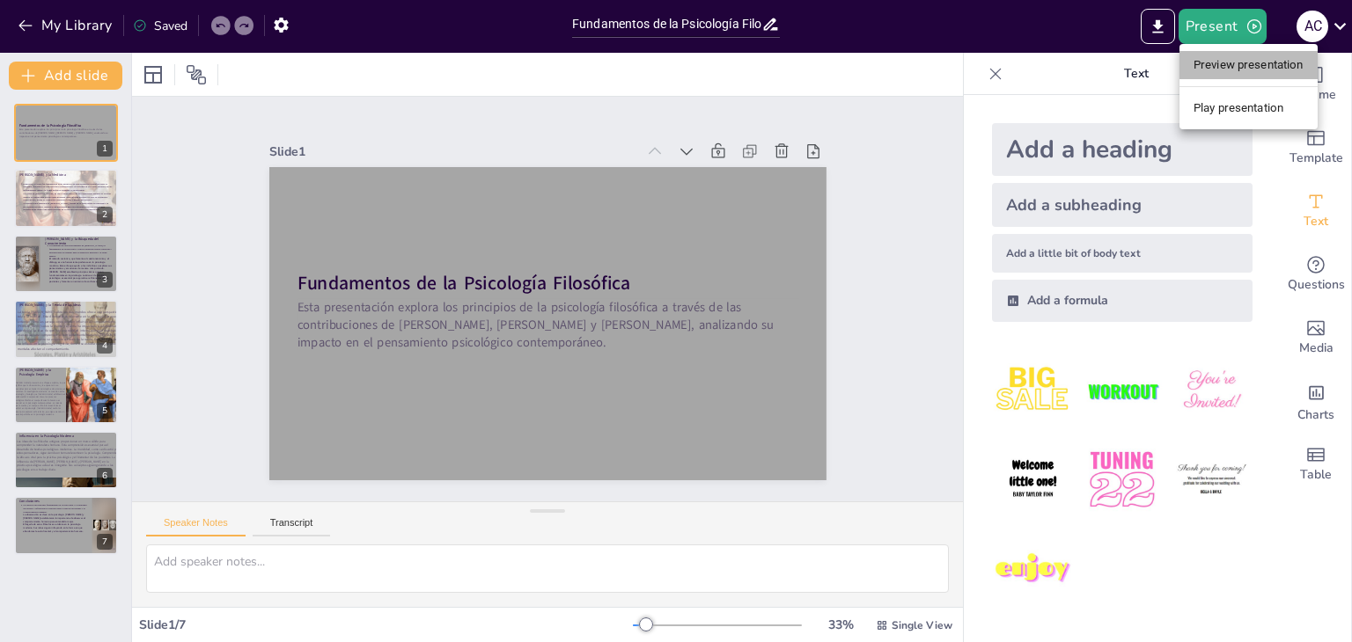
click at [1246, 69] on li "Preview presentation" at bounding box center [1248, 65] width 138 height 28
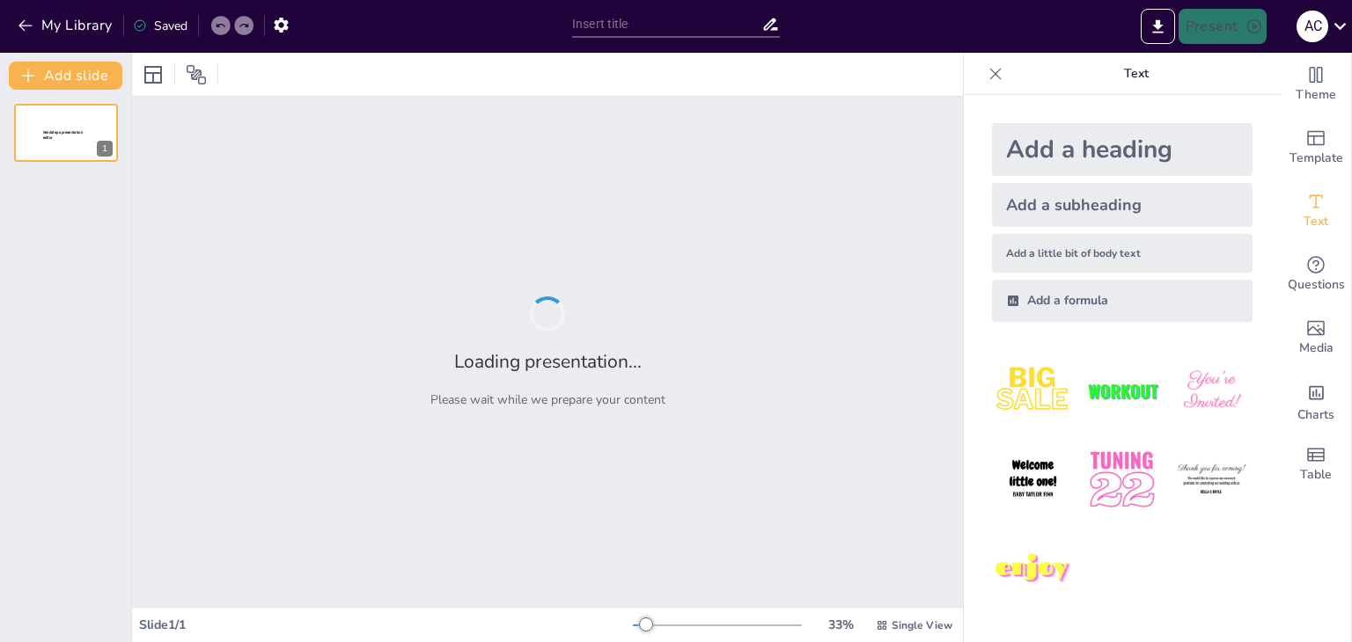
type input "Fundamentos de la Psicología Filosófica: [PERSON_NAME], [PERSON_NAME] y [PERSON…"
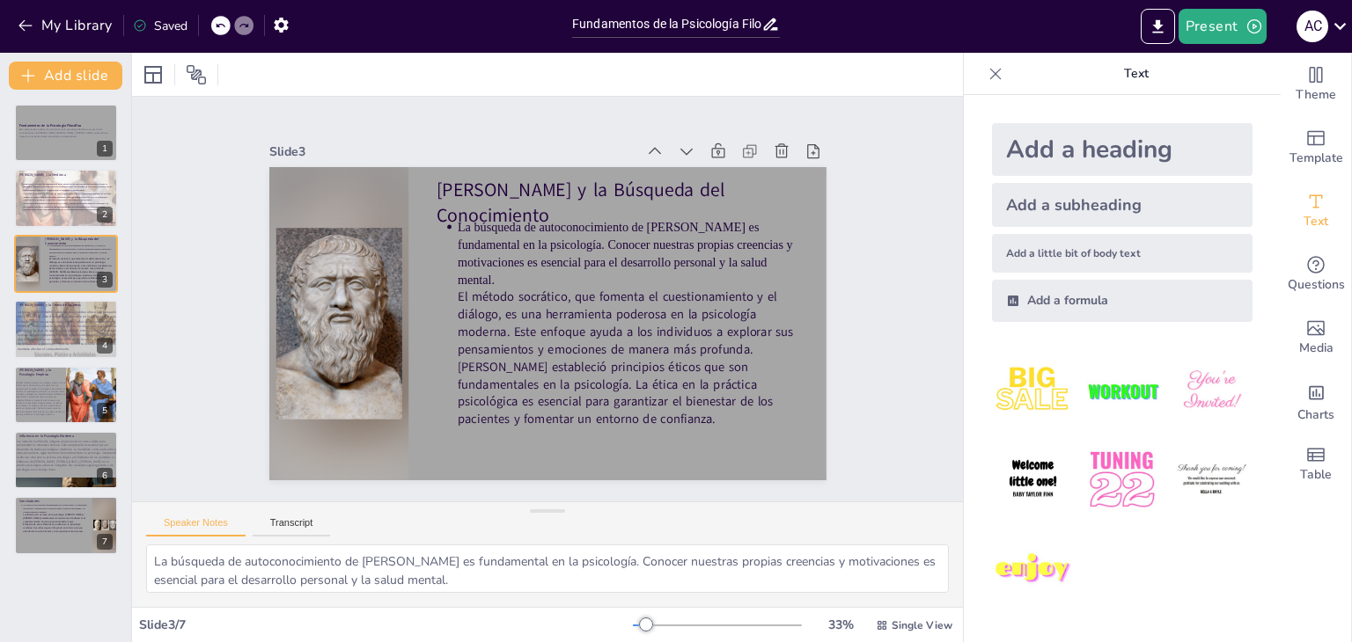
type textarea "La teoría [PERSON_NAME] sobre los dos mundos ofrece una perspectiva única sobre…"
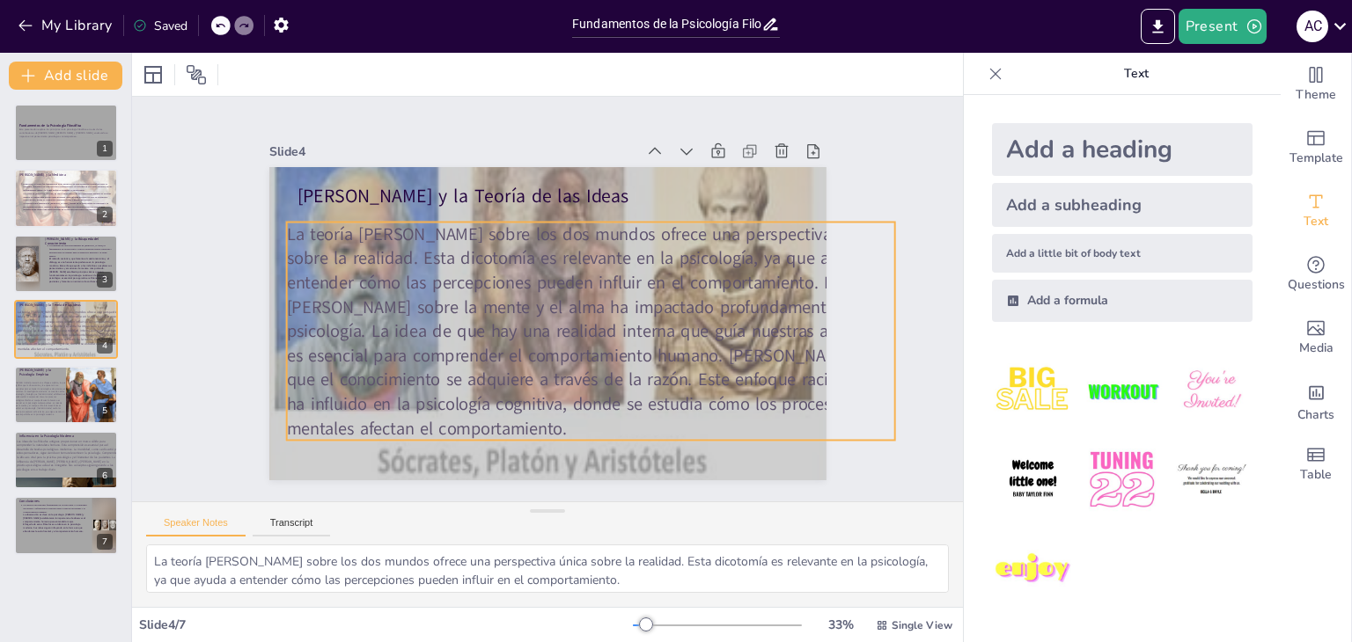
click at [721, 372] on span "La teoría de Platón sobre los dos mundos ofrece una perspectiva única sobre la …" at bounding box center [566, 325] width 628 height 406
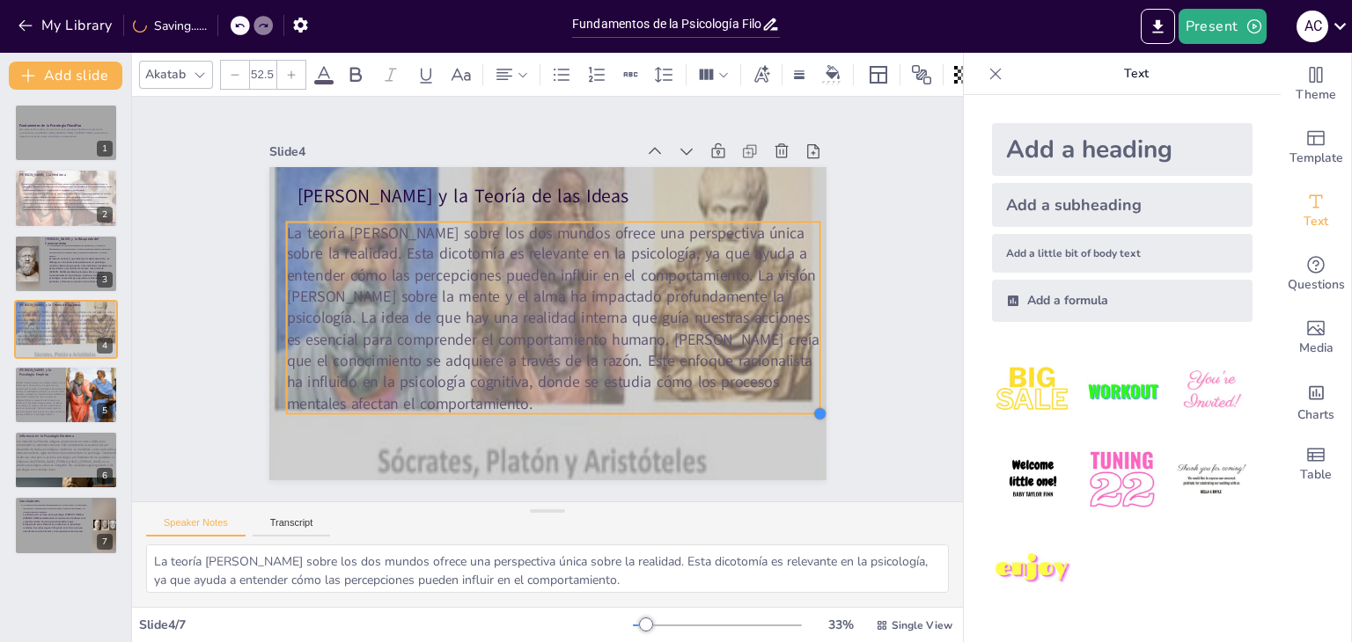
type input "52.4"
drag, startPoint x: 879, startPoint y: 434, endPoint x: 803, endPoint y: 394, distance: 85.4
click at [803, 394] on div "Platón y la Teoría de las Ideas La teoría de Platón sobre los dos mundos ofrece…" at bounding box center [531, 317] width 624 height 605
click at [949, 420] on div "Slide 1 Fundamentos de la Psicología Filosófica Esta presentación explora los p…" at bounding box center [547, 299] width 915 height 642
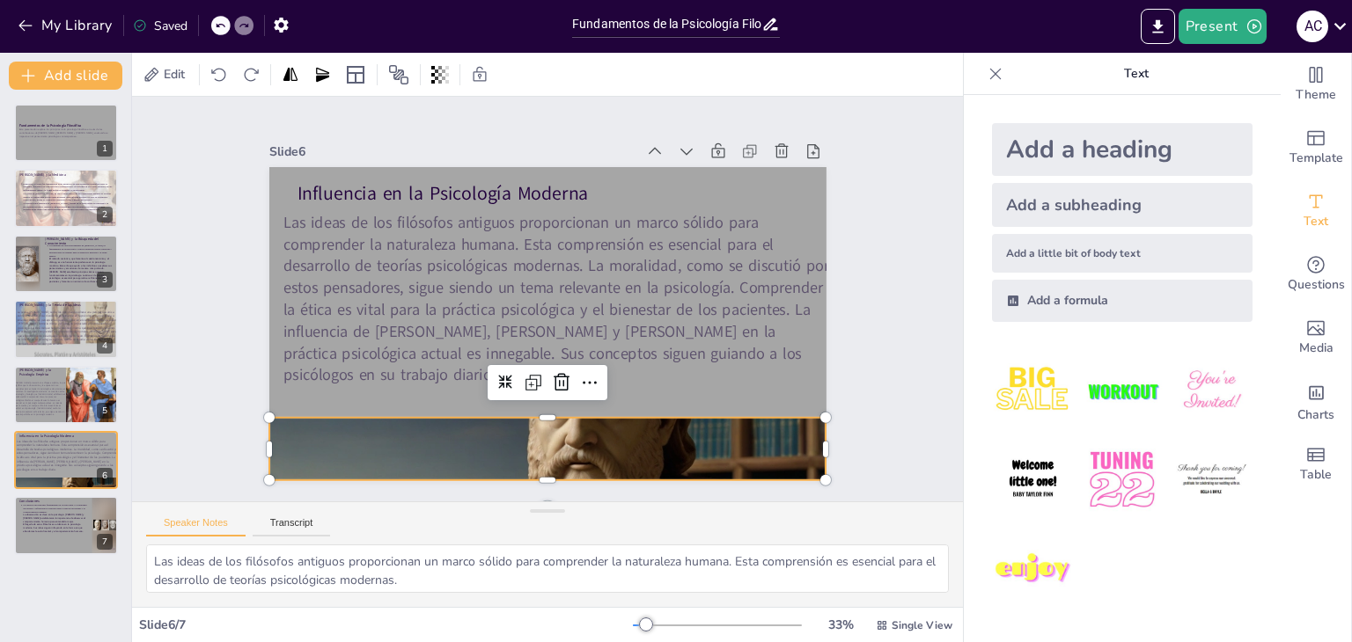
click at [455, 422] on div at bounding box center [500, 442] width 627 height 470
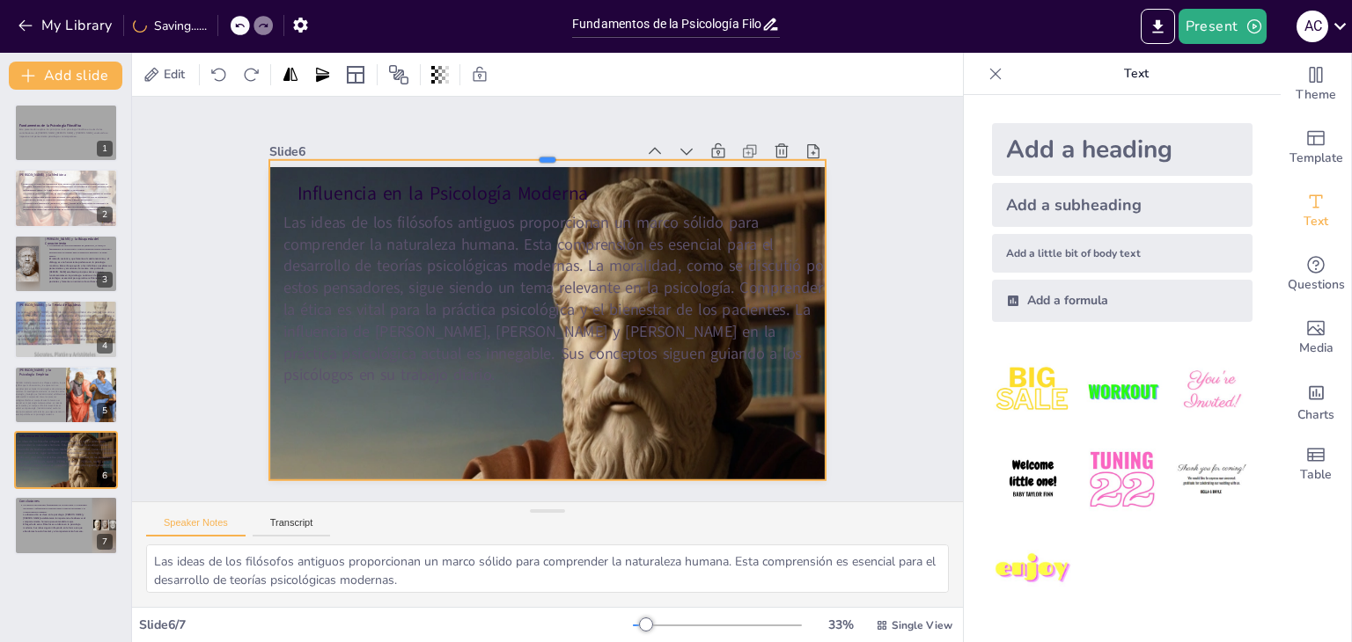
drag, startPoint x: 533, startPoint y: 409, endPoint x: 576, endPoint y: 151, distance: 261.3
click at [576, 151] on div at bounding box center [593, 160] width 534 height 186
click at [639, 101] on div "Slide 1 Fundamentos de la Psicología Filosófica Esta presentación explora los p…" at bounding box center [547, 299] width 922 height 766
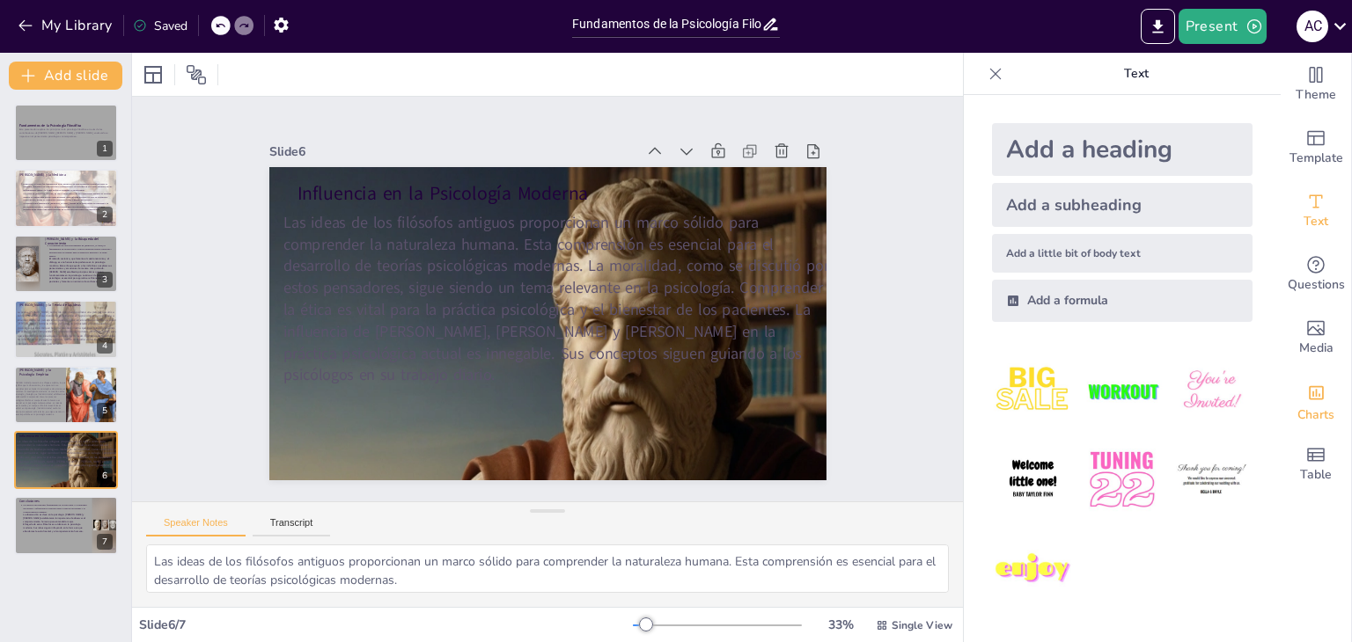
type textarea "La razón es un principio fundamental en la psicología. La capacidad de razonar …"
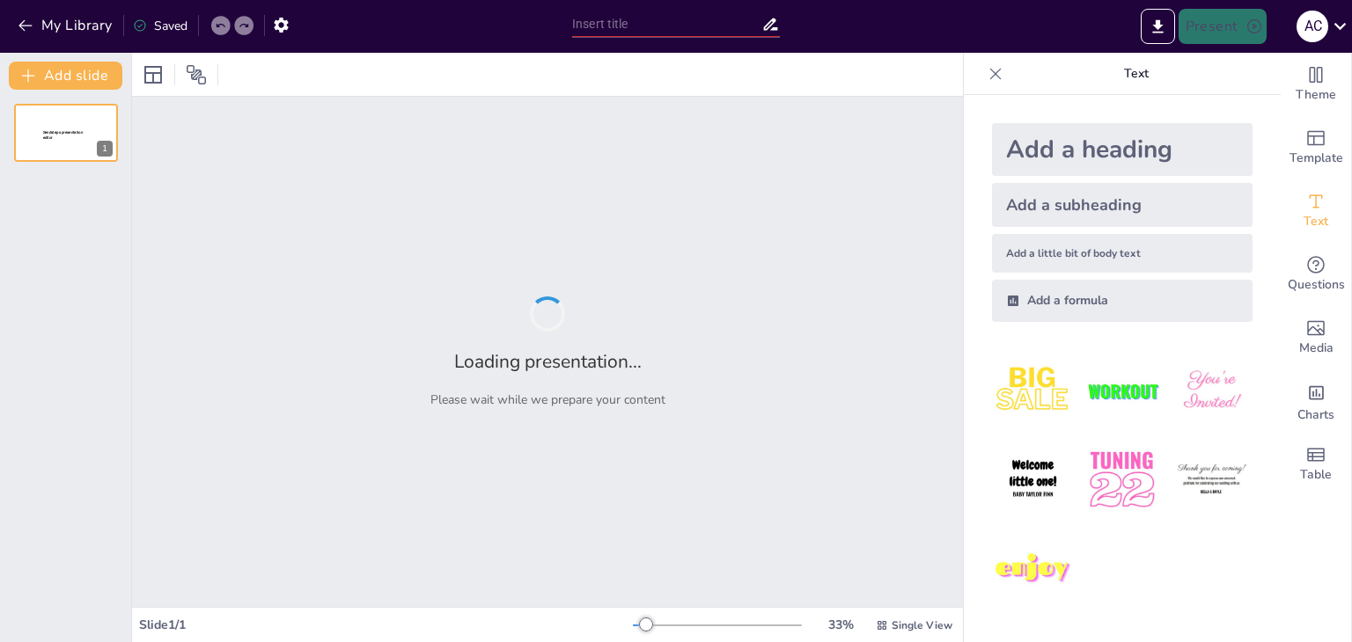
type input "La Construcción Psicológica en la Filosofía [PERSON_NAME]: Un Análisis Estructu…"
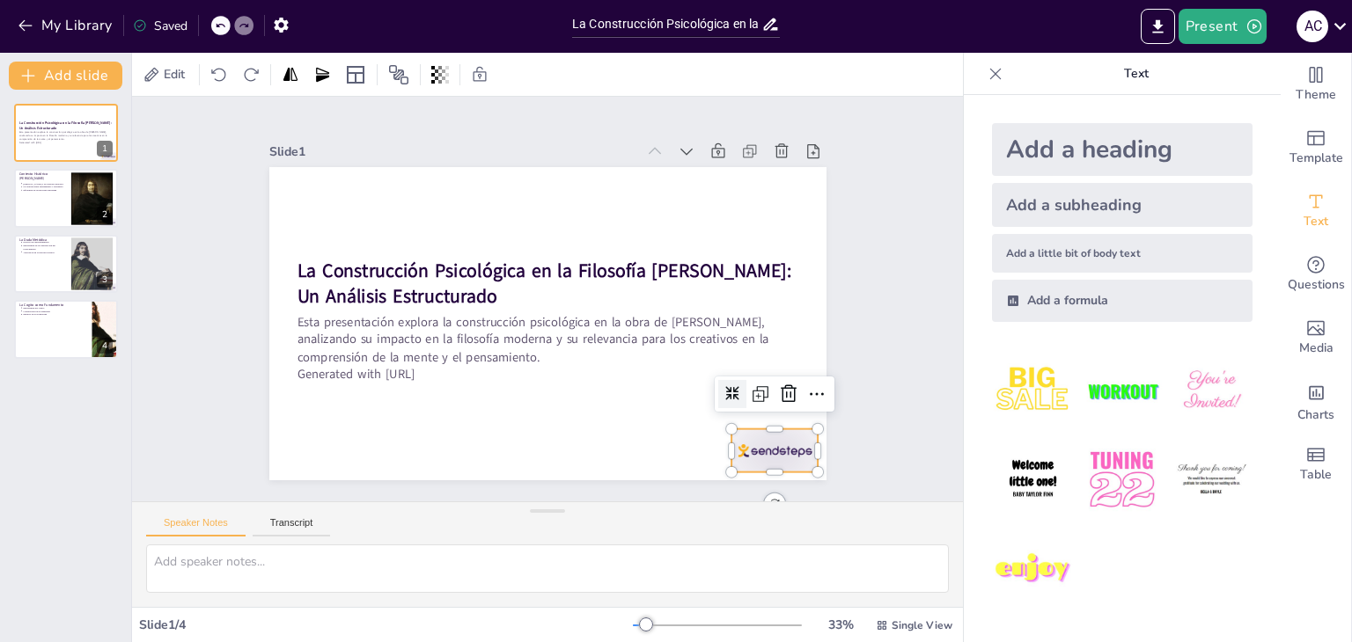
click at [477, 506] on div at bounding box center [446, 553] width 61 height 94
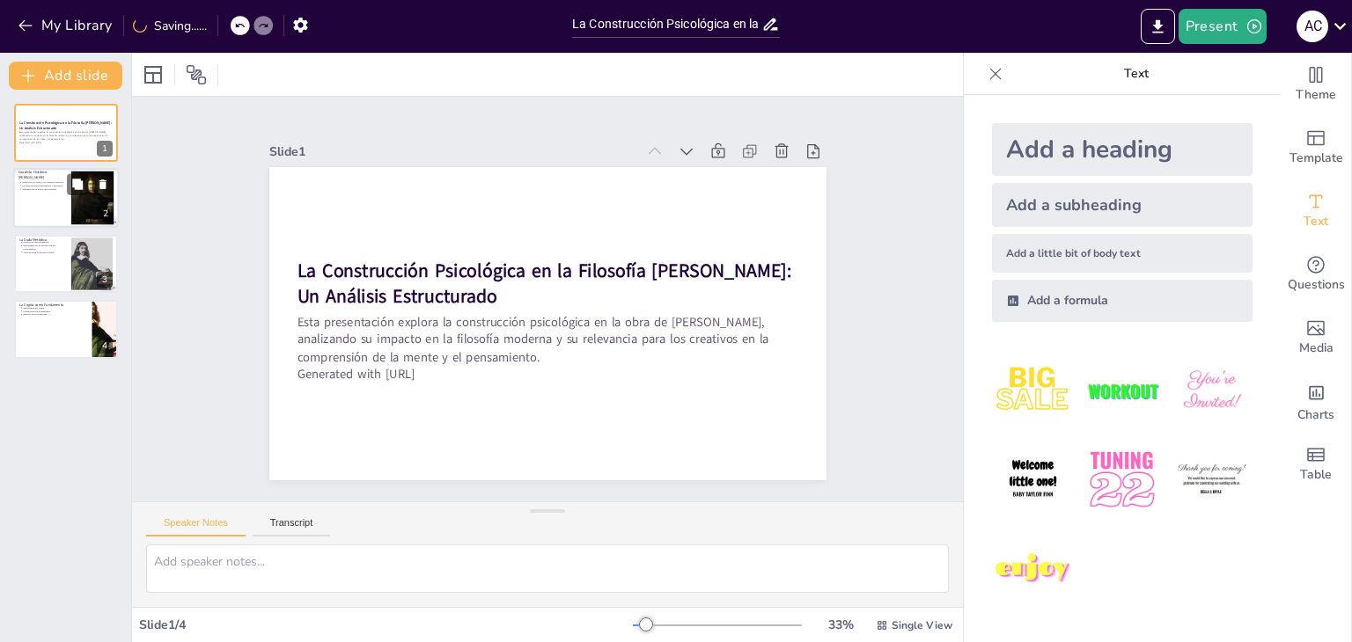
click at [53, 194] on div at bounding box center [66, 199] width 106 height 60
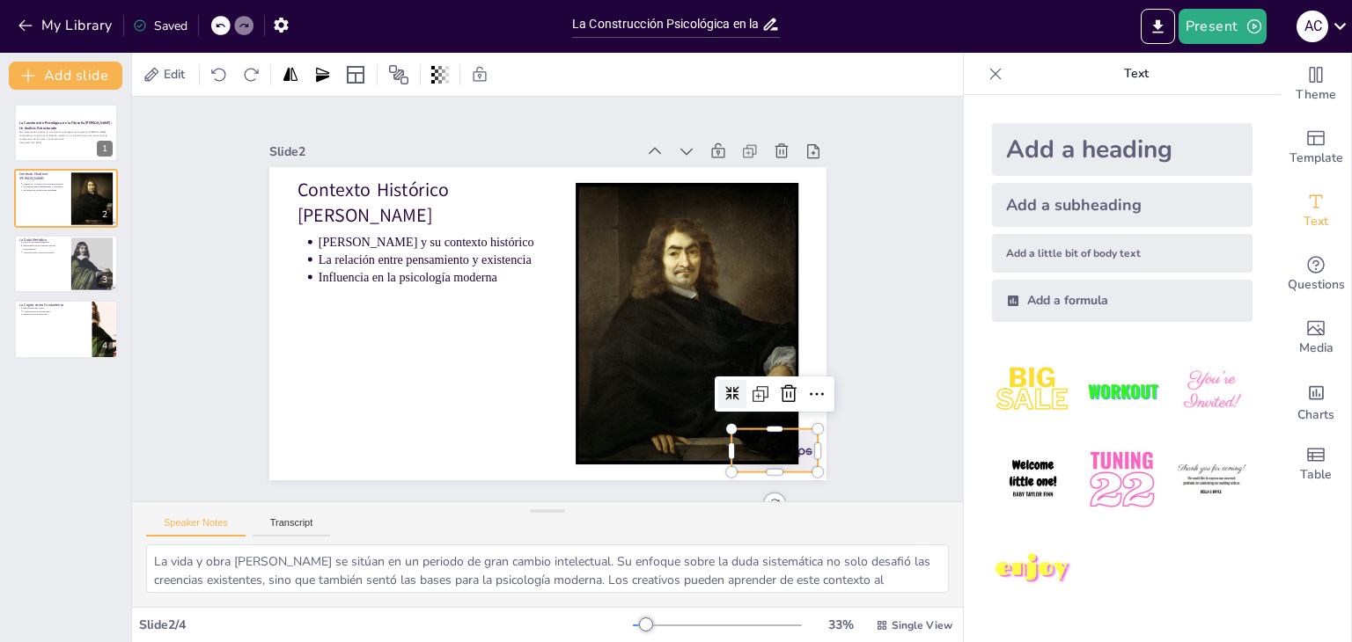
click at [477, 506] on div at bounding box center [446, 553] width 61 height 94
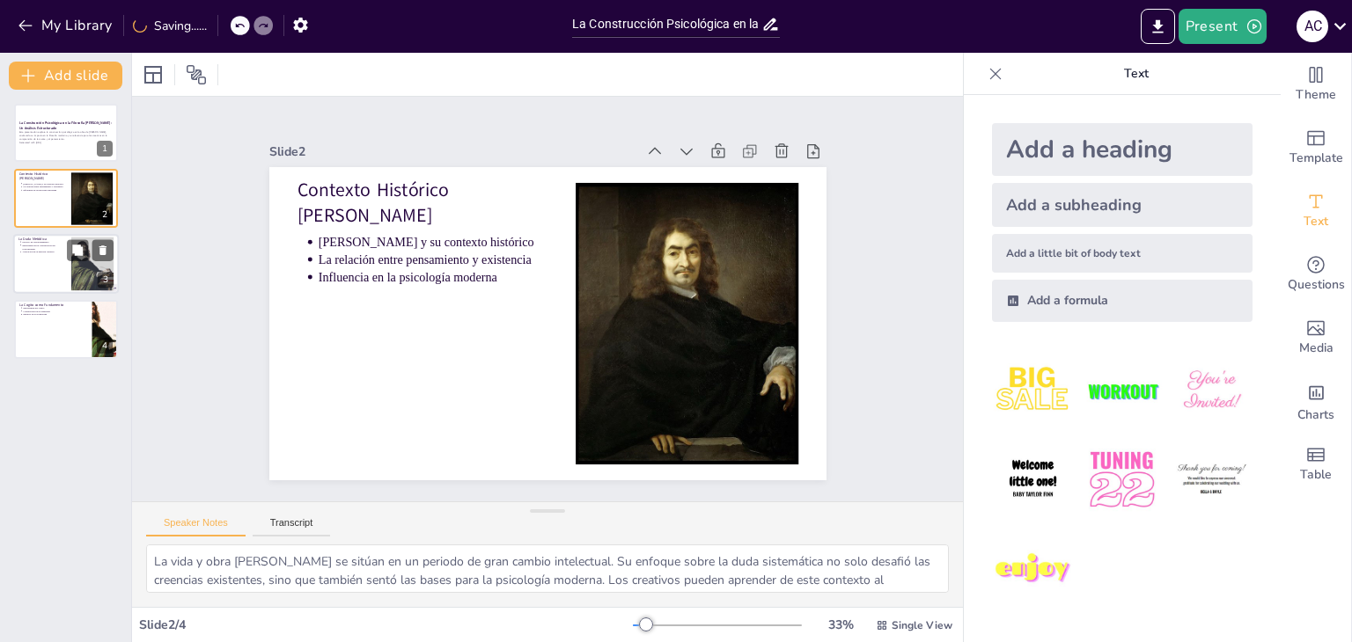
click at [33, 266] on div at bounding box center [66, 264] width 106 height 60
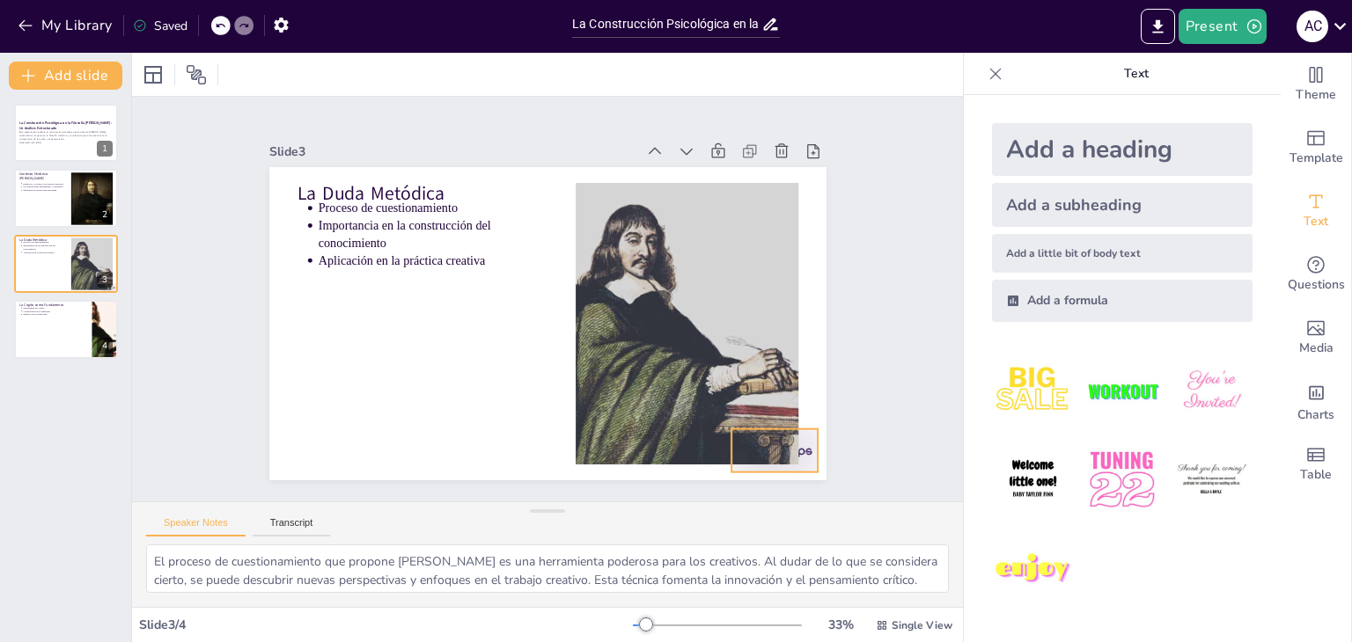
click at [796, 202] on div at bounding box center [778, 153] width 75 height 97
click at [42, 343] on div at bounding box center [66, 329] width 106 height 60
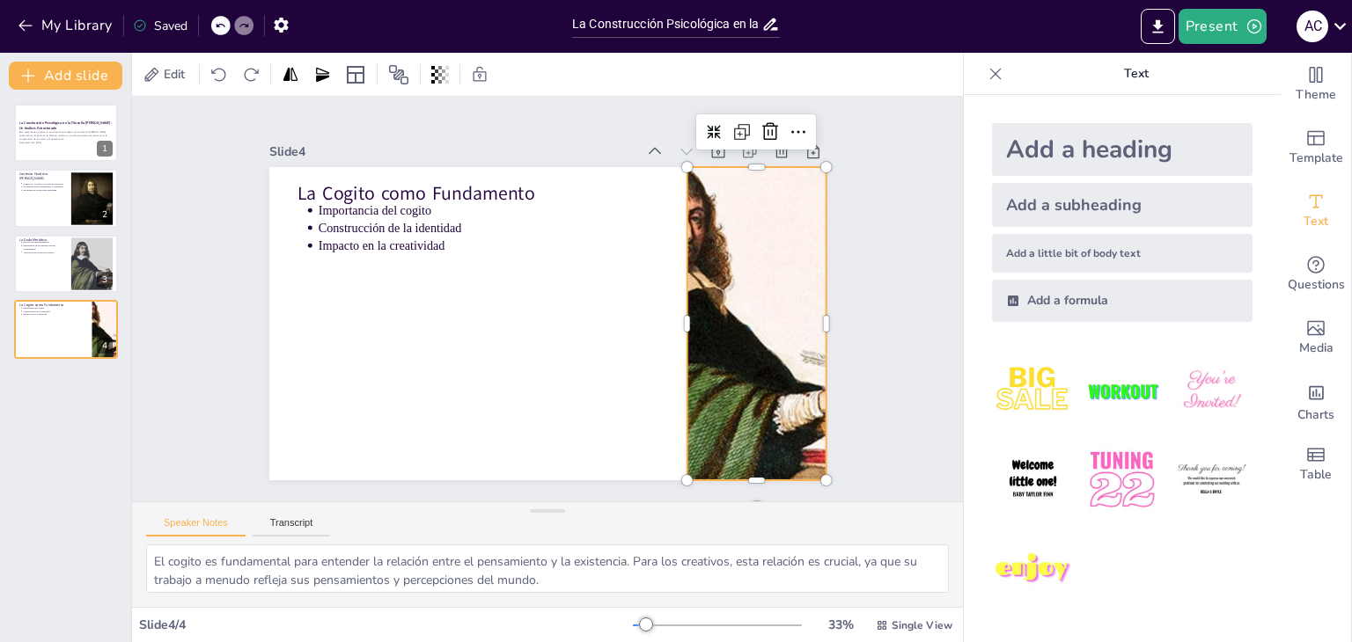
click at [708, 342] on div at bounding box center [716, 425] width 700 height 584
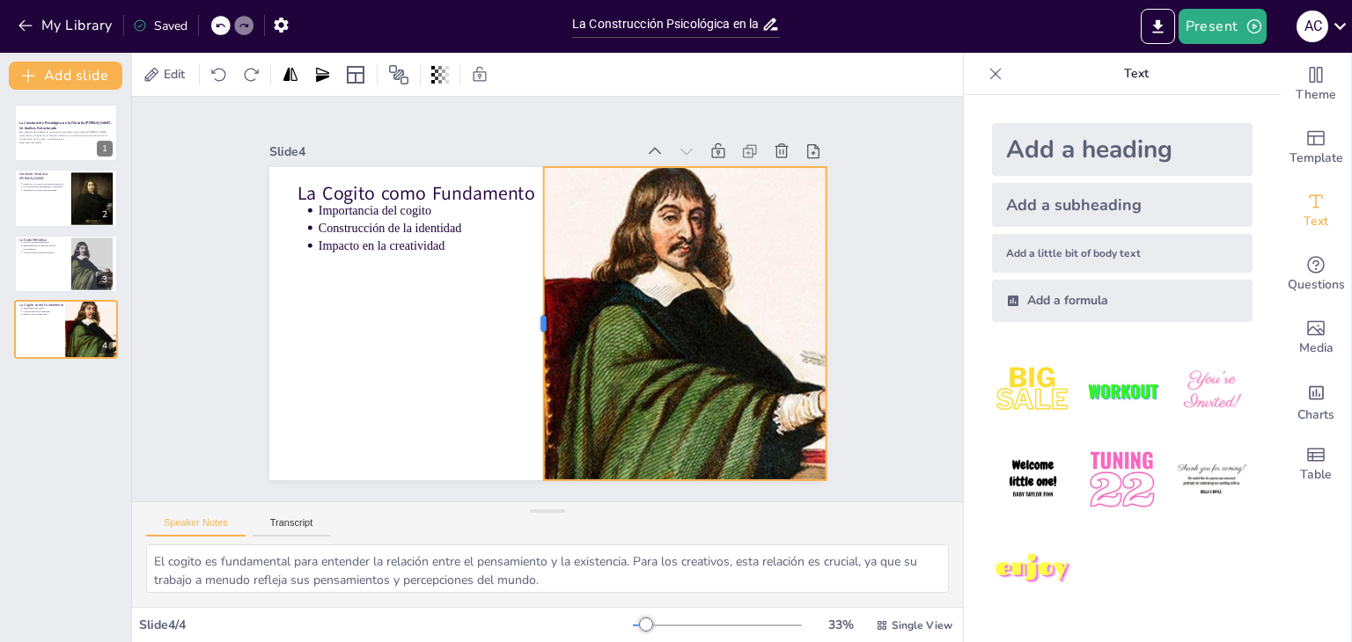
drag, startPoint x: 669, startPoint y: 314, endPoint x: 525, endPoint y: 301, distance: 144.0
click at [525, 301] on div at bounding box center [567, 317] width 302 height 110
click at [894, 262] on div "Slide 1 La Construcción Psicológica en la Filosofía de Descartes: Un Análisis E…" at bounding box center [548, 299] width 869 height 489
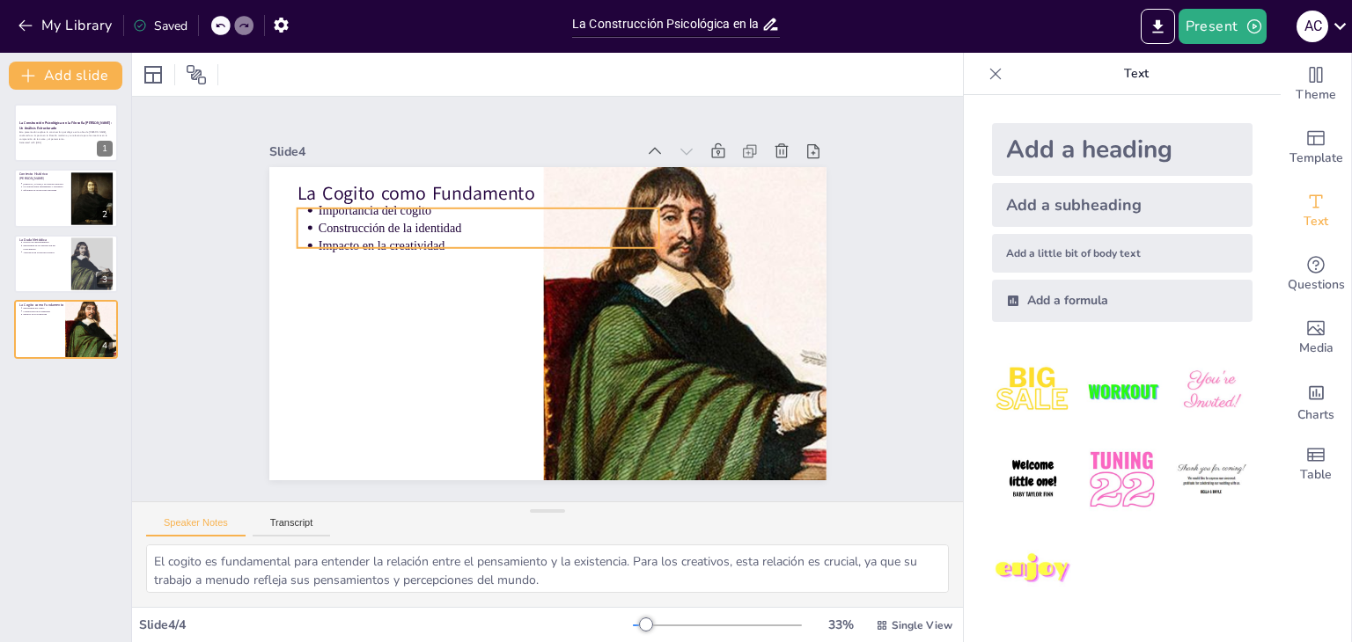
click at [429, 349] on p "Construcción de la identidad" at bounding box center [599, 375] width 341 height 53
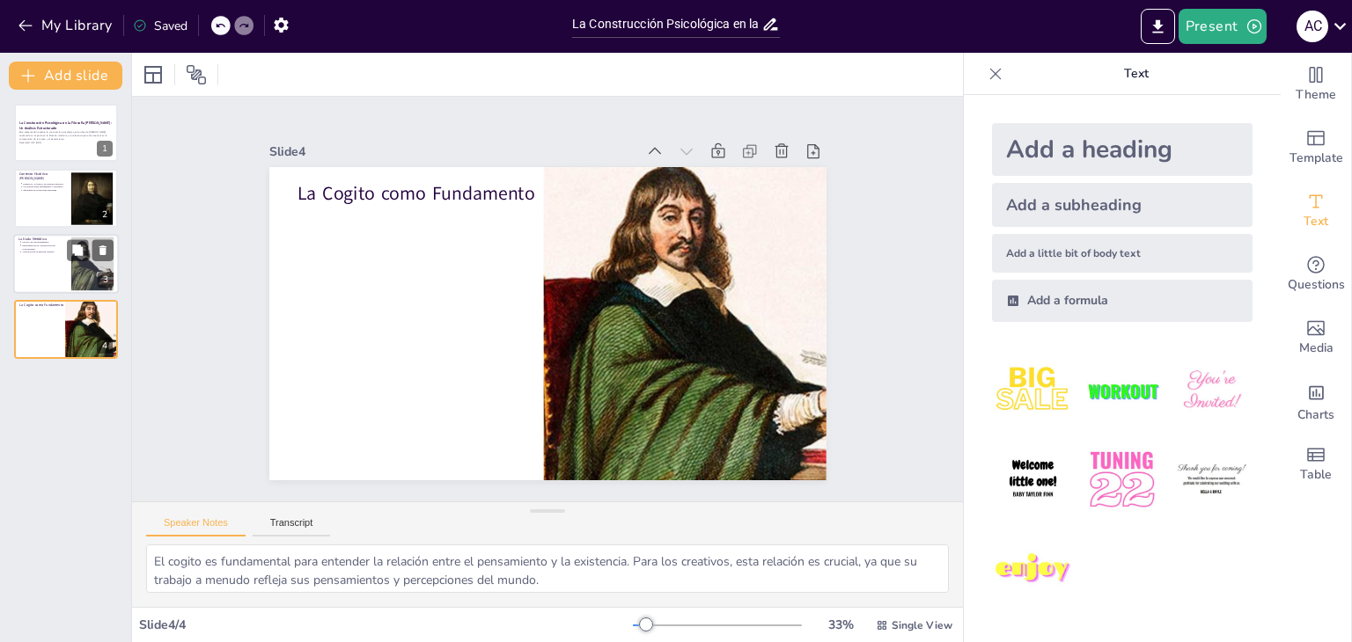
click at [36, 265] on div at bounding box center [66, 264] width 106 height 60
type textarea "El proceso de cuestionamiento que propone Descartes es una herramienta poderosa…"
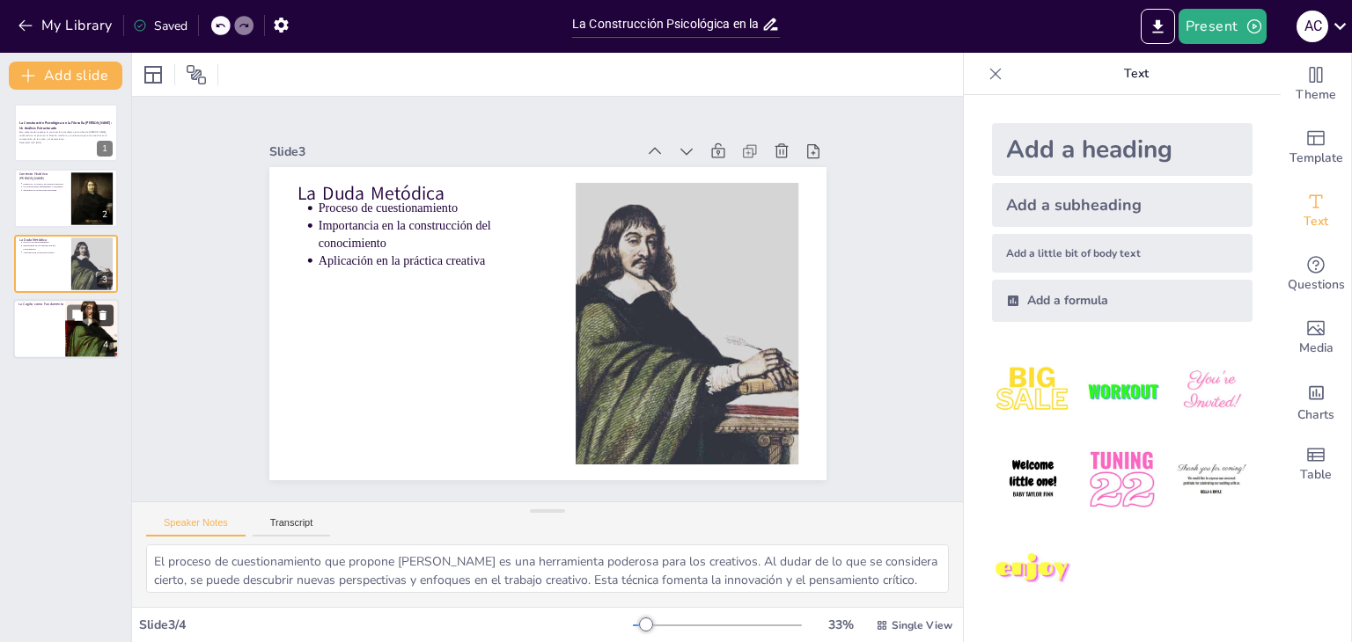
click at [106, 314] on icon at bounding box center [102, 316] width 7 height 10
click at [55, 145] on div "Esta presentación explora la construcción psicológica en la obra de René Descar…" at bounding box center [65, 137] width 95 height 15
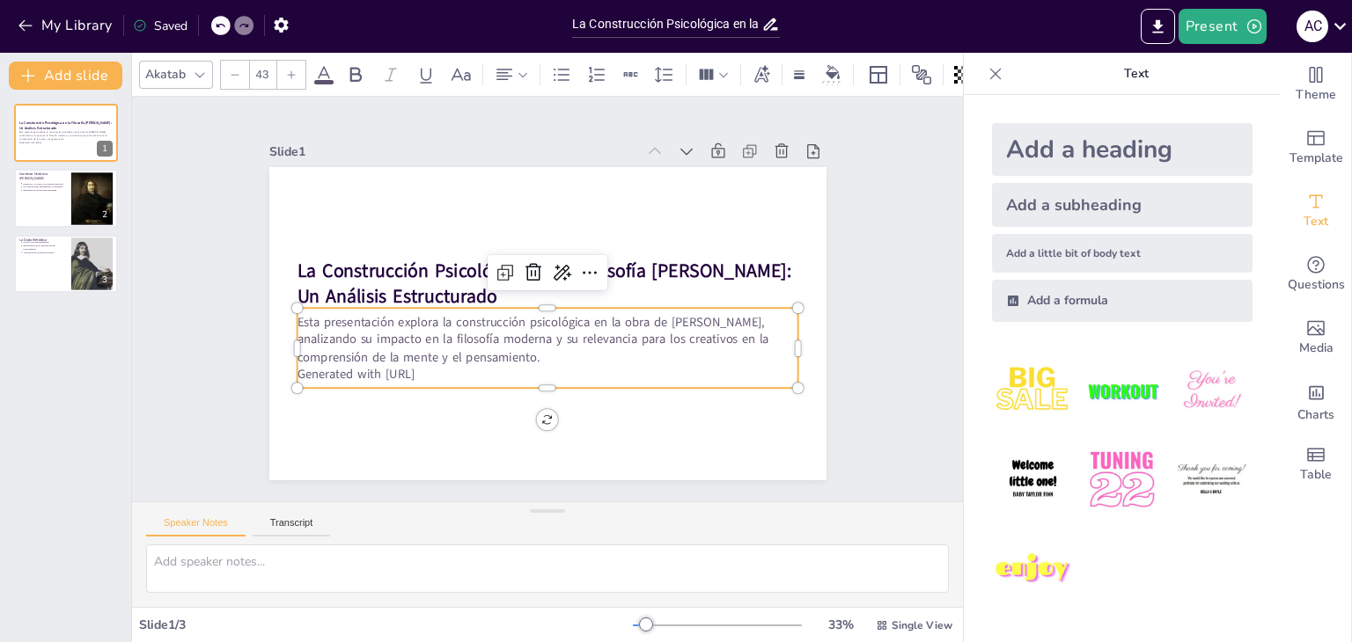
click at [451, 358] on p "Esta presentación explora la construcción psicológica en la obra de René Descar…" at bounding box center [520, 329] width 407 height 374
click at [433, 373] on p "Generated with [URL]" at bounding box center [502, 360] width 415 height 309
click at [429, 341] on p "Generated with [URL]" at bounding box center [578, 231] width 465 height 220
click at [440, 367] on p "Generated with [URL]" at bounding box center [592, 238] width 416 height 309
click at [440, 367] on p "Generated with [URL]" at bounding box center [473, 284] width 121 height 494
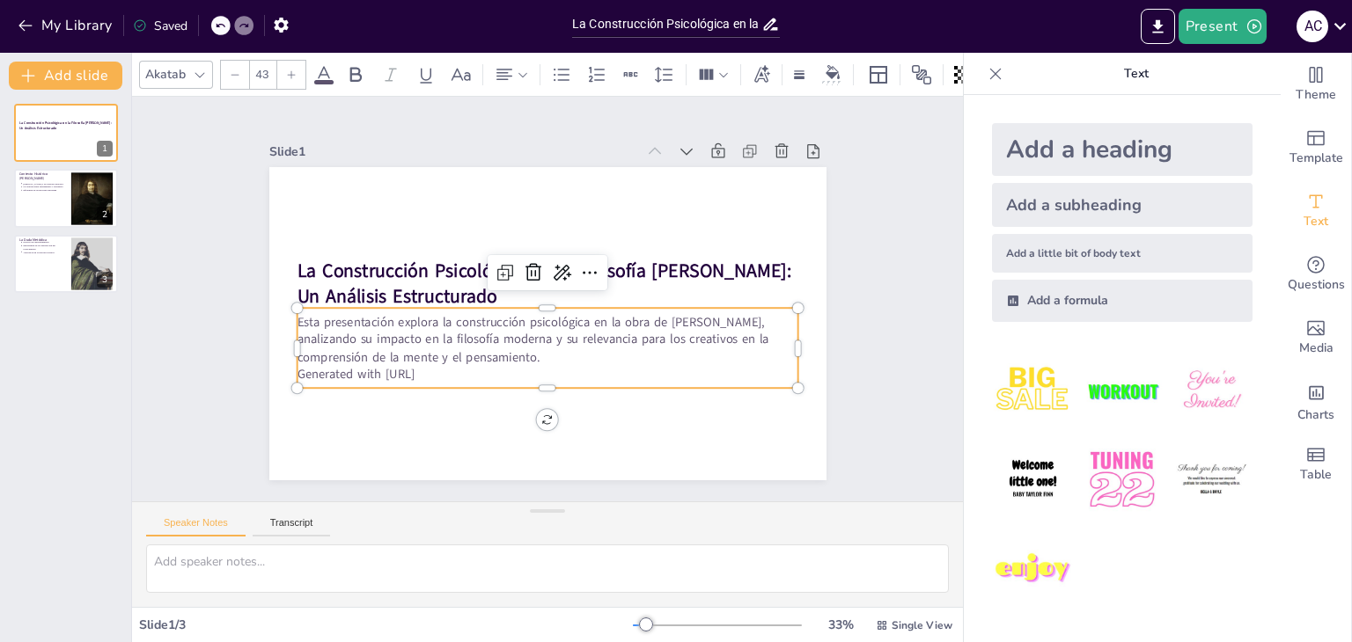
click at [440, 367] on p "Generated with [URL]" at bounding box center [532, 372] width 494 height 121
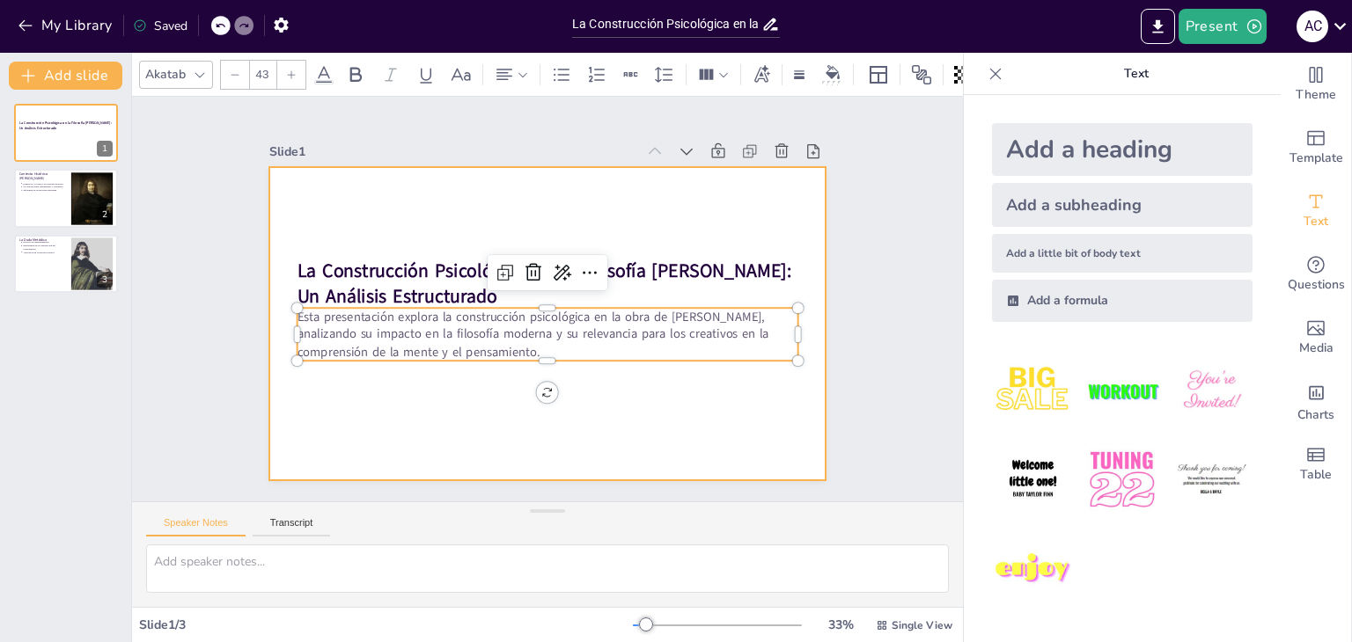
click at [440, 417] on div at bounding box center [562, 279] width 634 height 581
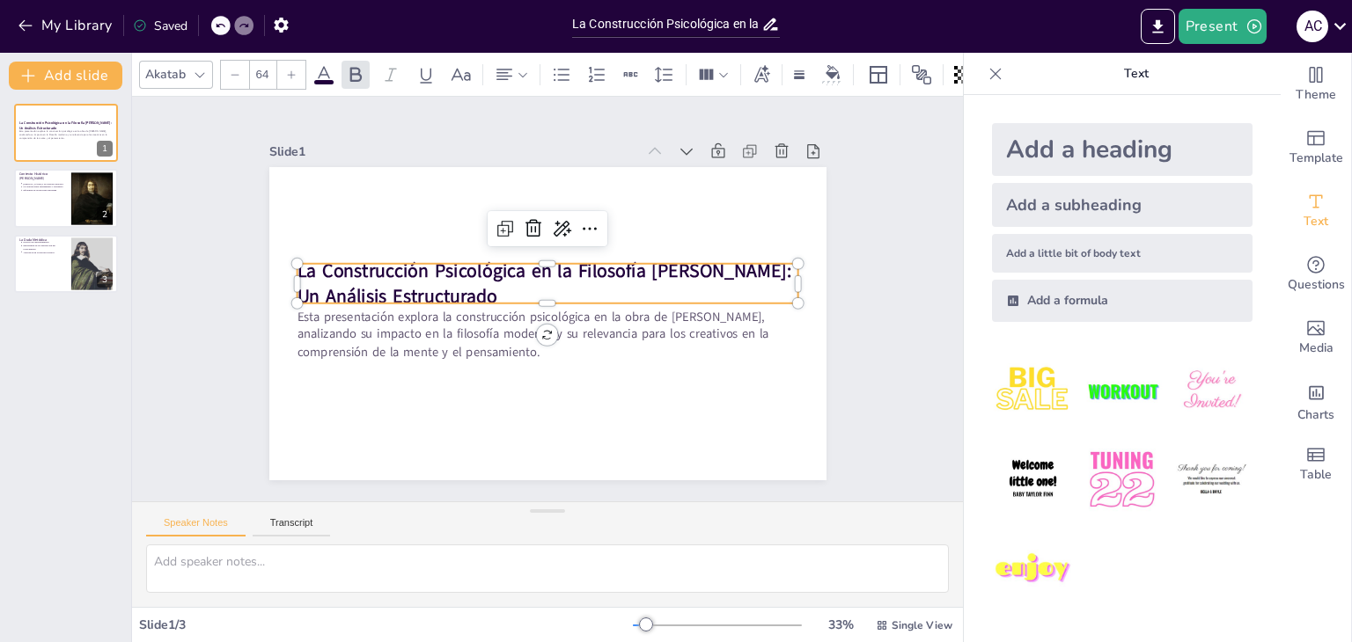
click at [508, 283] on p "La Construcción Psicológica en la Filosofía de Descartes: Un Análisis Estructur…" at bounding box center [562, 302] width 155 height 501
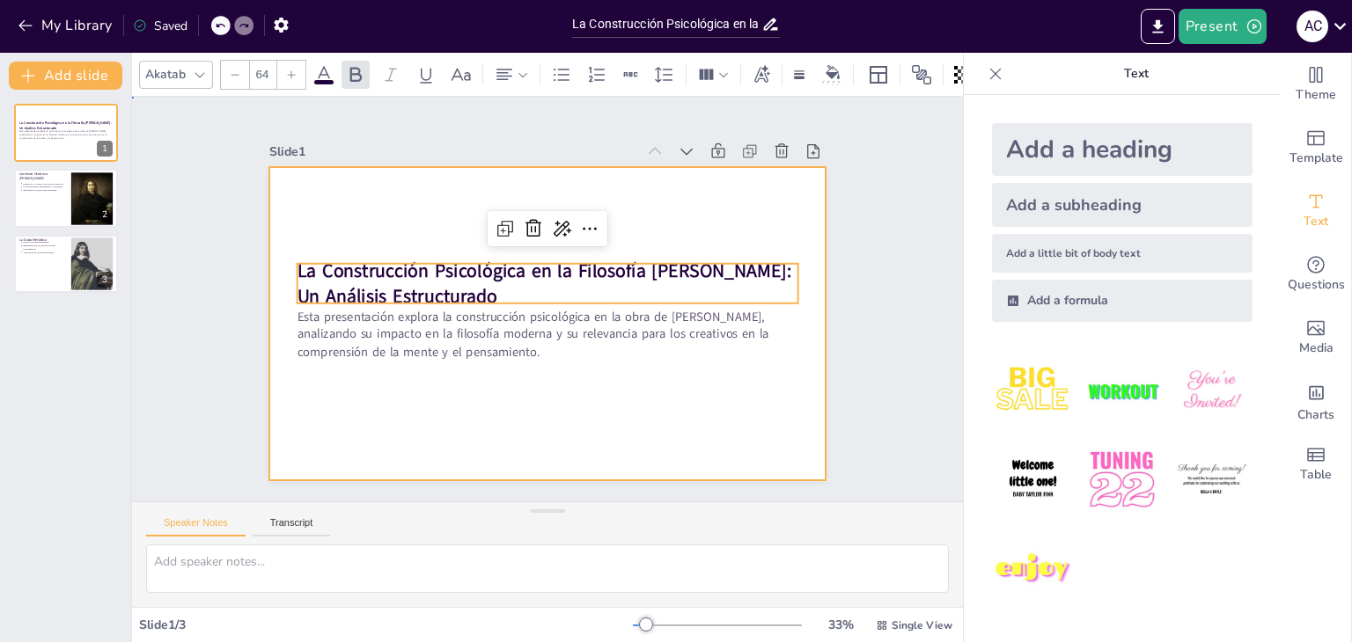
click at [335, 312] on div at bounding box center [570, 291] width 470 height 627
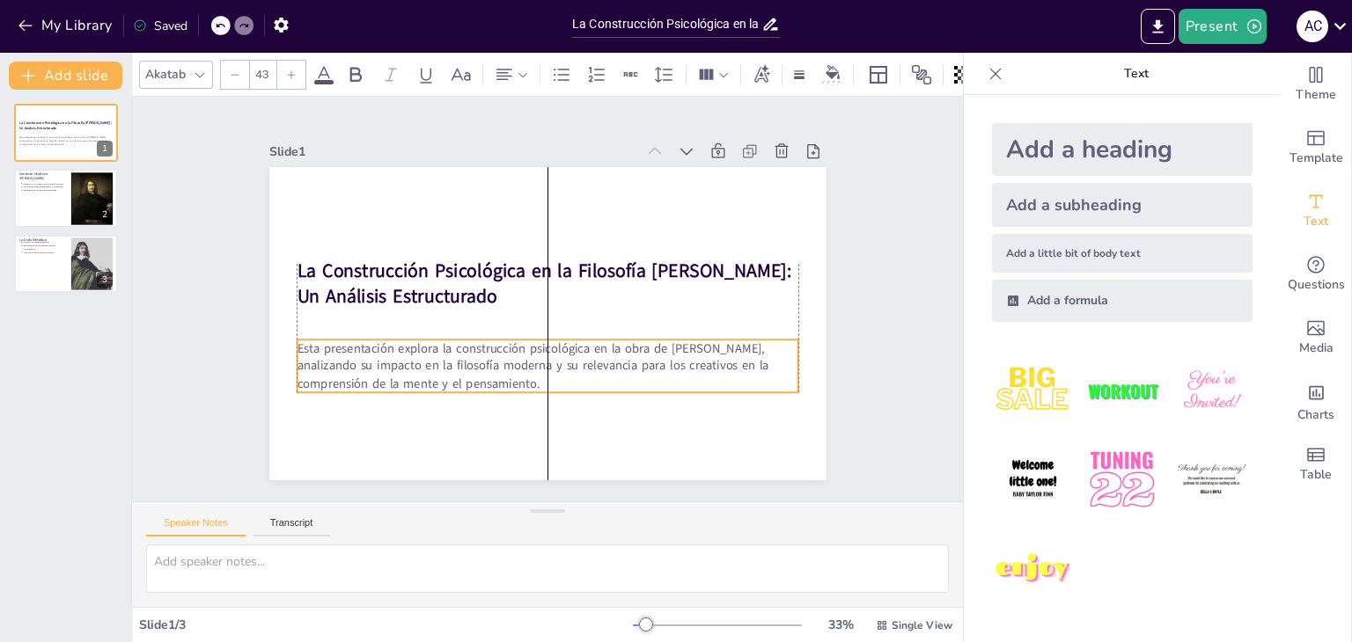
drag, startPoint x: 332, startPoint y: 332, endPoint x: 326, endPoint y: 364, distance: 33.1
click at [410, 364] on p "Esta presentación explora la construcción psicológica en la obra de René Descar…" at bounding box center [597, 254] width 374 height 407
click at [57, 206] on div at bounding box center [66, 199] width 106 height 60
type textarea "La vida y obra de Descartes se sitúan en un periodo de gran cambio intelectual.…"
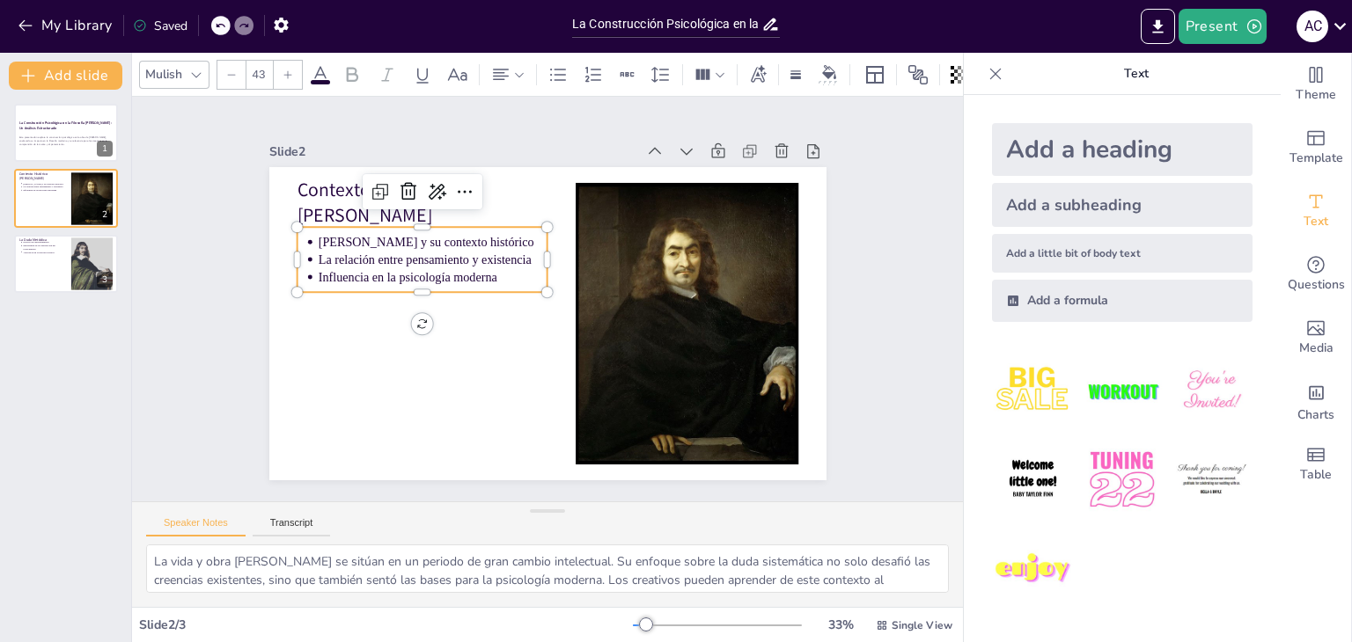
click at [555, 264] on p "Influencia en la psicología moderna" at bounding box center [653, 249] width 196 height 149
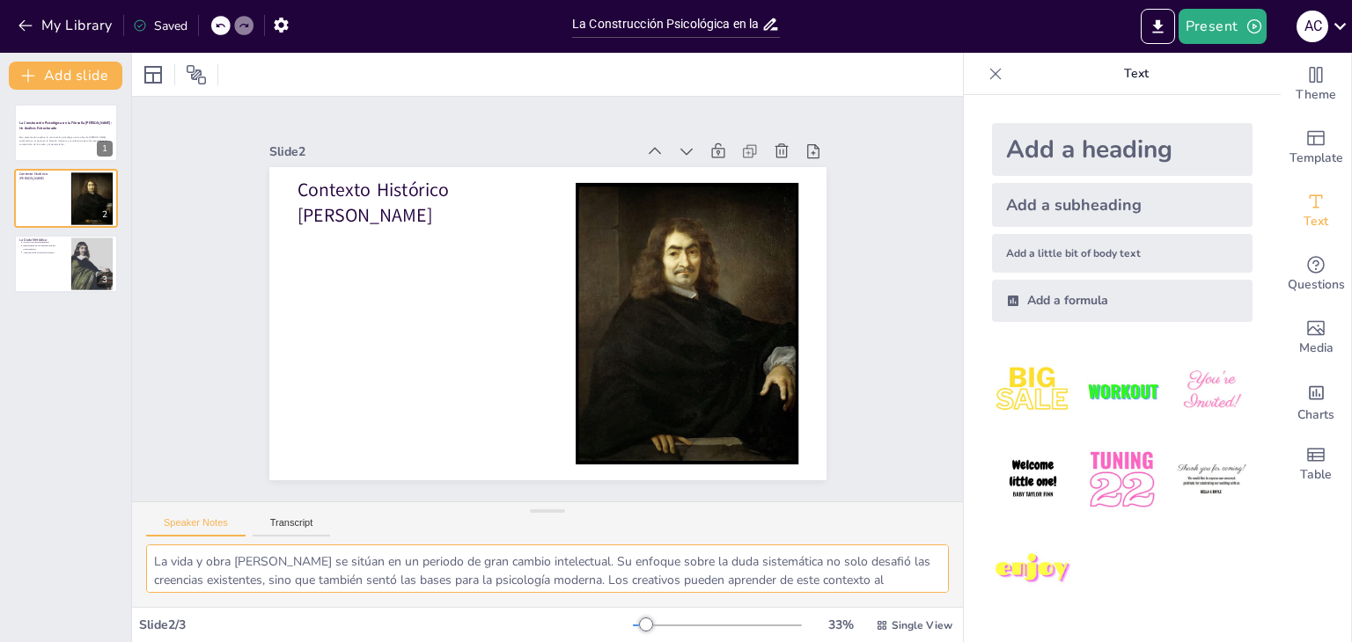
scroll to position [96, 0]
drag, startPoint x: 154, startPoint y: 560, endPoint x: 831, endPoint y: 590, distance: 677.4
click at [831, 590] on textarea "La vida y obra de Descartes se sitúan en un periodo de gran cambio intelectual.…" at bounding box center [547, 569] width 803 height 48
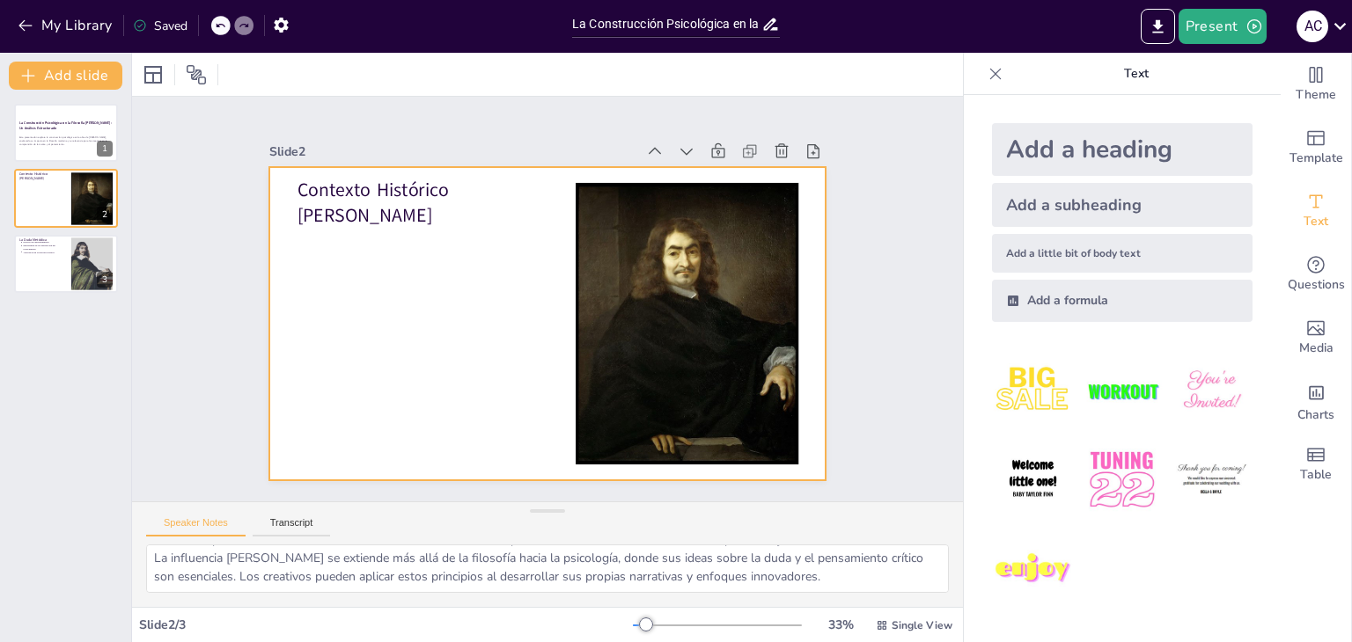
click at [439, 291] on div at bounding box center [572, 304] width 422 height 610
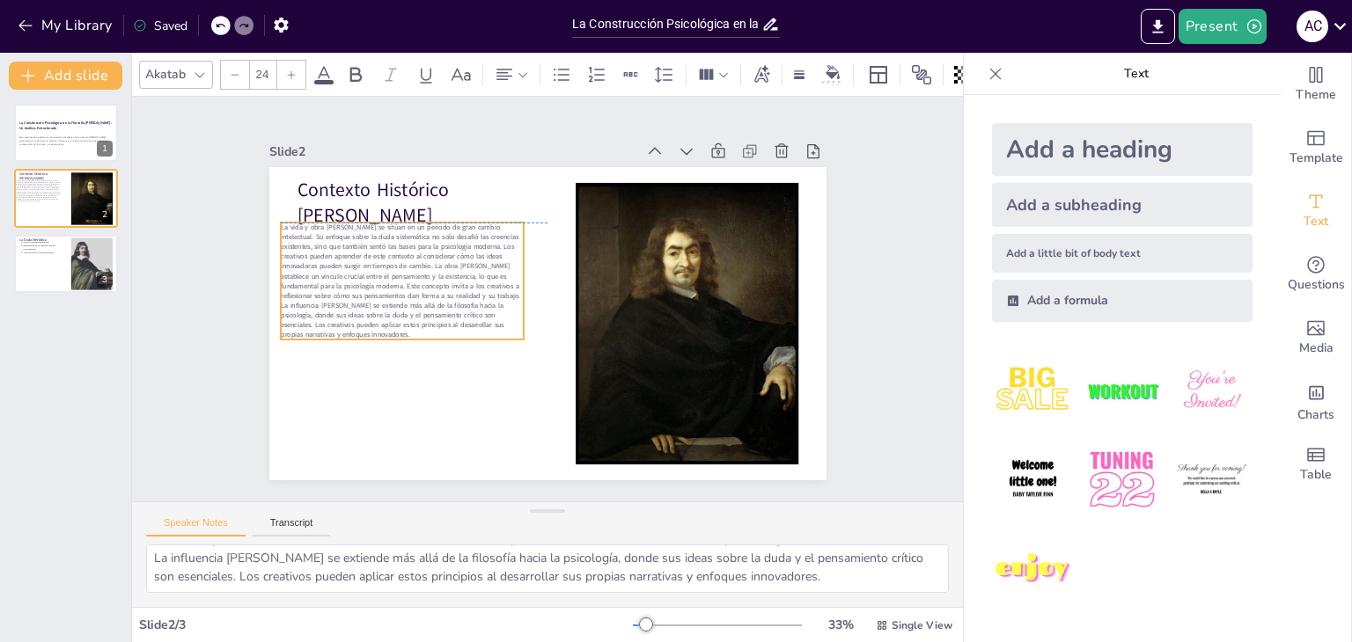
drag, startPoint x: 439, startPoint y: 291, endPoint x: 422, endPoint y: 325, distance: 37.8
click at [422, 325] on p "La vida y obra de Descartes se sitúan en un periodo de gran cambio intelectual.…" at bounding box center [422, 224] width 270 height 206
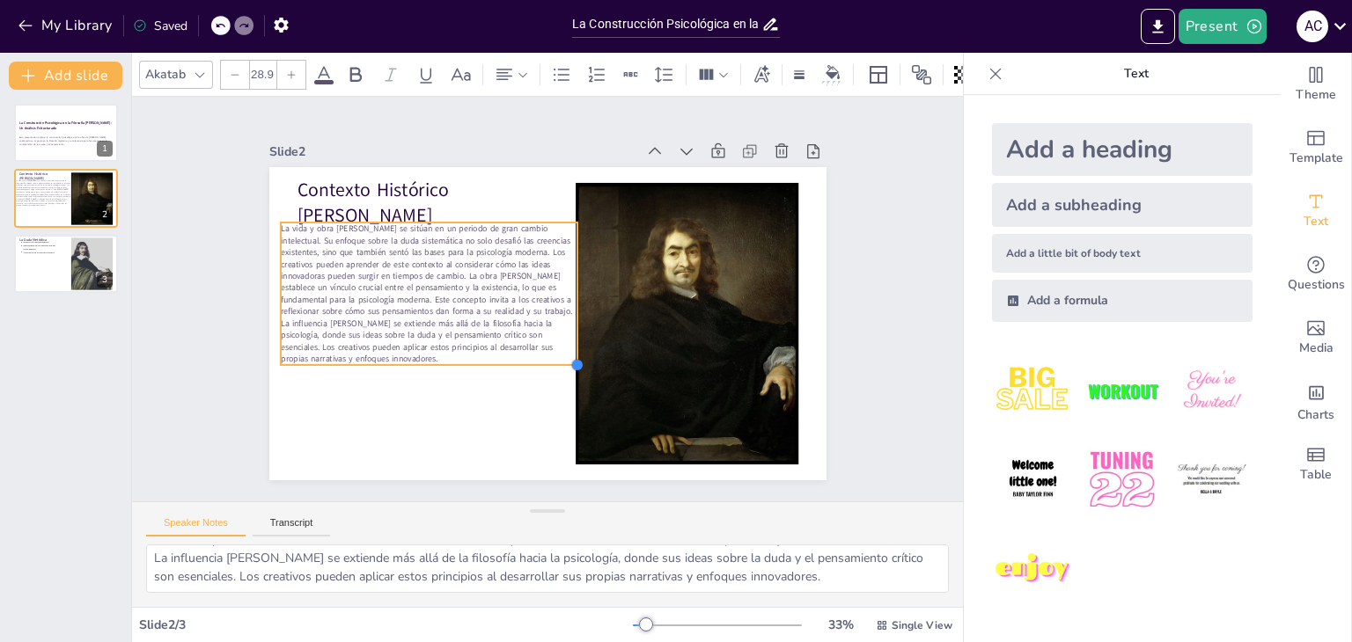
type input "28.7"
drag, startPoint x: 510, startPoint y: 334, endPoint x: 508, endPoint y: 356, distance: 23.0
click at [508, 356] on div "Contexto Histórico de Descartes La vida y obra de Descartes se sitúan en un per…" at bounding box center [545, 324] width 587 height 370
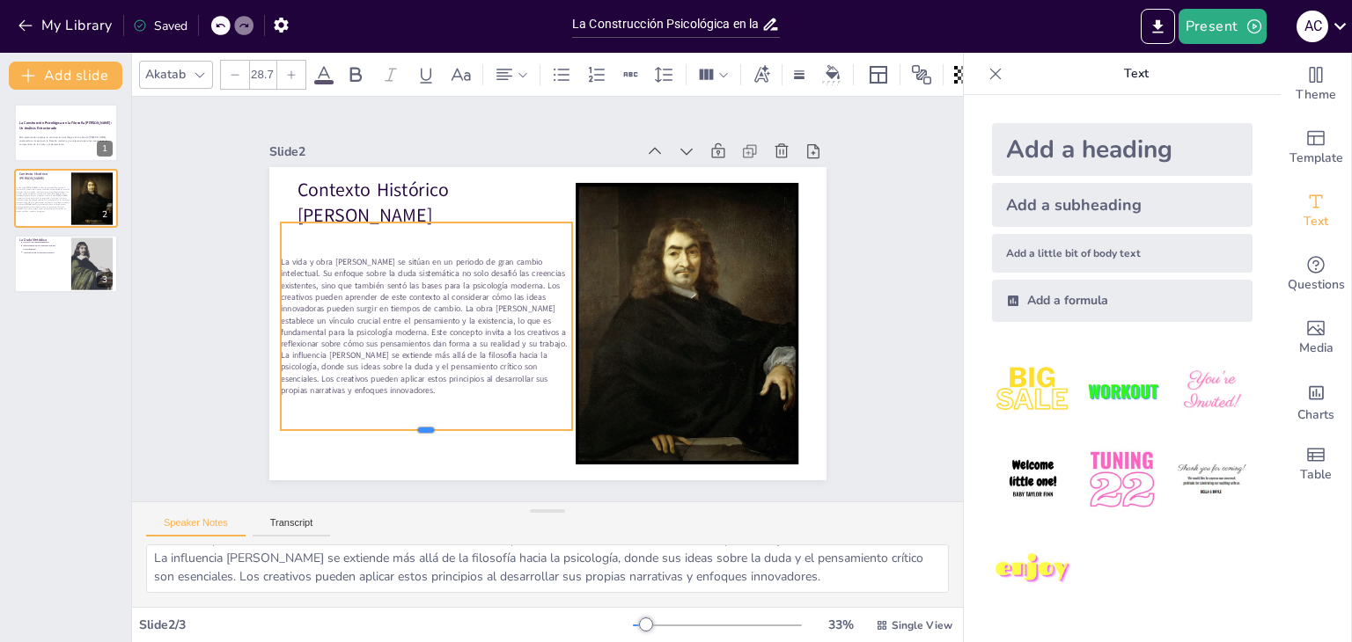
drag, startPoint x: 413, startPoint y: 356, endPoint x: 407, endPoint y: 424, distance: 68.0
click at [407, 424] on div at bounding box center [389, 392] width 282 height 103
click at [165, 280] on div "Slide 1 La Construcción Psicológica en la Filosofía de Descartes: Un Análisis E…" at bounding box center [547, 299] width 910 height 816
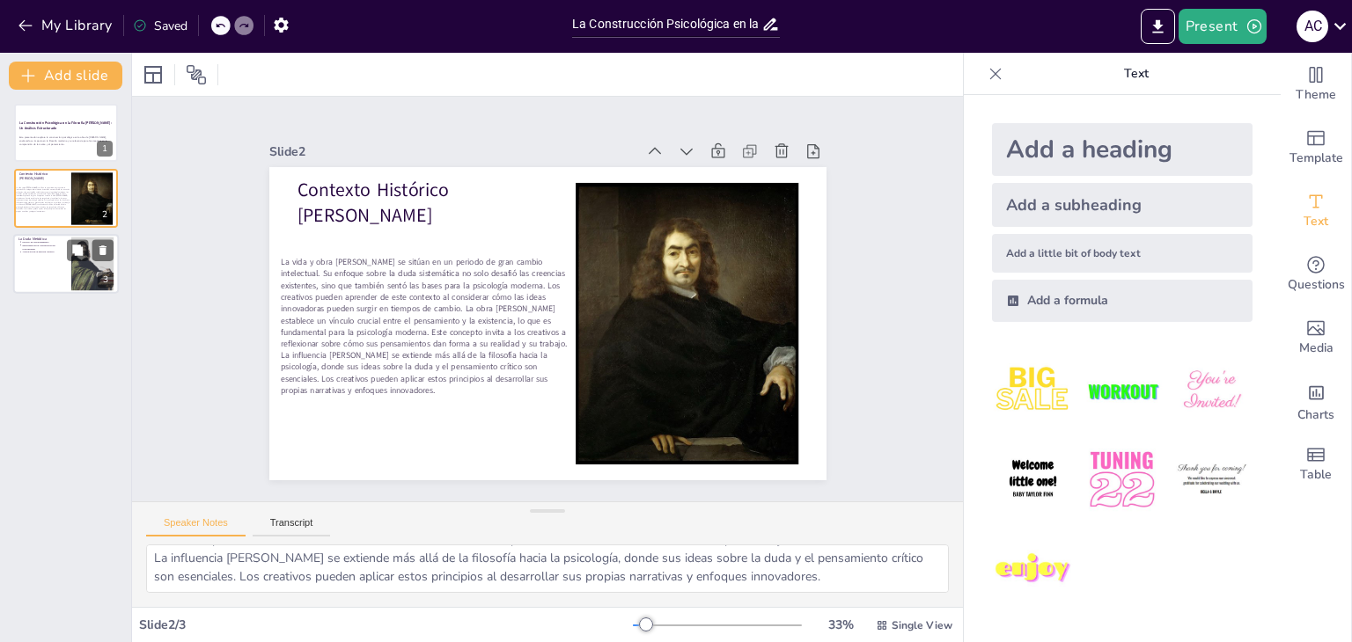
click at [45, 251] on p "Aplicación en la práctica creativa" at bounding box center [44, 252] width 44 height 4
type textarea "El proceso de cuestionamiento que propone Descartes es una herramienta poderosa…"
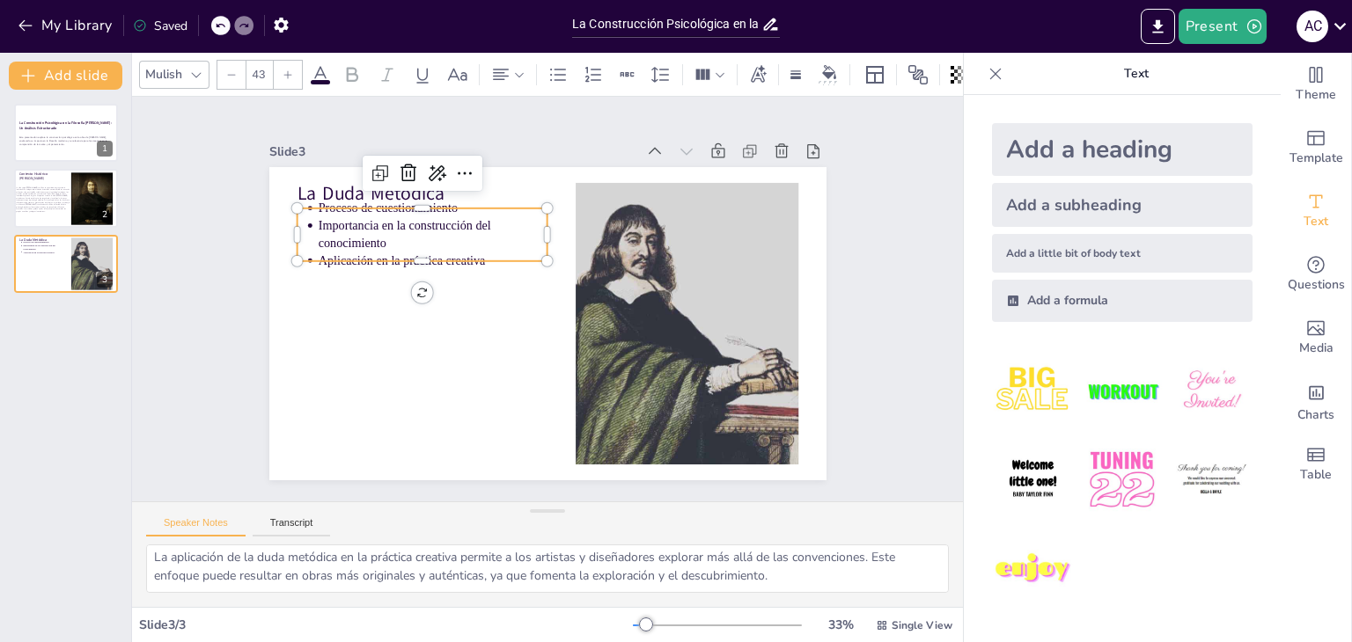
click at [451, 227] on p "Importancia en la construcción del conocimiento" at bounding box center [532, 168] width 163 height 206
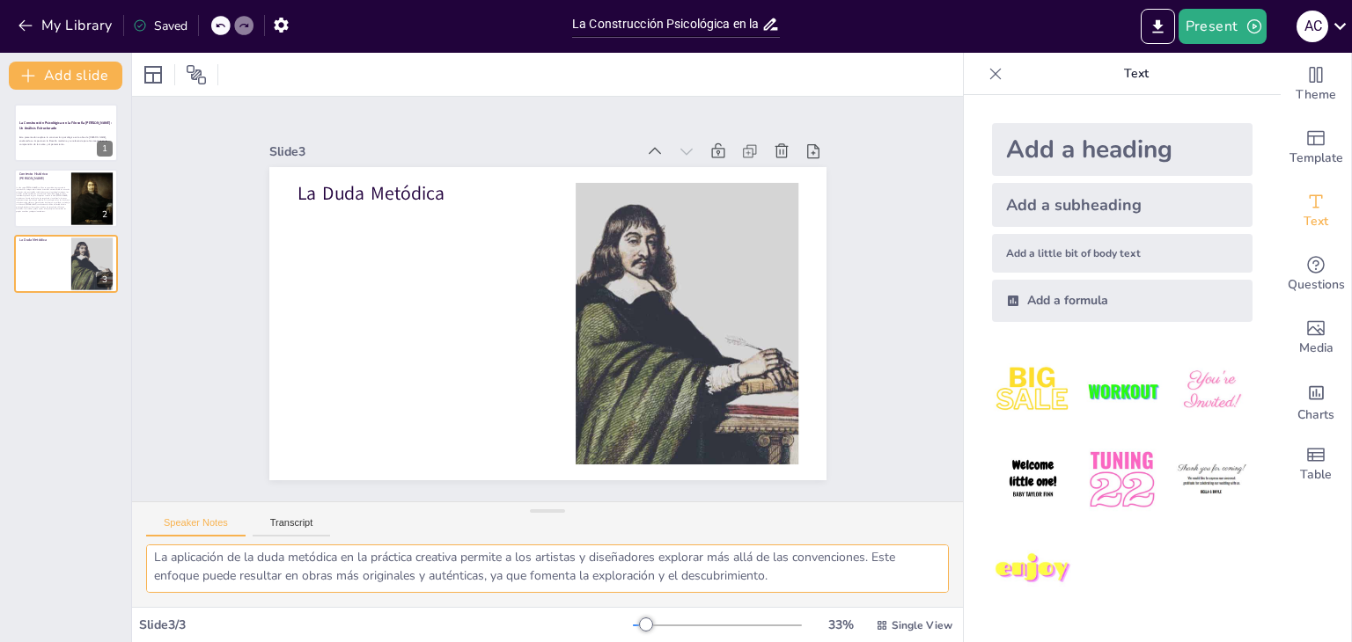
drag, startPoint x: 151, startPoint y: 561, endPoint x: 805, endPoint y: 605, distance: 655.3
click at [805, 605] on div "El proceso de cuestionamiento que propone Descartes es una herramienta poderosa…" at bounding box center [547, 576] width 831 height 62
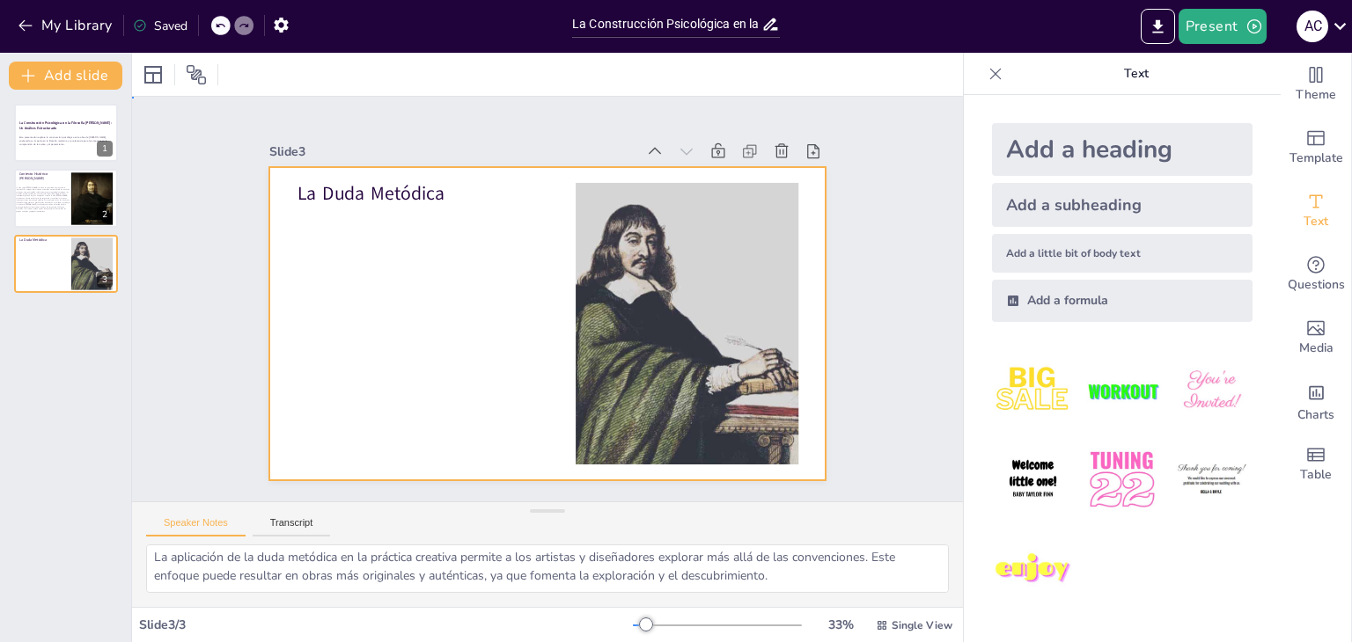
click at [515, 297] on div at bounding box center [528, 283] width 605 height 624
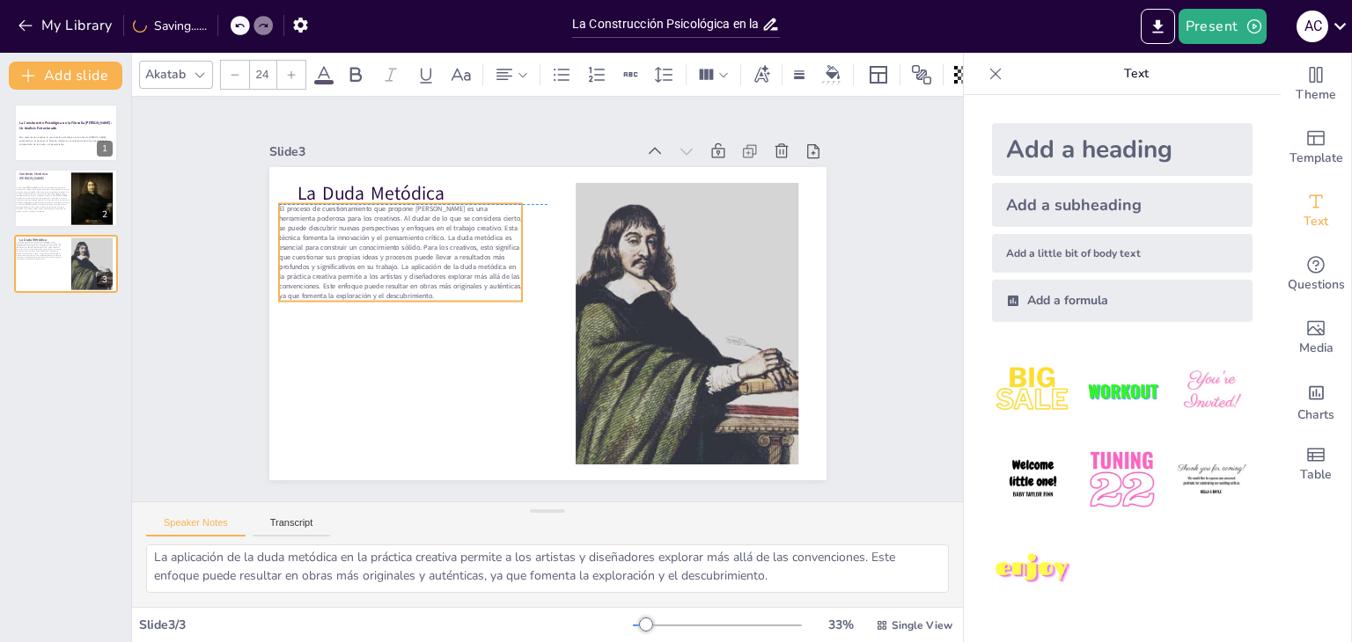
drag, startPoint x: 427, startPoint y: 253, endPoint x: 407, endPoint y: 262, distance: 21.6
click at [407, 262] on span "El proceso de cuestionamiento que propone Descartes es una herramienta poderosa…" at bounding box center [466, 162] width 239 height 228
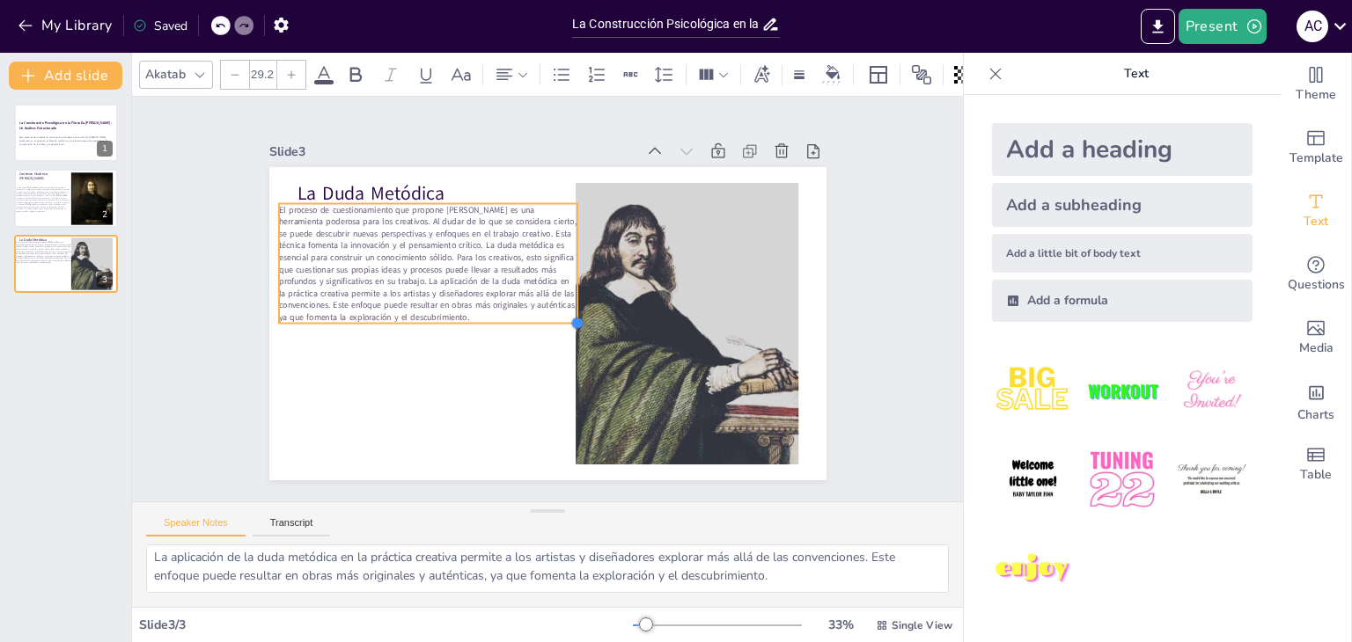
type input "29"
drag, startPoint x: 508, startPoint y: 292, endPoint x: 493, endPoint y: 312, distance: 25.2
click at [493, 312] on div "La Duda Metódica El proceso de cuestionamiento que propone Descartes es una her…" at bounding box center [545, 324] width 587 height 370
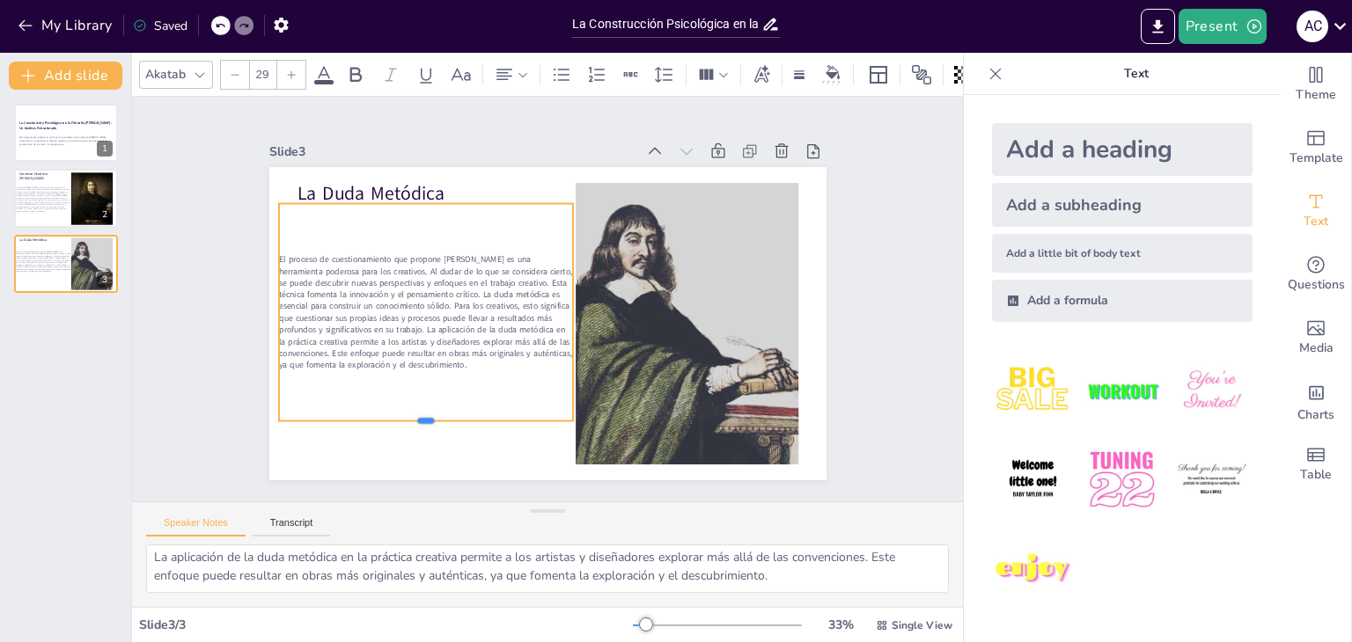
drag, startPoint x: 411, startPoint y: 314, endPoint x: 401, endPoint y: 414, distance: 99.9
click at [401, 400] on div at bounding box center [372, 276] width 184 height 246
click at [195, 352] on div "Slide 1 La Construcción Psicológica en la Filosofía de Descartes: Un Análisis E…" at bounding box center [547, 300] width 915 height 642
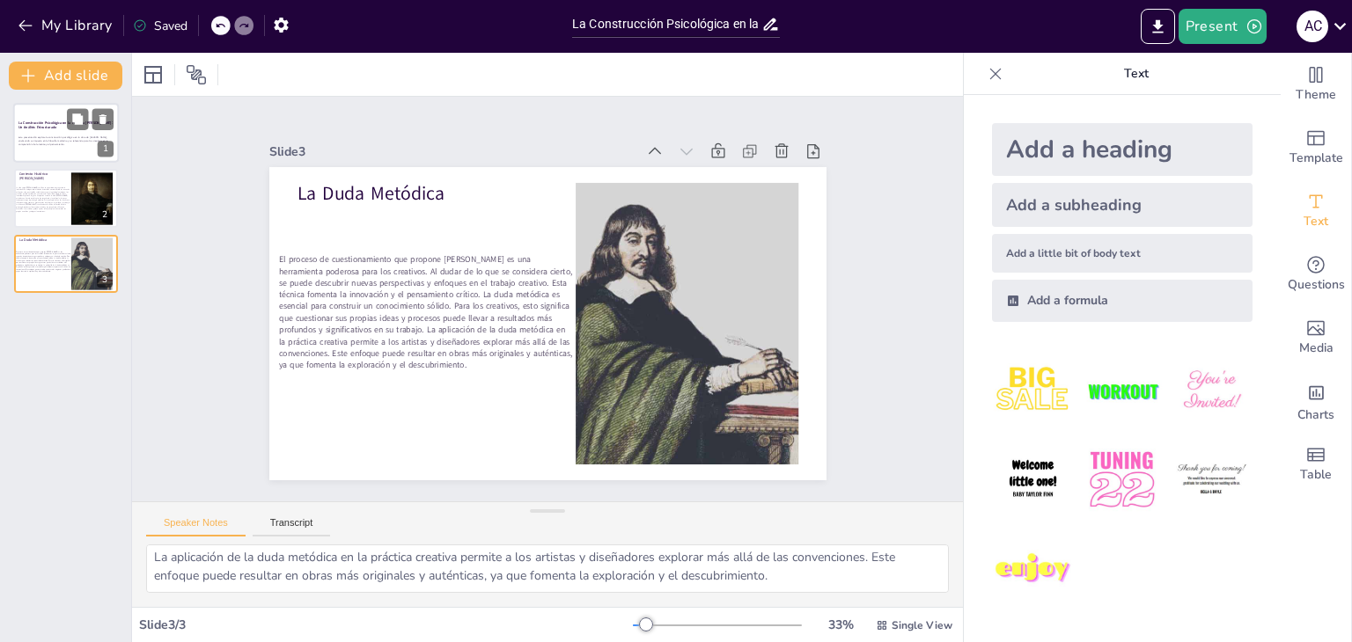
click at [48, 134] on div at bounding box center [66, 133] width 106 height 60
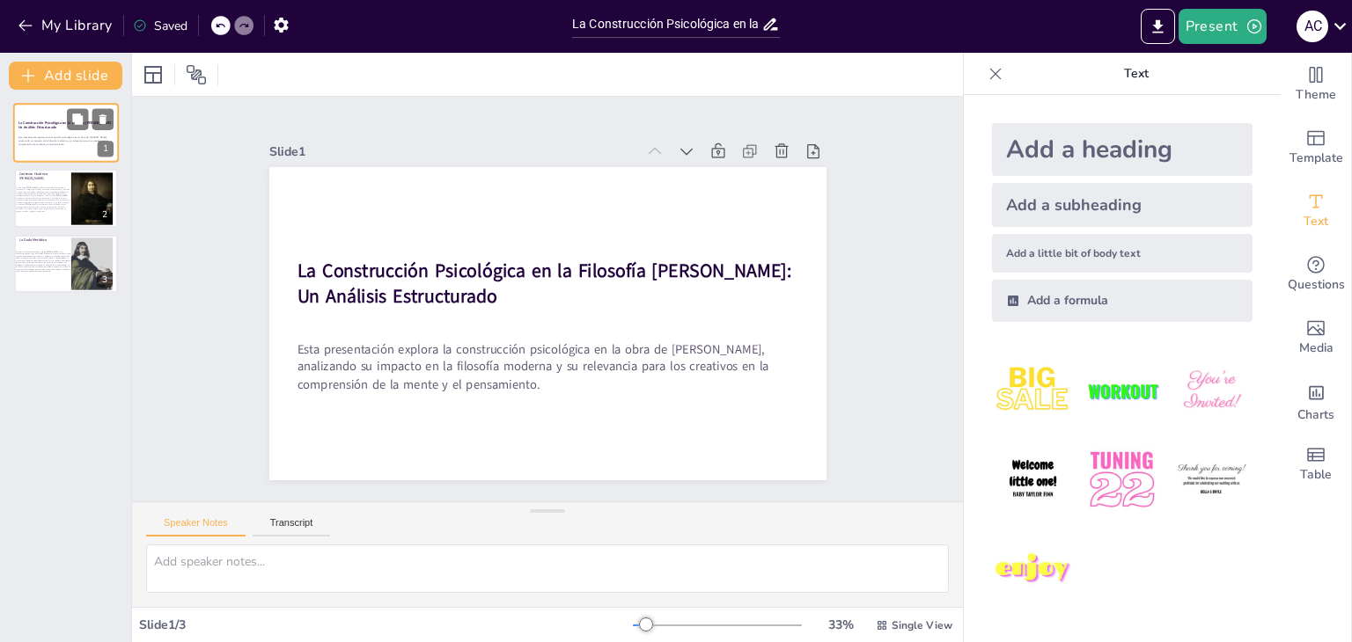
scroll to position [0, 0]
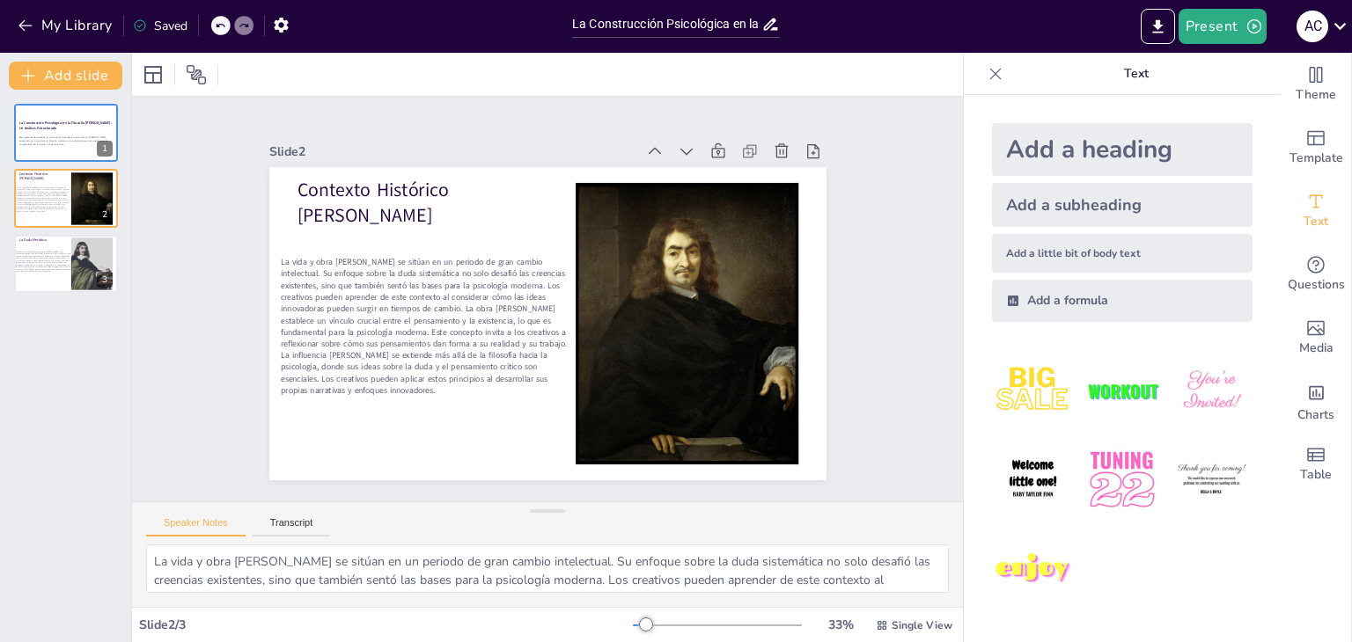
type textarea "El proceso de cuestionamiento que propone Descartes es una herramienta poderosa…"
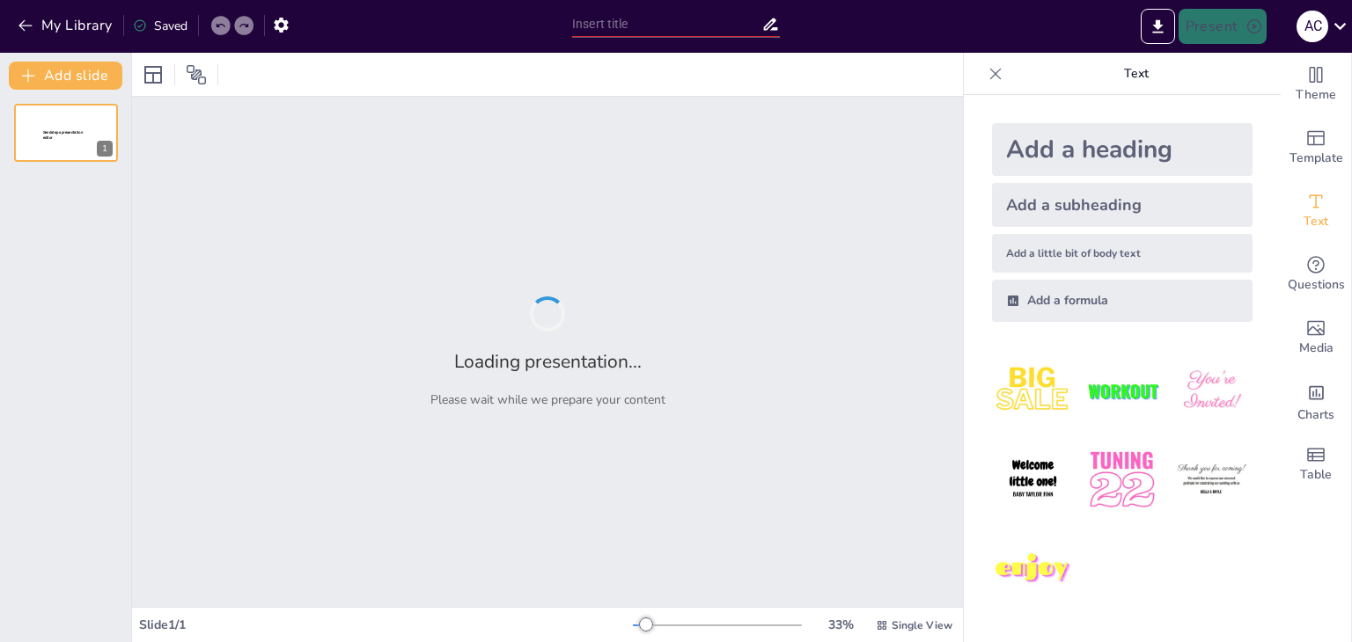
type input "San [PERSON_NAME] y el Renacimiento: Un Análisis de sus Ideas y su Legado"
